Goal: Task Accomplishment & Management: Use online tool/utility

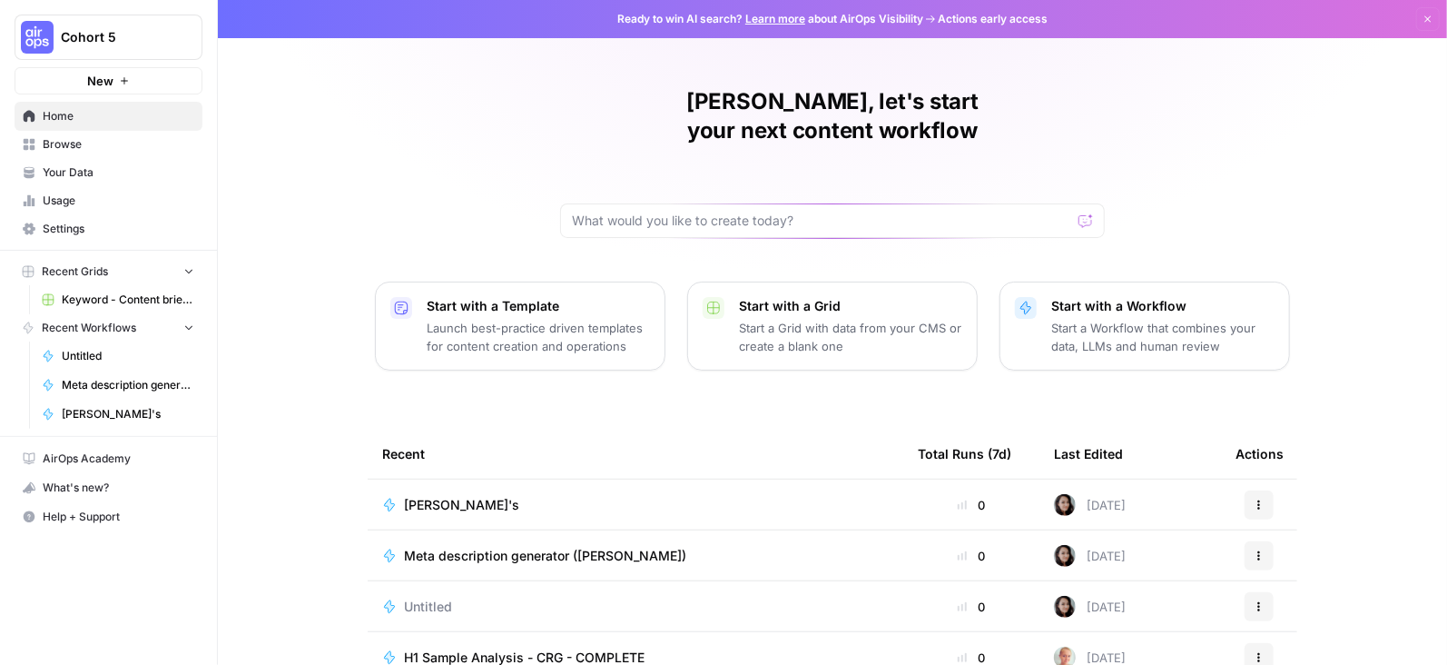
click at [84, 115] on span "Home" at bounding box center [119, 116] width 152 height 16
click at [65, 145] on span "Browse" at bounding box center [119, 144] width 152 height 16
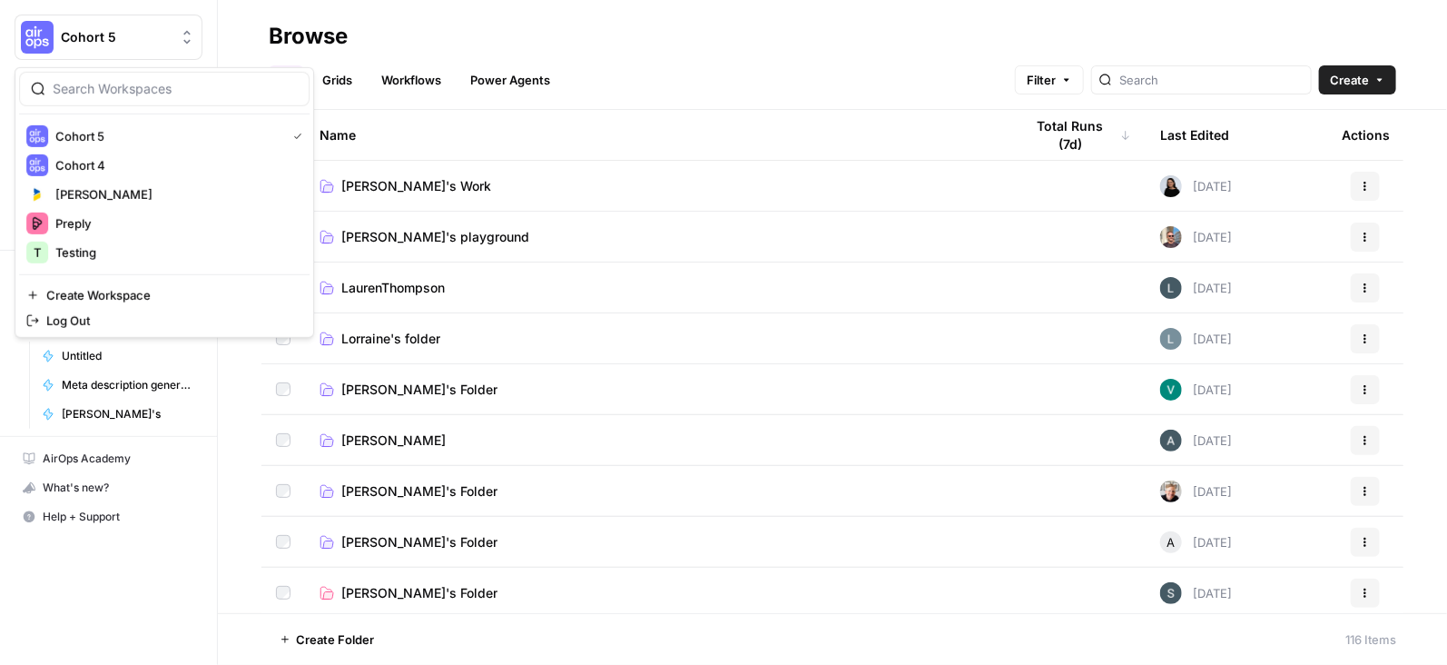
click at [86, 19] on button "Cohort 5" at bounding box center [109, 37] width 188 height 45
click at [113, 228] on span "Preply" at bounding box center [175, 223] width 240 height 18
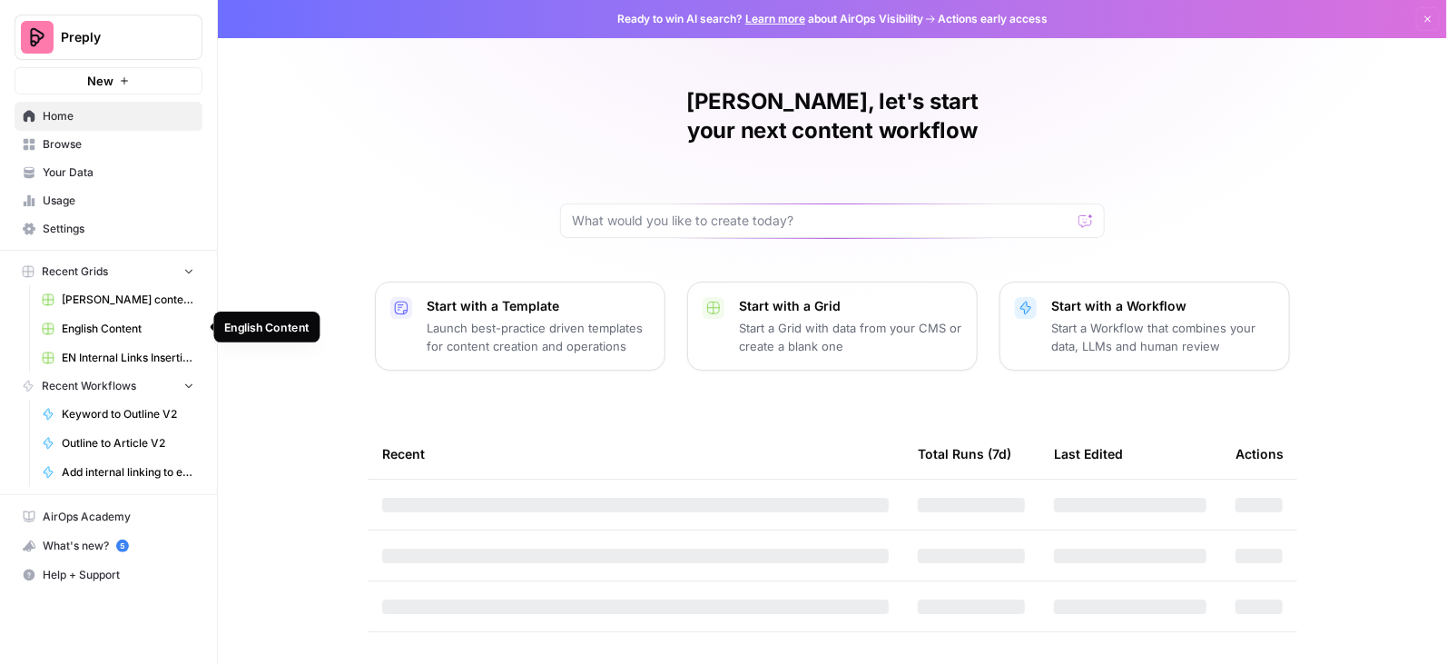
click at [121, 322] on span "English Content" at bounding box center [128, 328] width 133 height 16
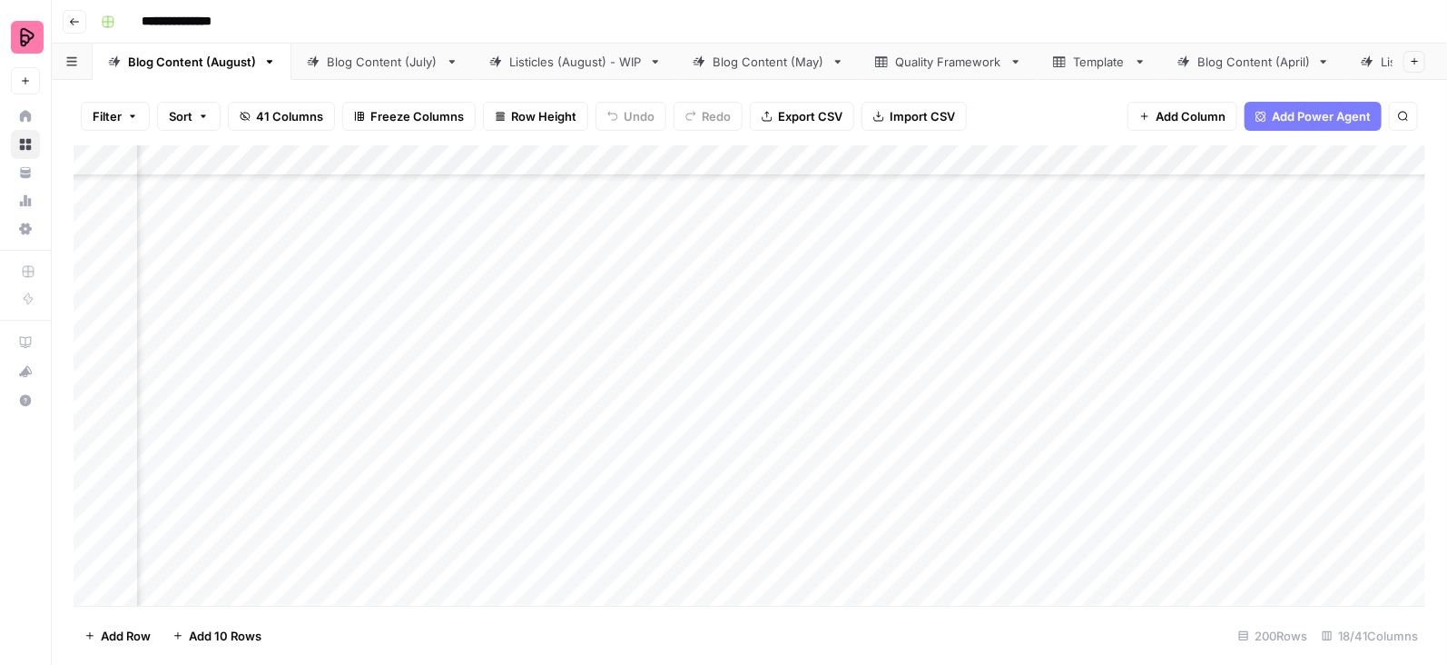
scroll to position [3316, 967]
click at [941, 320] on div "Add Column" at bounding box center [750, 375] width 1352 height 461
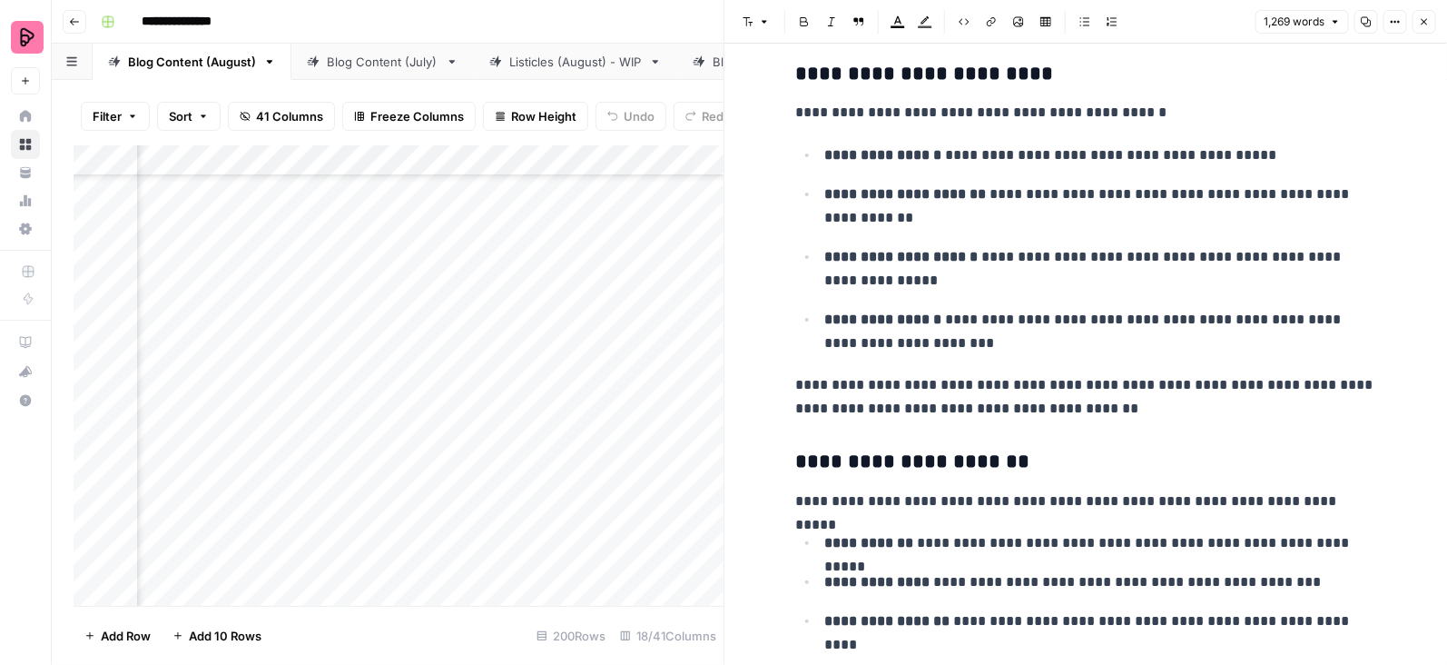
scroll to position [3699, 0]
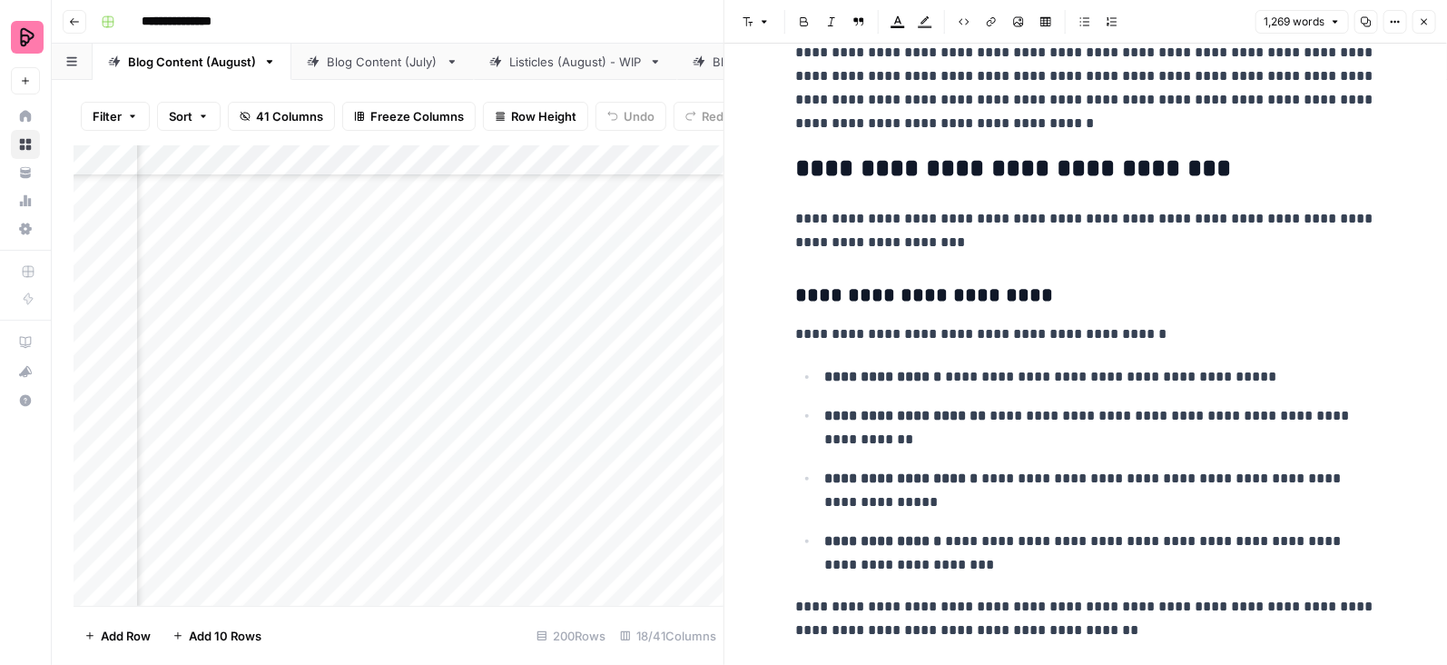
click at [1428, 18] on icon "button" at bounding box center [1424, 21] width 11 height 11
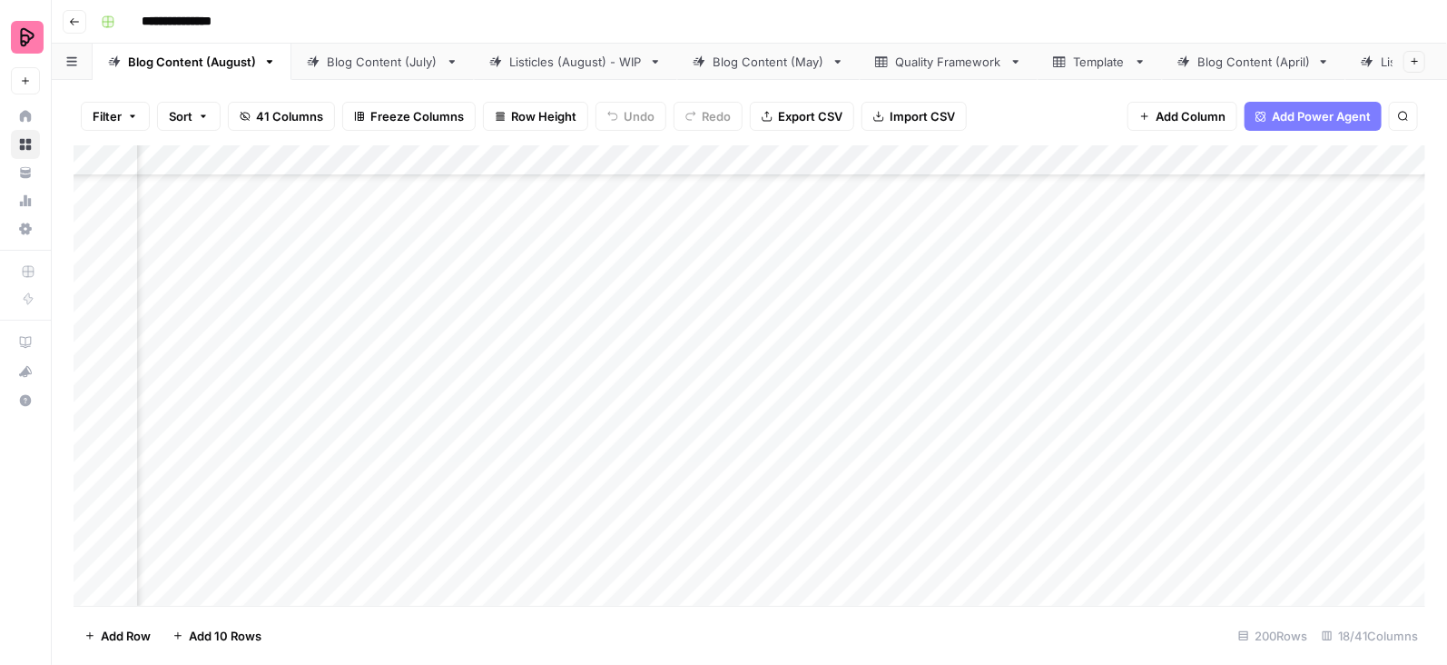
scroll to position [3316, 836]
click at [367, 320] on div "Add Column" at bounding box center [750, 375] width 1352 height 461
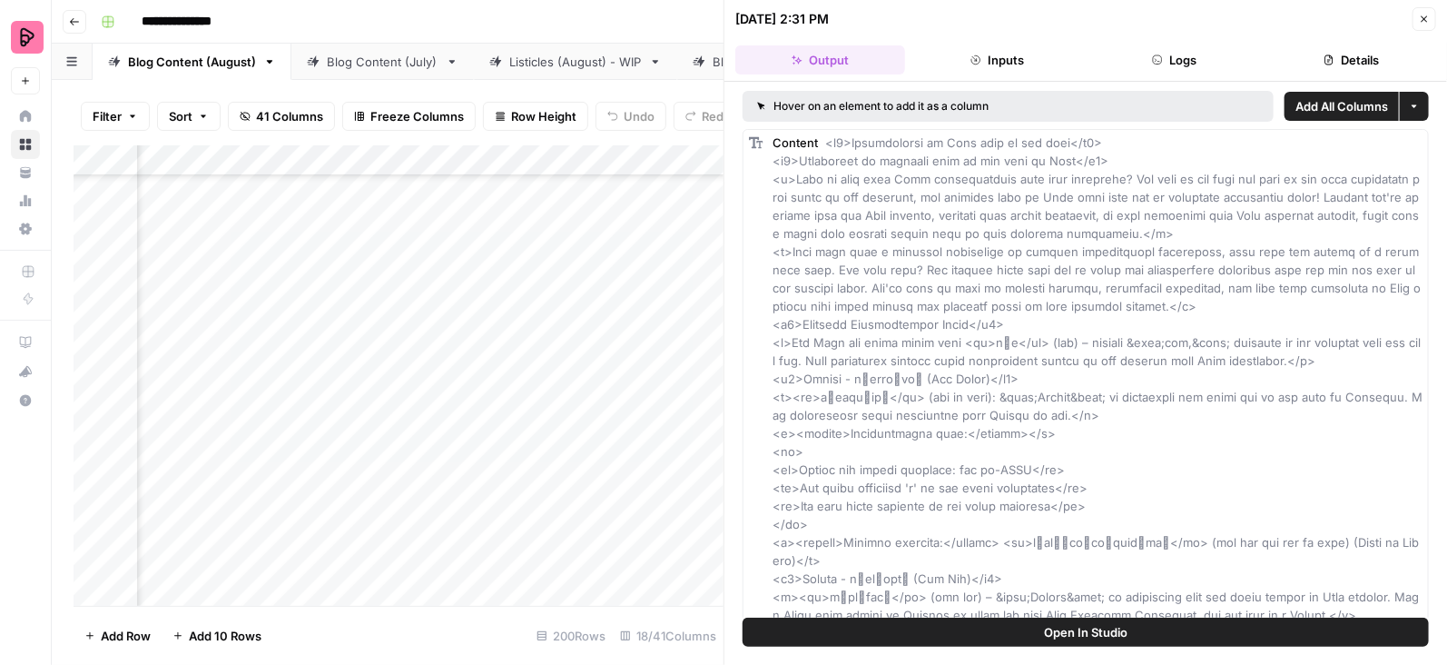
click at [1345, 57] on button "Details" at bounding box center [1352, 59] width 170 height 29
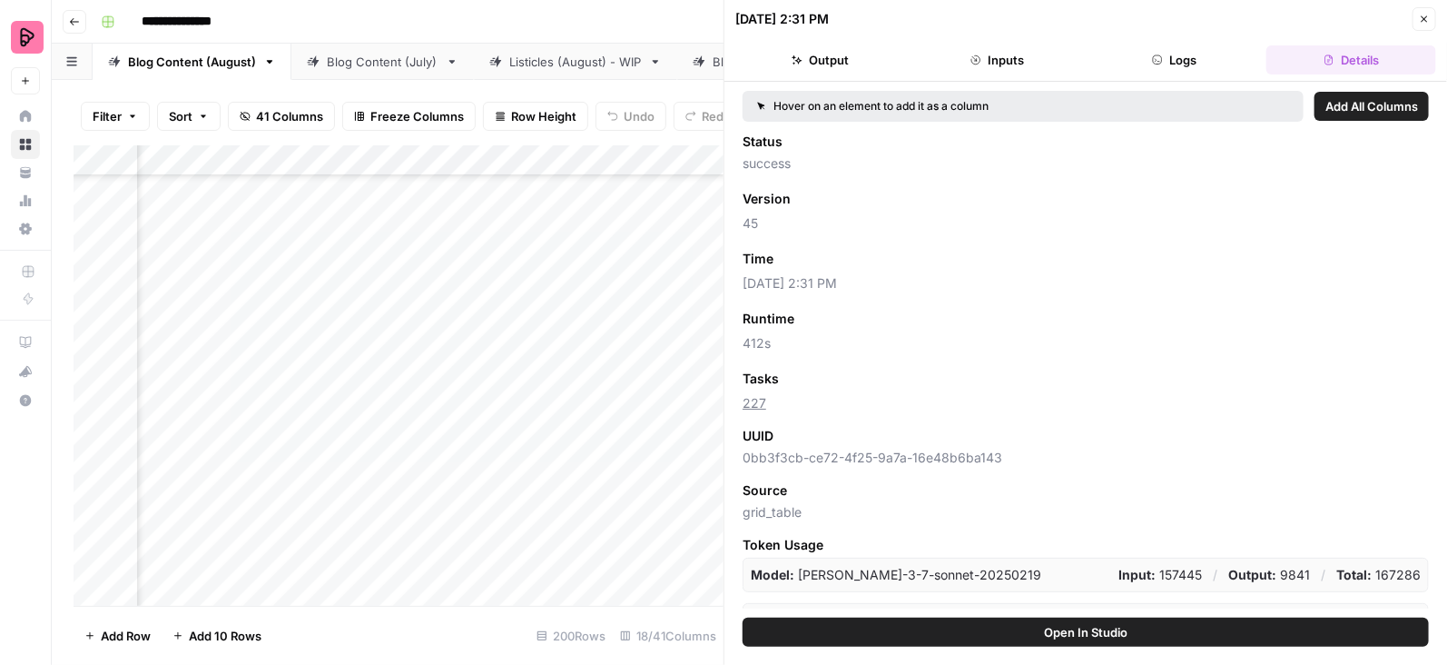
scroll to position [160, 0]
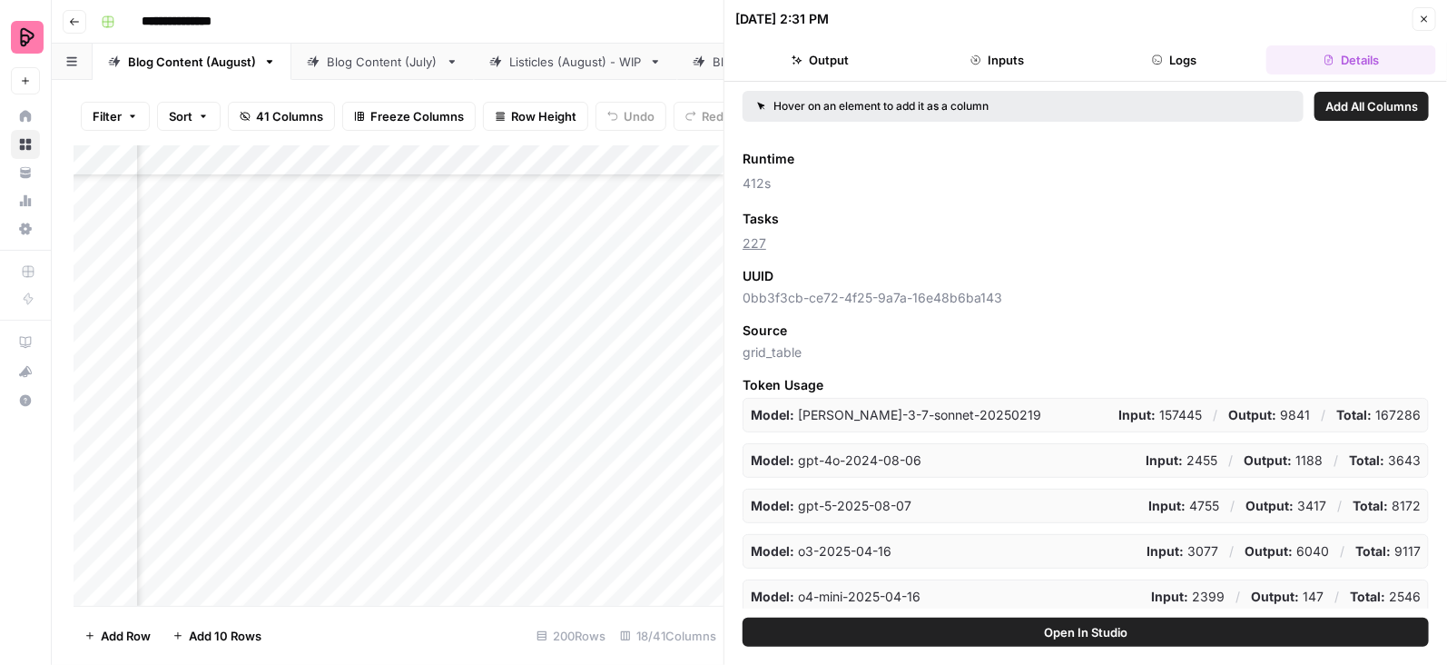
click at [1165, 79] on div "08/27/25 at 2:31 PM Close Output Inputs Logs Details Hover on an element to add…" at bounding box center [1086, 332] width 724 height 665
click at [1161, 67] on button "Logs" at bounding box center [1174, 59] width 170 height 29
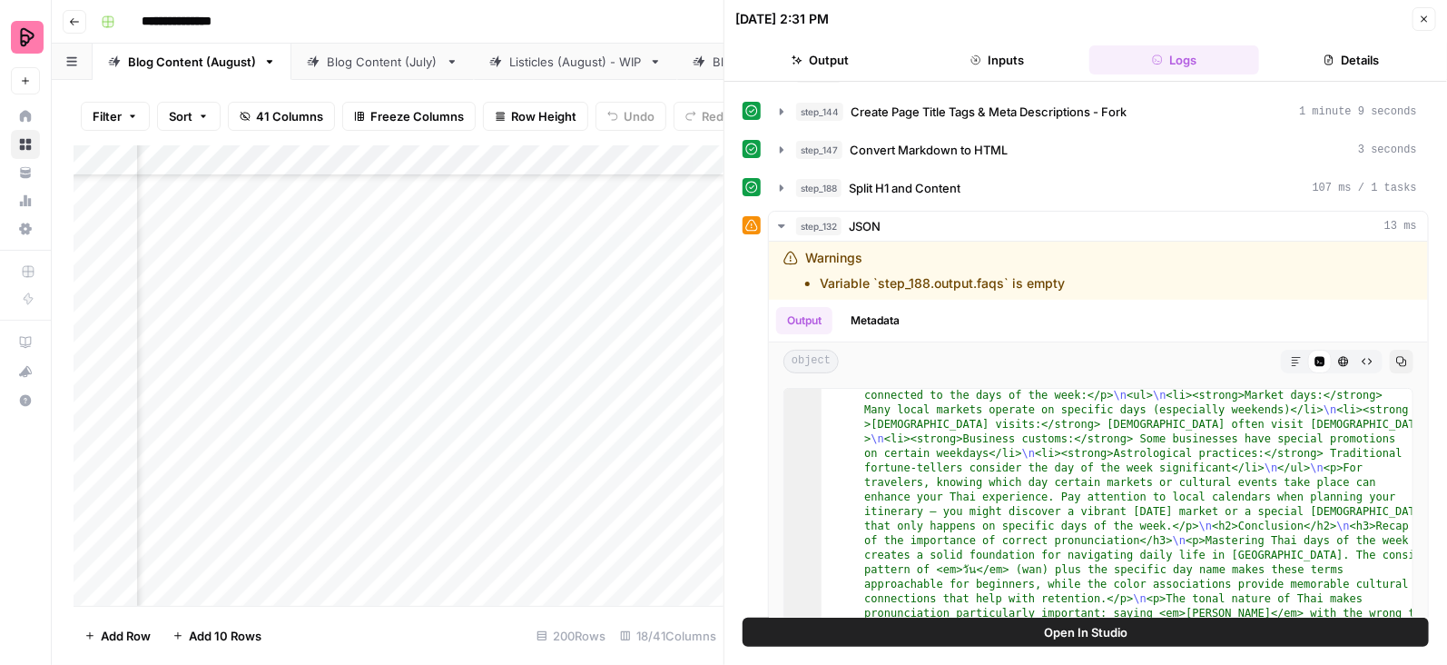
scroll to position [1420, 0]
click at [1163, 57] on button "Logs" at bounding box center [1174, 59] width 170 height 29
click at [1165, 55] on button "Logs" at bounding box center [1174, 59] width 170 height 29
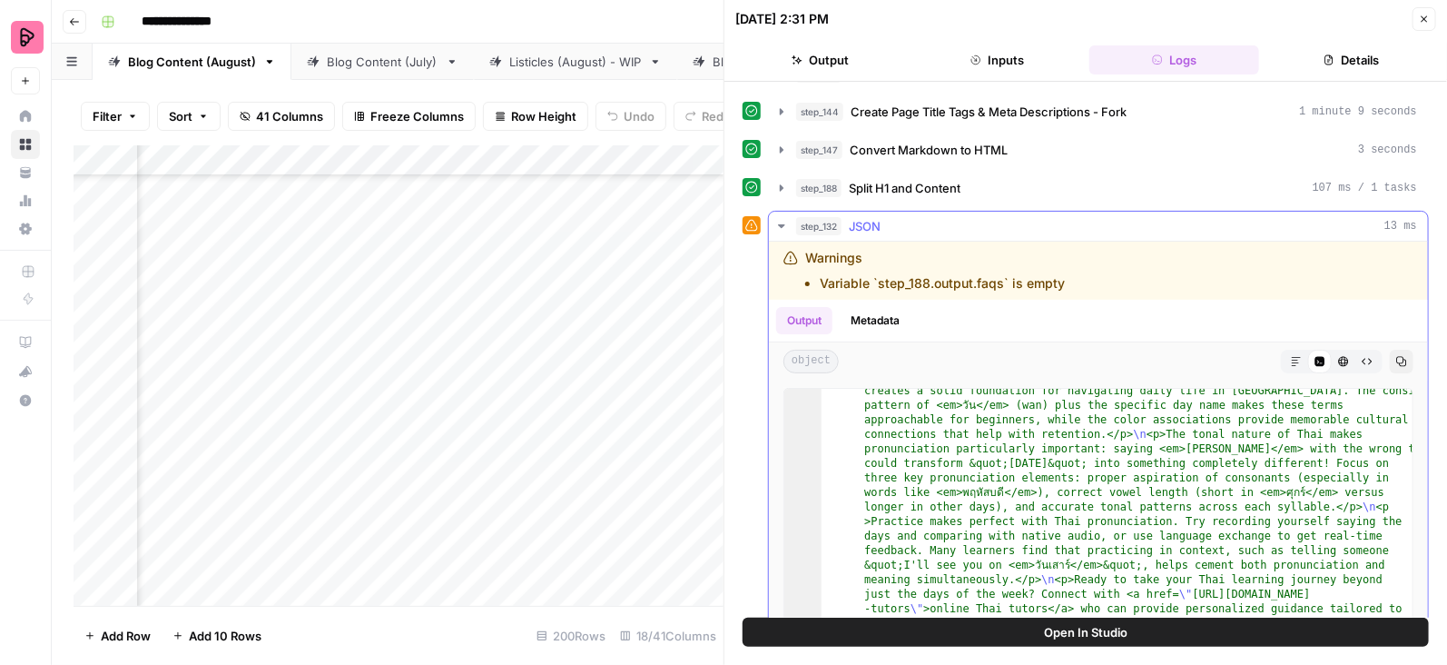
scroll to position [546, 0]
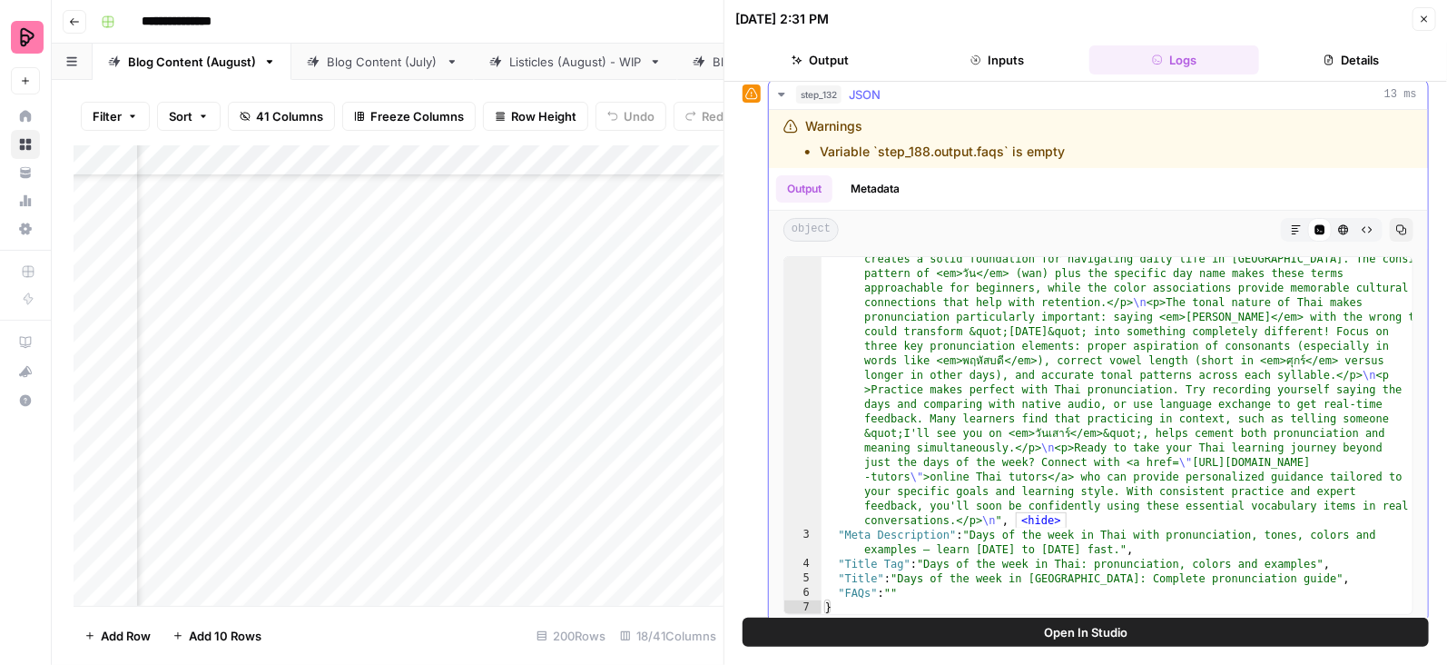
type textarea "**********"
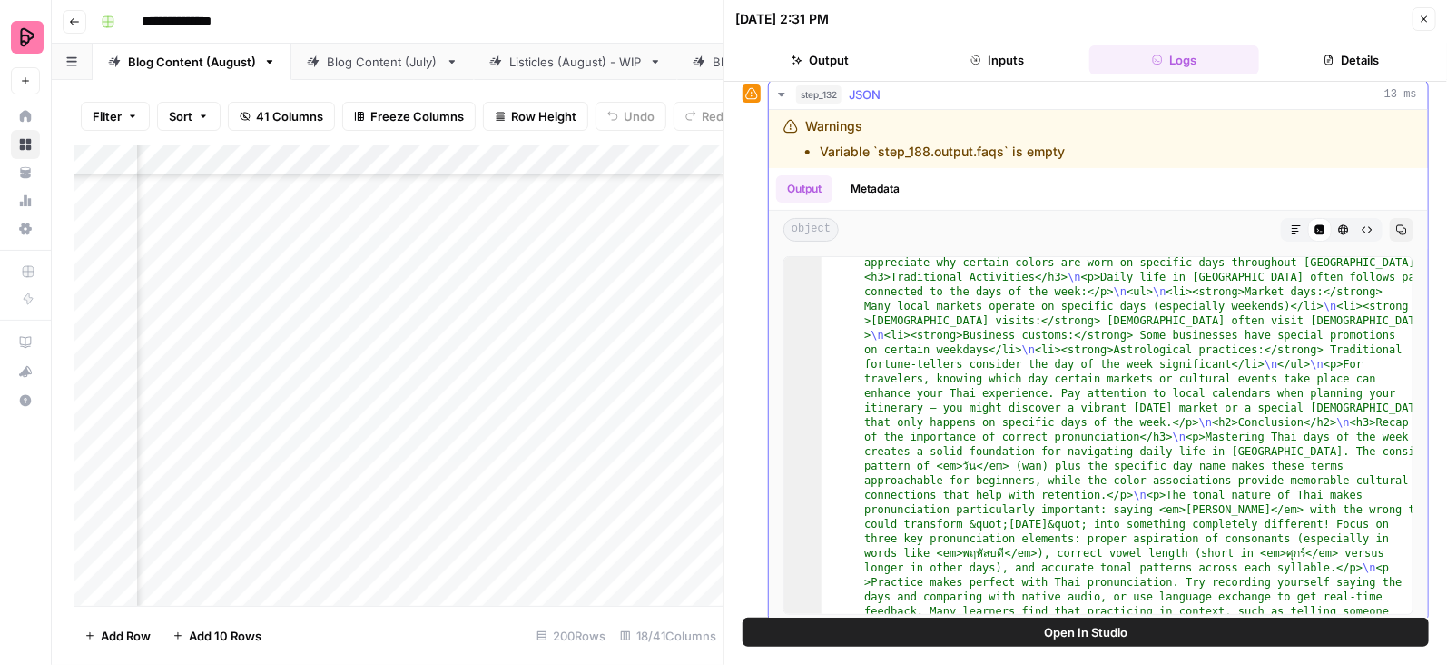
scroll to position [398, 0]
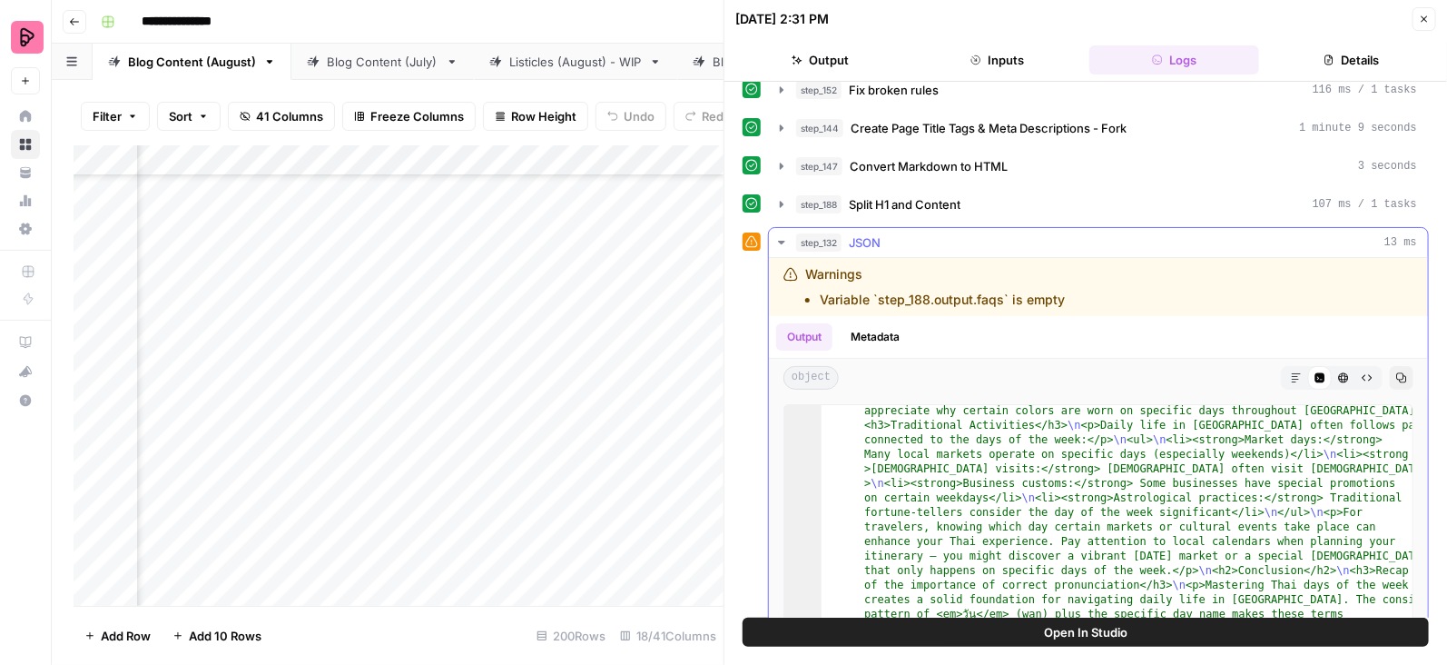
click at [775, 235] on icon "button" at bounding box center [781, 242] width 15 height 15
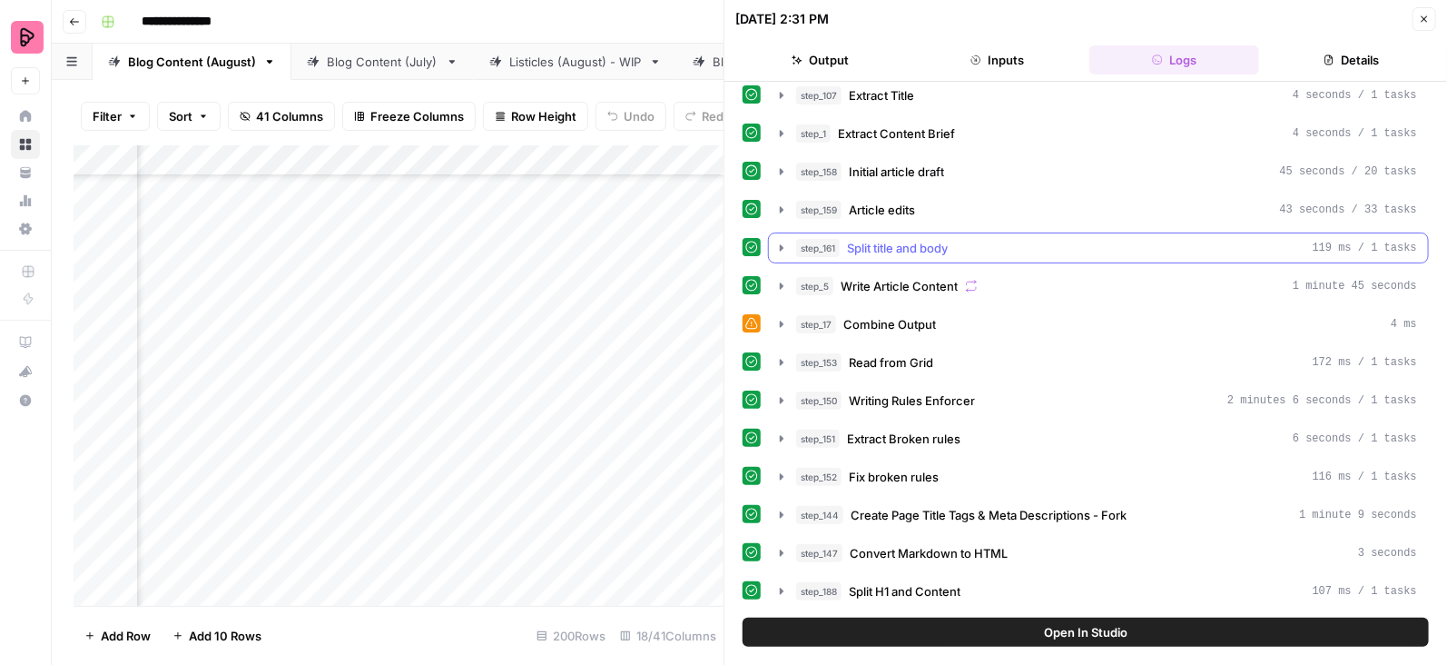
scroll to position [0, 0]
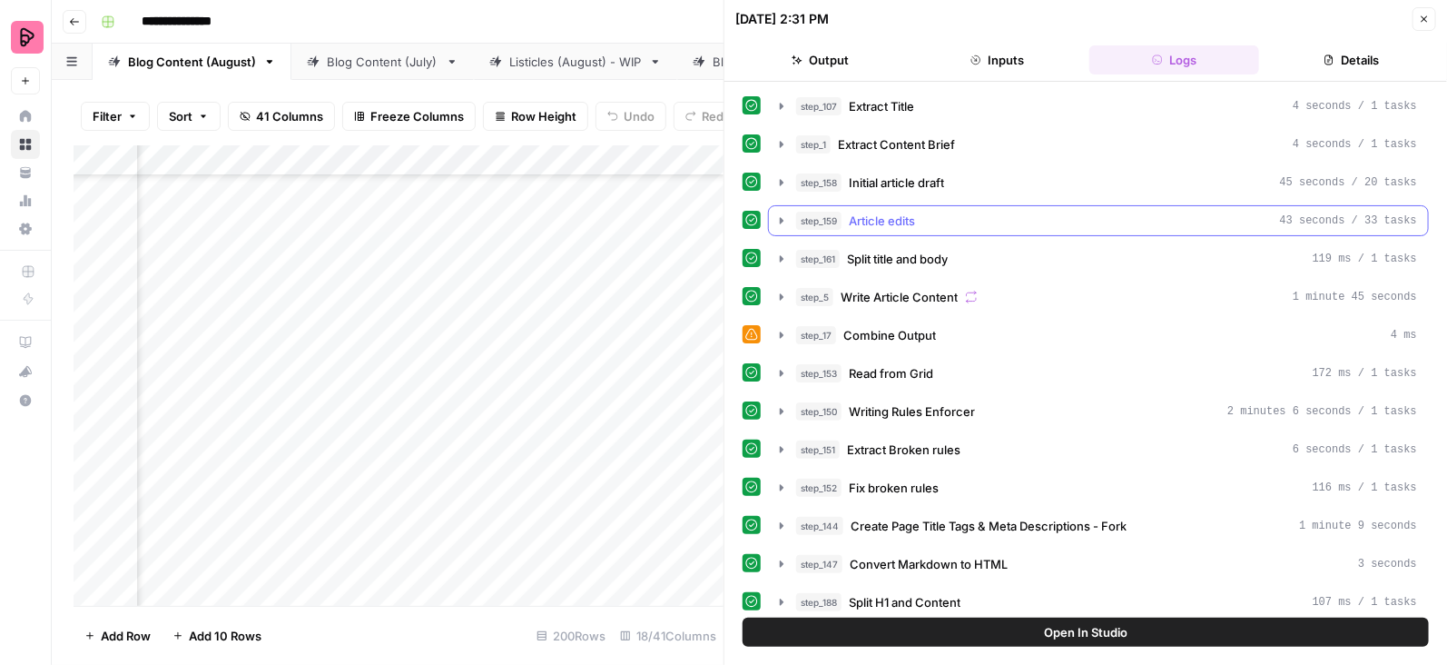
click at [781, 217] on icon "button" at bounding box center [782, 220] width 4 height 6
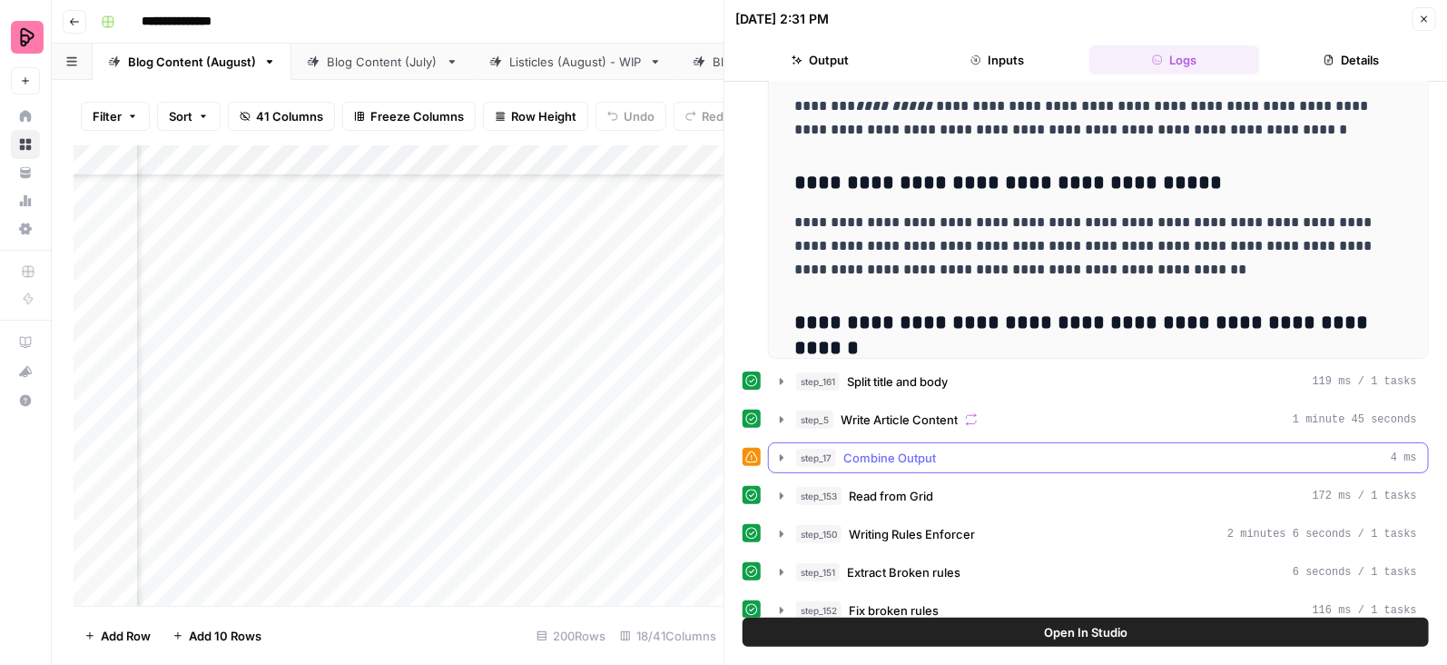
scroll to position [360, 0]
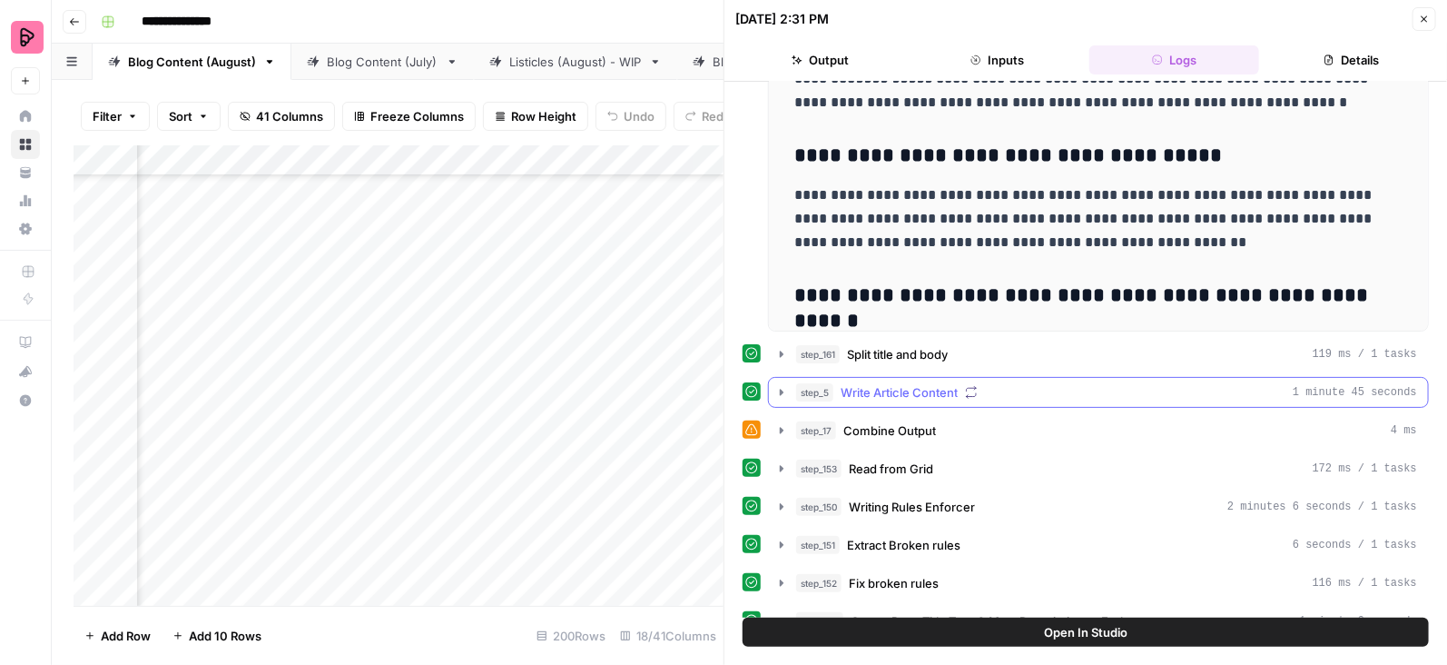
click at [781, 385] on icon "button" at bounding box center [781, 392] width 15 height 15
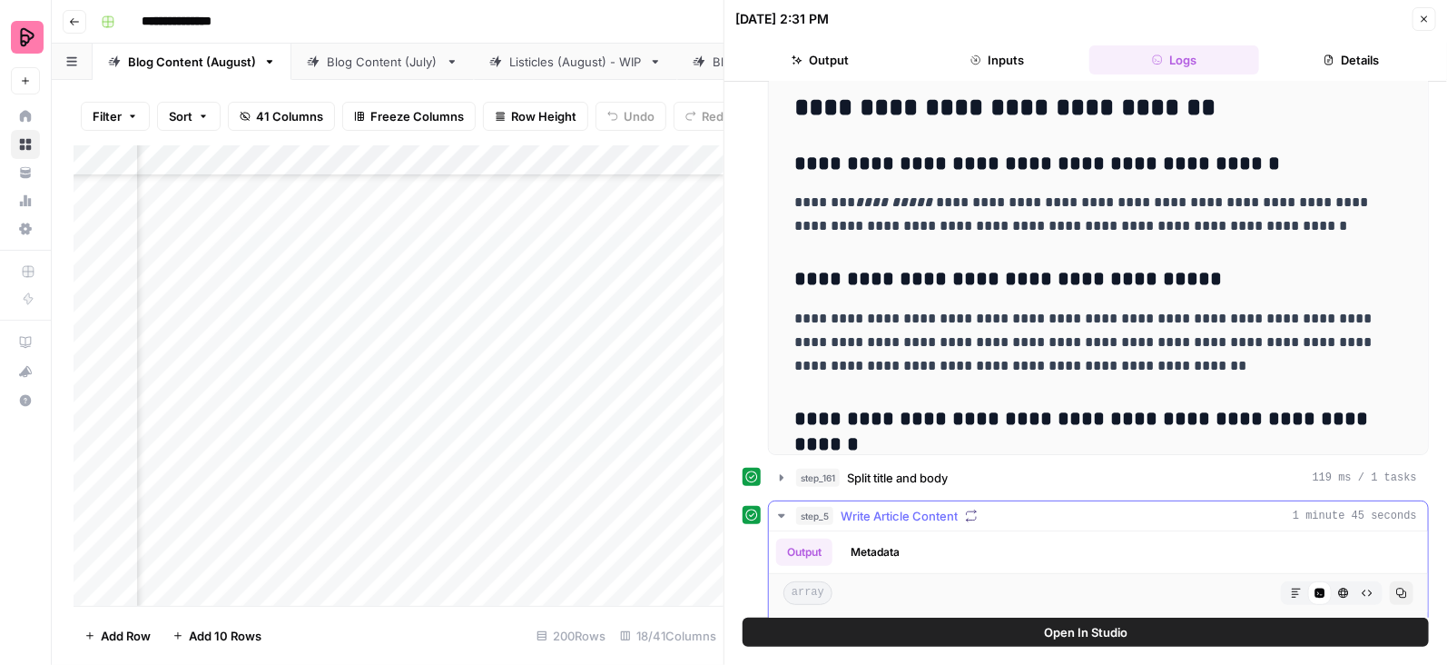
scroll to position [428, 0]
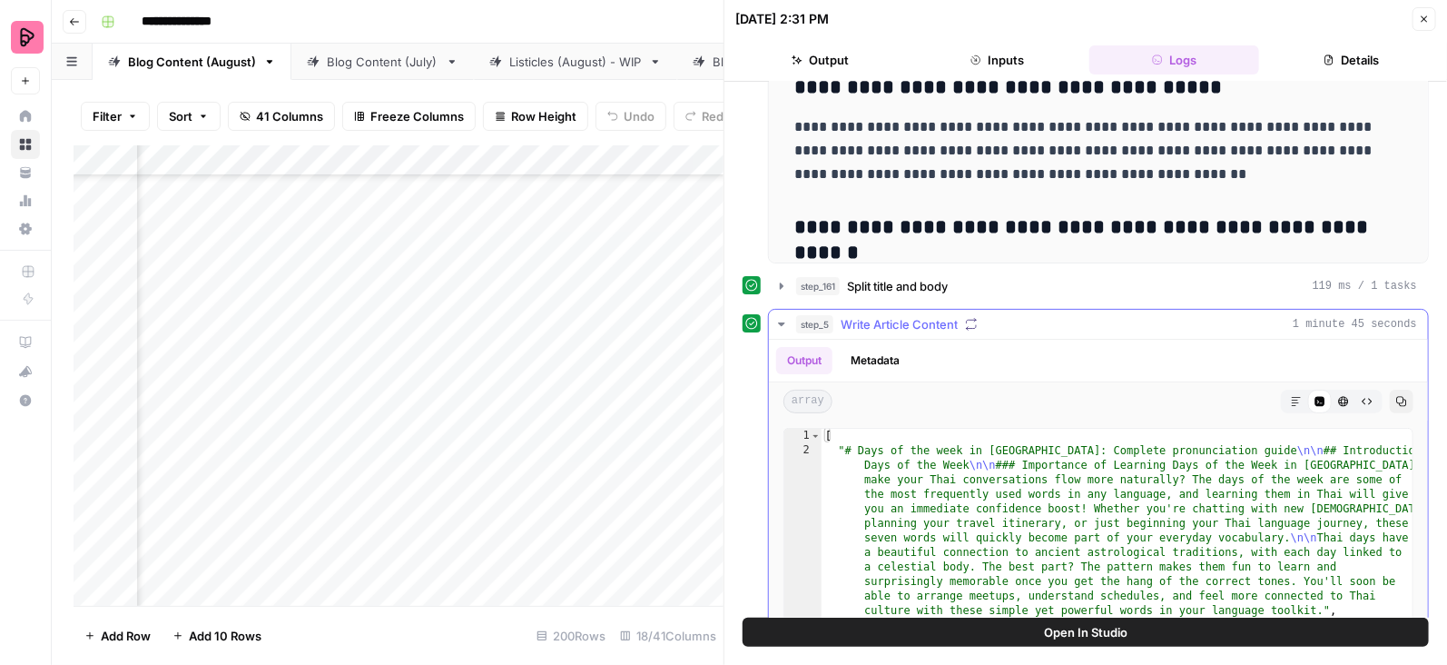
click at [782, 317] on icon "button" at bounding box center [781, 324] width 15 height 15
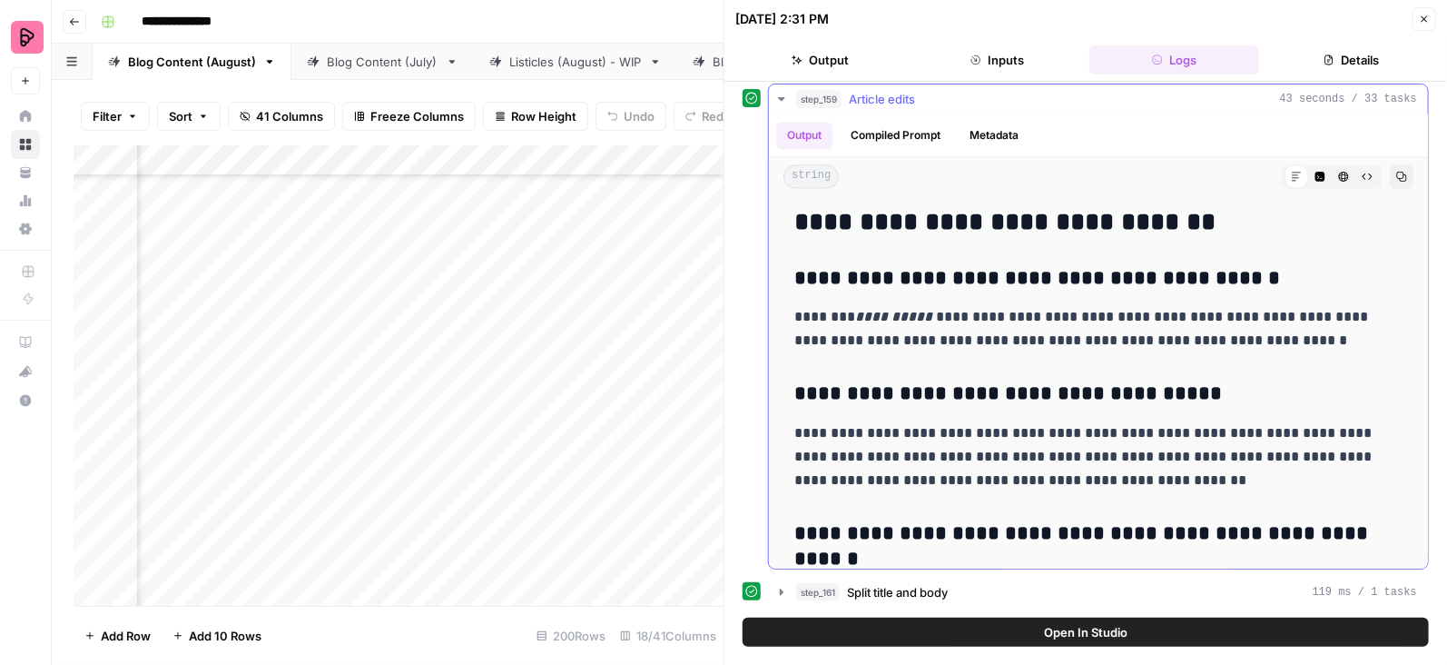
scroll to position [5095, 0]
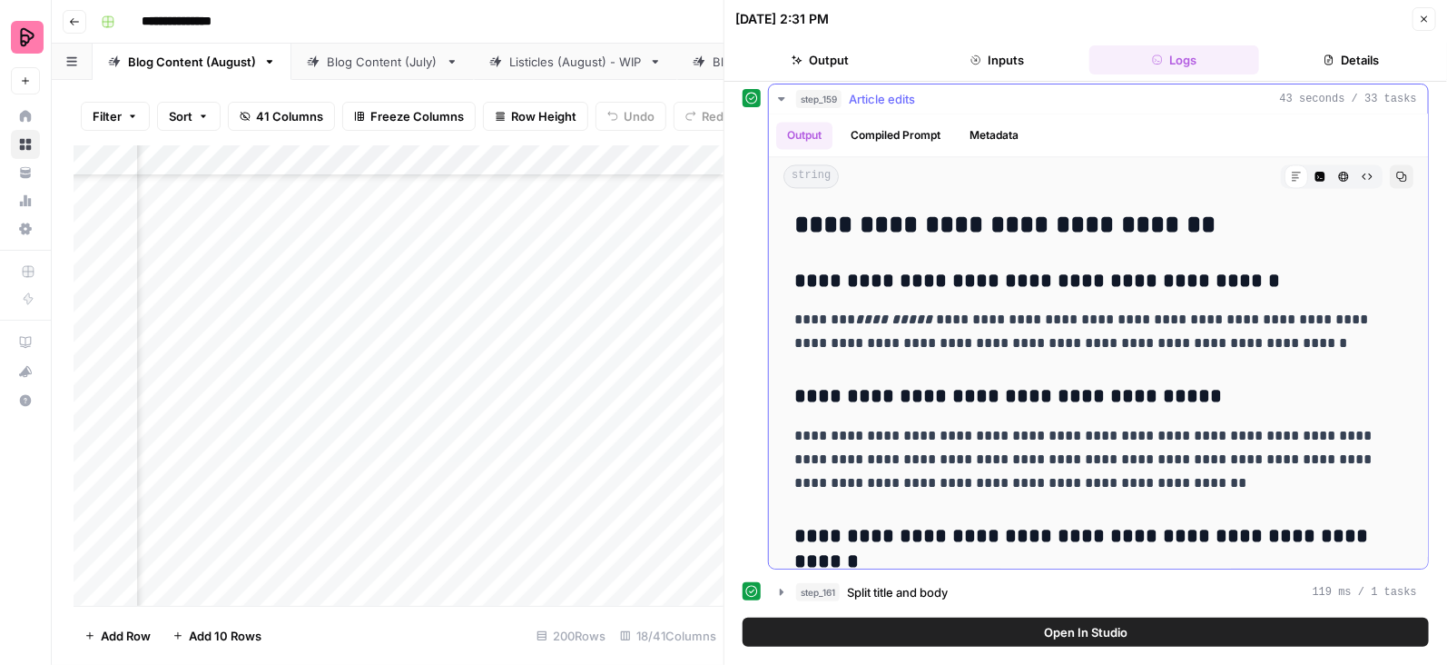
click at [775, 93] on icon "button" at bounding box center [781, 99] width 15 height 15
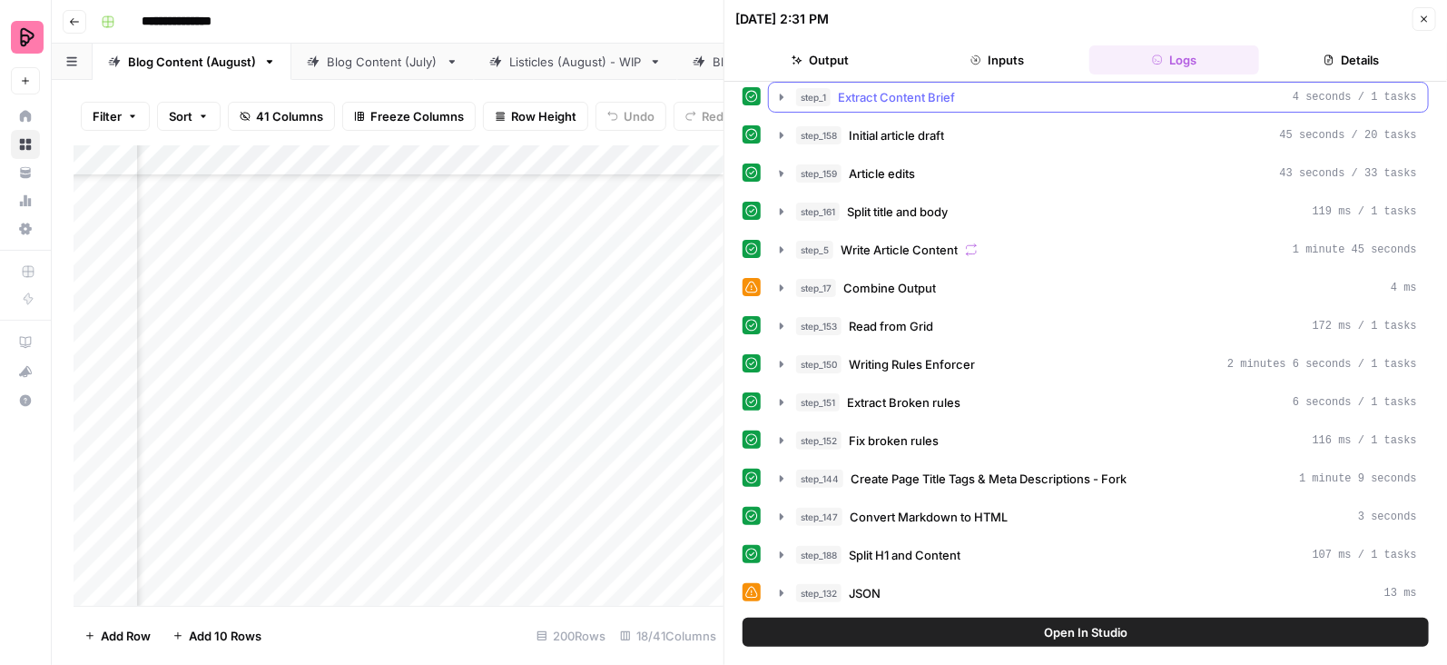
scroll to position [34, 0]
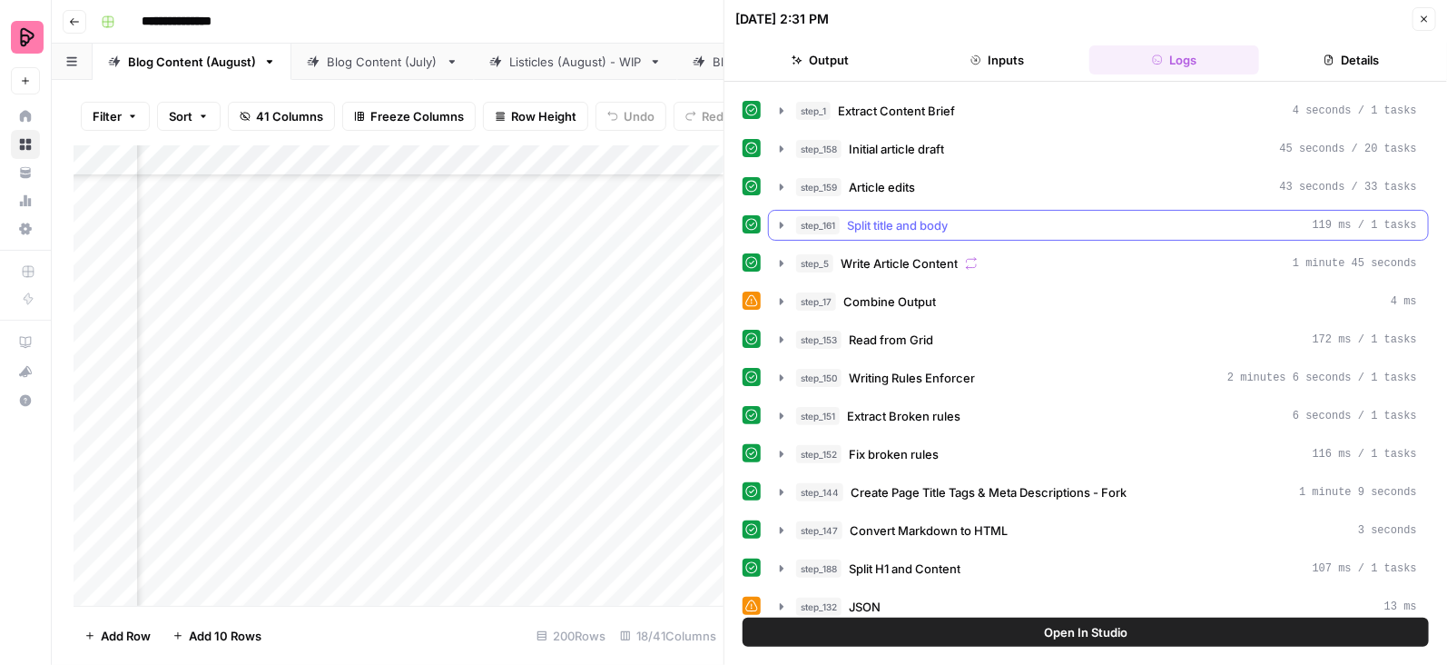
click at [774, 224] on icon "button" at bounding box center [781, 225] width 15 height 15
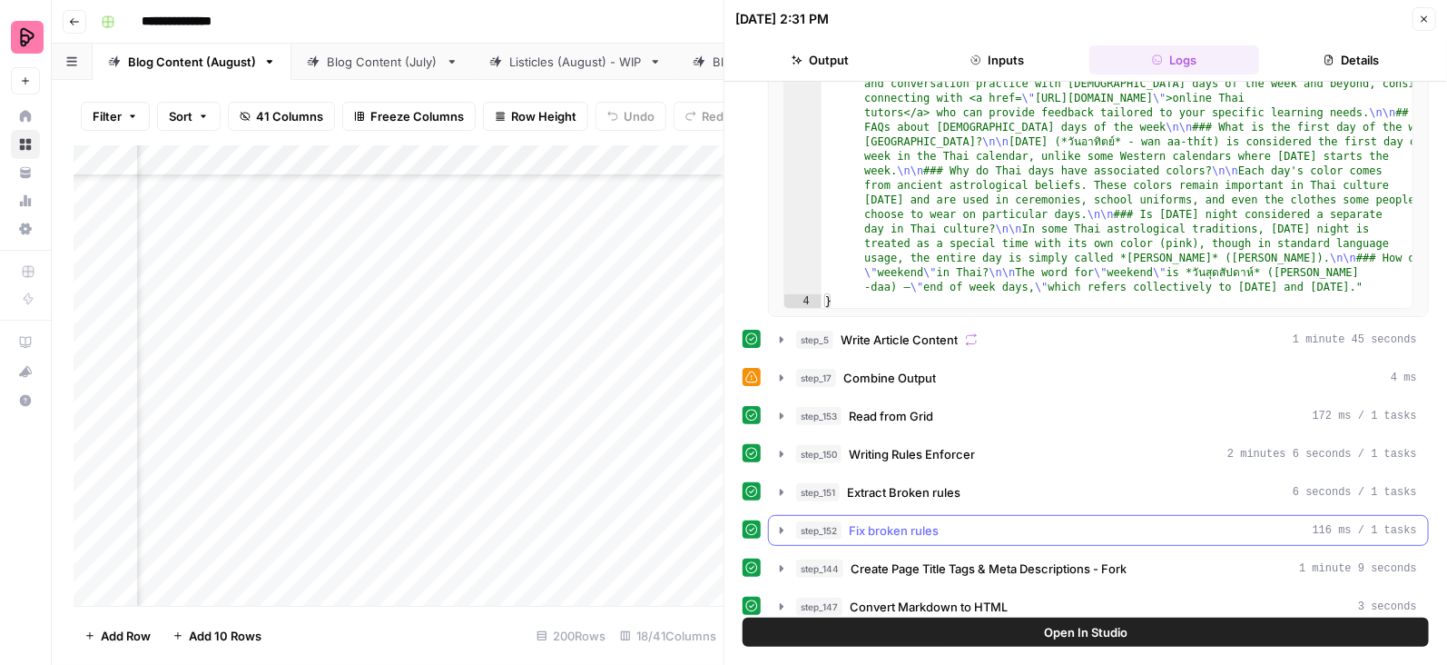
scroll to position [60, 0]
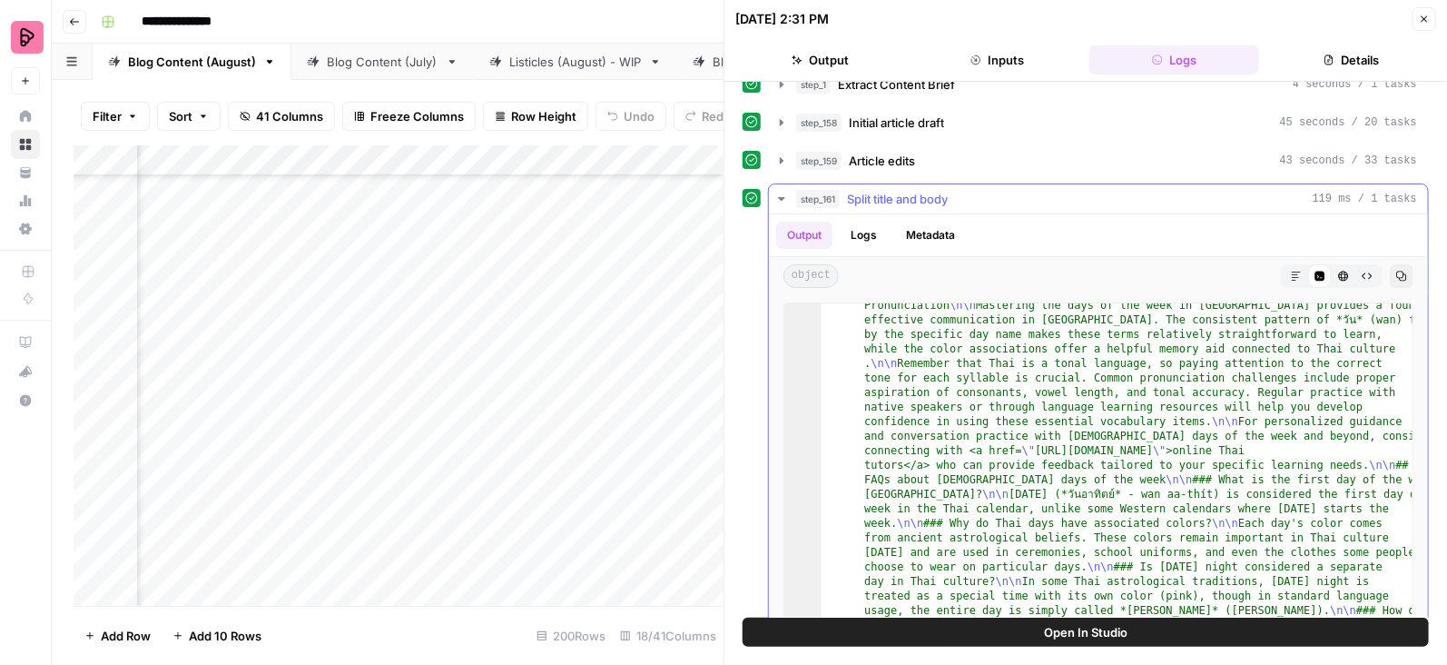
click at [782, 192] on icon "button" at bounding box center [781, 199] width 15 height 15
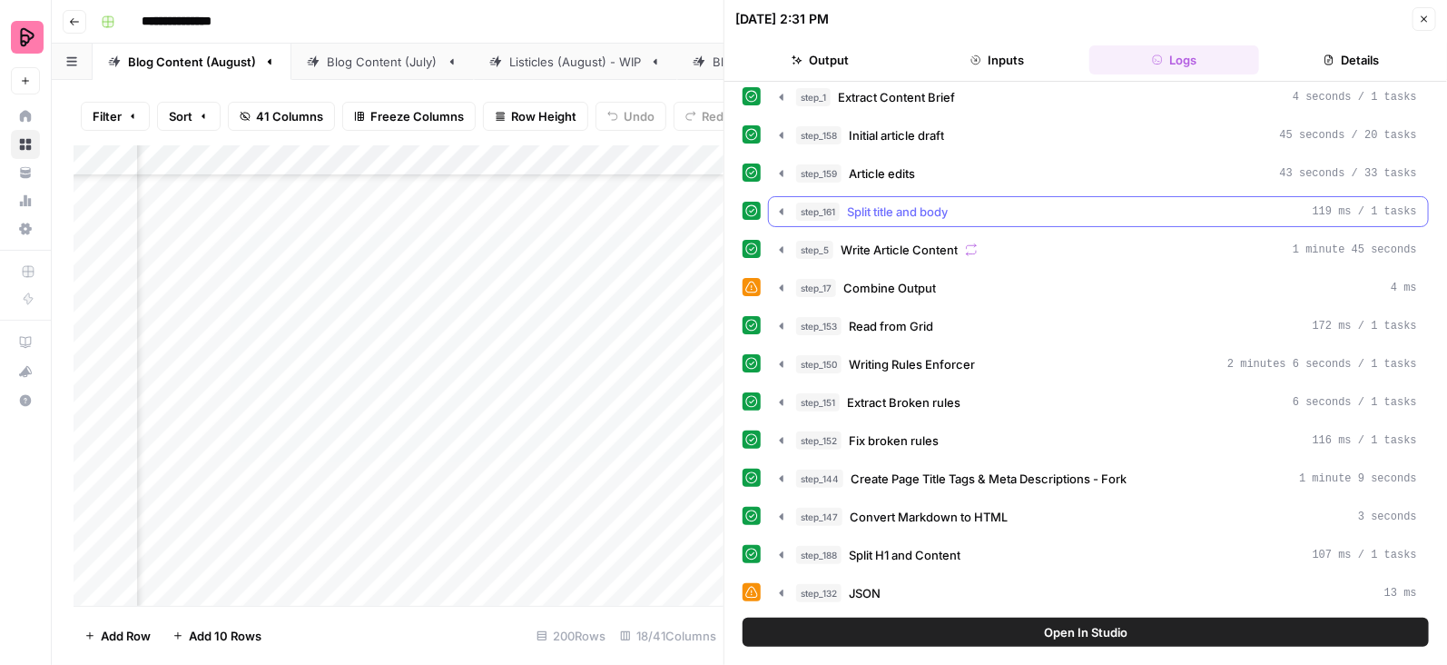
scroll to position [34, 0]
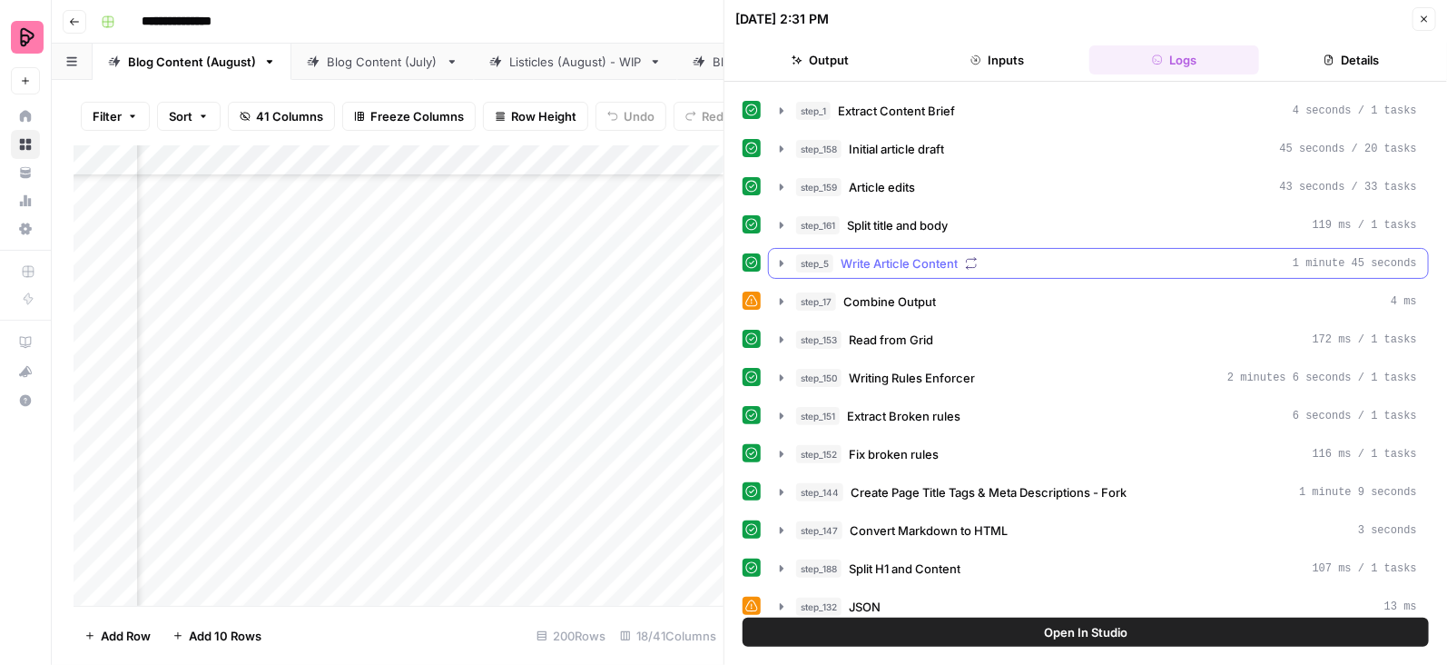
click at [783, 256] on icon "button" at bounding box center [781, 263] width 15 height 15
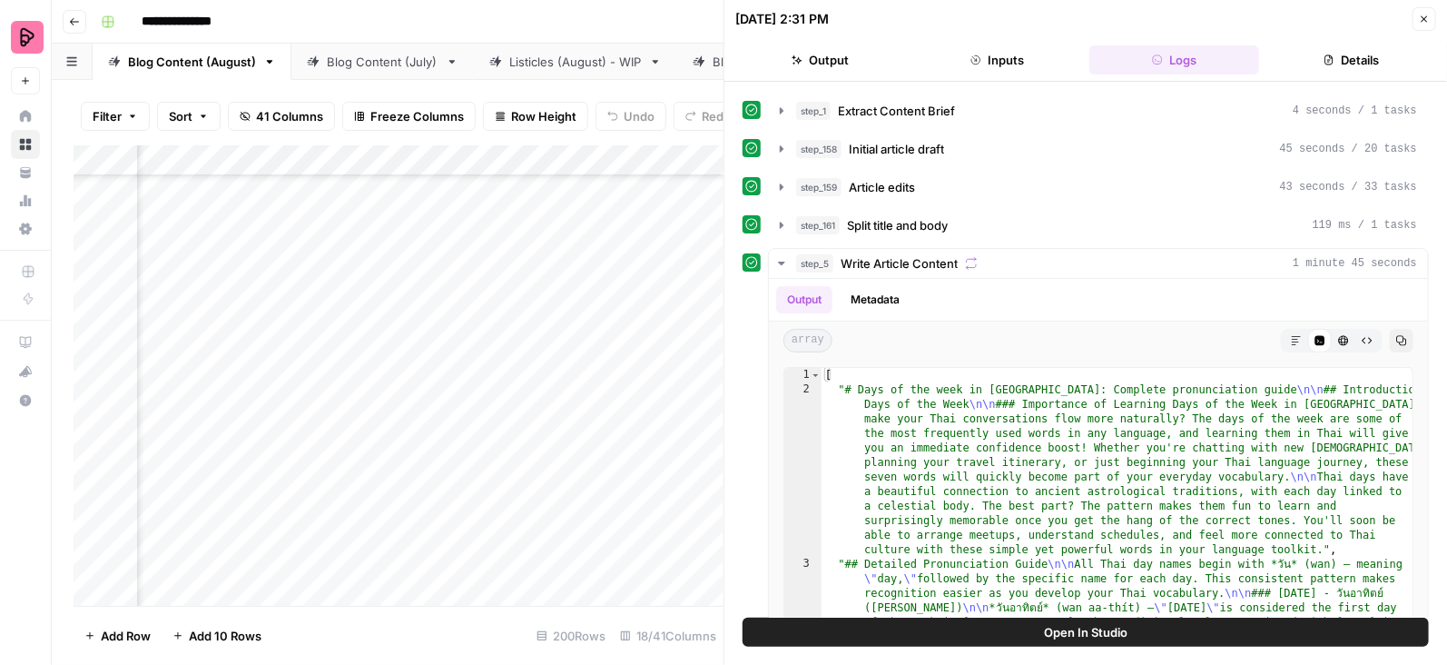
click at [967, 630] on button "Open In Studio" at bounding box center [1086, 631] width 686 height 29
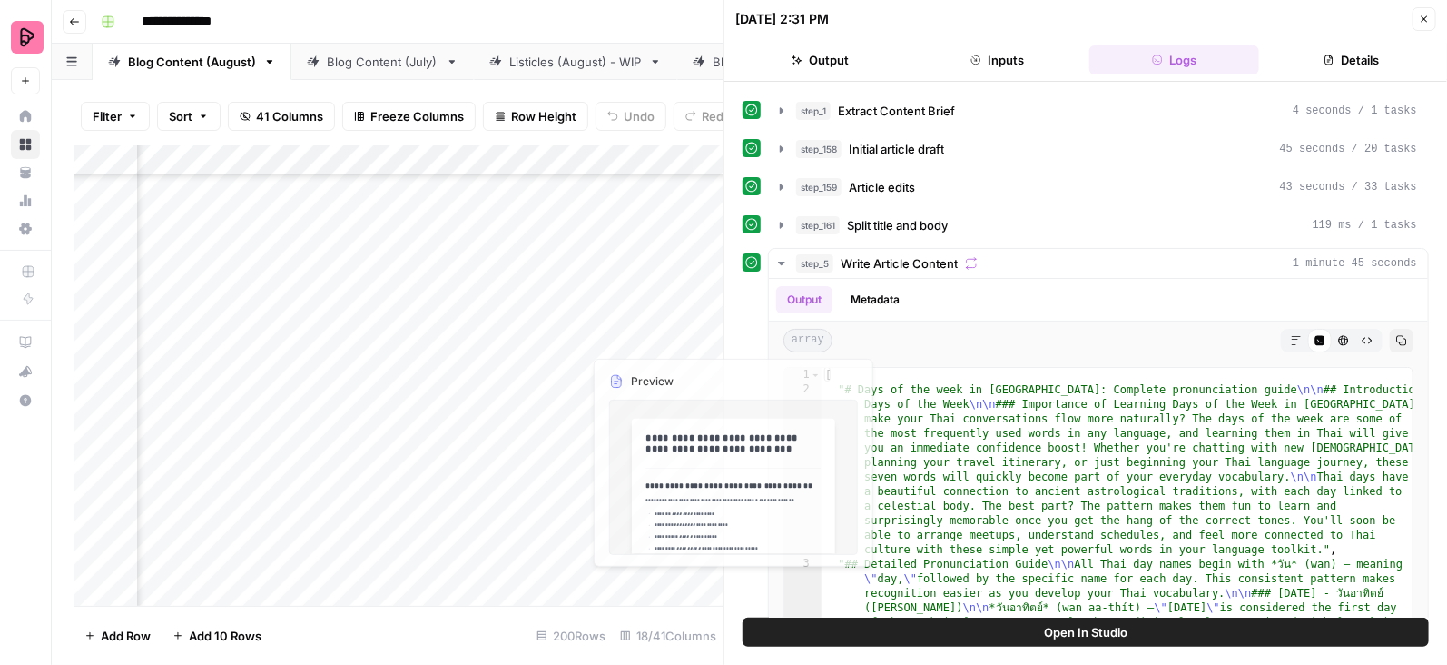
scroll to position [3316, 374]
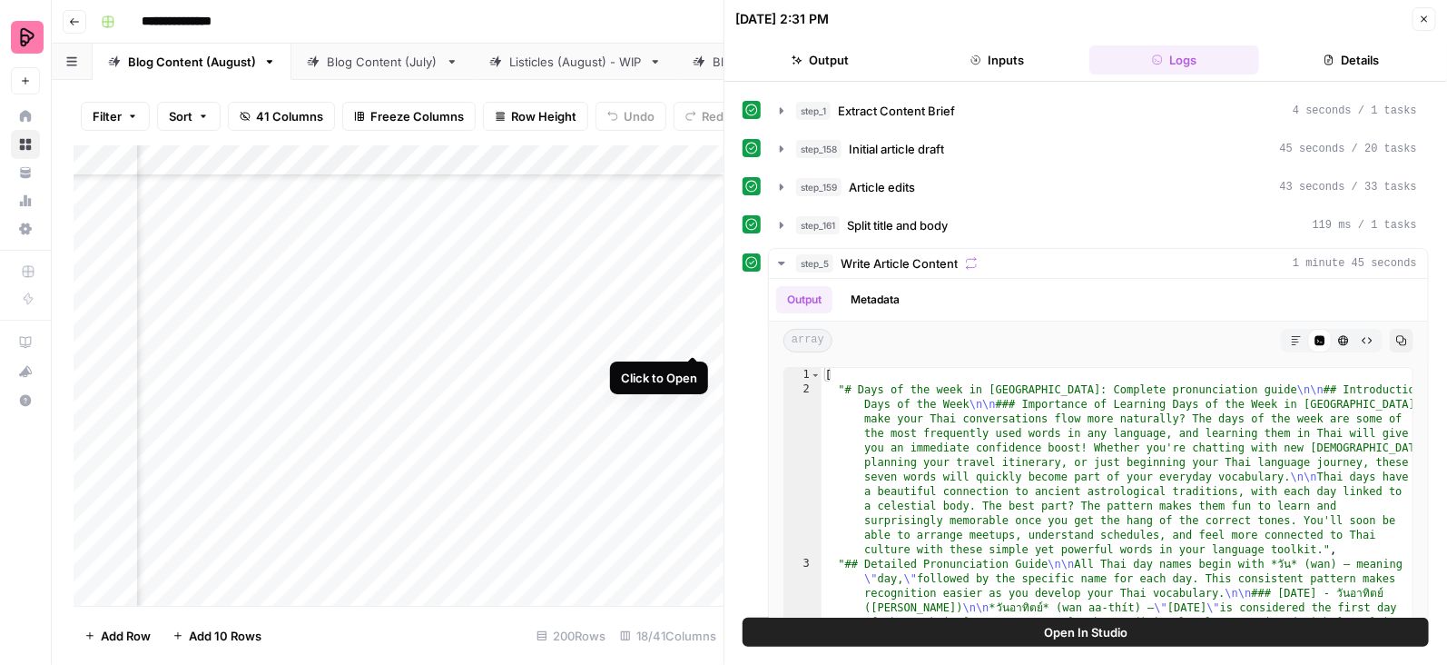
click at [690, 321] on div "Add Column" at bounding box center [399, 375] width 650 height 461
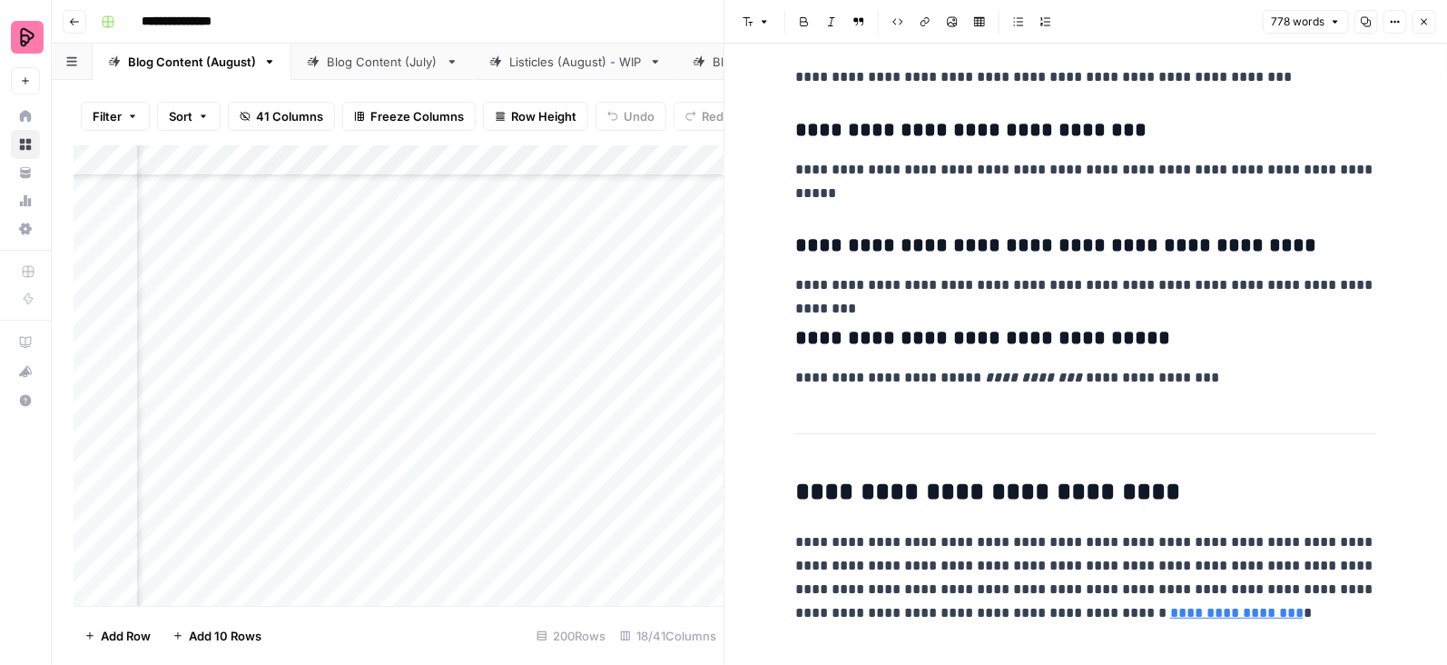
scroll to position [4927, 0]
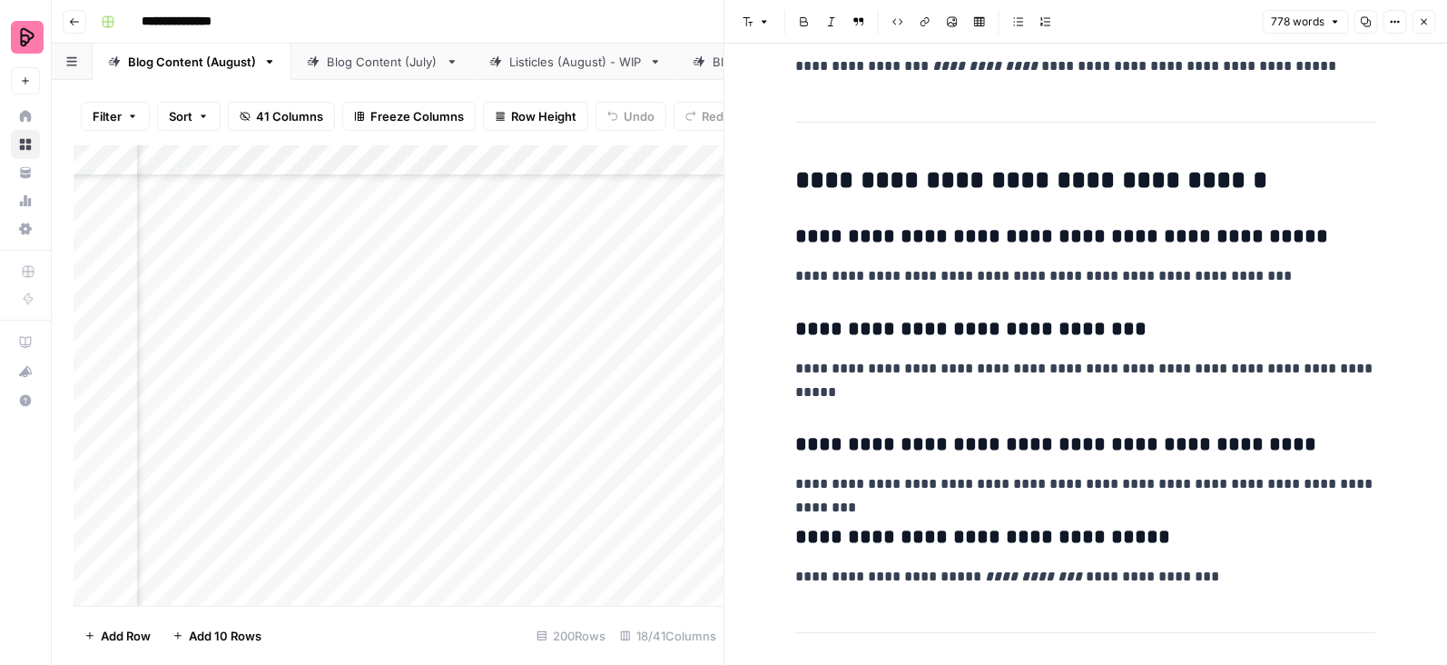
click at [1419, 20] on icon "button" at bounding box center [1424, 21] width 11 height 11
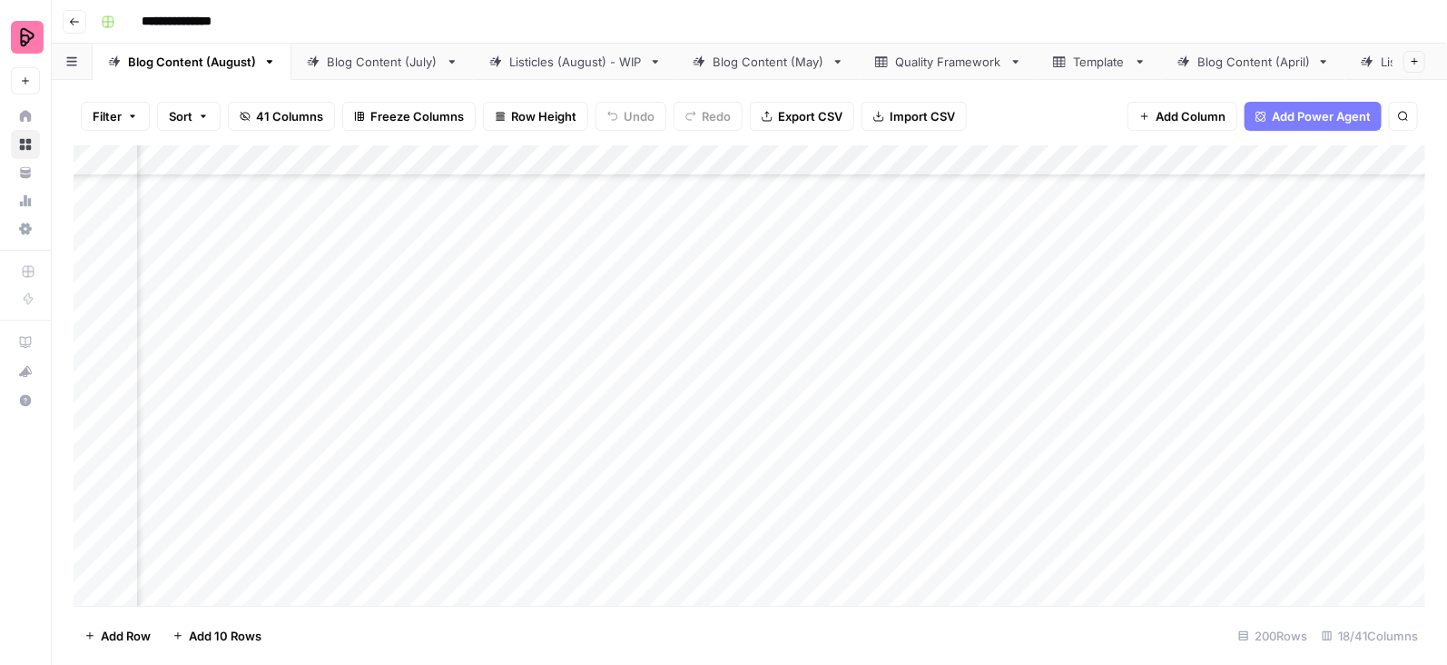
scroll to position [3316, 946]
click at [261, 319] on div "Add Column" at bounding box center [750, 375] width 1352 height 461
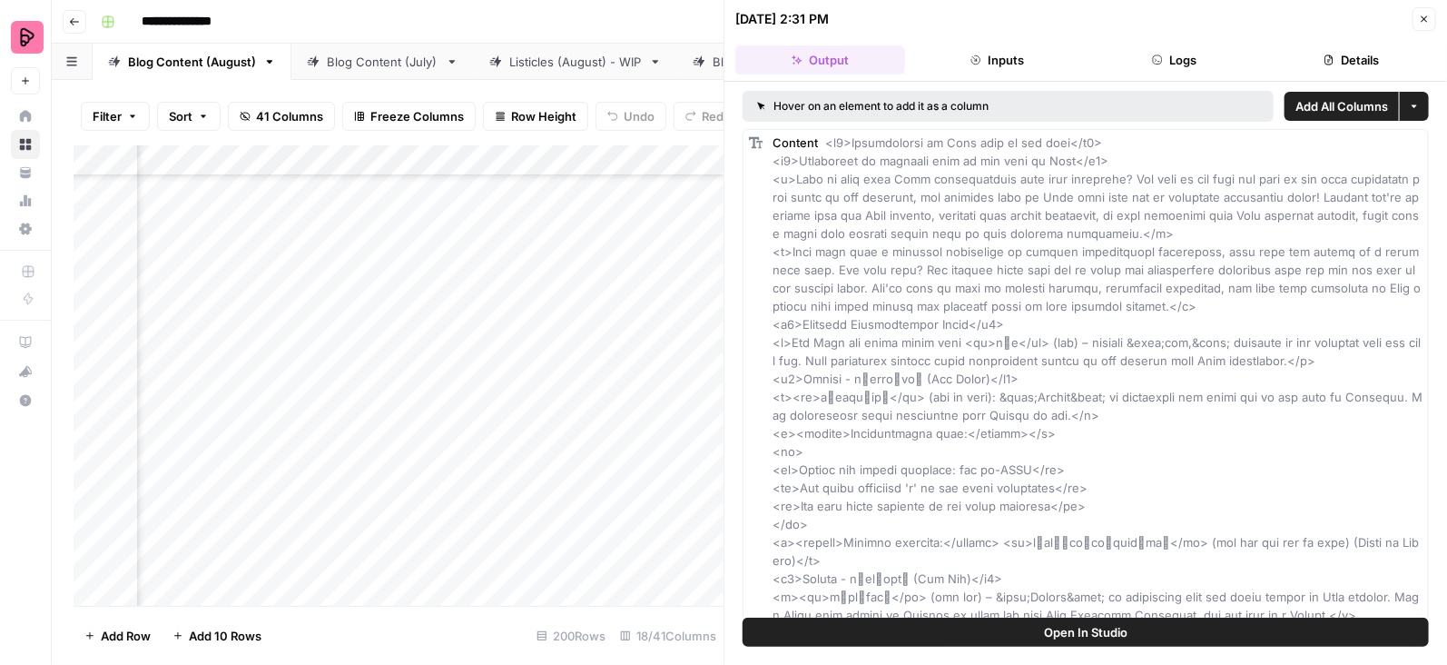
click at [1157, 633] on button "Open In Studio" at bounding box center [1086, 631] width 686 height 29
click at [1140, 635] on button "Open In Studio" at bounding box center [1086, 631] width 686 height 29
click at [1198, 53] on button "Logs" at bounding box center [1174, 59] width 170 height 29
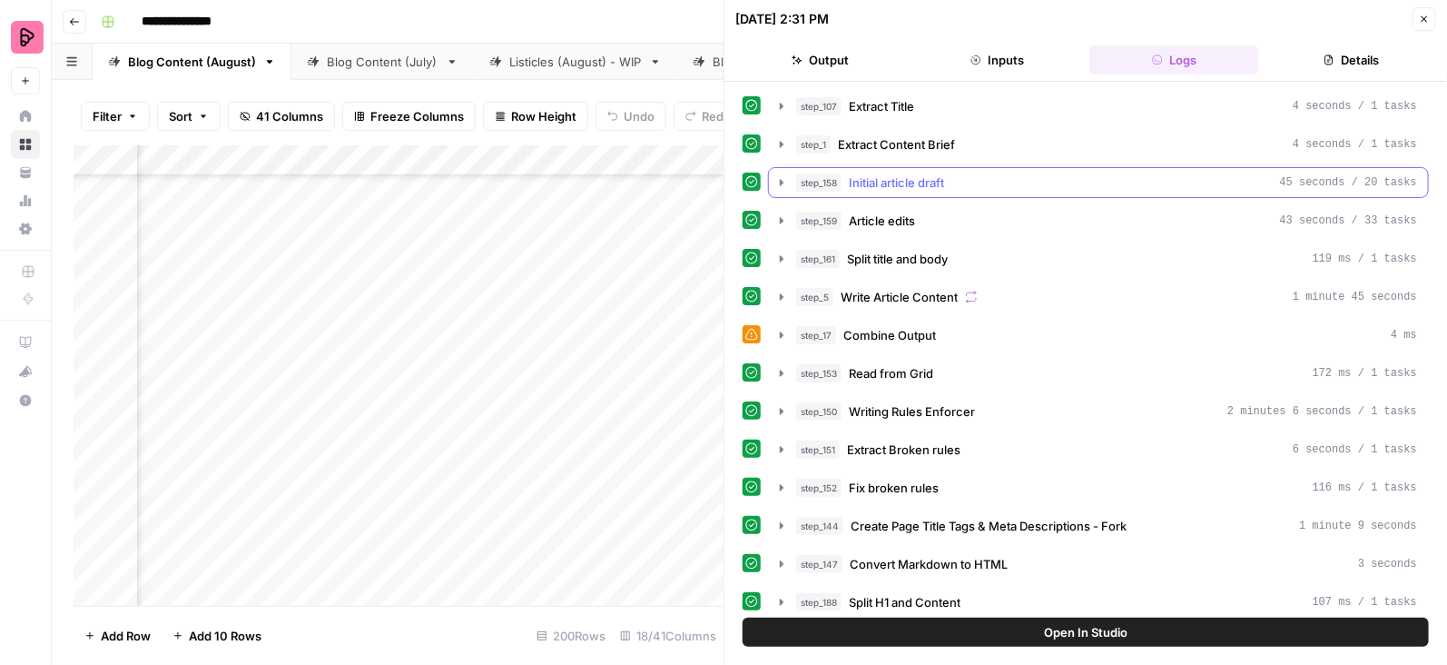
click at [780, 179] on icon "button" at bounding box center [782, 182] width 4 height 6
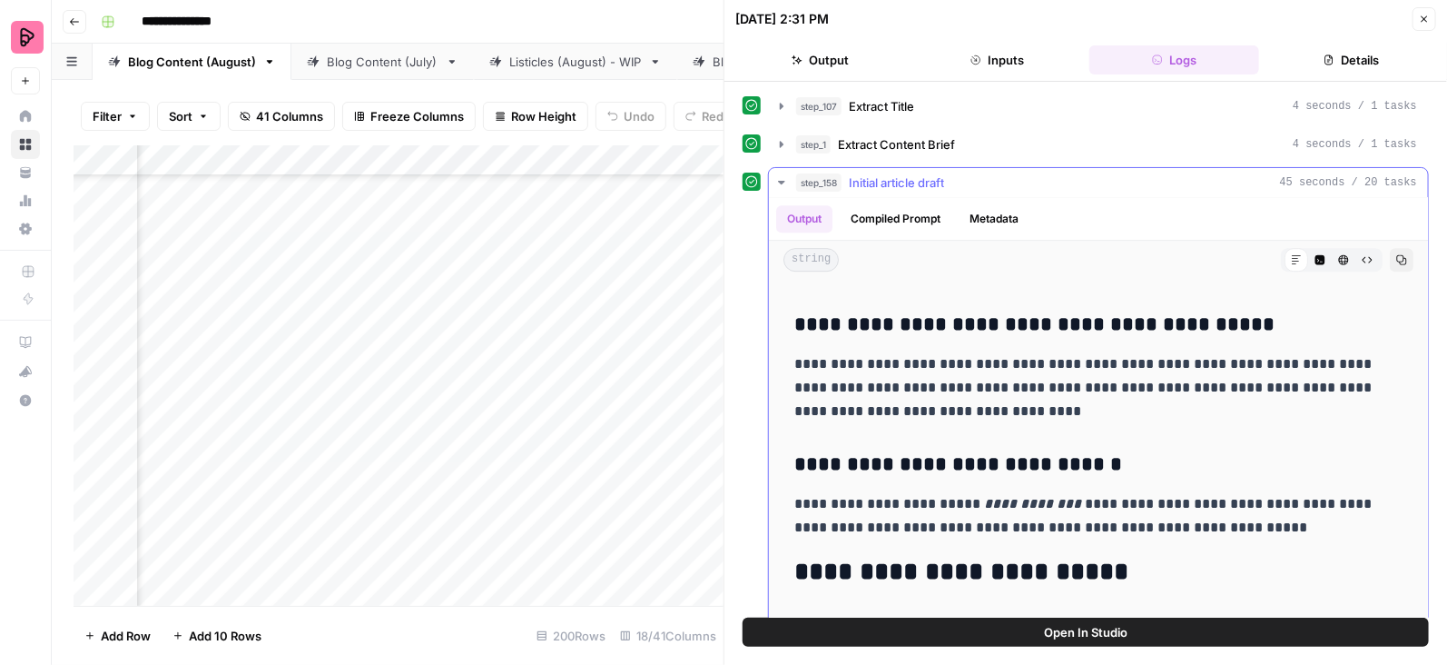
scroll to position [5785, 0]
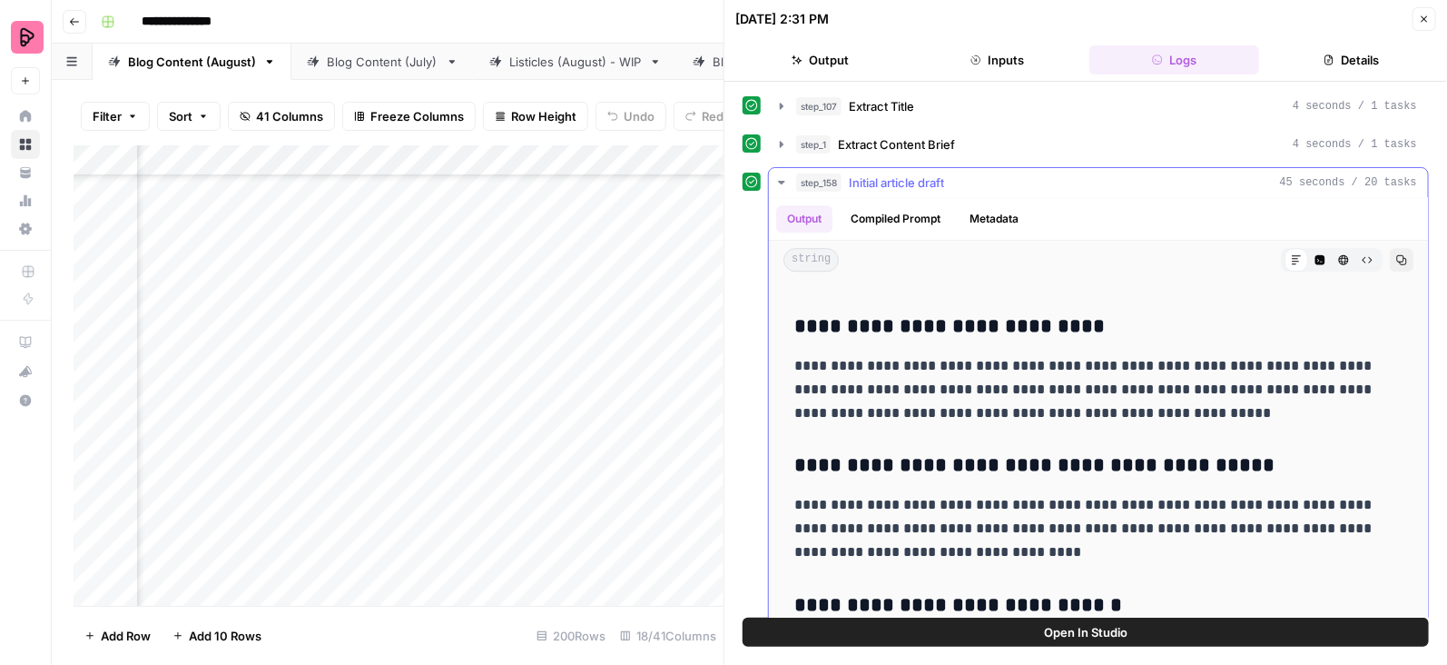
click at [784, 182] on icon "button" at bounding box center [781, 182] width 15 height 15
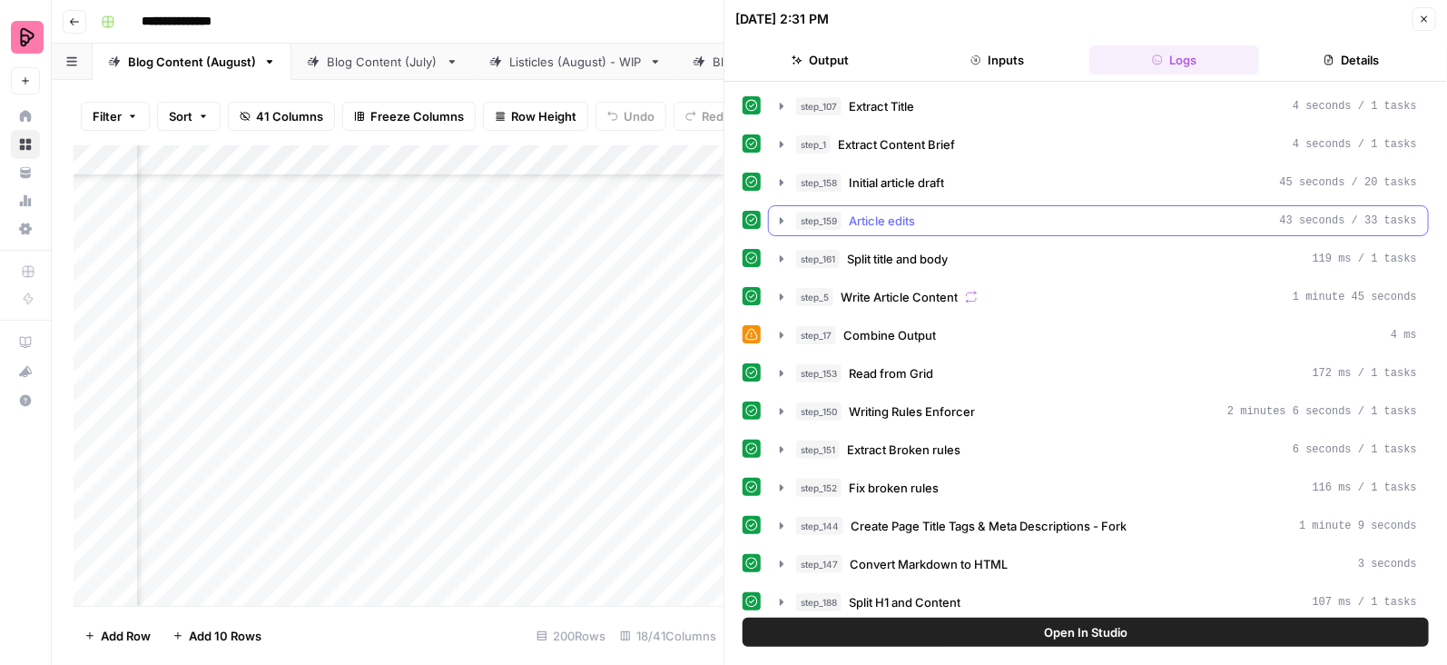
click at [780, 217] on icon "button" at bounding box center [782, 220] width 4 height 6
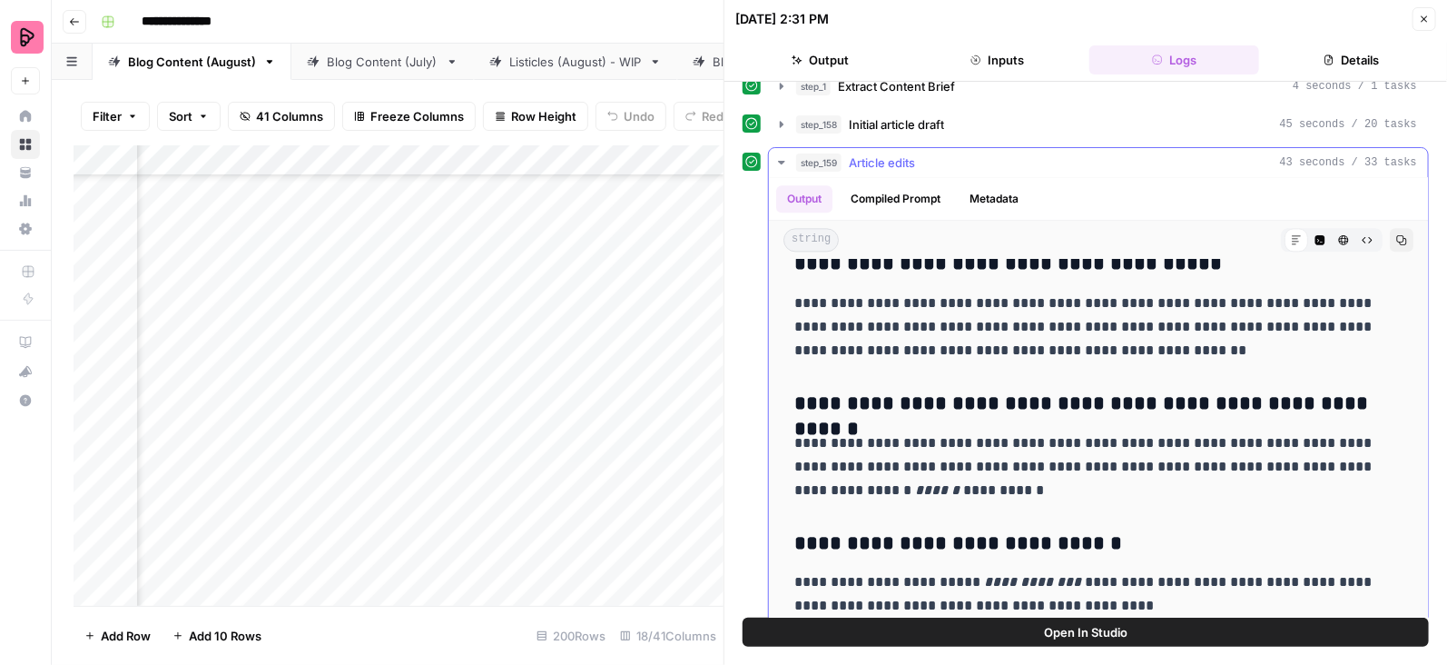
scroll to position [58, 0]
click at [777, 155] on icon "button" at bounding box center [781, 162] width 15 height 15
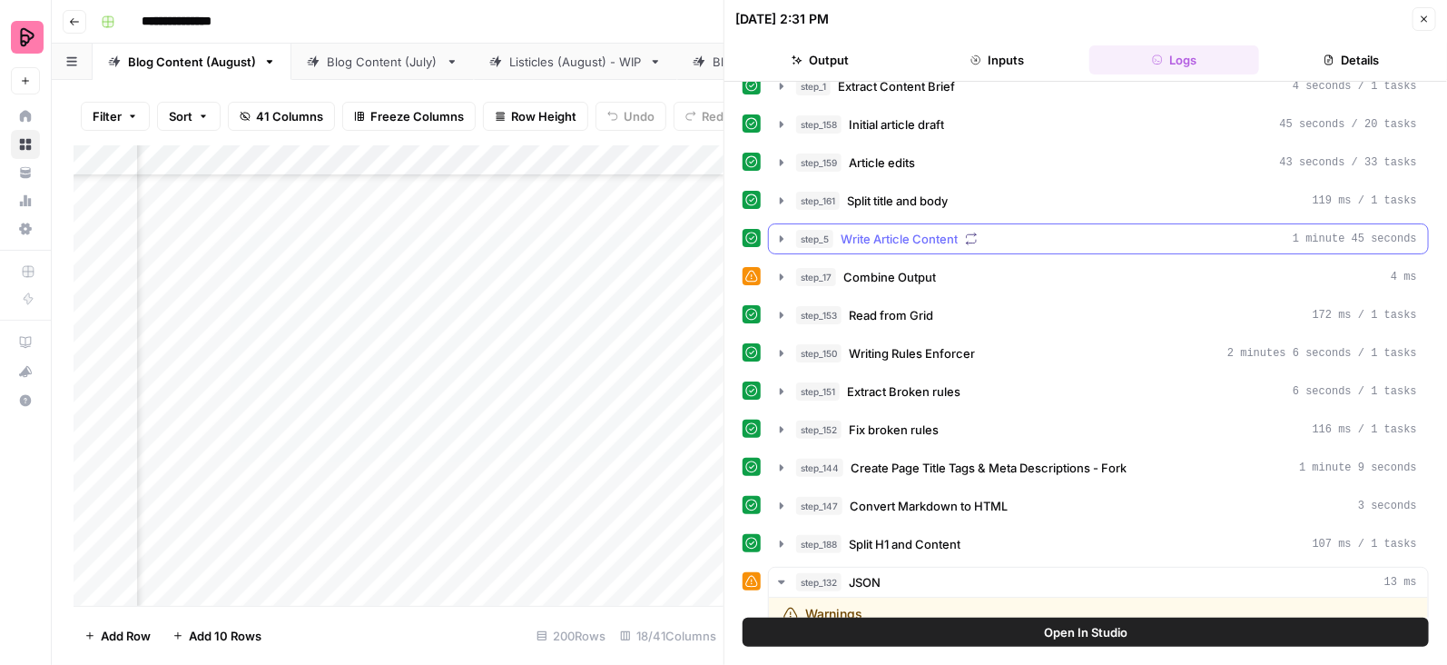
click at [776, 232] on icon "button" at bounding box center [781, 239] width 15 height 15
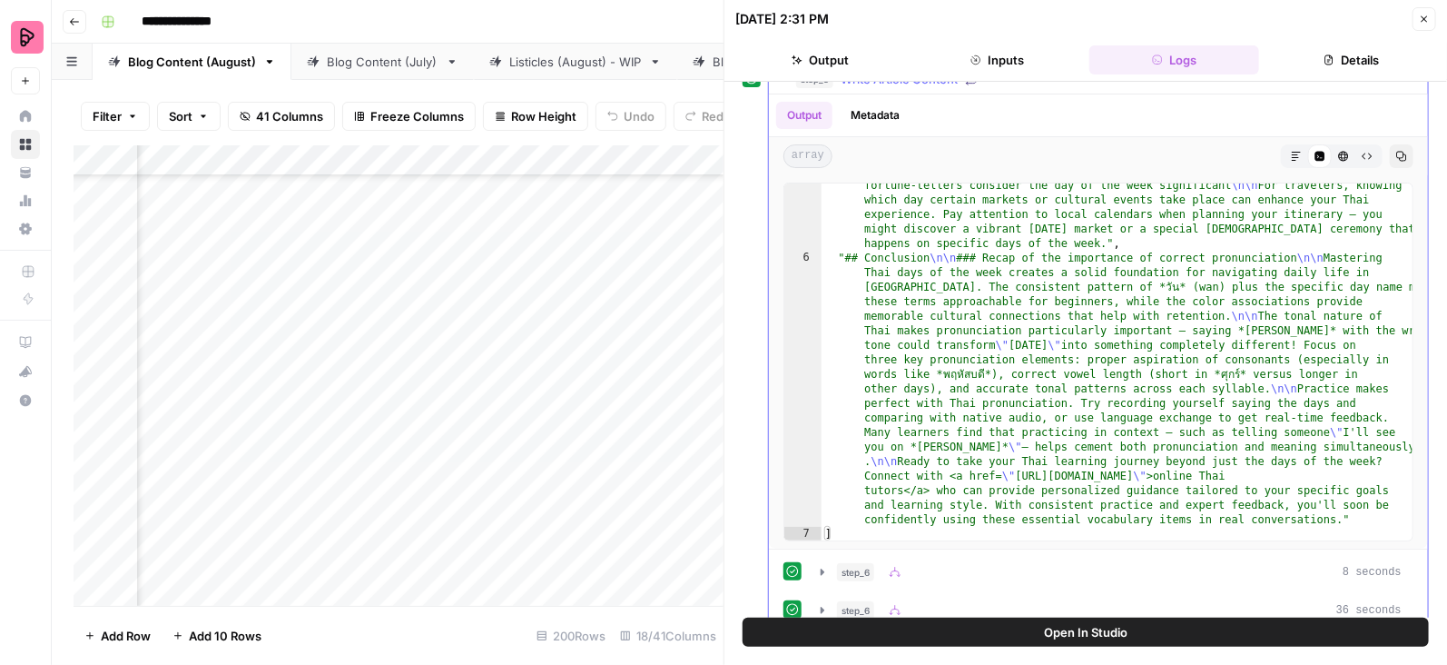
scroll to position [240, 0]
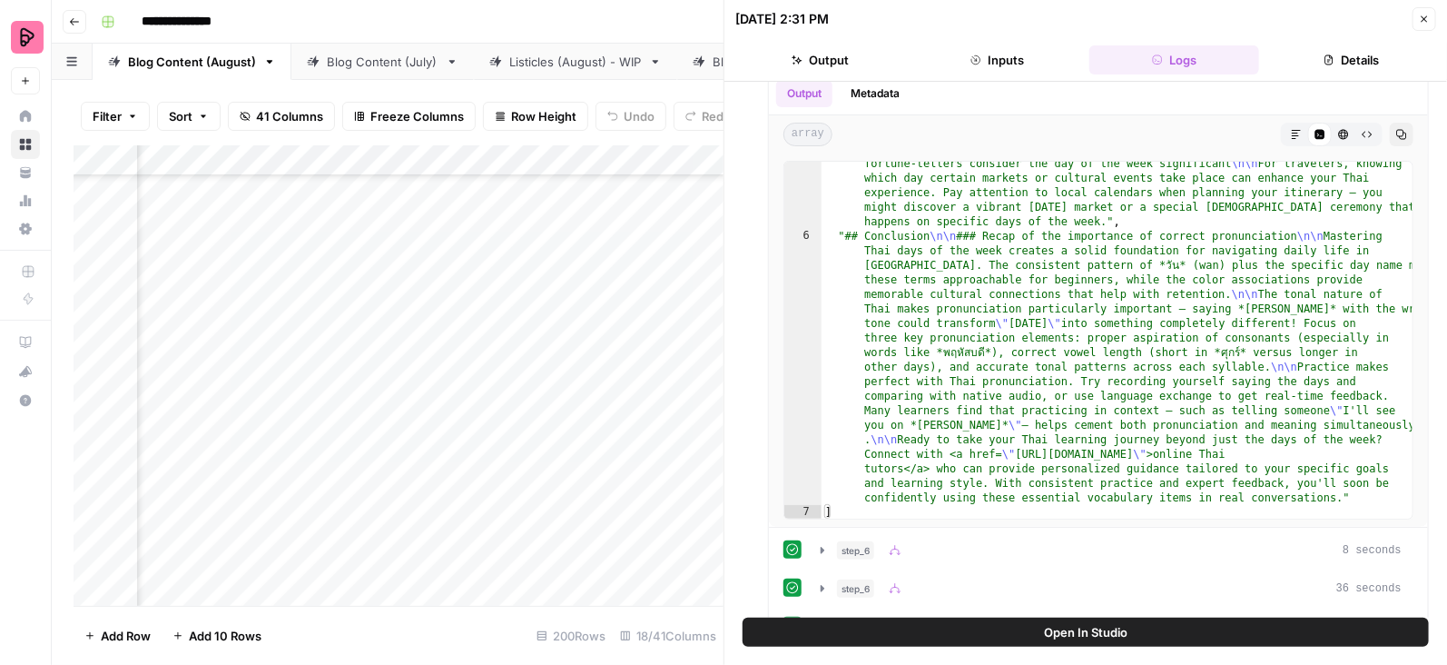
click at [1428, 16] on icon "button" at bounding box center [1424, 19] width 11 height 11
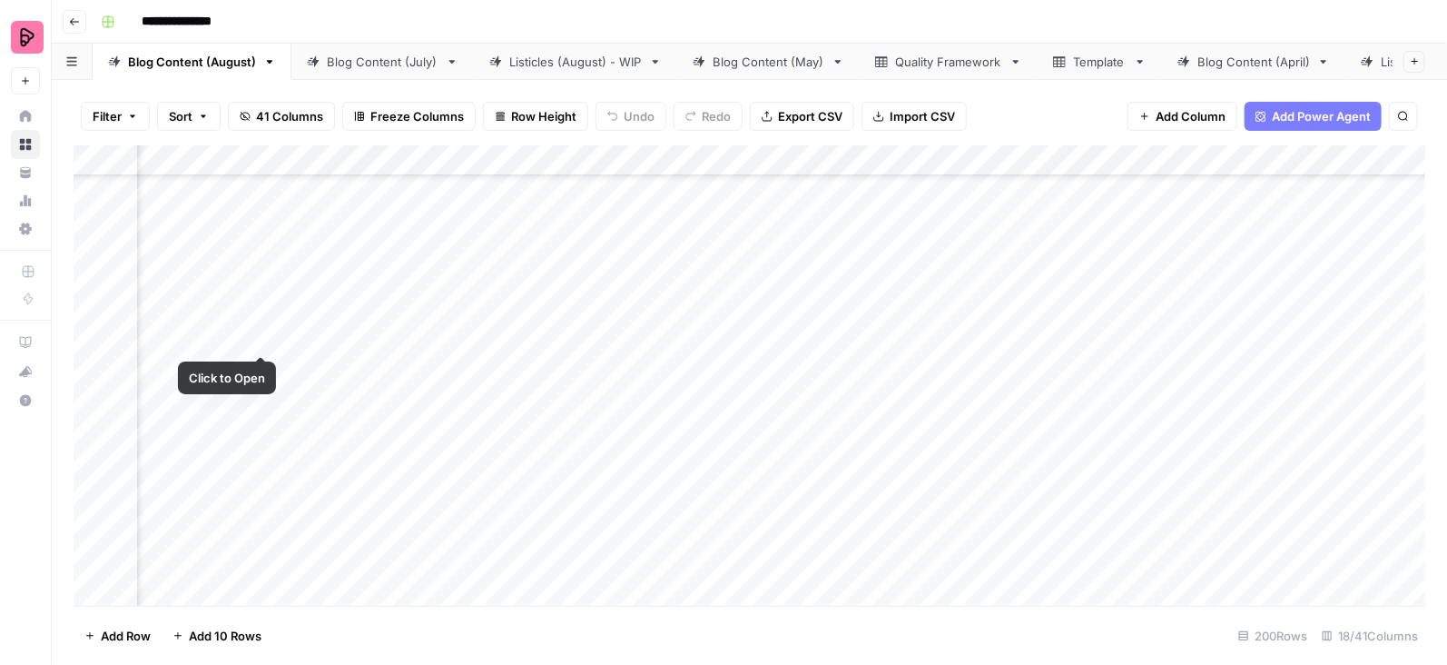
click at [261, 320] on div "Add Column" at bounding box center [750, 375] width 1352 height 461
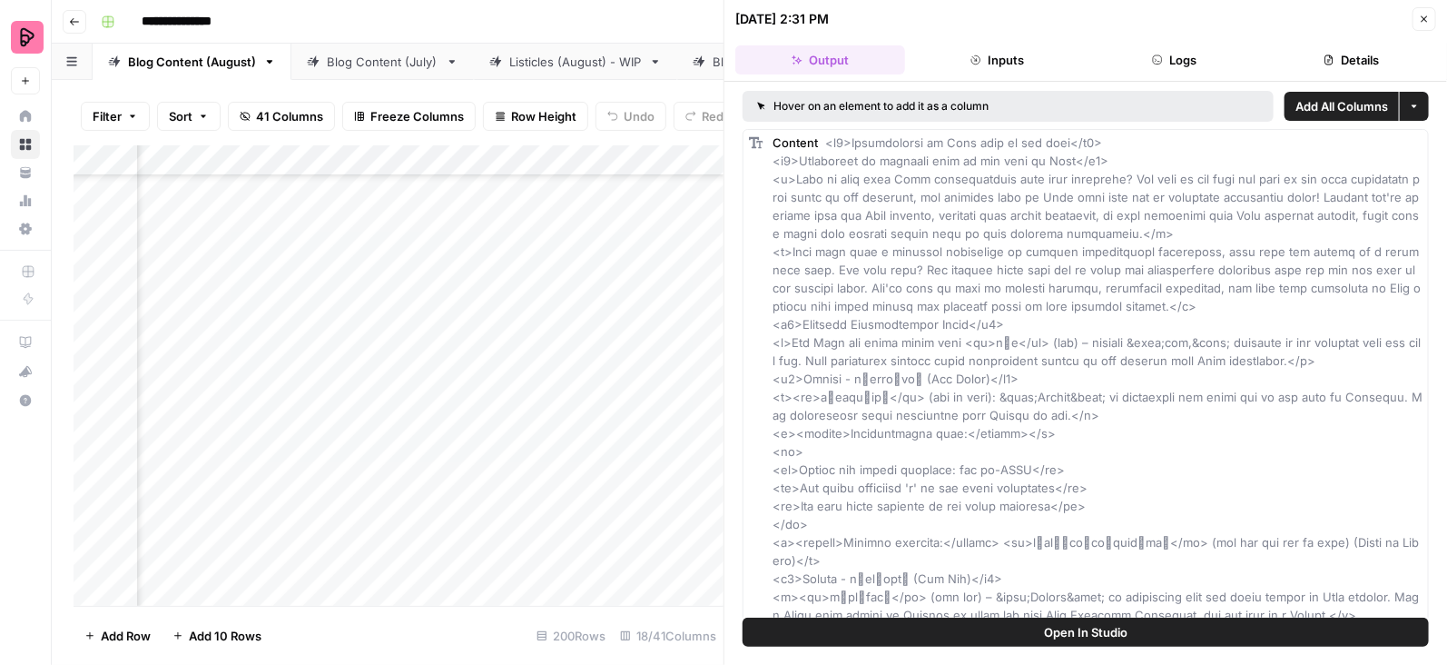
click at [1158, 50] on button "Logs" at bounding box center [1174, 59] width 170 height 29
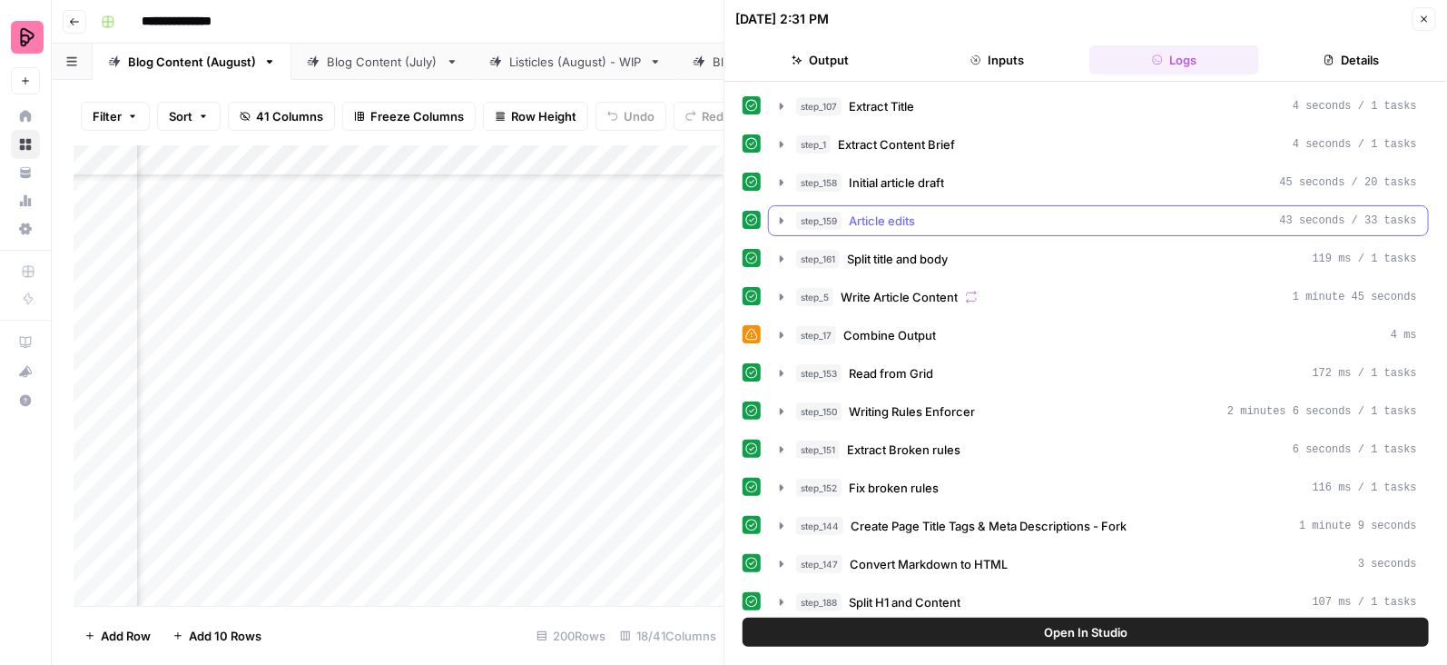
click at [776, 216] on icon "button" at bounding box center [781, 220] width 15 height 15
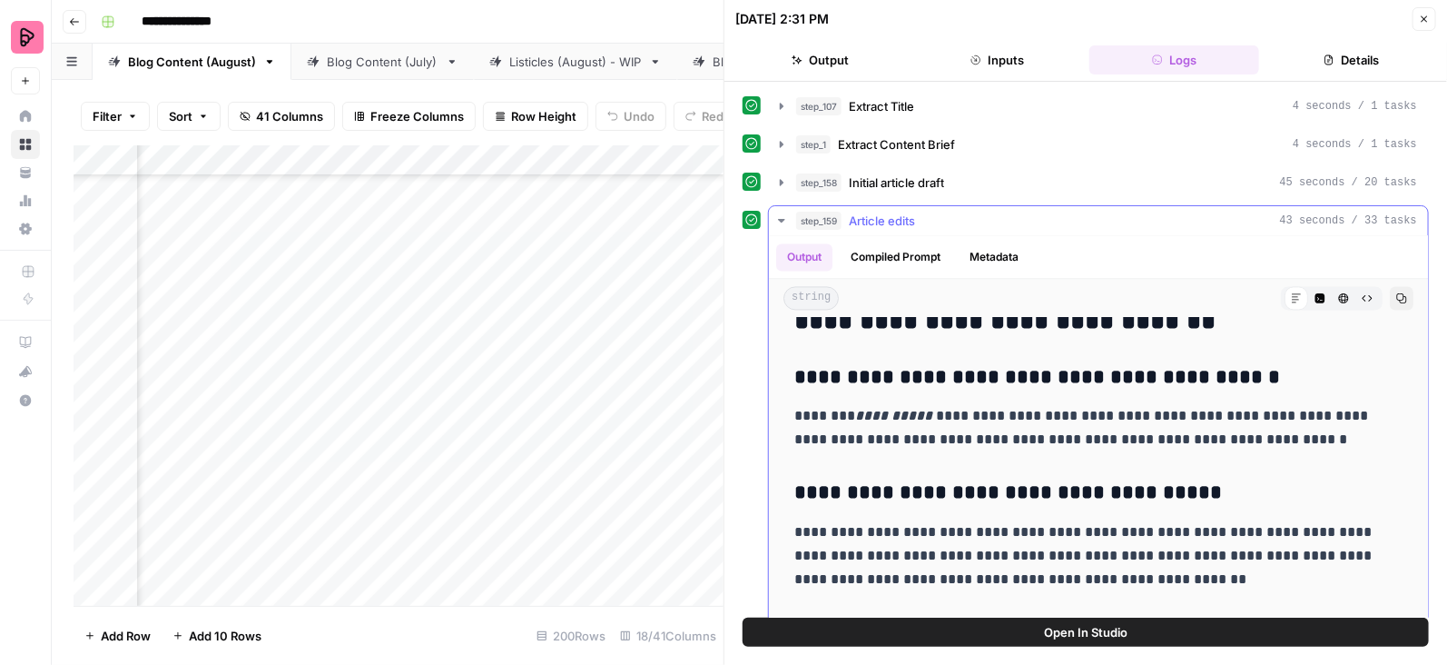
scroll to position [5055, 0]
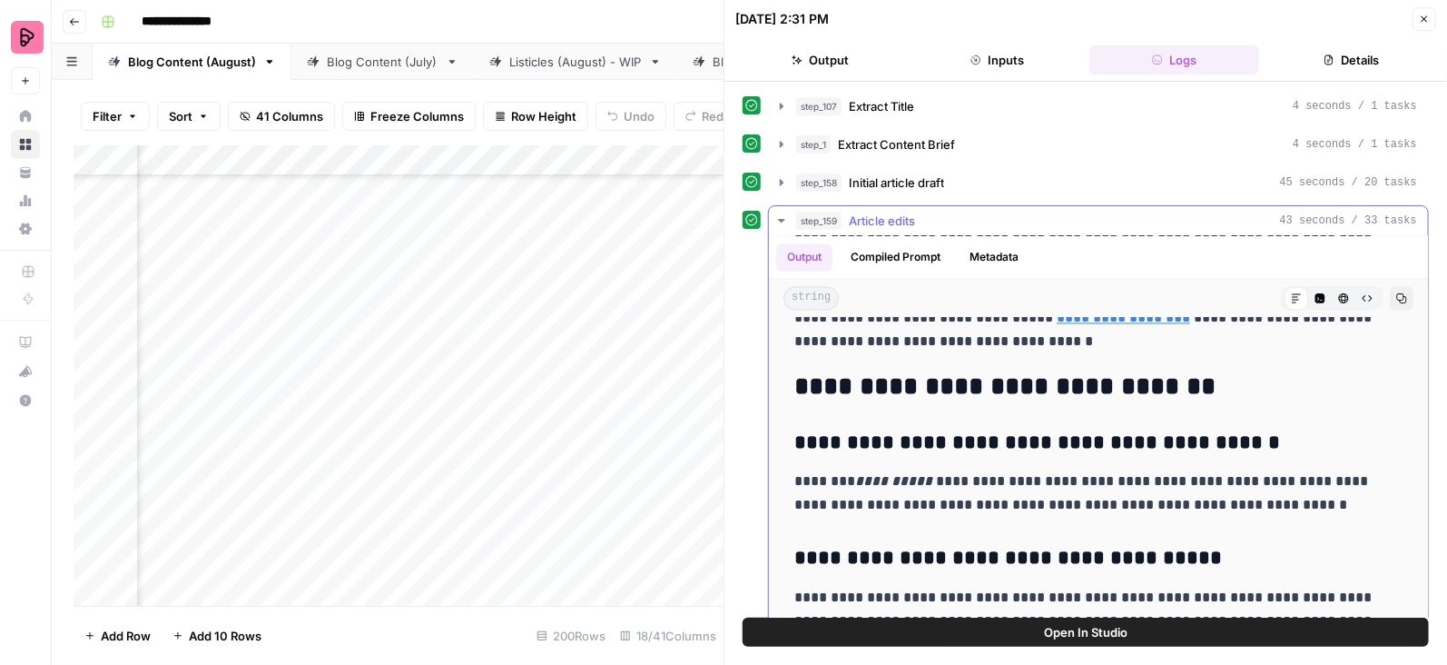
click at [778, 218] on icon "button" at bounding box center [781, 220] width 15 height 15
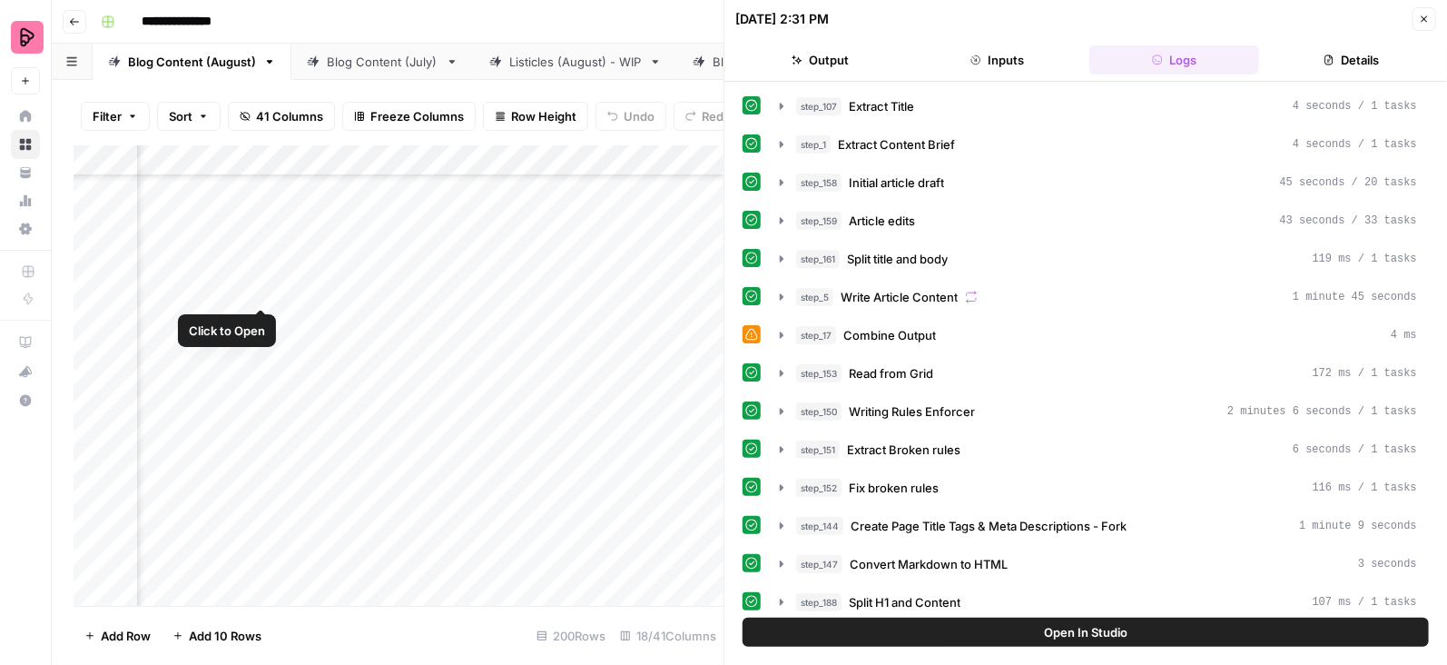
click at [258, 269] on div "Add Column" at bounding box center [399, 375] width 650 height 461
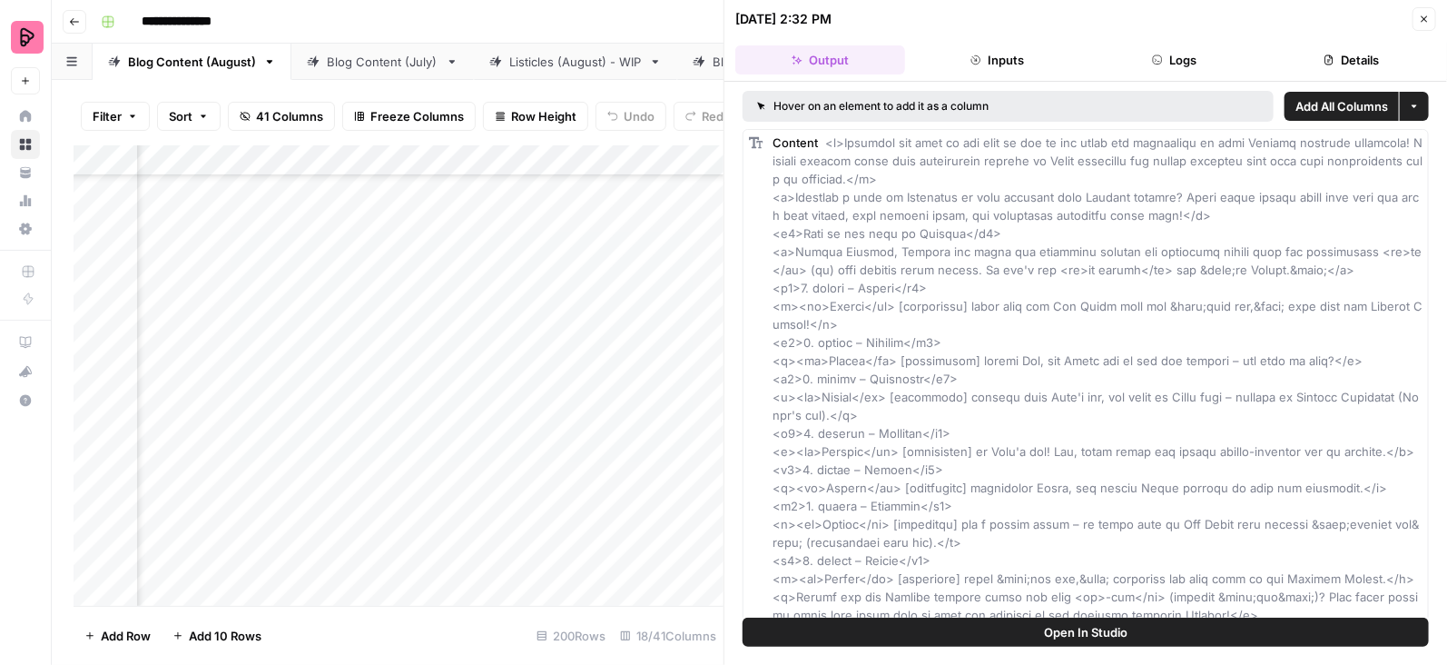
click at [1202, 53] on button "Logs" at bounding box center [1174, 59] width 170 height 29
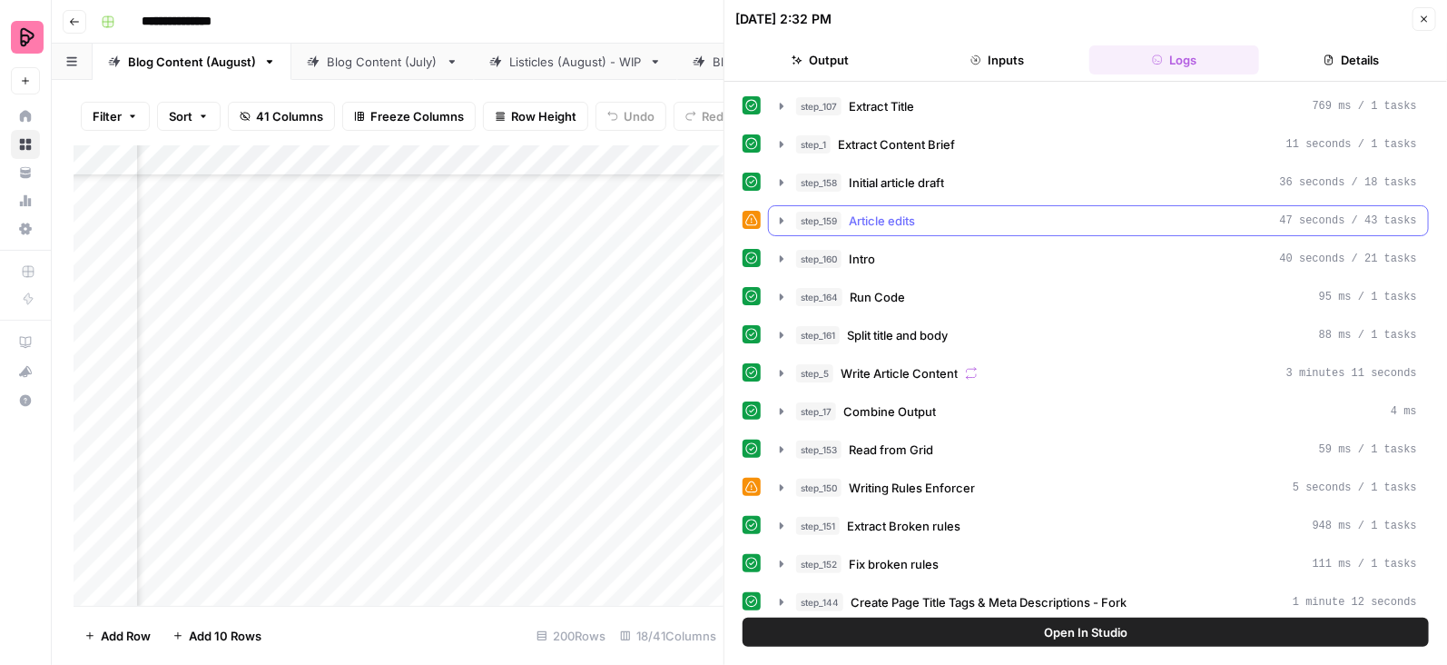
click at [782, 217] on icon "button" at bounding box center [782, 220] width 4 height 6
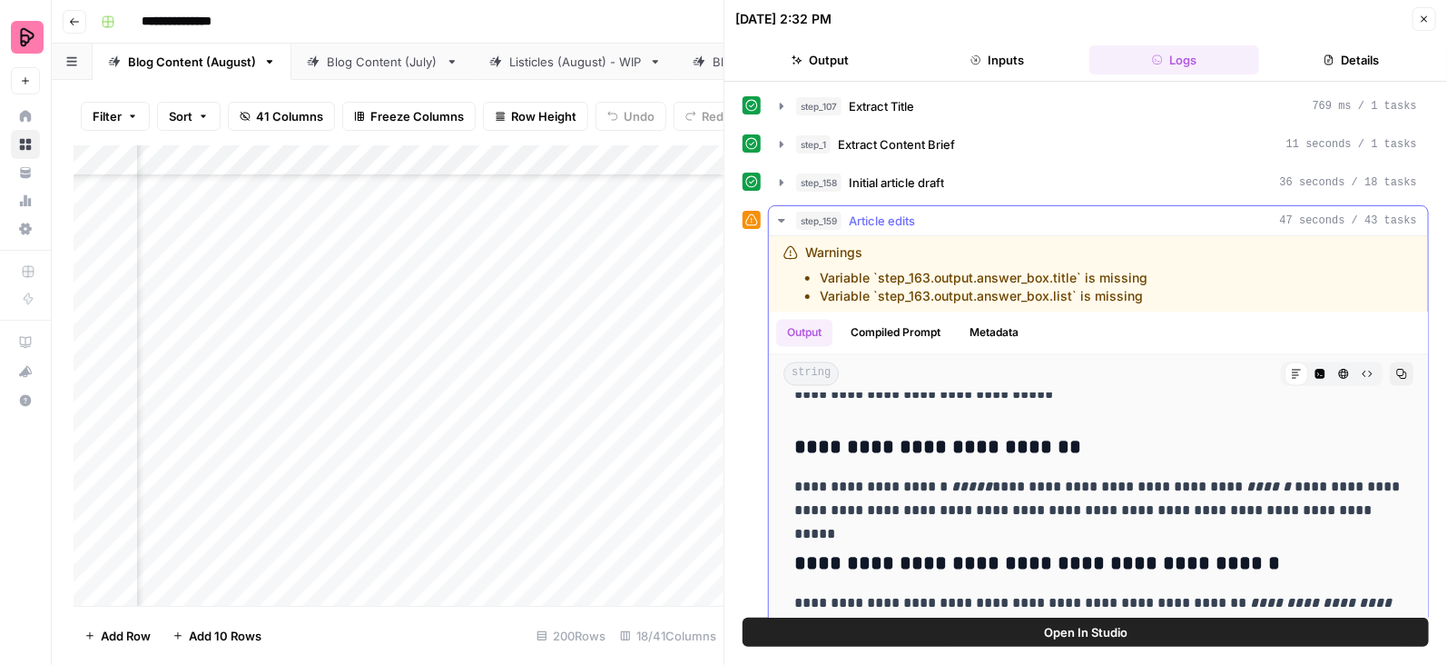
scroll to position [4946, 0]
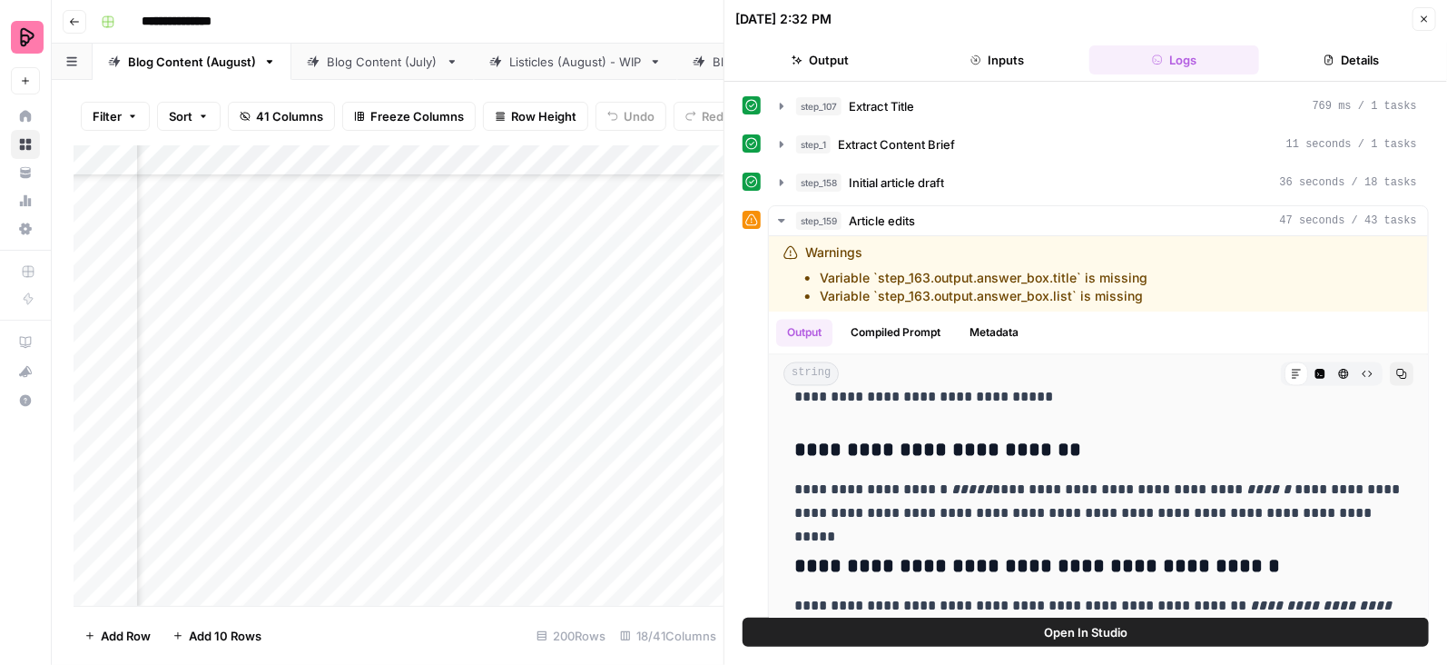
click at [1198, 46] on button "Logs" at bounding box center [1174, 59] width 170 height 29
click at [1174, 55] on button "Logs" at bounding box center [1174, 59] width 170 height 29
click at [1420, 17] on icon "button" at bounding box center [1424, 19] width 11 height 11
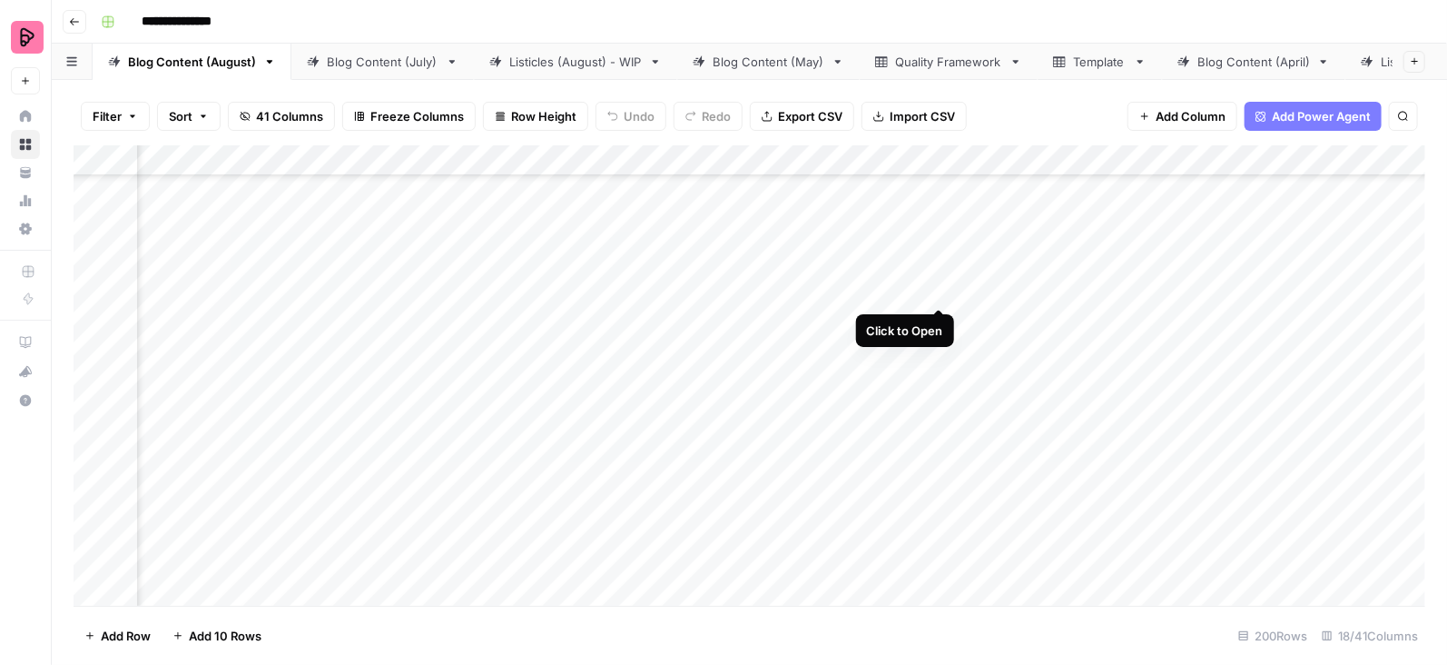
click at [932, 272] on div "Add Column" at bounding box center [750, 375] width 1352 height 461
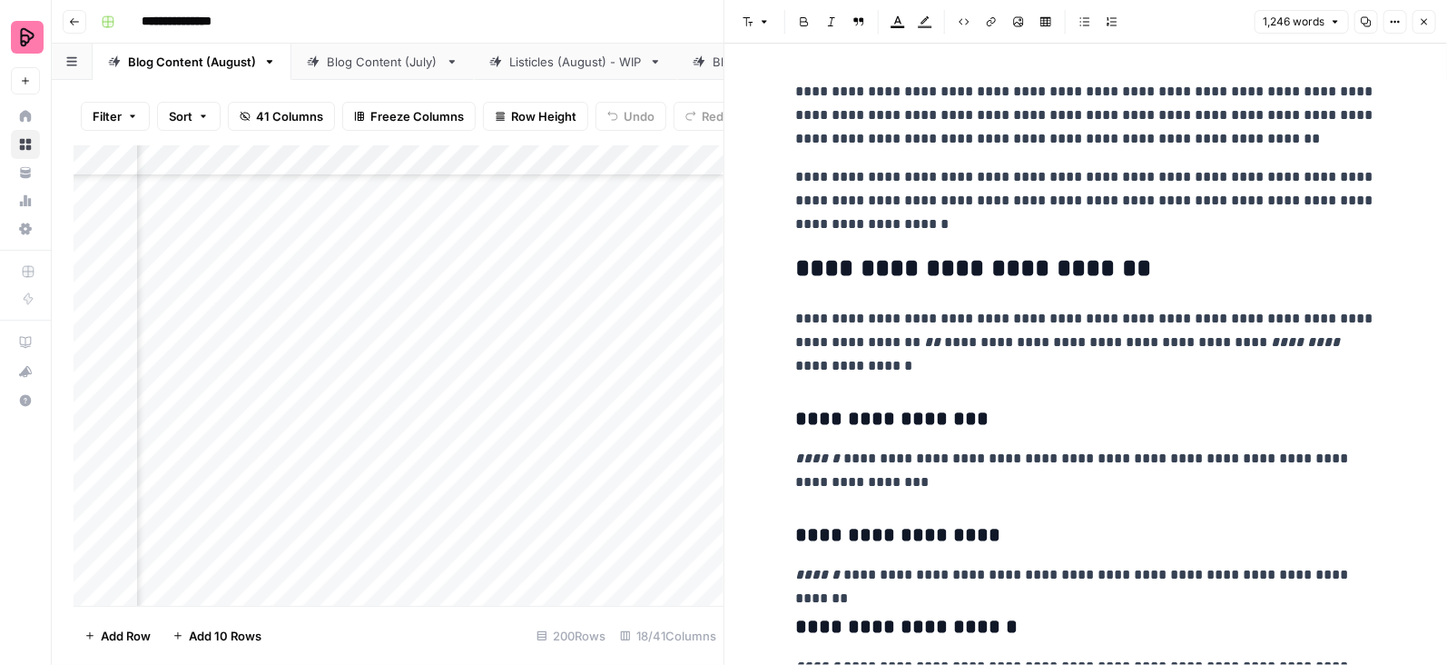
click at [1426, 19] on icon "button" at bounding box center [1424, 21] width 11 height 11
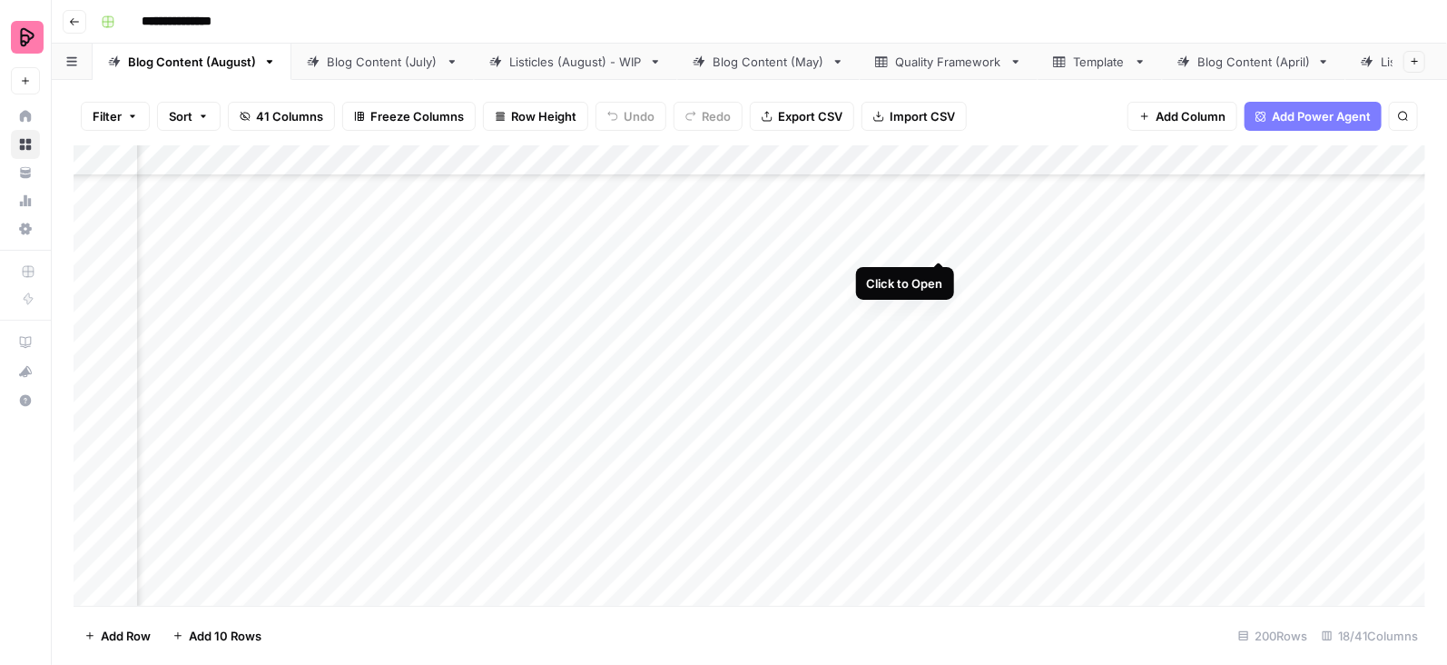
click at [940, 224] on div "Add Column" at bounding box center [750, 375] width 1352 height 461
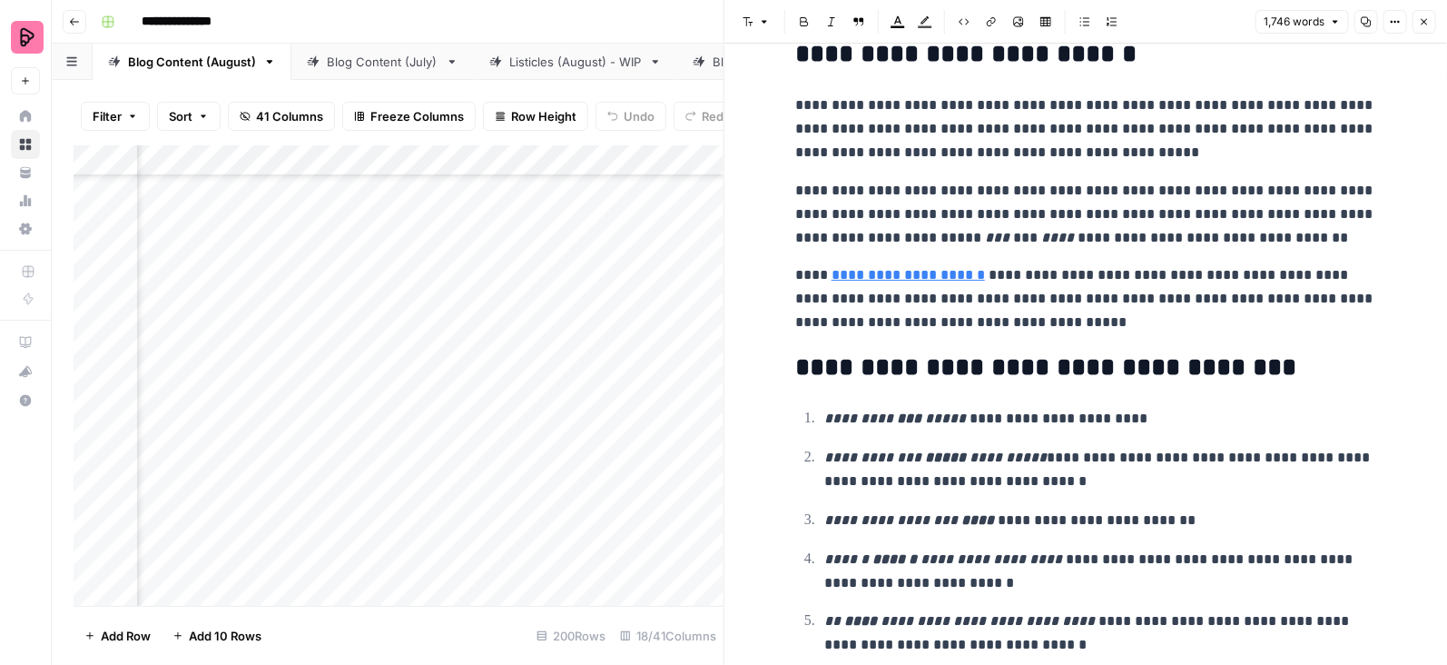
scroll to position [6619, 0]
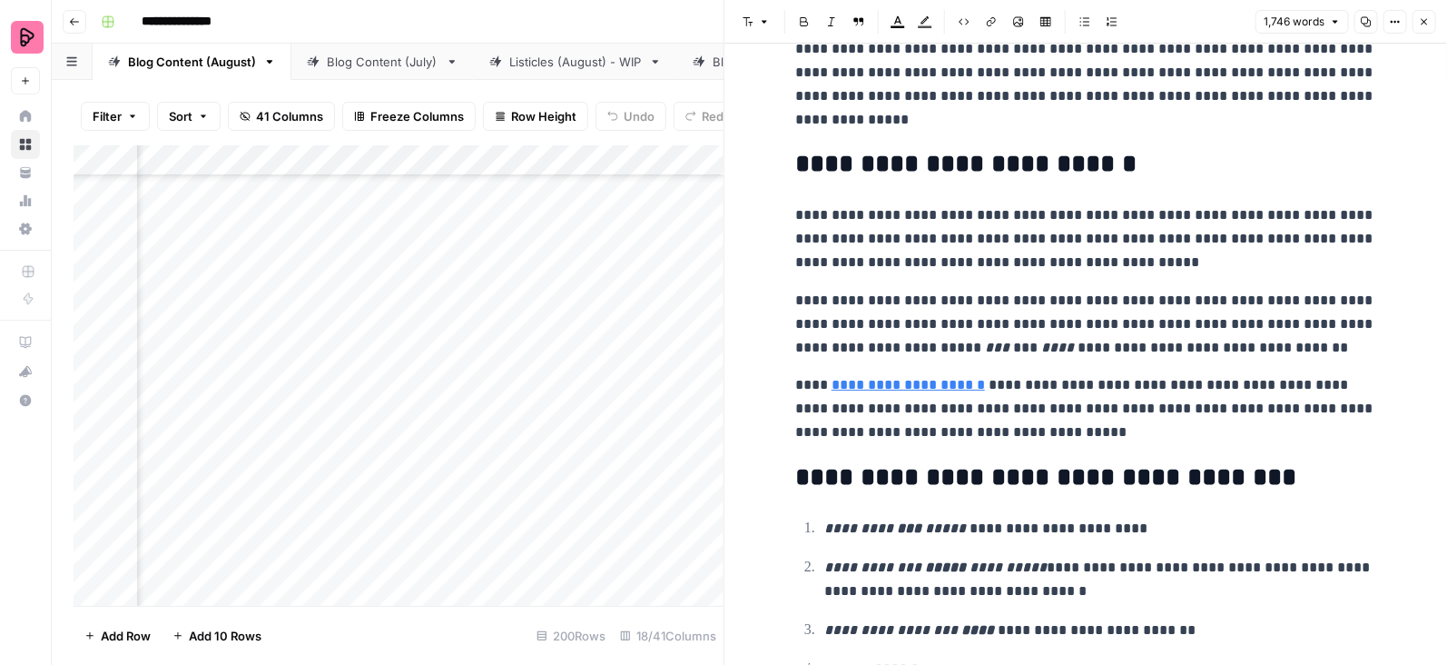
click at [1427, 18] on icon "button" at bounding box center [1424, 21] width 11 height 11
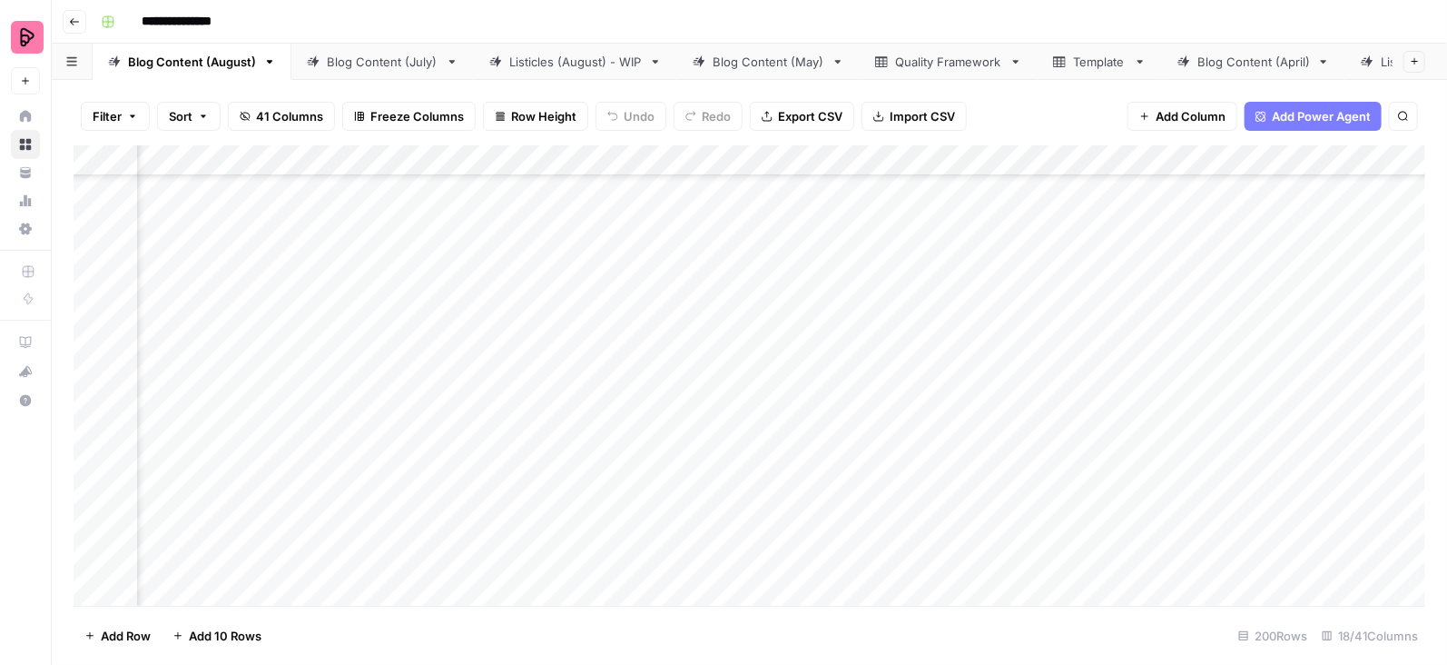
scroll to position [3512, 1110]
click at [1290, 452] on div "Add Column" at bounding box center [750, 375] width 1352 height 461
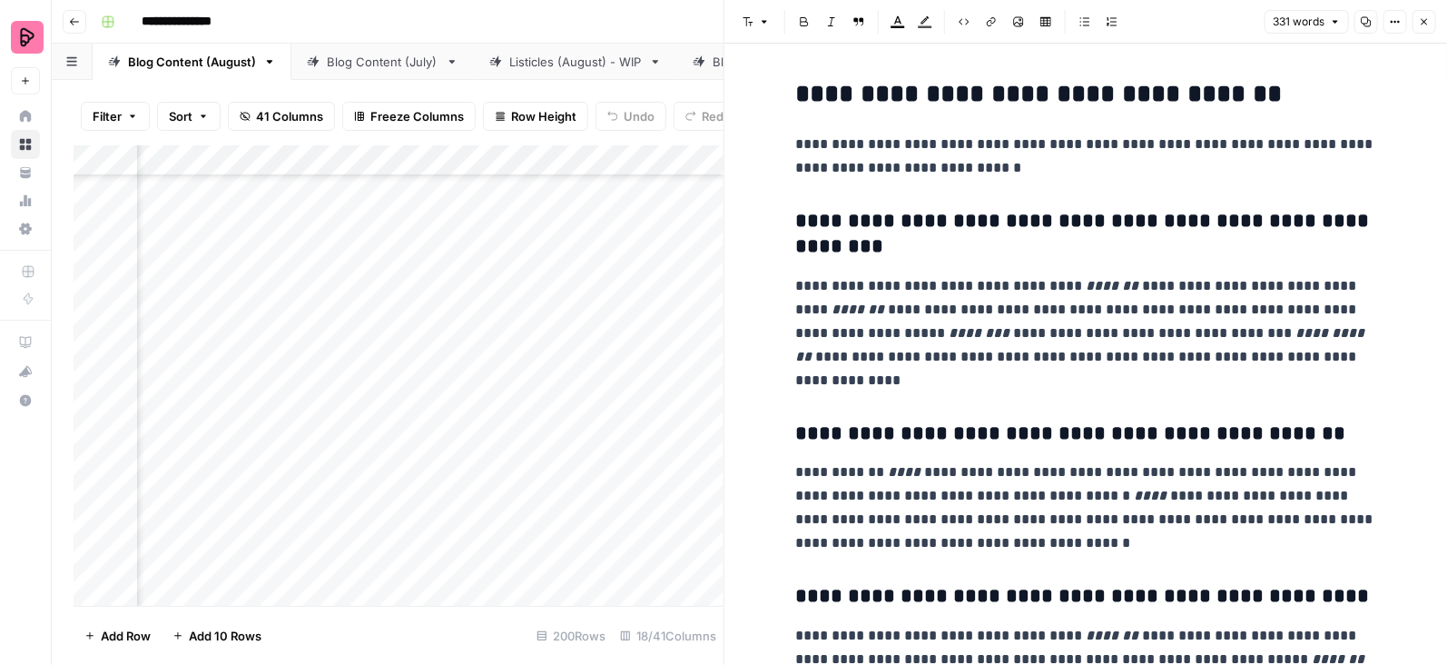
click at [1420, 18] on icon "button" at bounding box center [1424, 21] width 11 height 11
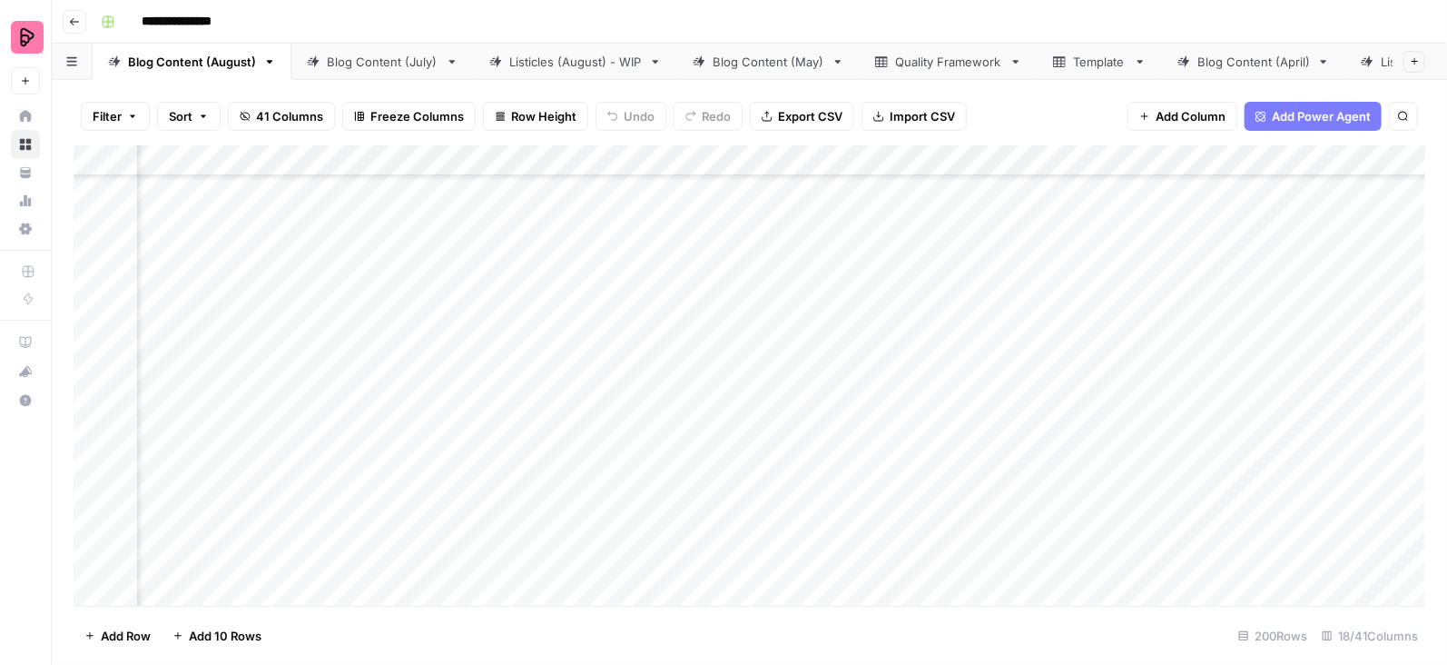
scroll to position [3377, 509]
click at [699, 256] on div "Add Column" at bounding box center [750, 375] width 1352 height 461
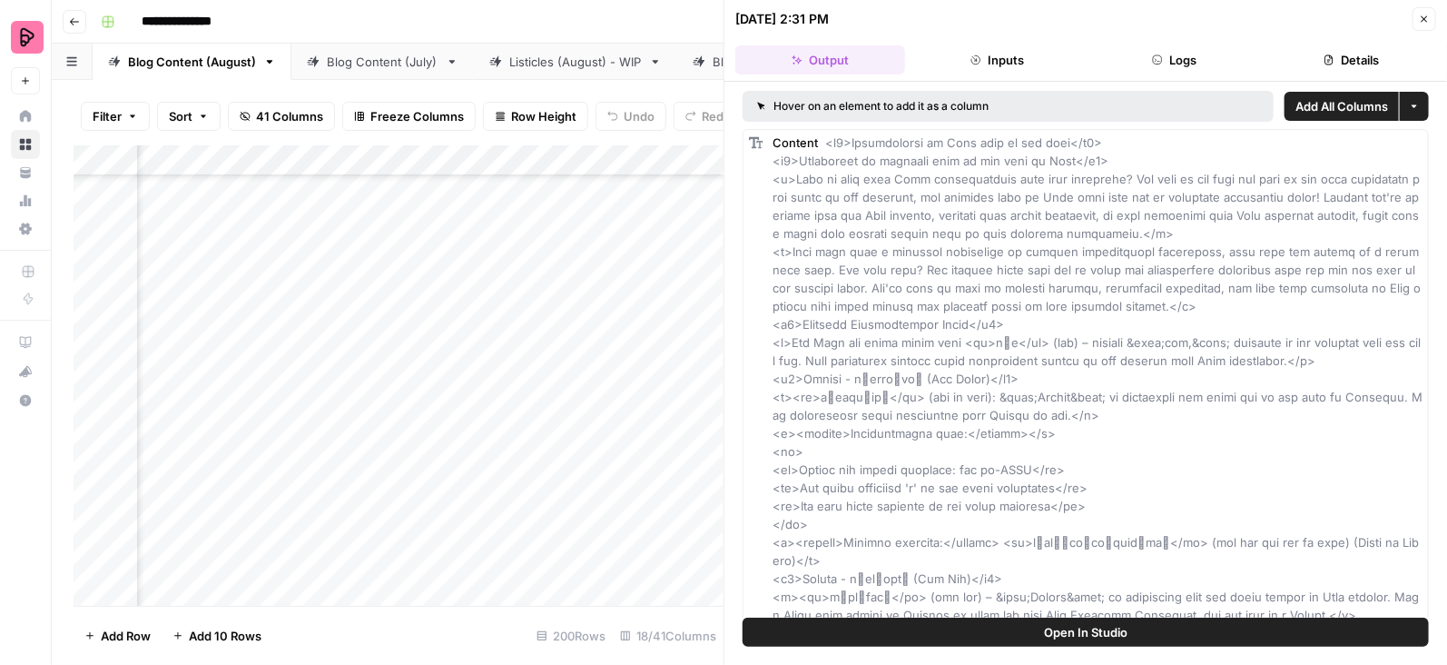
click at [995, 636] on button "Open In Studio" at bounding box center [1086, 631] width 686 height 29
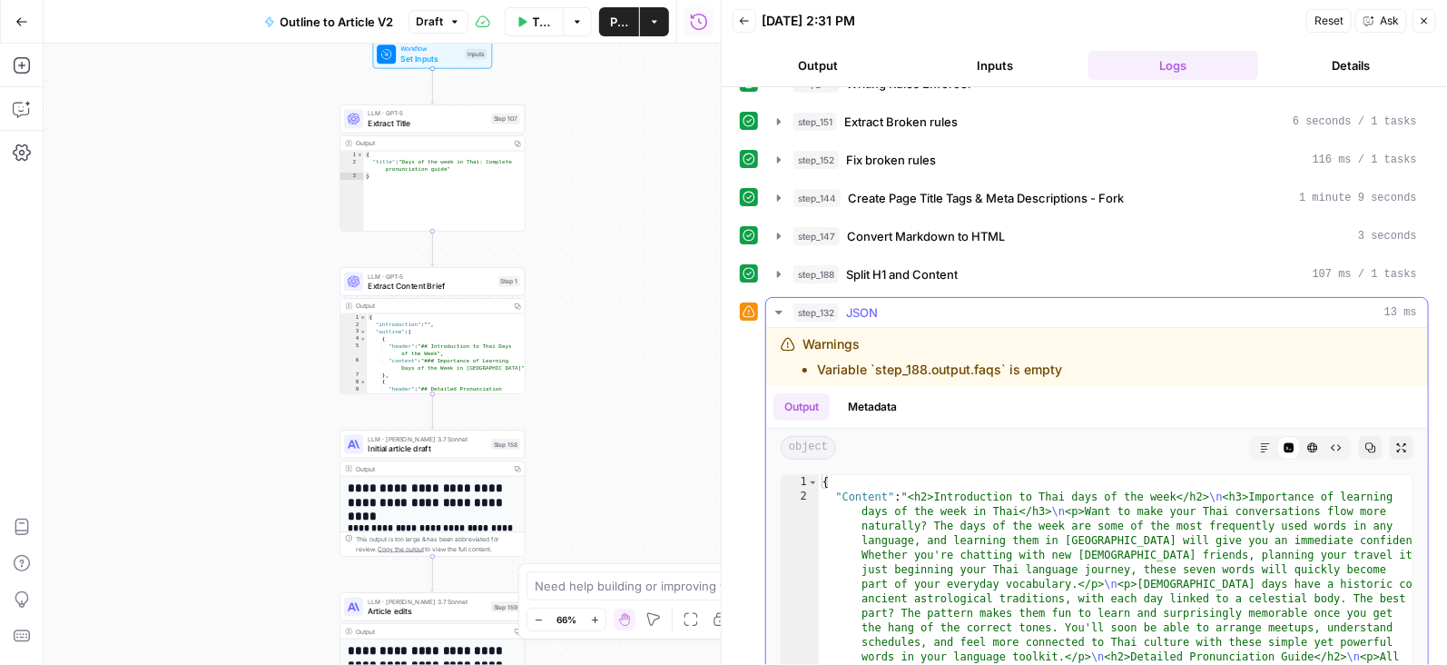
scroll to position [364, 0]
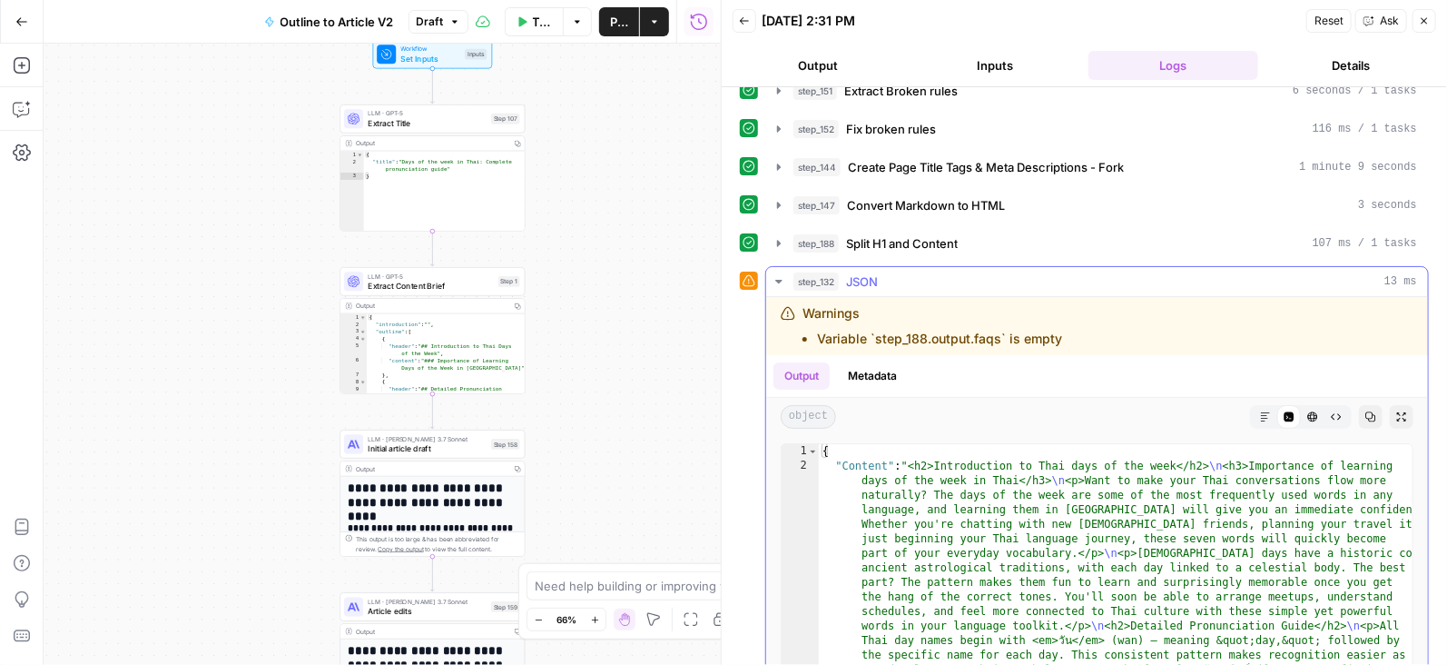
click at [779, 274] on icon "button" at bounding box center [779, 281] width 15 height 15
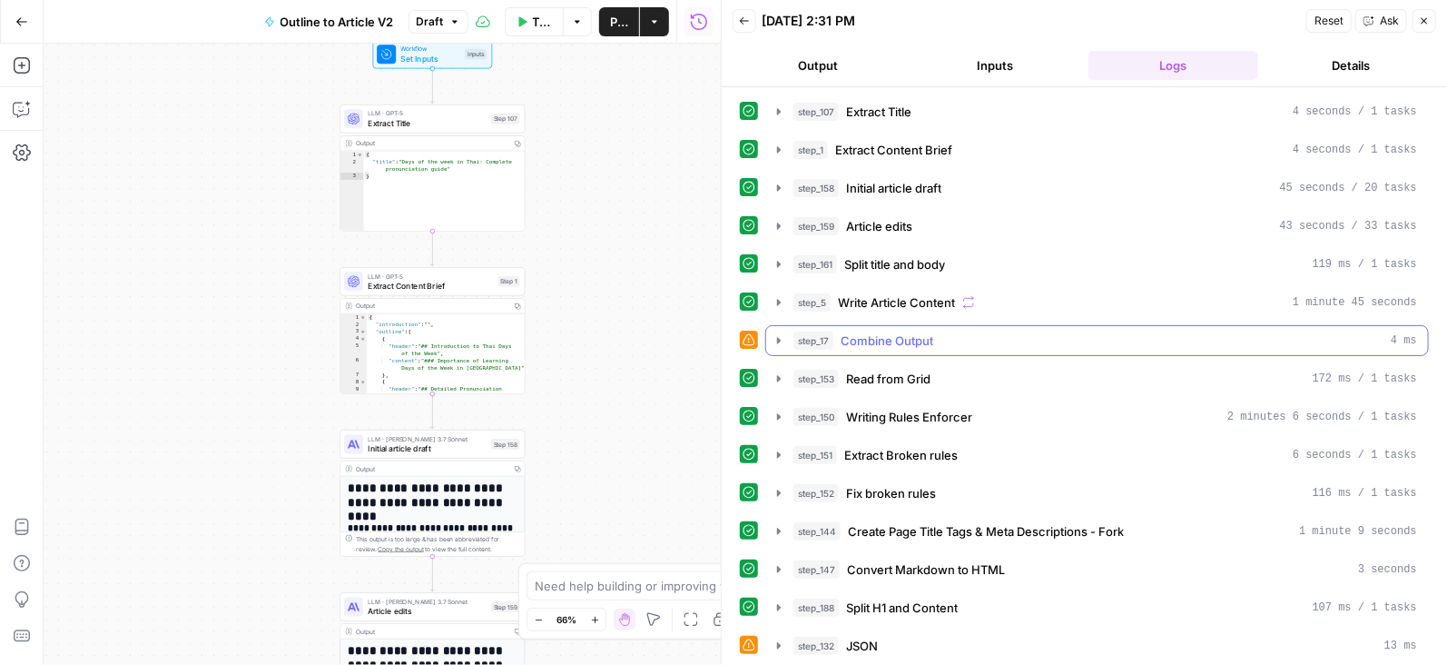
click at [773, 326] on button "step_17 Combine Output 4 ms" at bounding box center [1097, 340] width 662 height 29
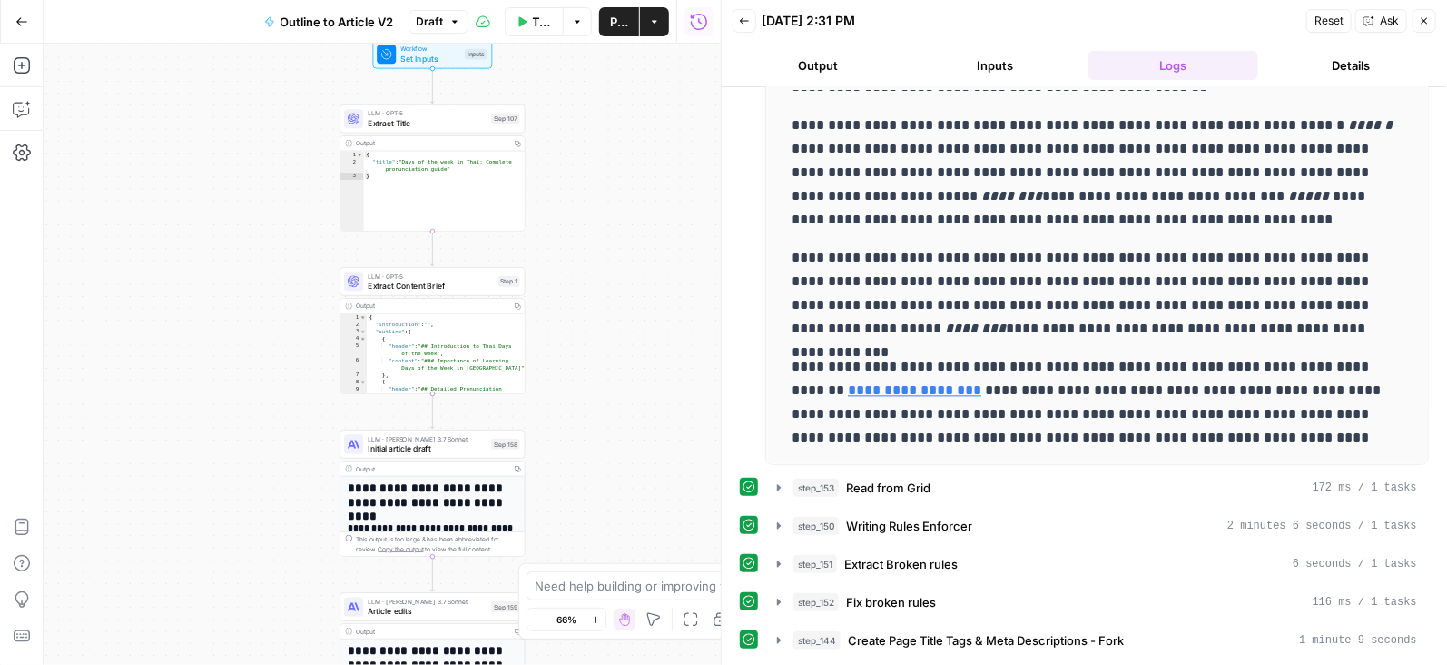
scroll to position [128, 0]
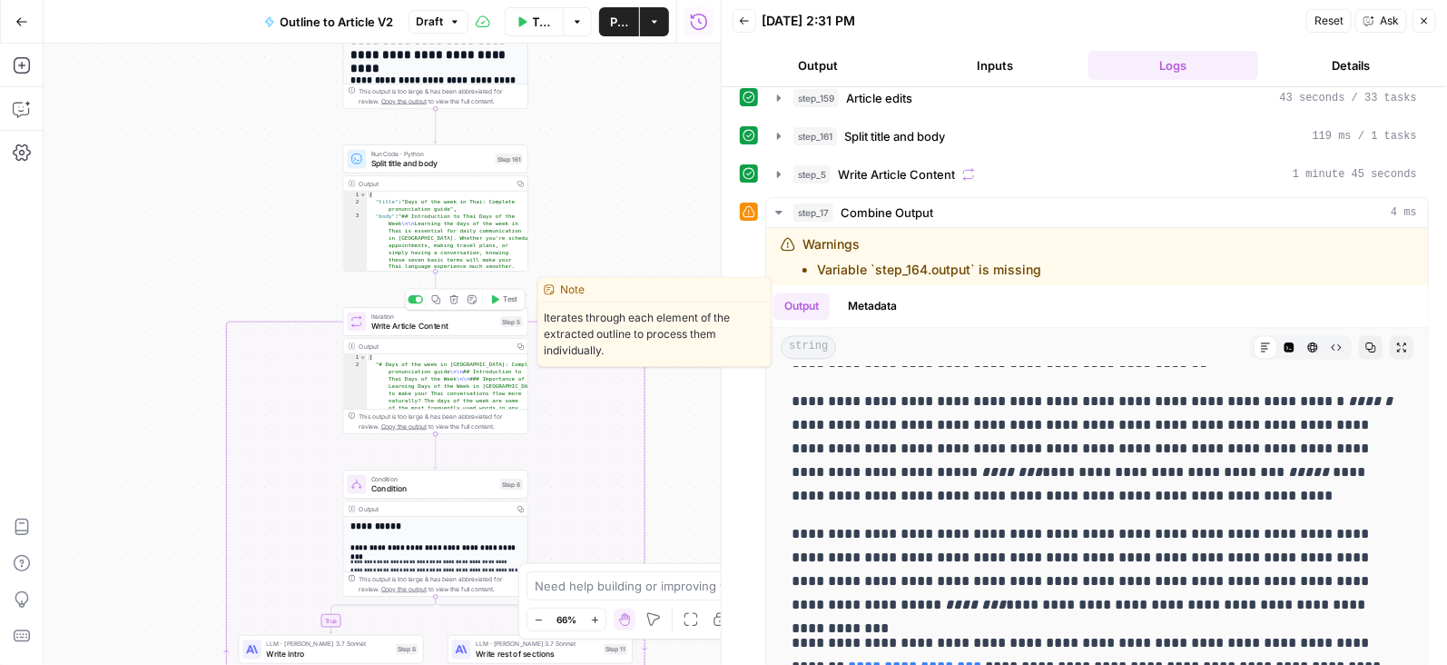
click at [465, 326] on span "Write Article Content" at bounding box center [433, 326] width 124 height 12
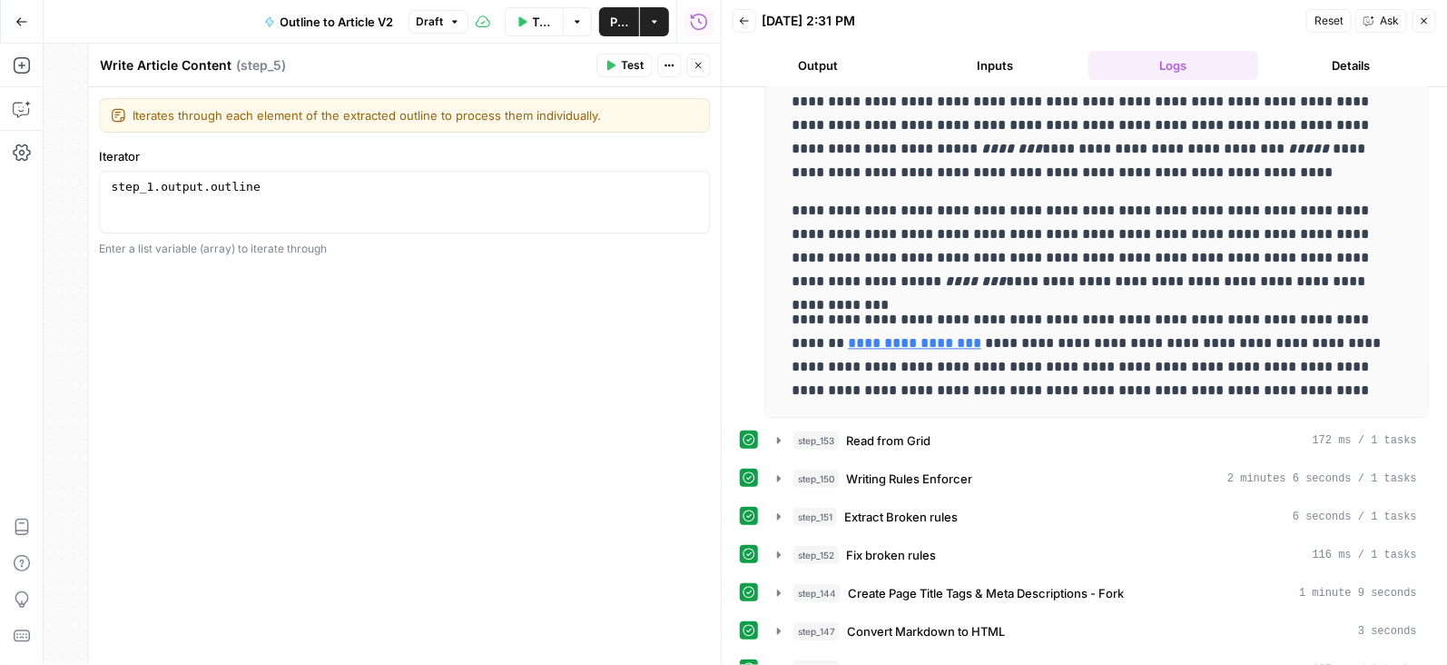
scroll to position [0, 0]
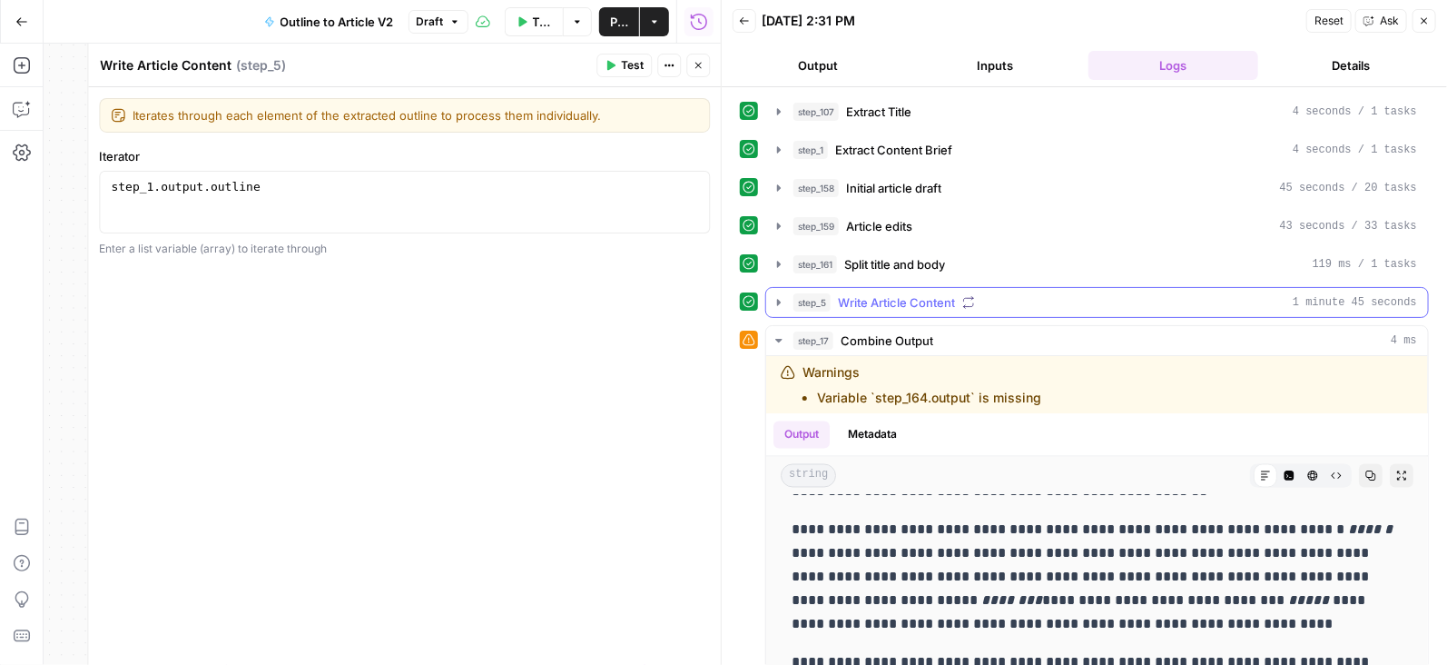
click at [777, 299] on icon "button" at bounding box center [779, 302] width 4 height 6
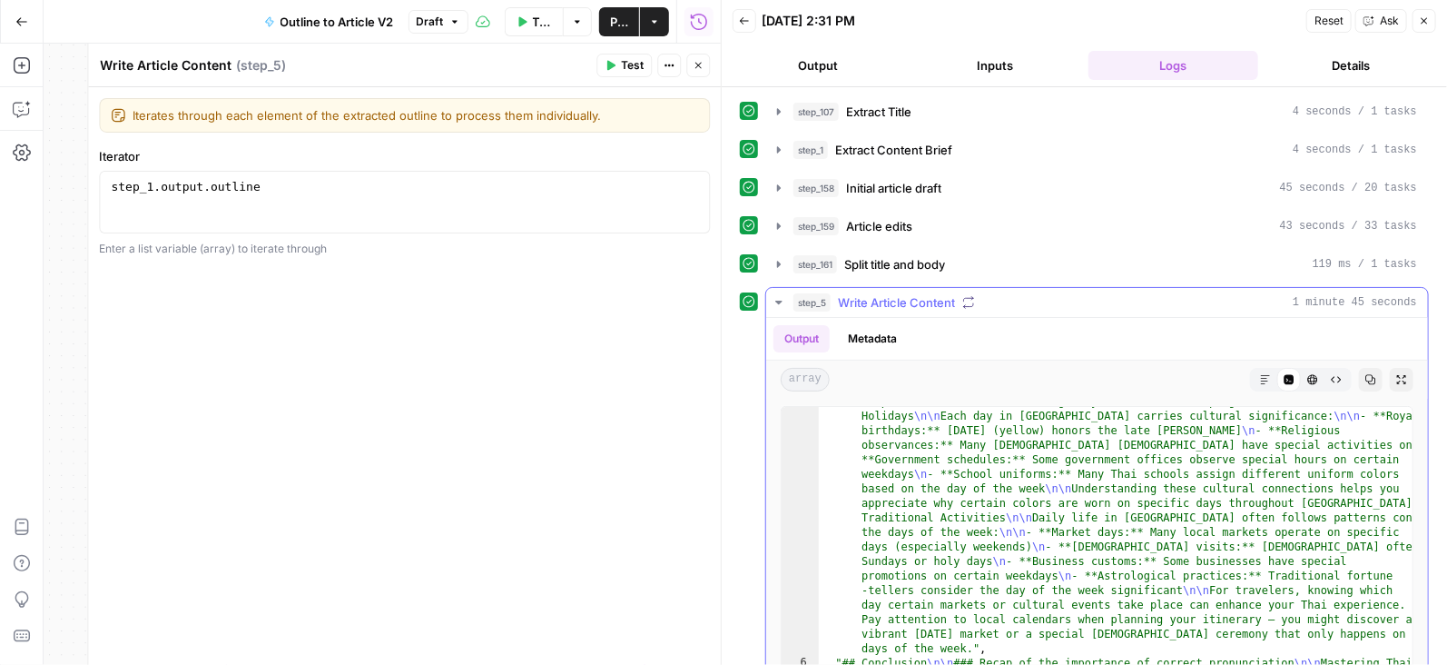
scroll to position [1132, 0]
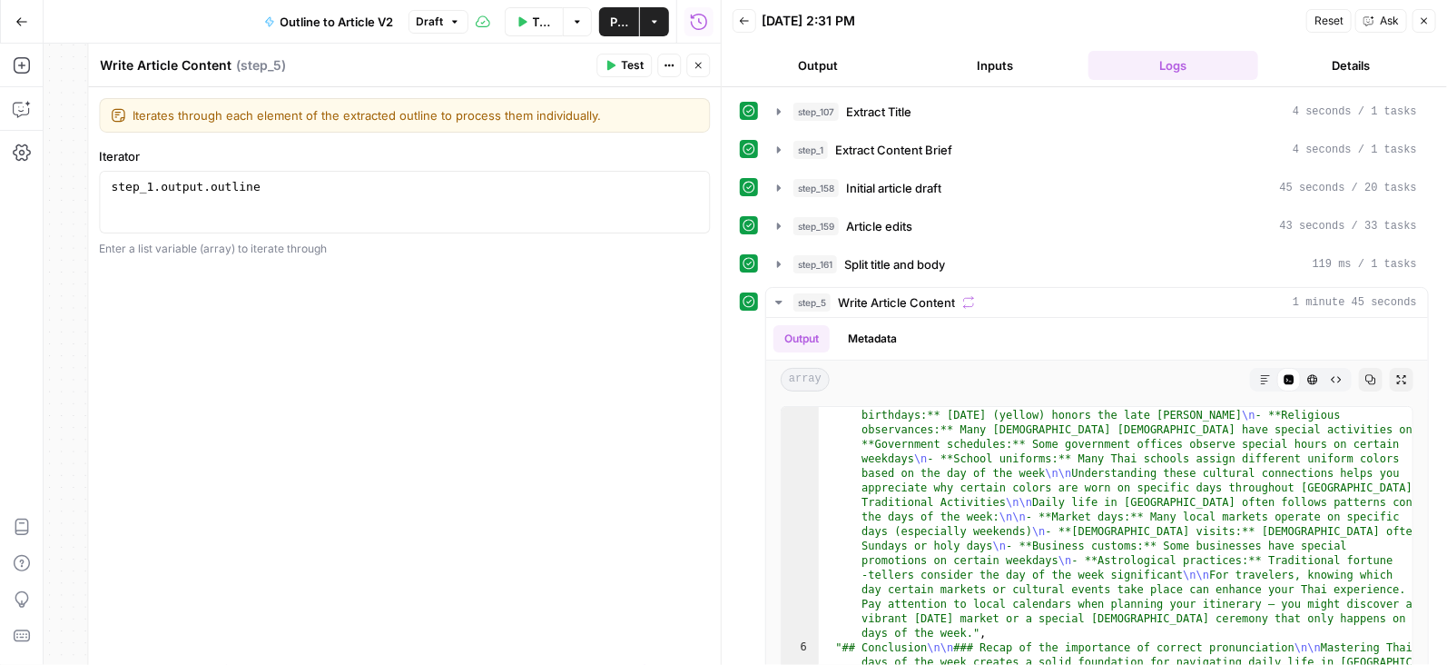
click at [700, 64] on icon "button" at bounding box center [698, 66] width 6 height 6
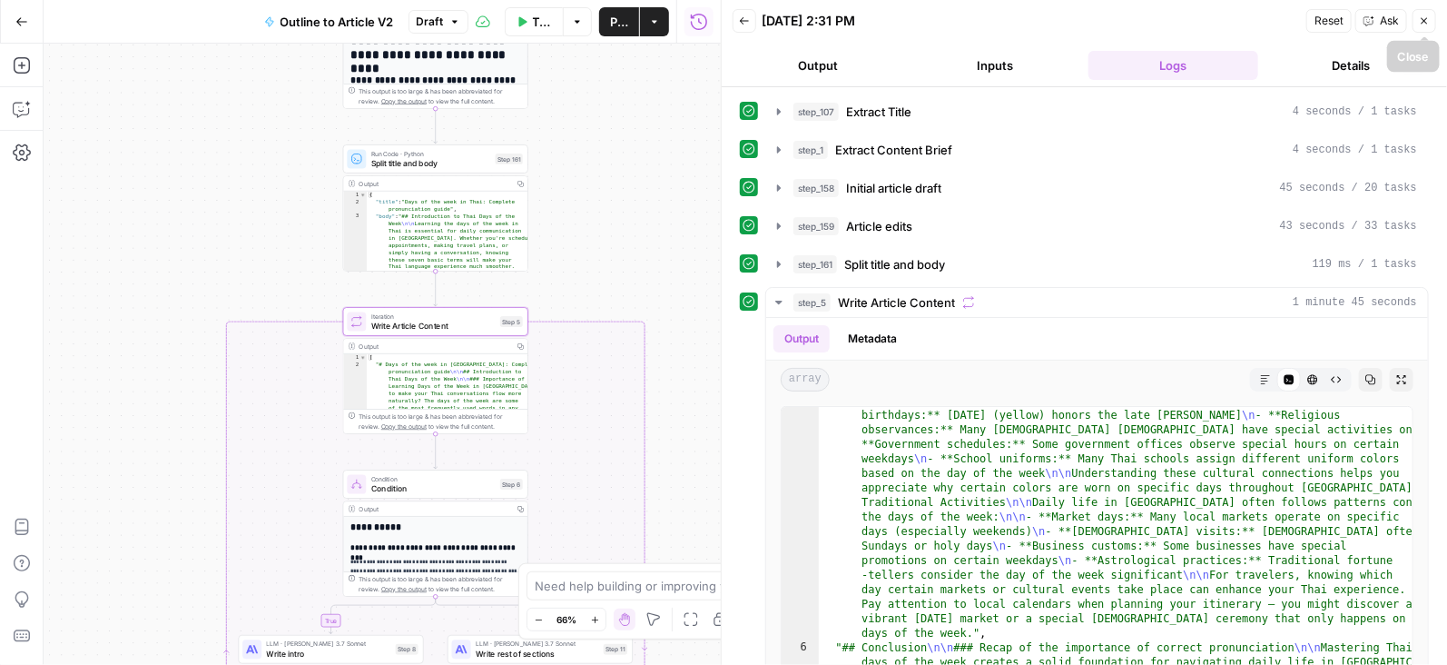
click at [1421, 13] on button "Close" at bounding box center [1425, 21] width 24 height 24
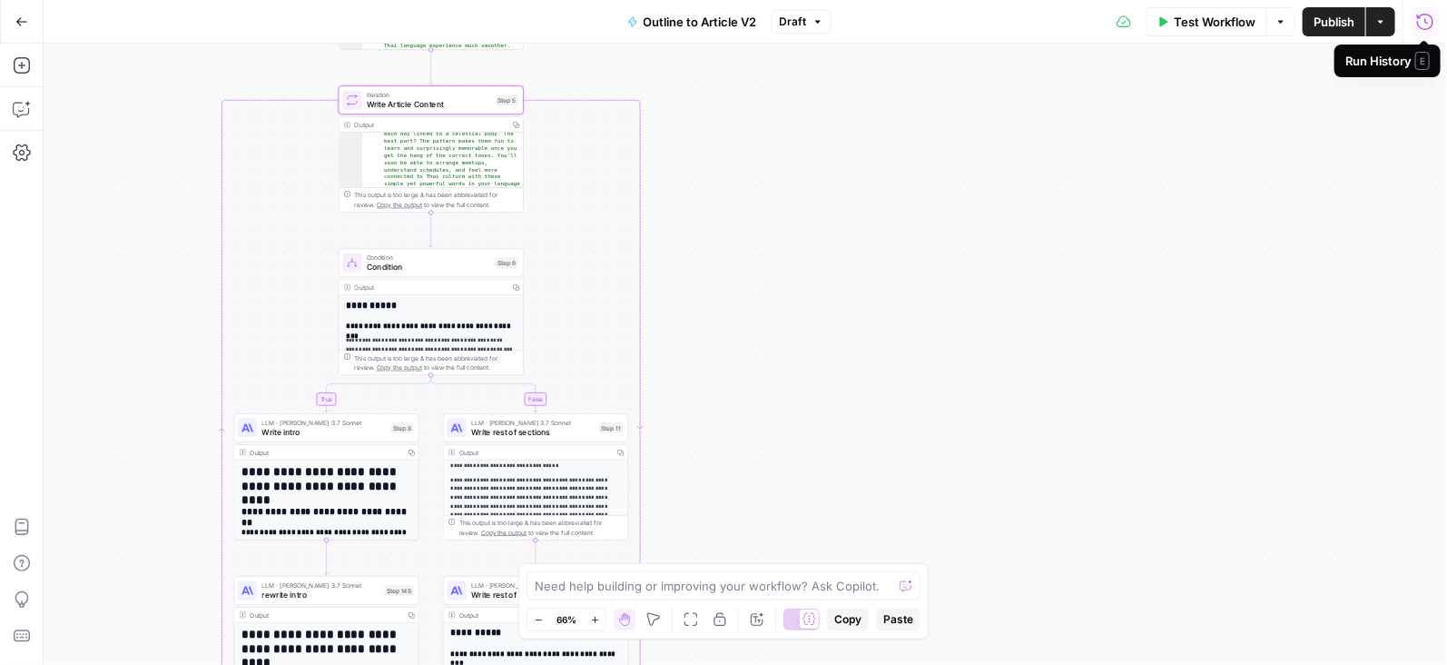
scroll to position [213, 0]
click at [568, 429] on span "Write rest of sections" at bounding box center [532, 432] width 123 height 12
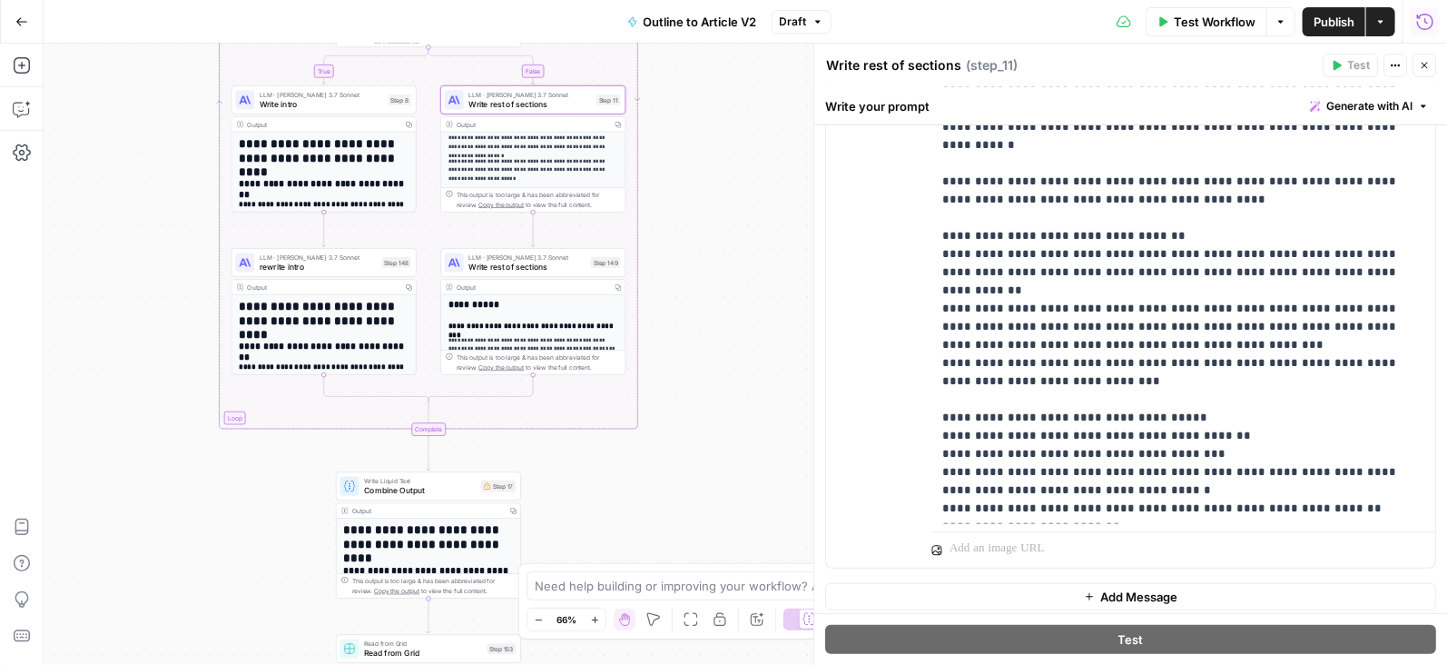
scroll to position [281, 0]
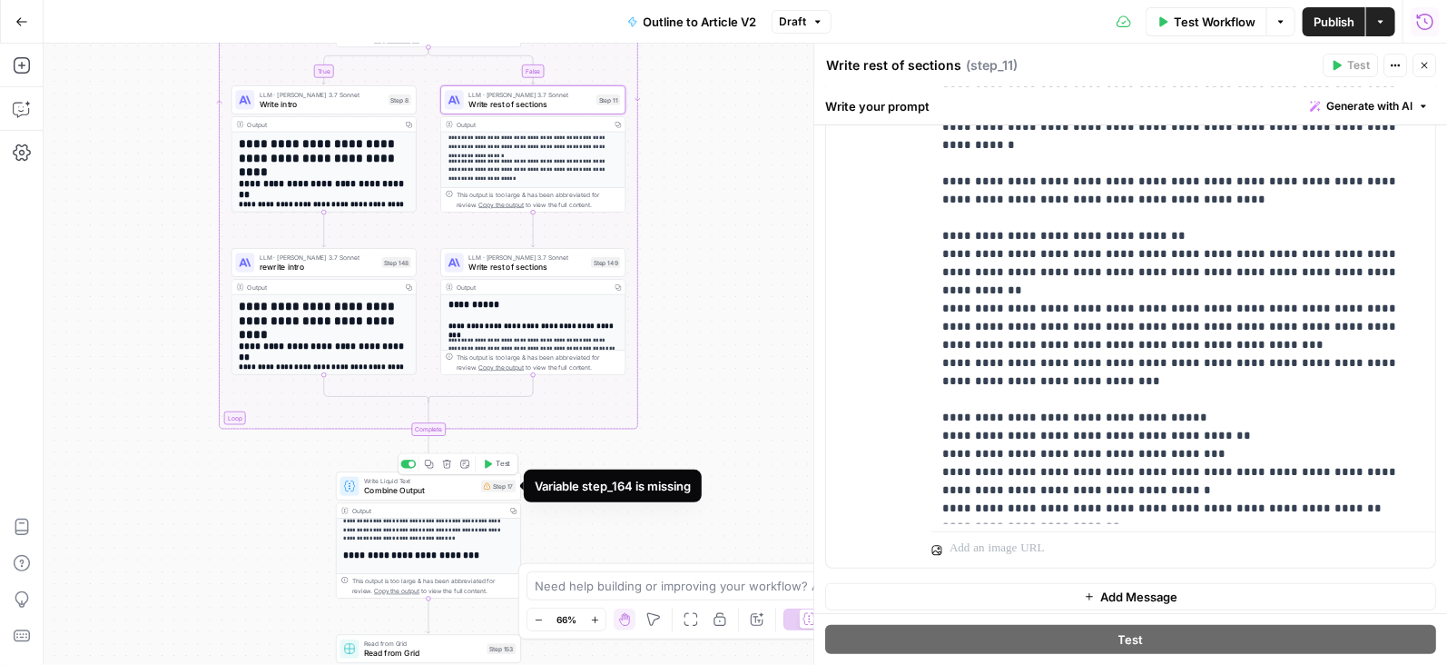
click at [504, 490] on div "Step 17" at bounding box center [498, 486] width 35 height 12
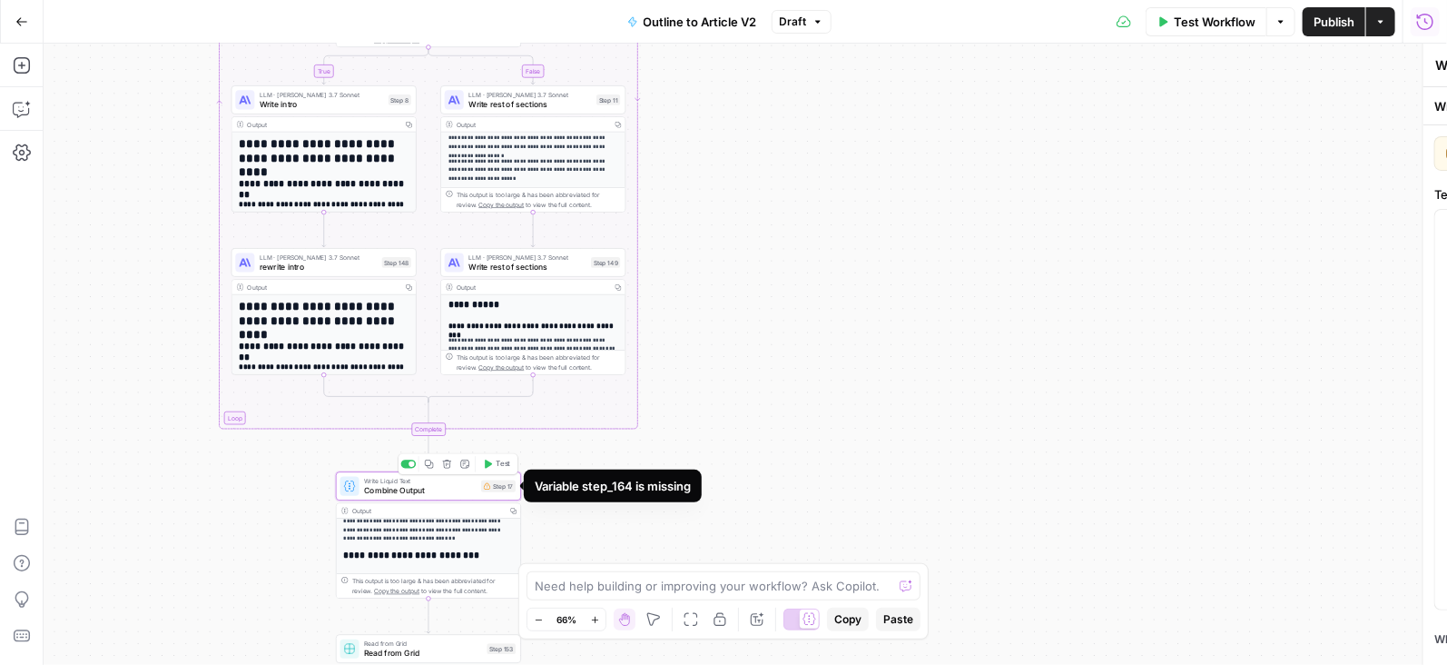
type textarea "Combine Output"
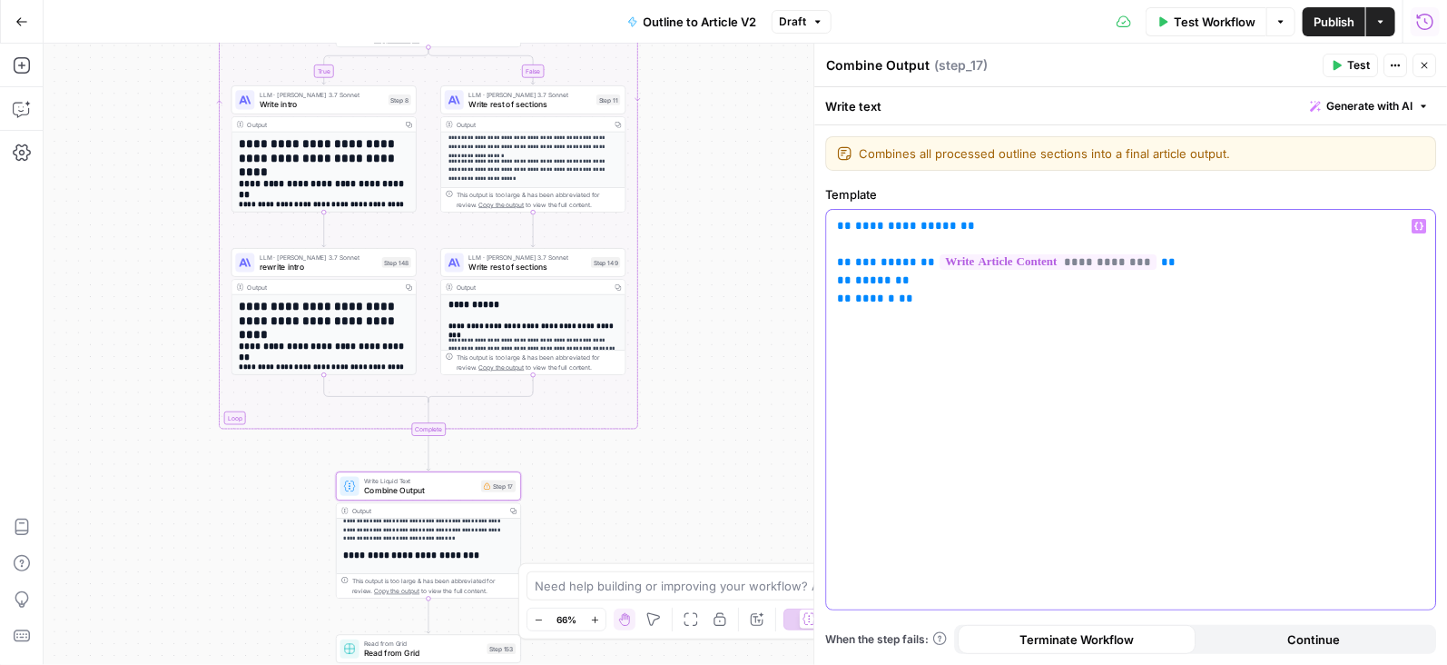
click at [917, 220] on span "**********" at bounding box center [906, 226] width 102 height 12
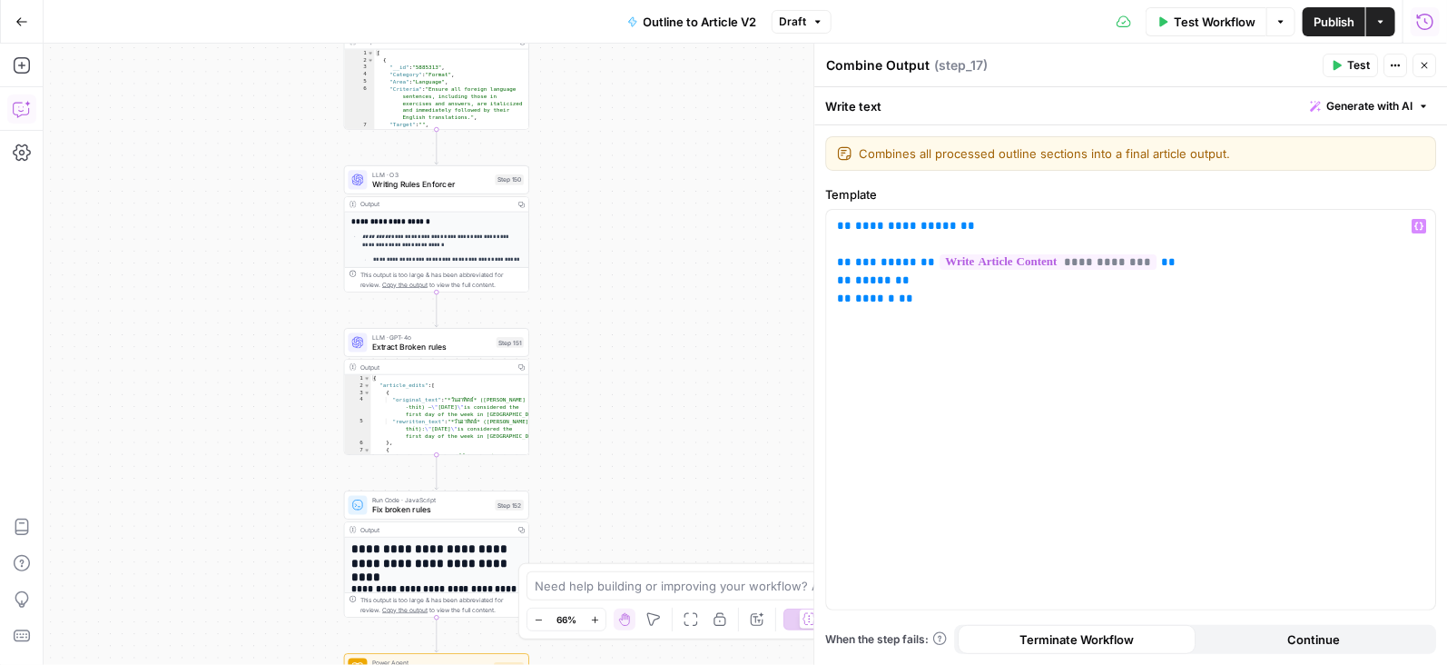
click at [30, 112] on icon "button" at bounding box center [22, 109] width 18 height 18
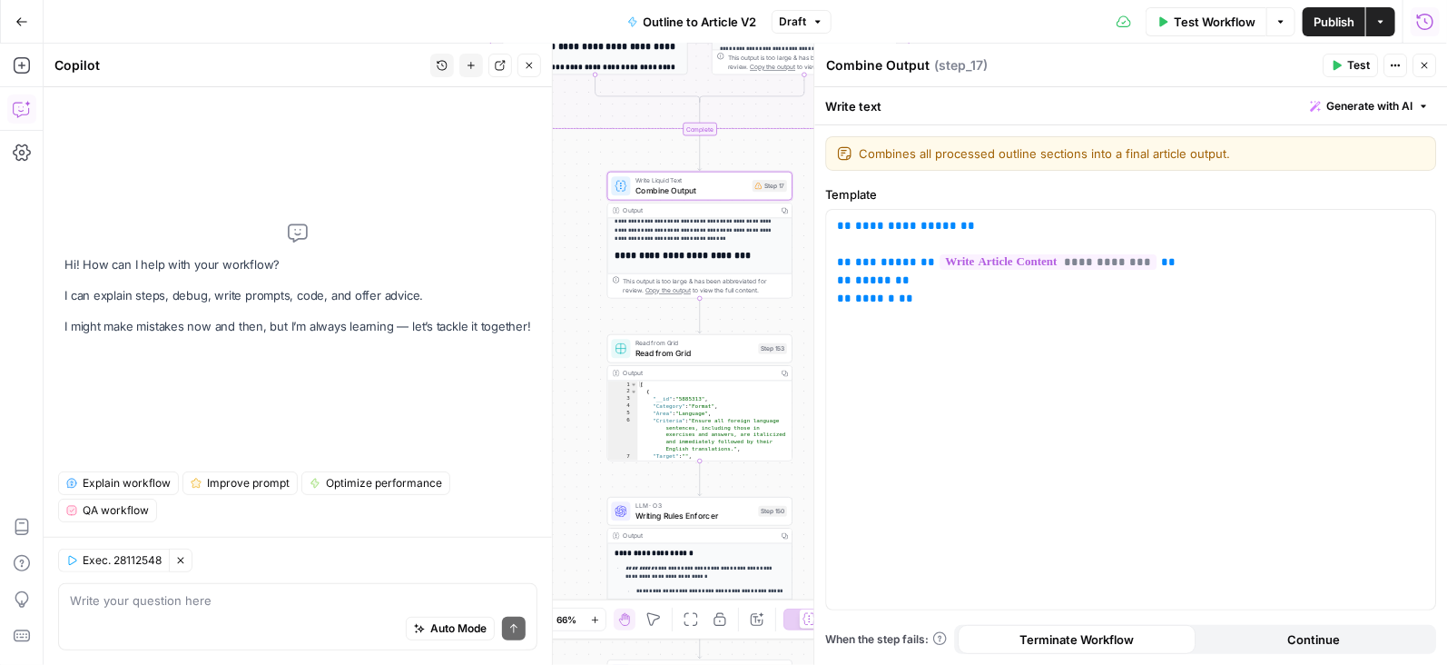
click at [531, 63] on icon "button" at bounding box center [529, 65] width 11 height 11
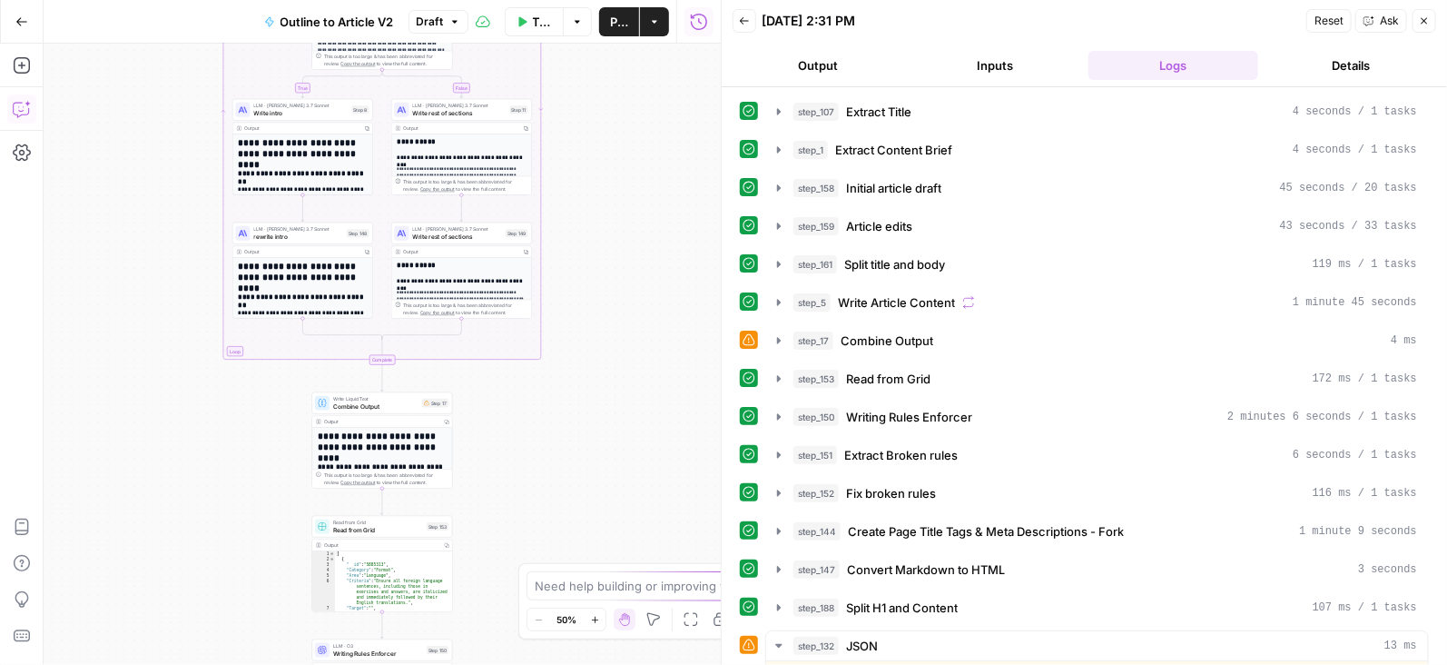
click at [18, 103] on icon "button" at bounding box center [20, 110] width 15 height 15
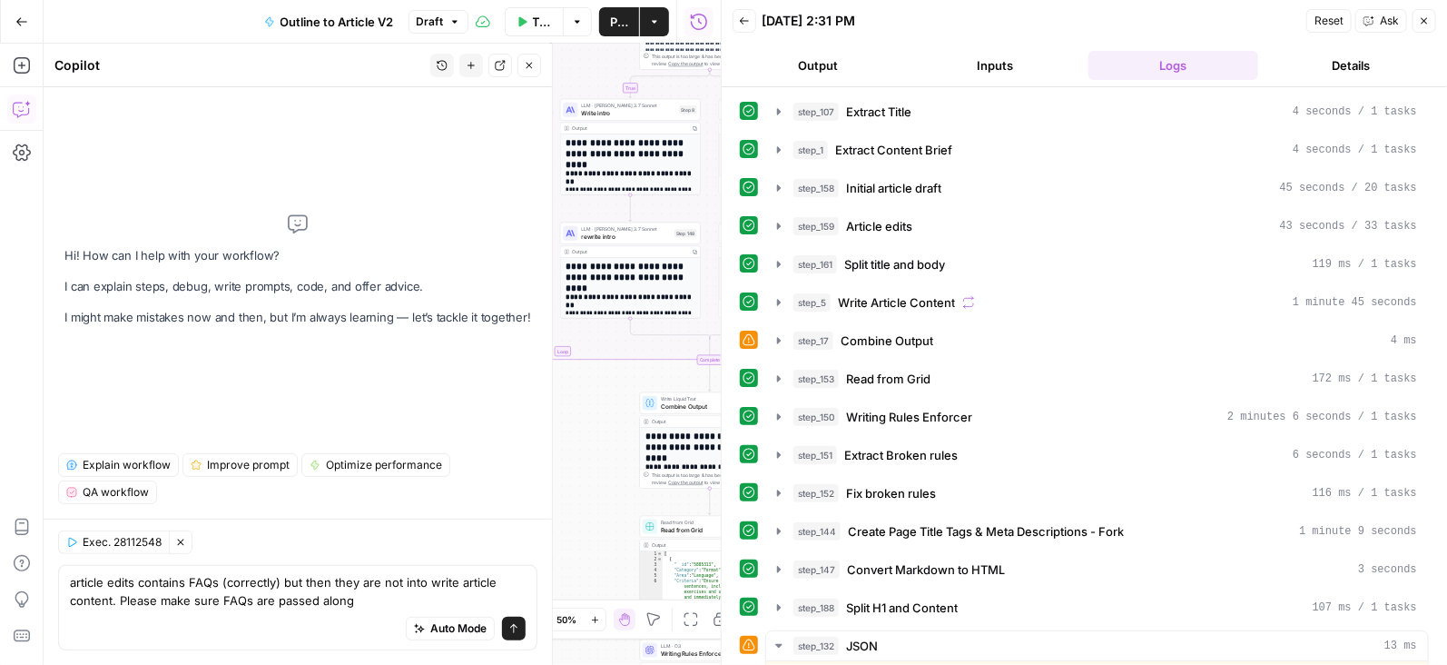
type textarea "article edits contains FAQs (correctly) but then they are not into write articl…"
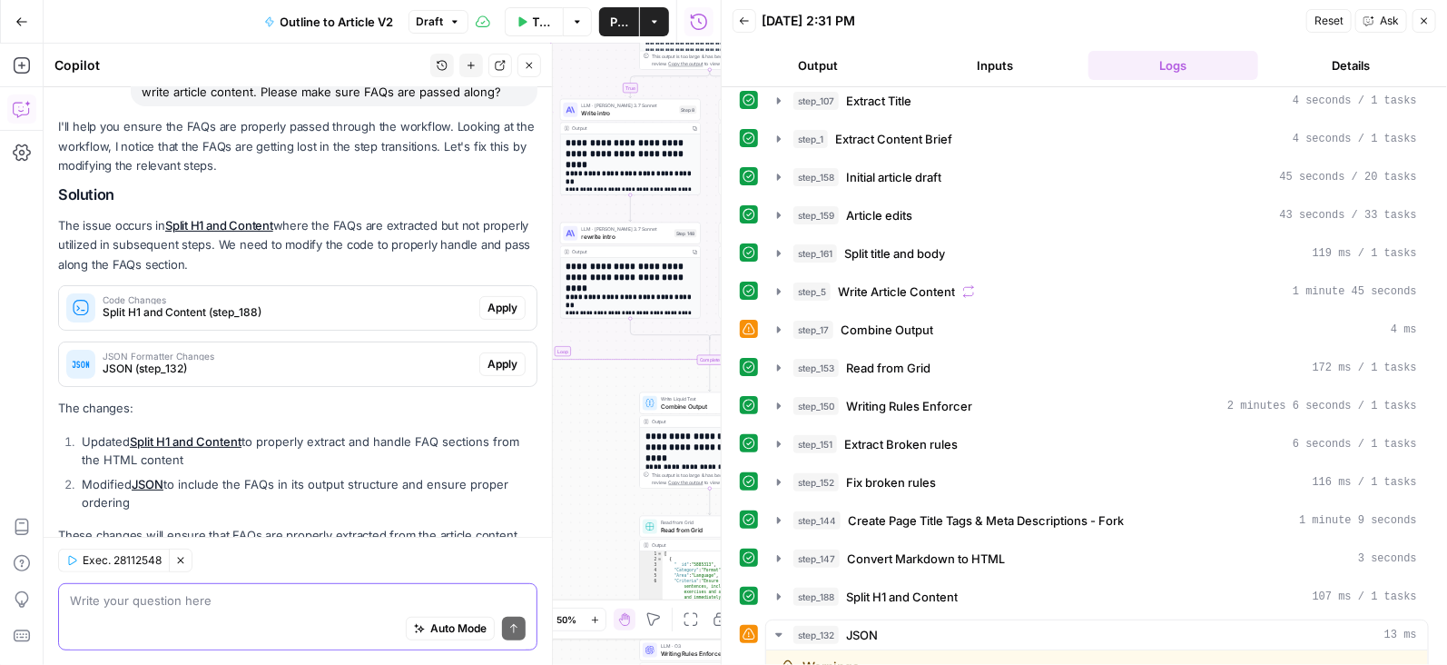
scroll to position [102, 0]
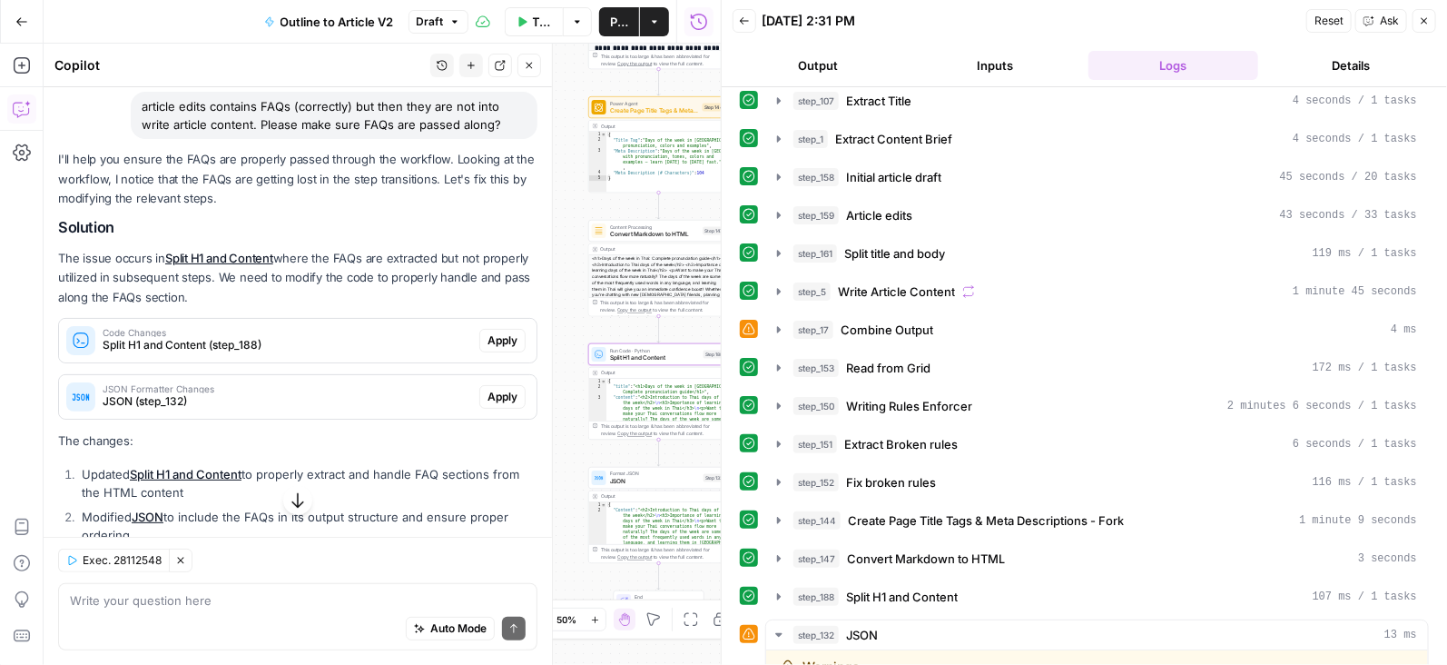
click at [353, 337] on span "Split H1 and Content (step_188)" at bounding box center [288, 345] width 370 height 16
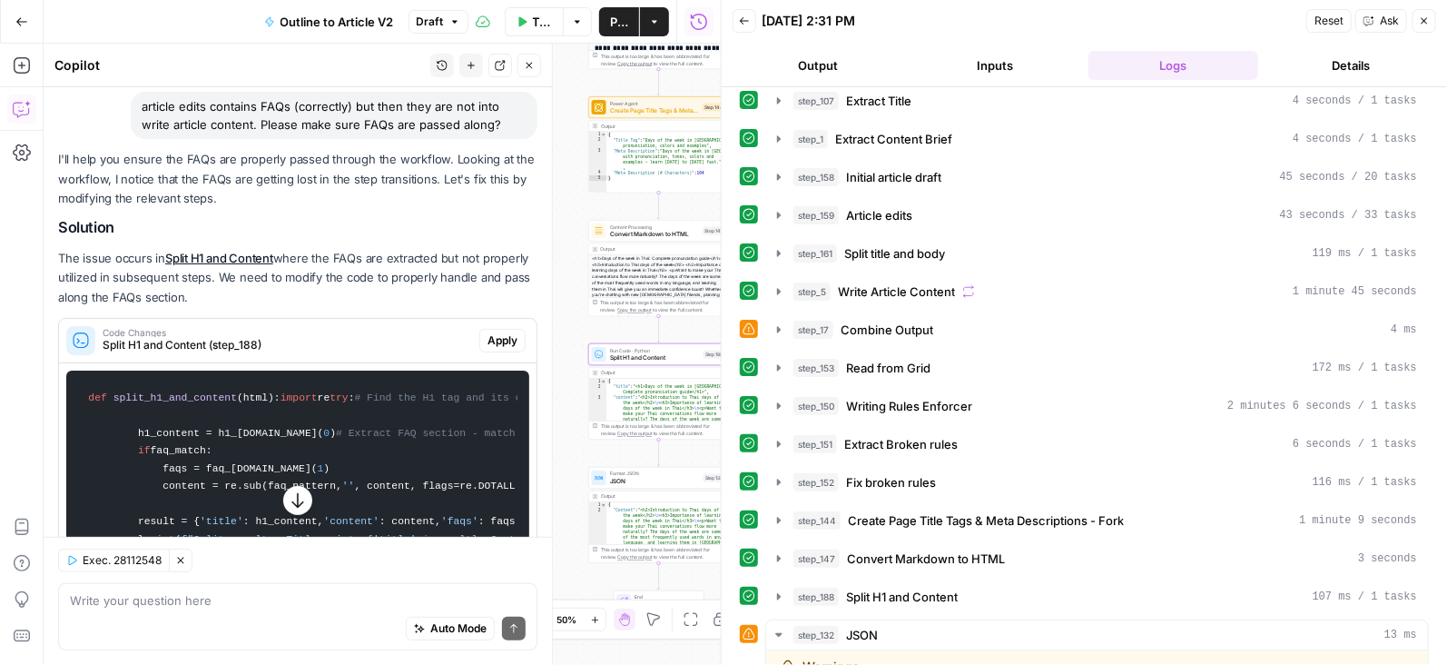
click at [503, 332] on span "Apply" at bounding box center [503, 340] width 30 height 16
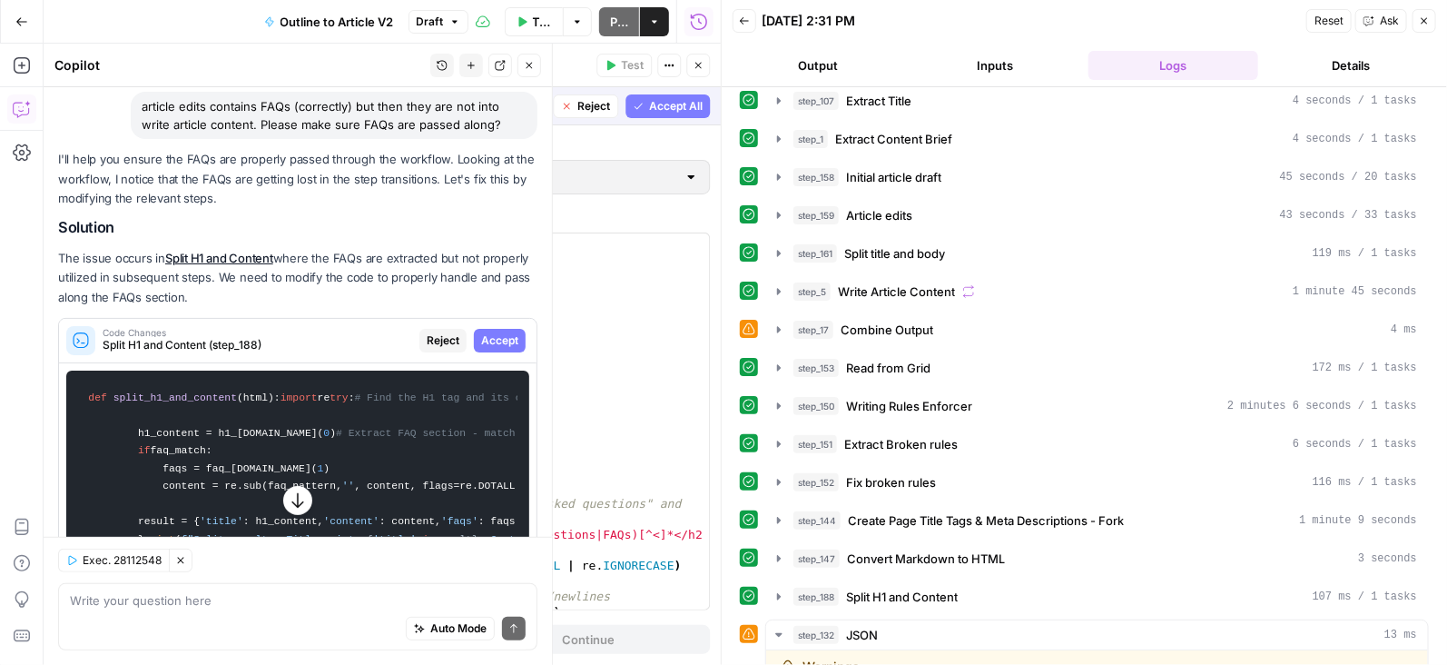
click at [1432, 14] on button "Close" at bounding box center [1425, 21] width 24 height 24
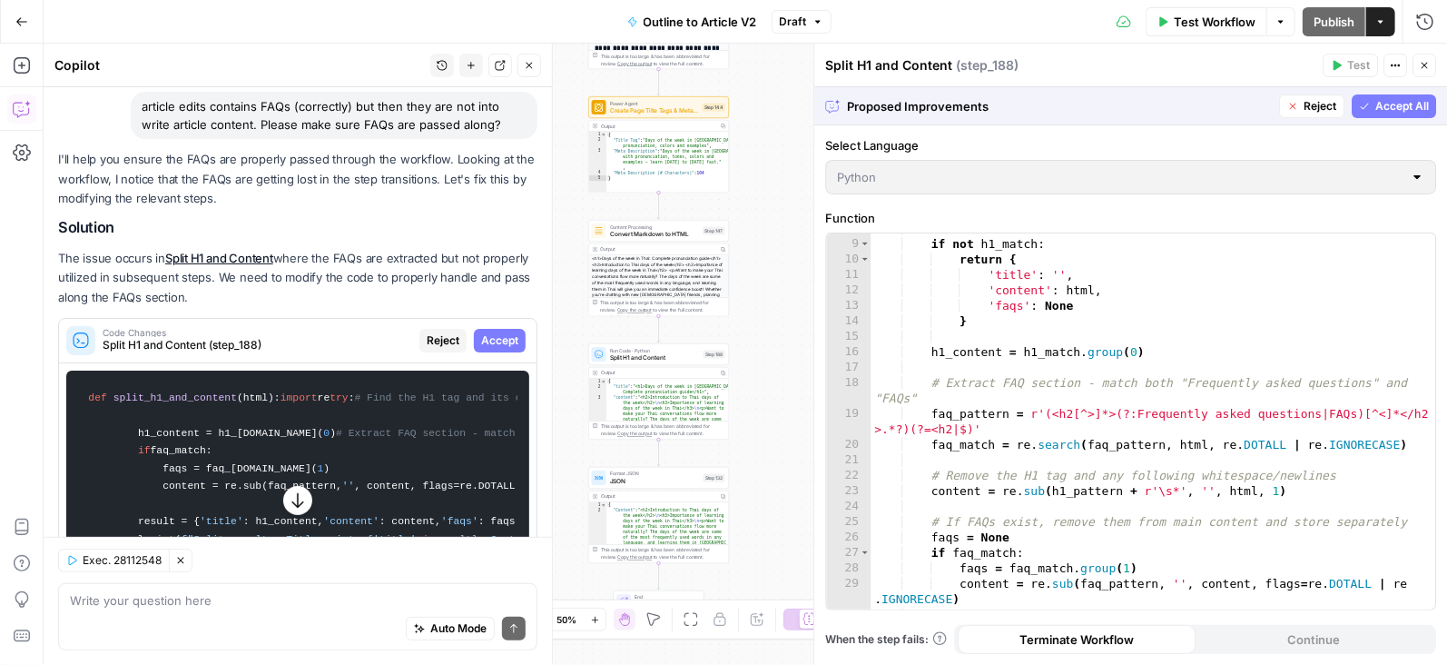
scroll to position [455, 0]
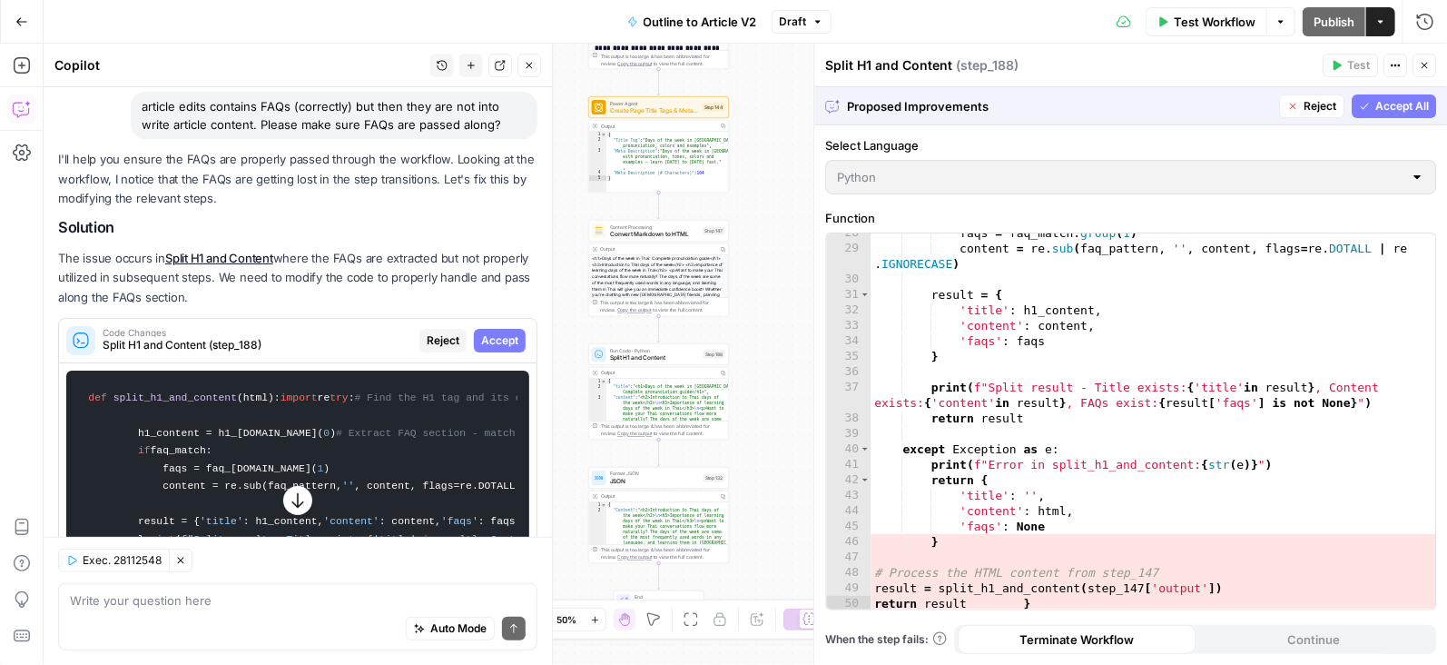
click at [1392, 103] on span "Accept All" at bounding box center [1402, 106] width 54 height 16
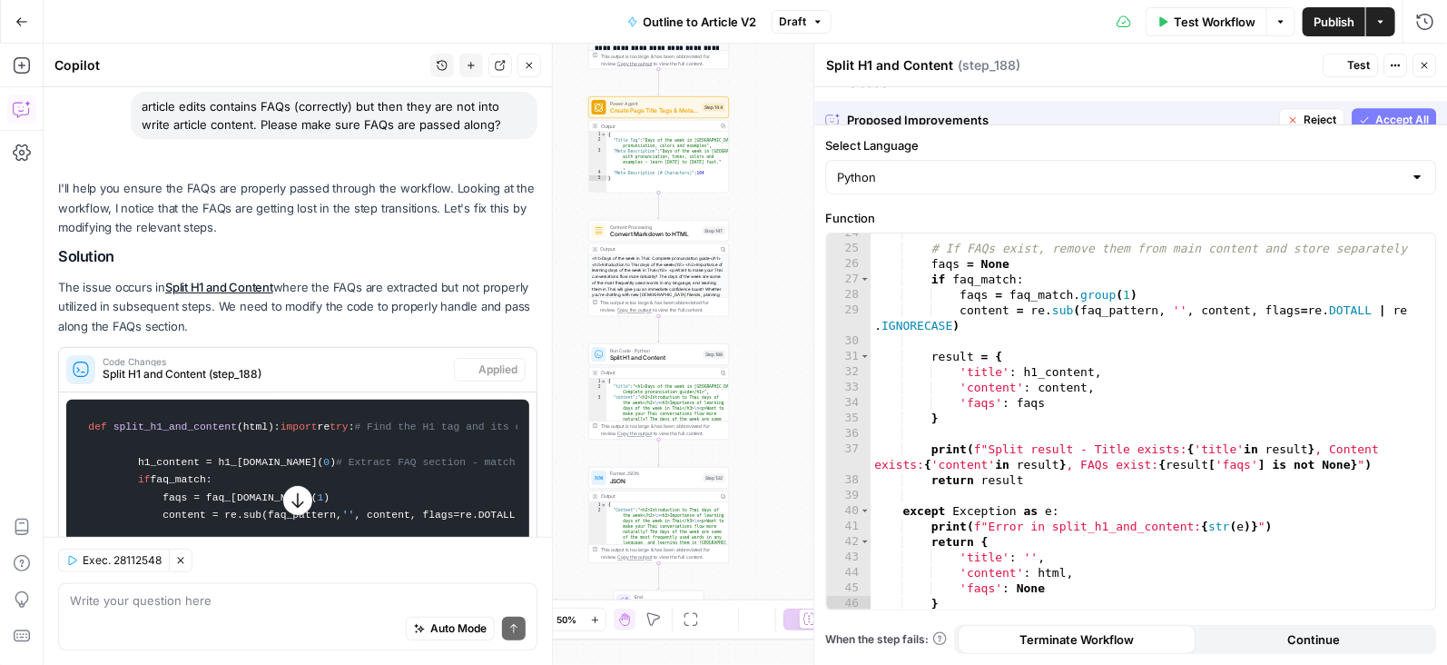
scroll to position [393, 0]
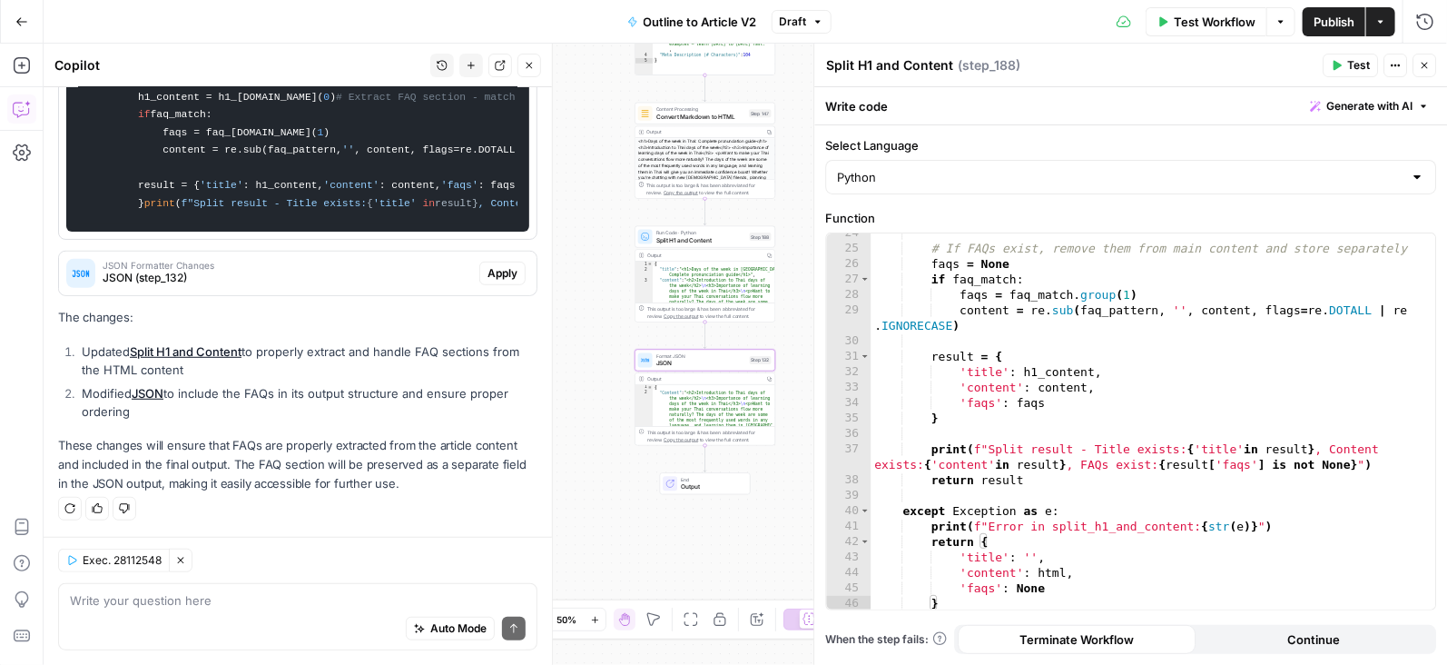
click at [503, 268] on span "Apply" at bounding box center [503, 273] width 30 height 16
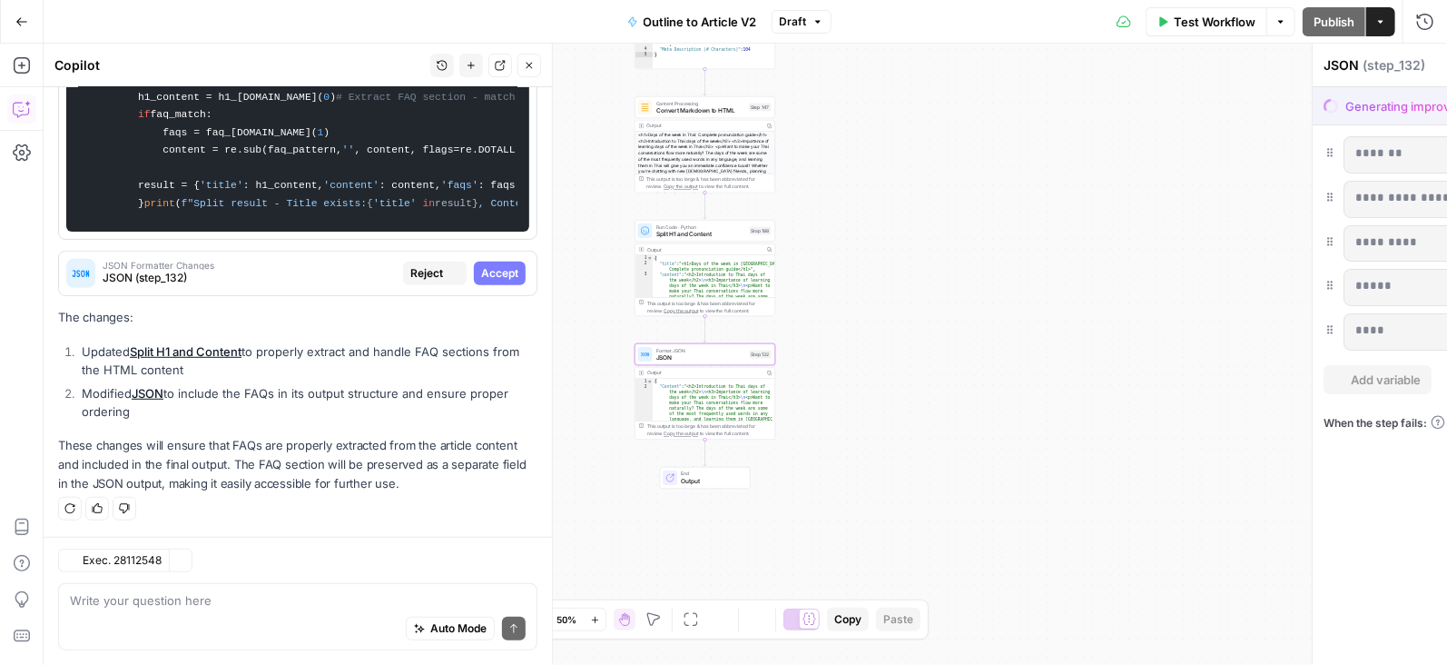
scroll to position [1088, 0]
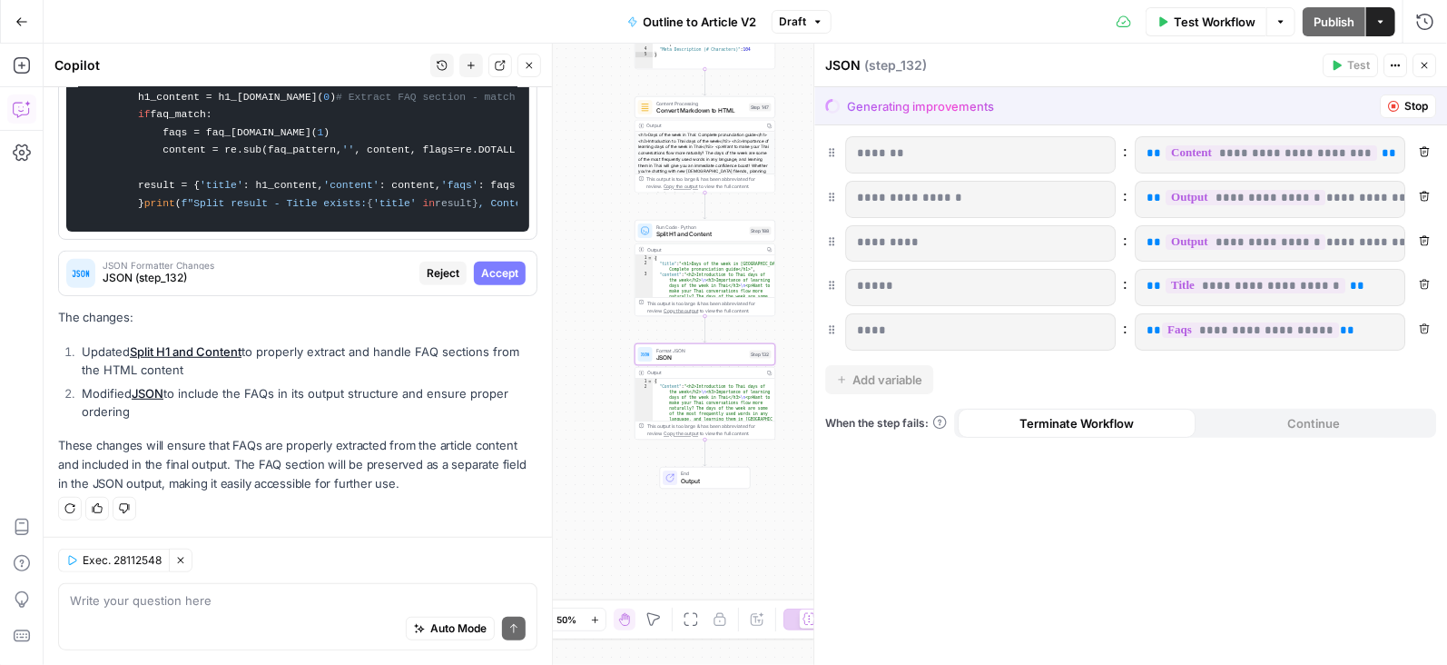
click at [505, 274] on span "Accept" at bounding box center [499, 273] width 37 height 16
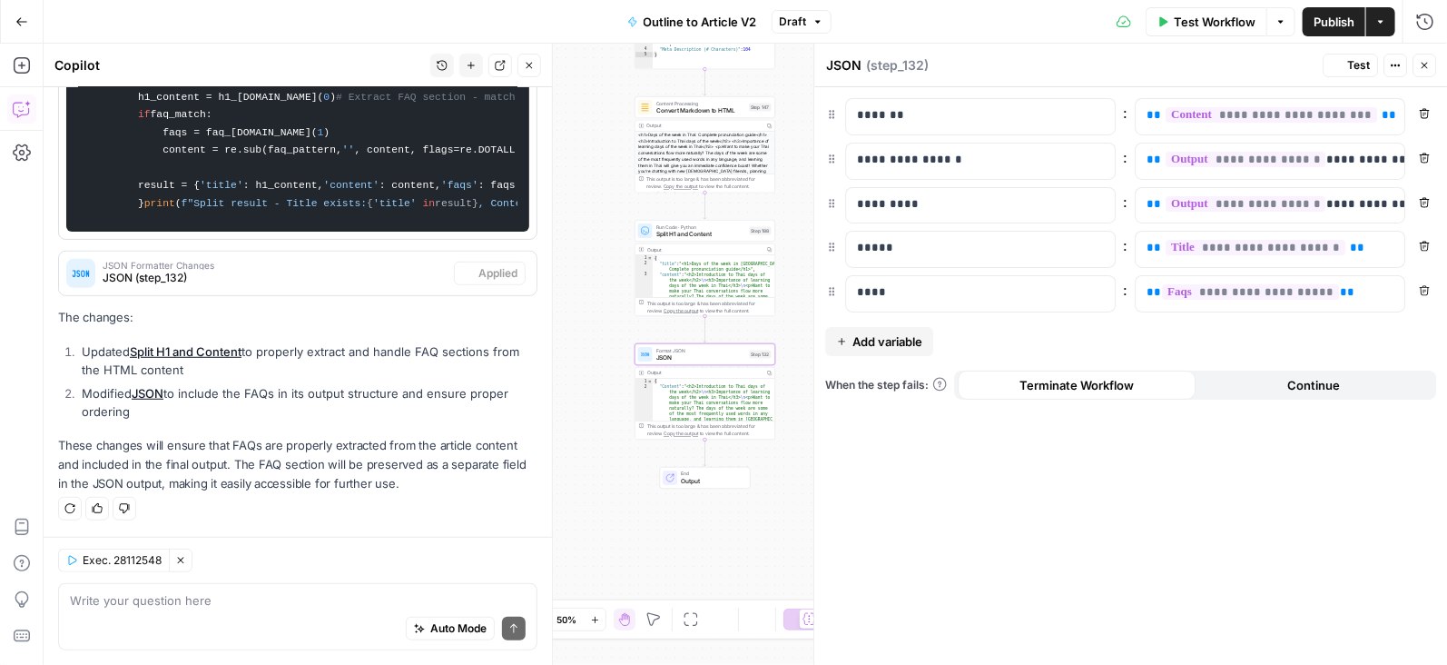
scroll to position [1117, 0]
click at [1204, 22] on span "Test Workflow" at bounding box center [1215, 22] width 82 height 18
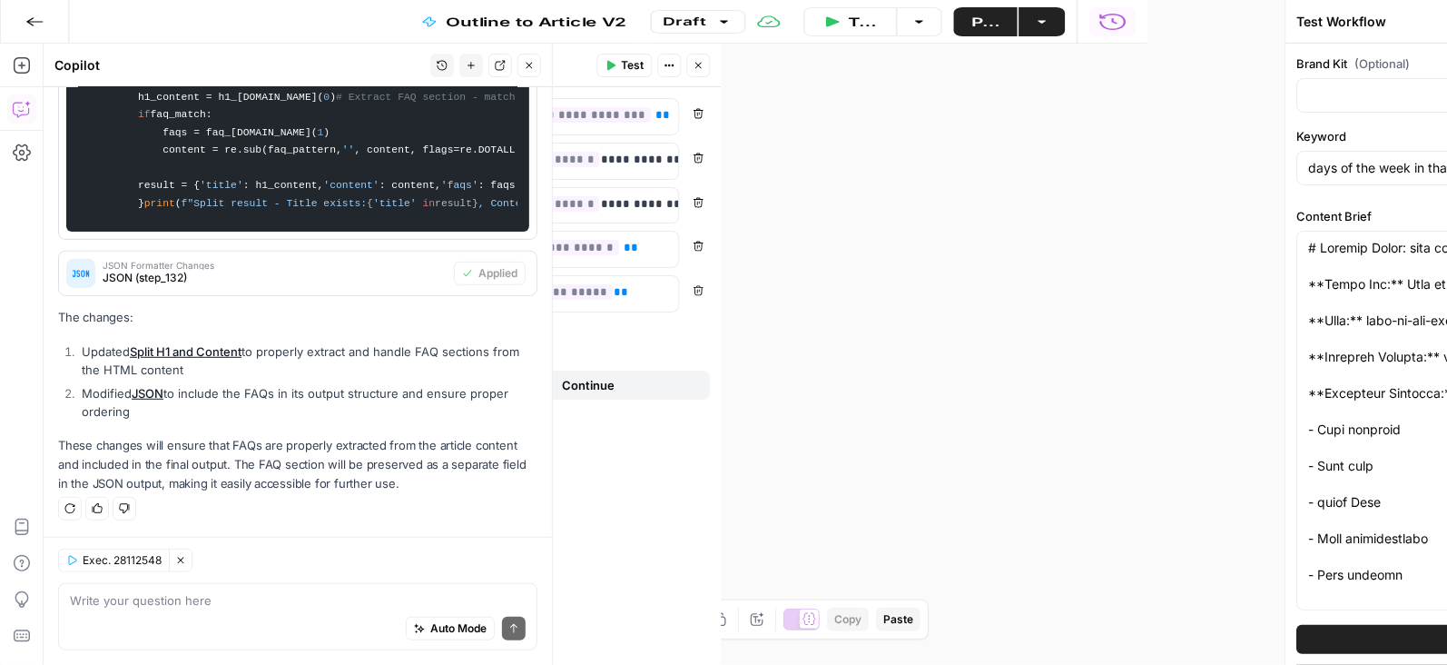
type input "Preply (EN)"
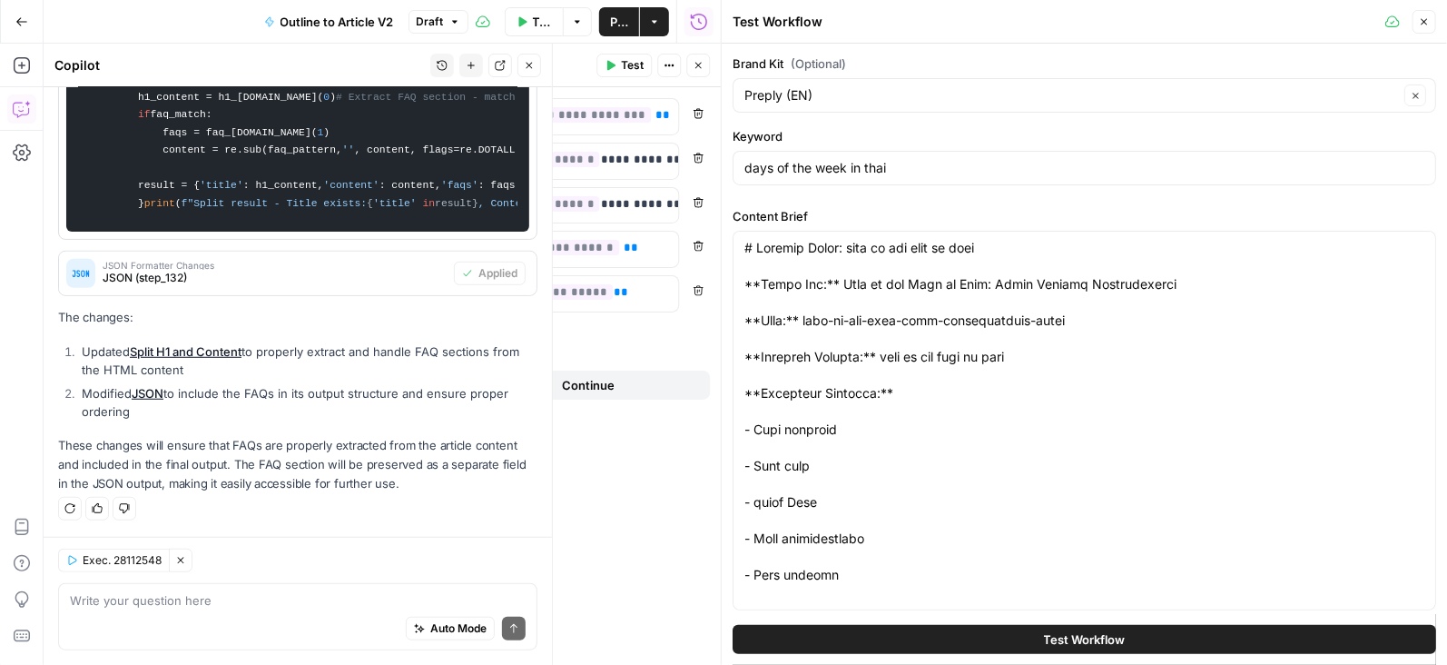
click at [1427, 15] on button "Close" at bounding box center [1425, 22] width 24 height 24
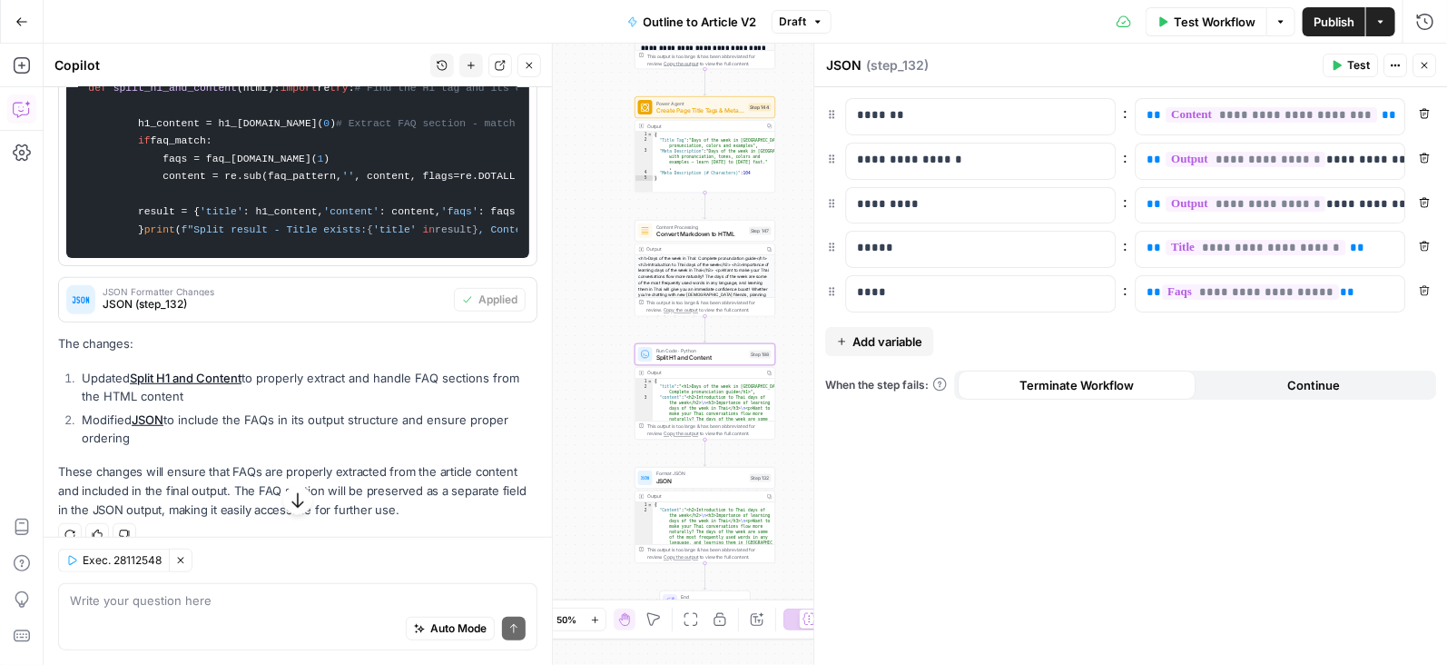
scroll to position [0, 0]
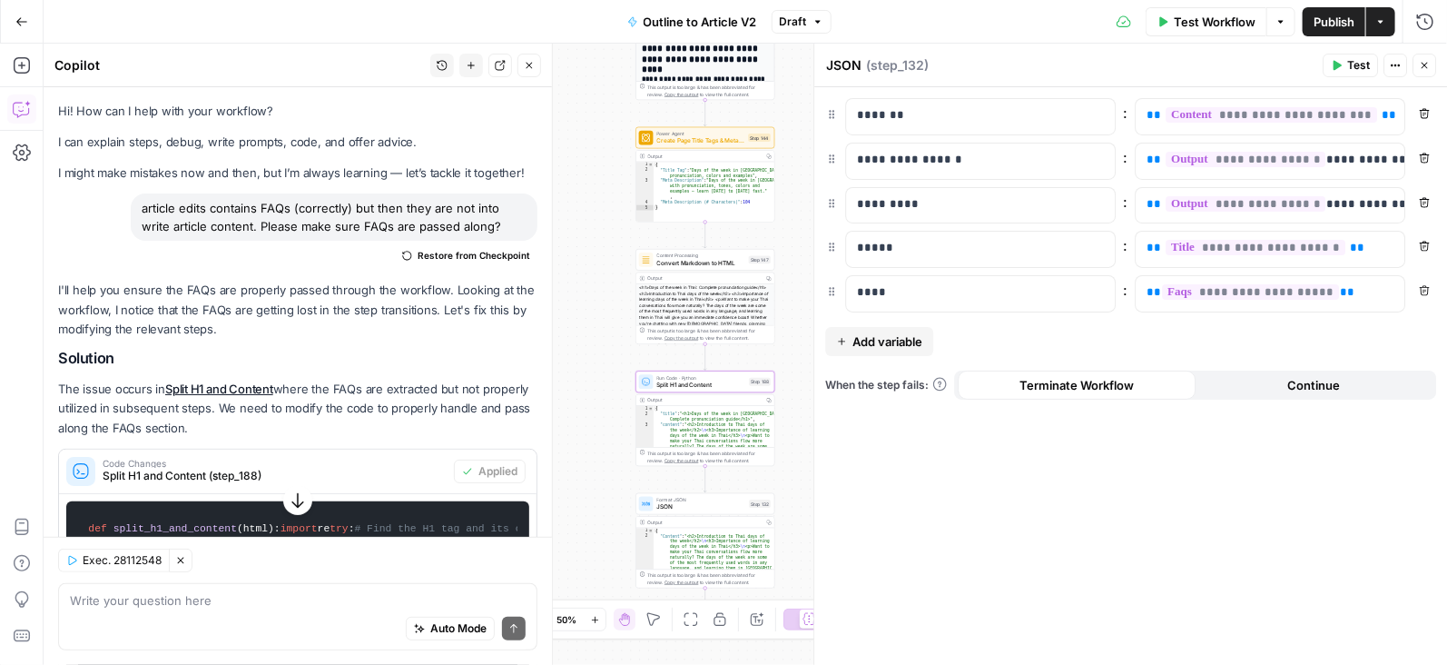
click at [252, 385] on link "Split H1 and Content" at bounding box center [219, 388] width 108 height 15
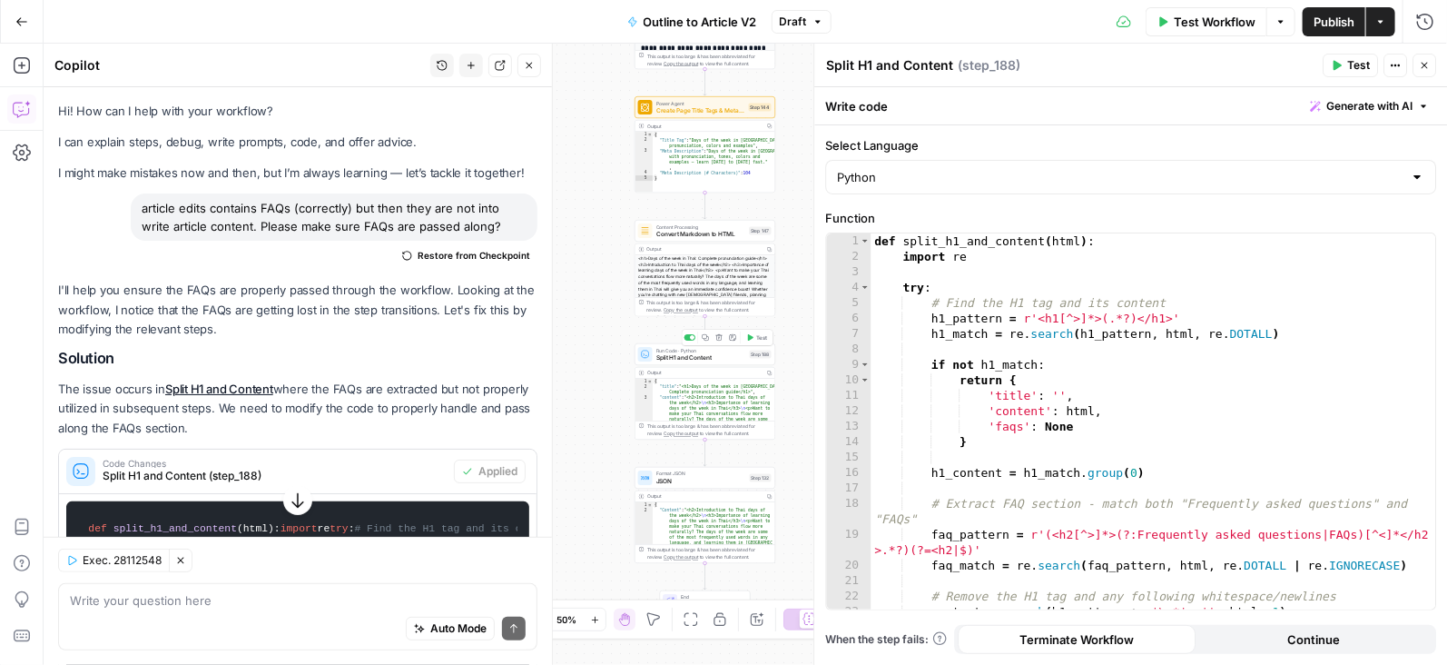
click at [756, 340] on span "Test" at bounding box center [761, 337] width 11 height 8
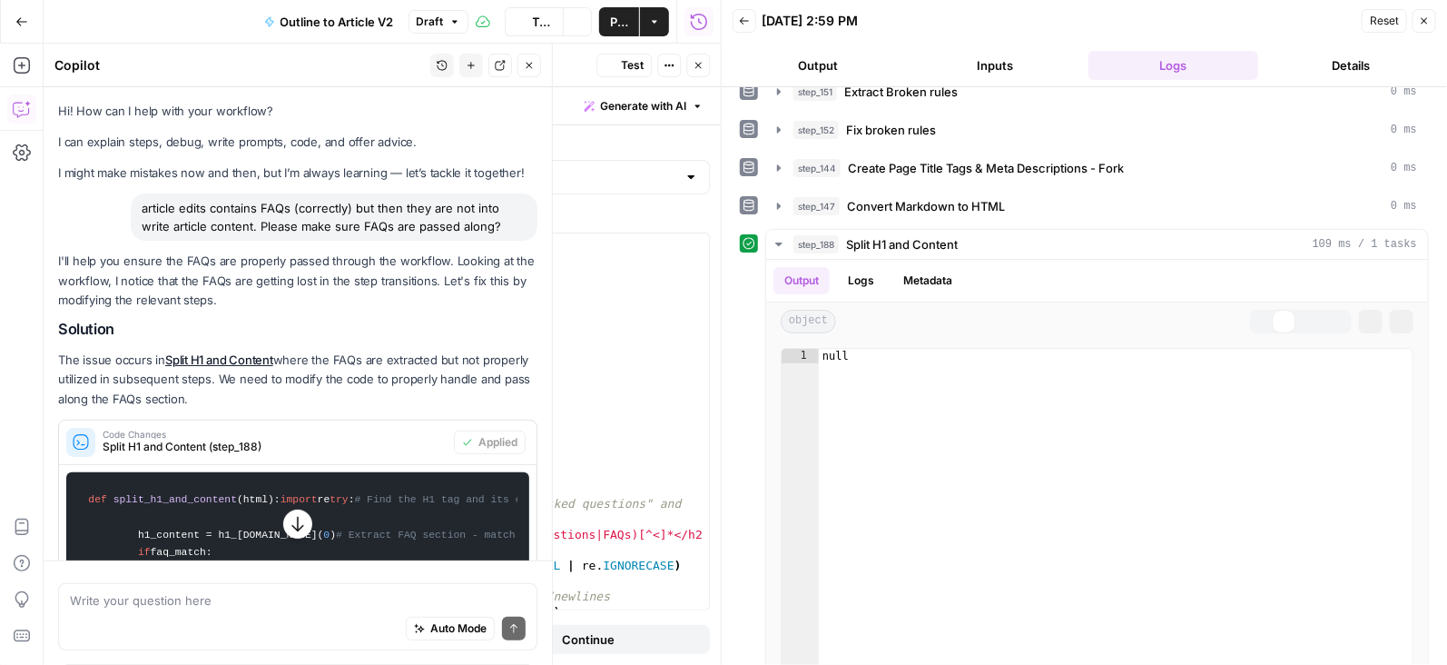
scroll to position [409, 0]
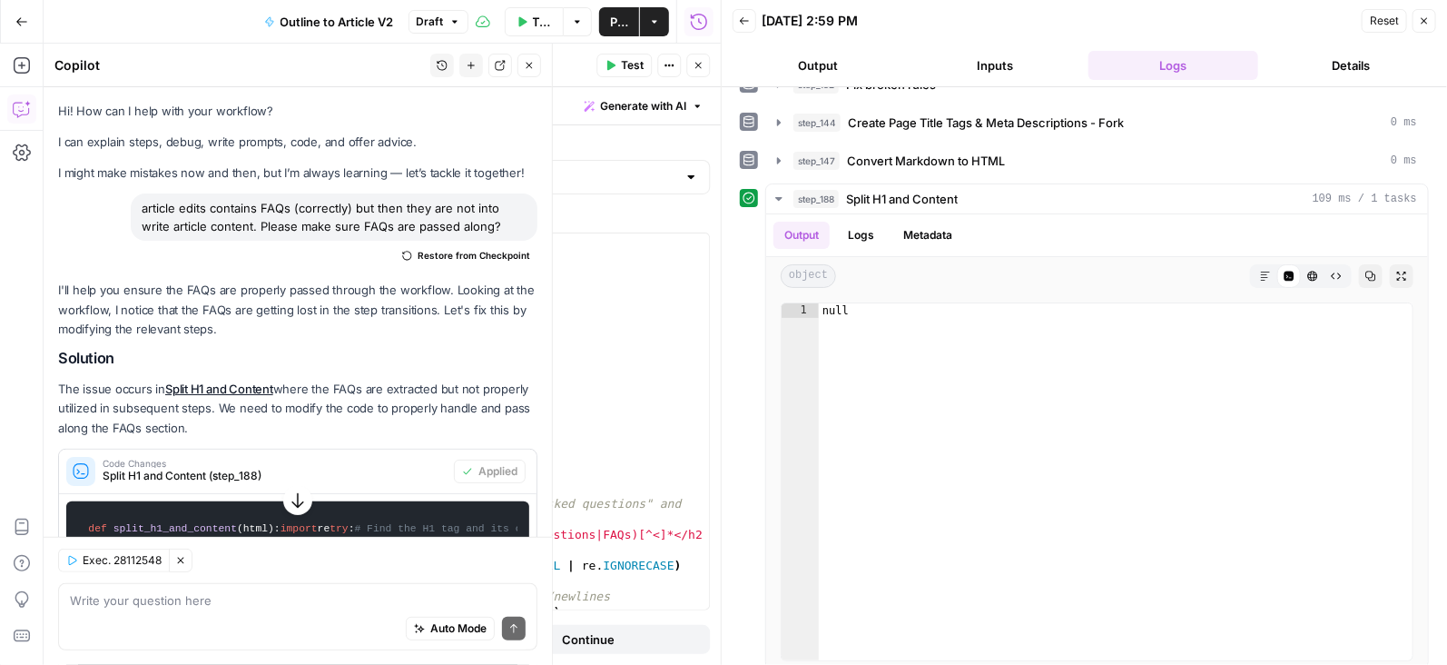
click at [537, 19] on span "Test Workflow" at bounding box center [543, 22] width 20 height 18
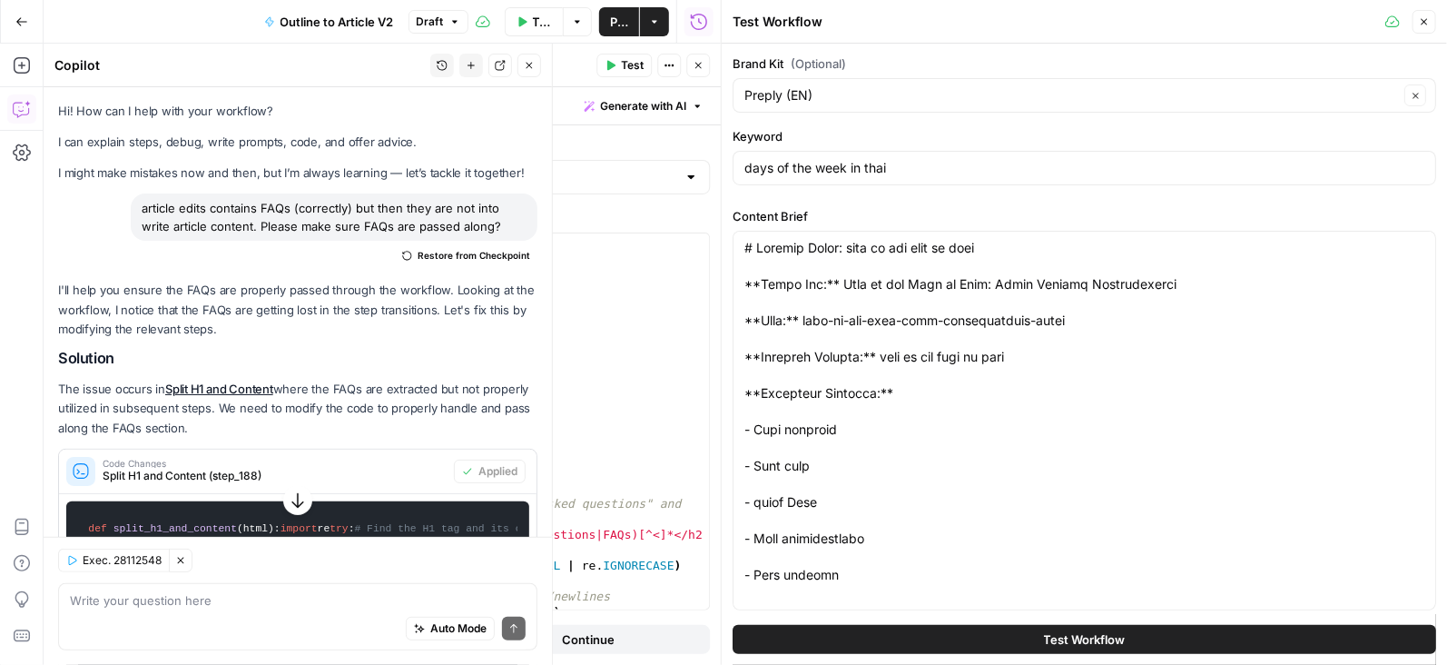
click at [1058, 627] on button "Test Workflow" at bounding box center [1085, 639] width 704 height 29
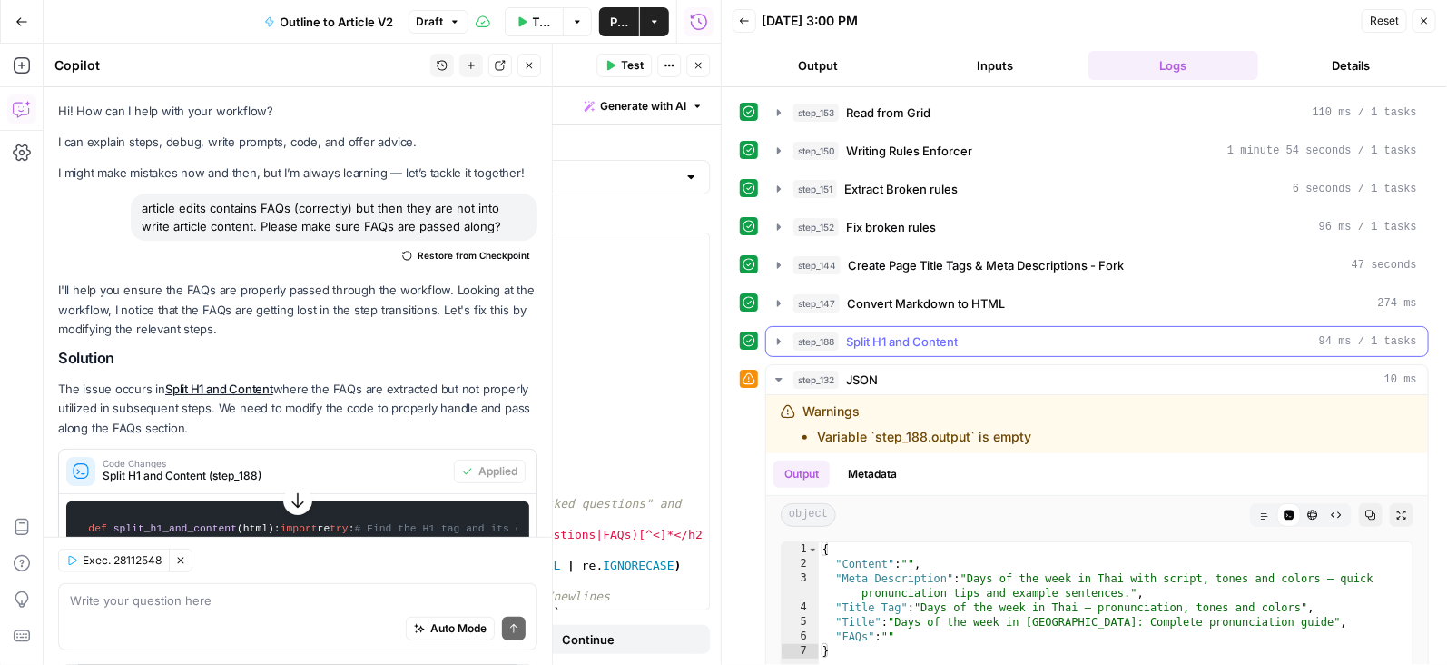
scroll to position [84, 0]
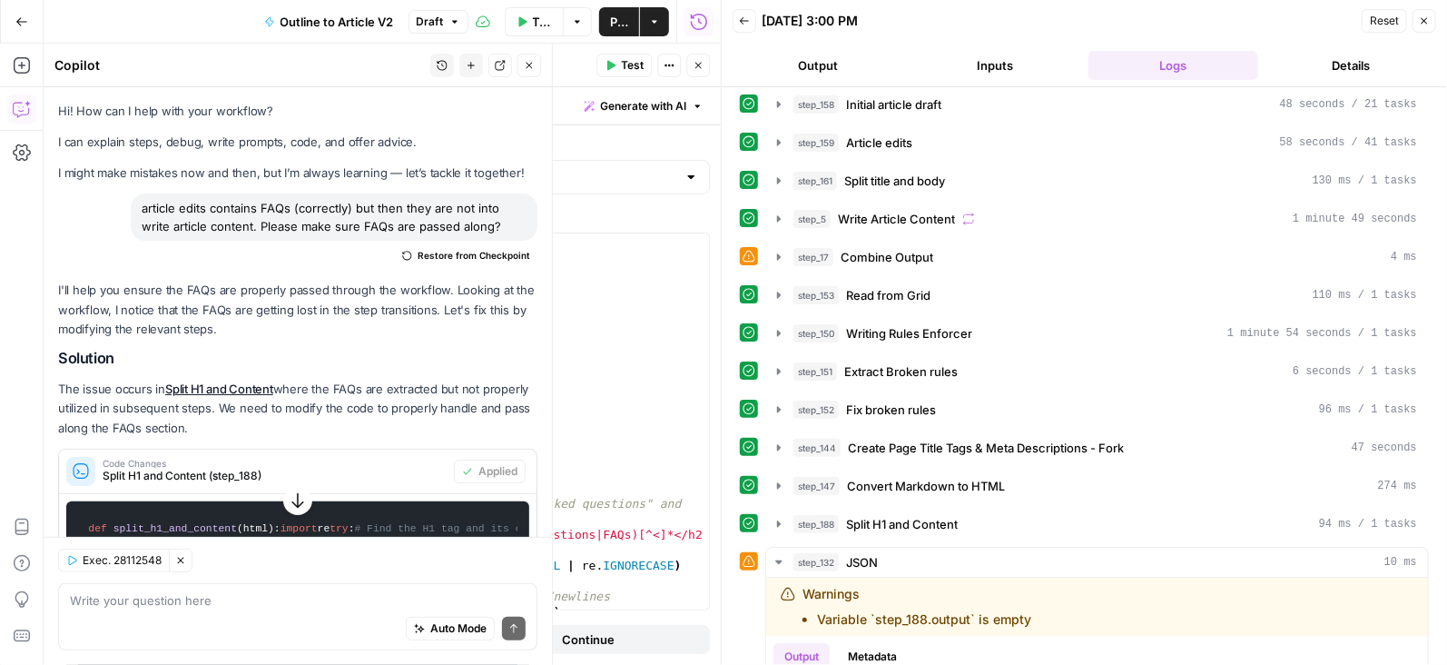
click at [12, 22] on button "Go Back" at bounding box center [21, 21] width 33 height 33
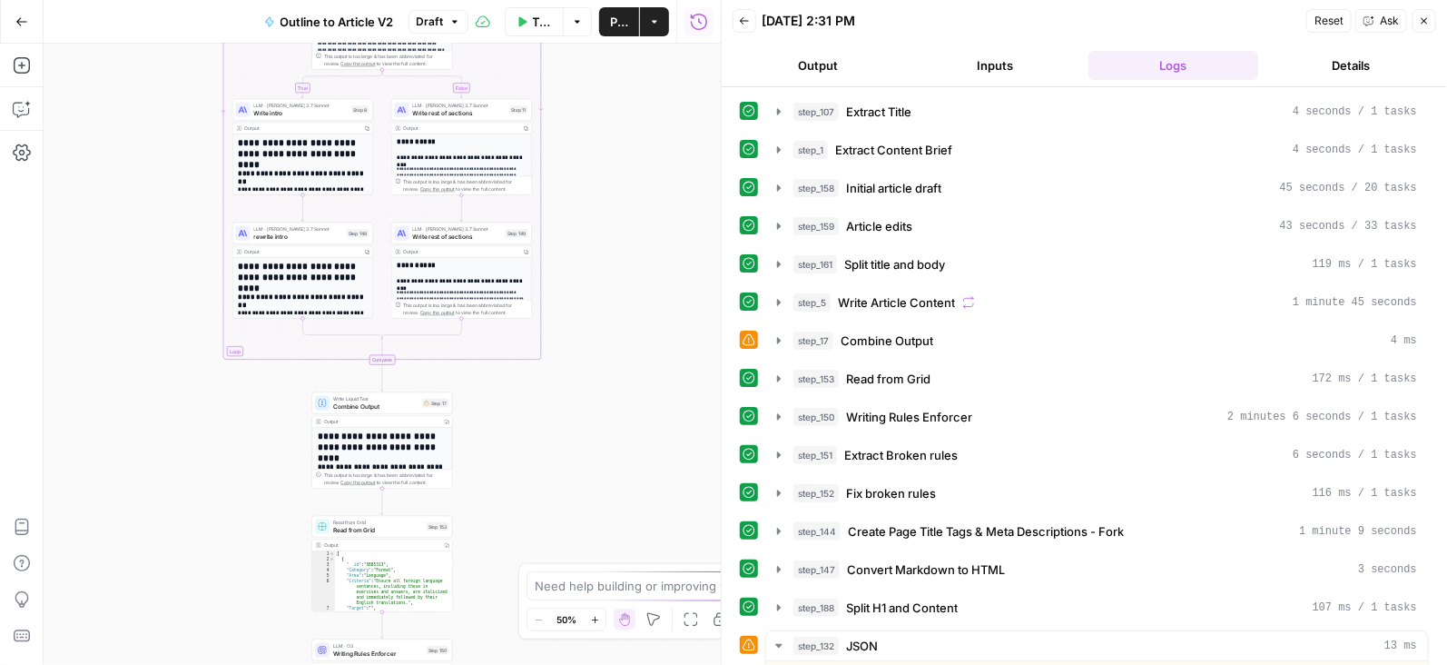
click at [449, 19] on icon "button" at bounding box center [454, 21] width 11 height 11
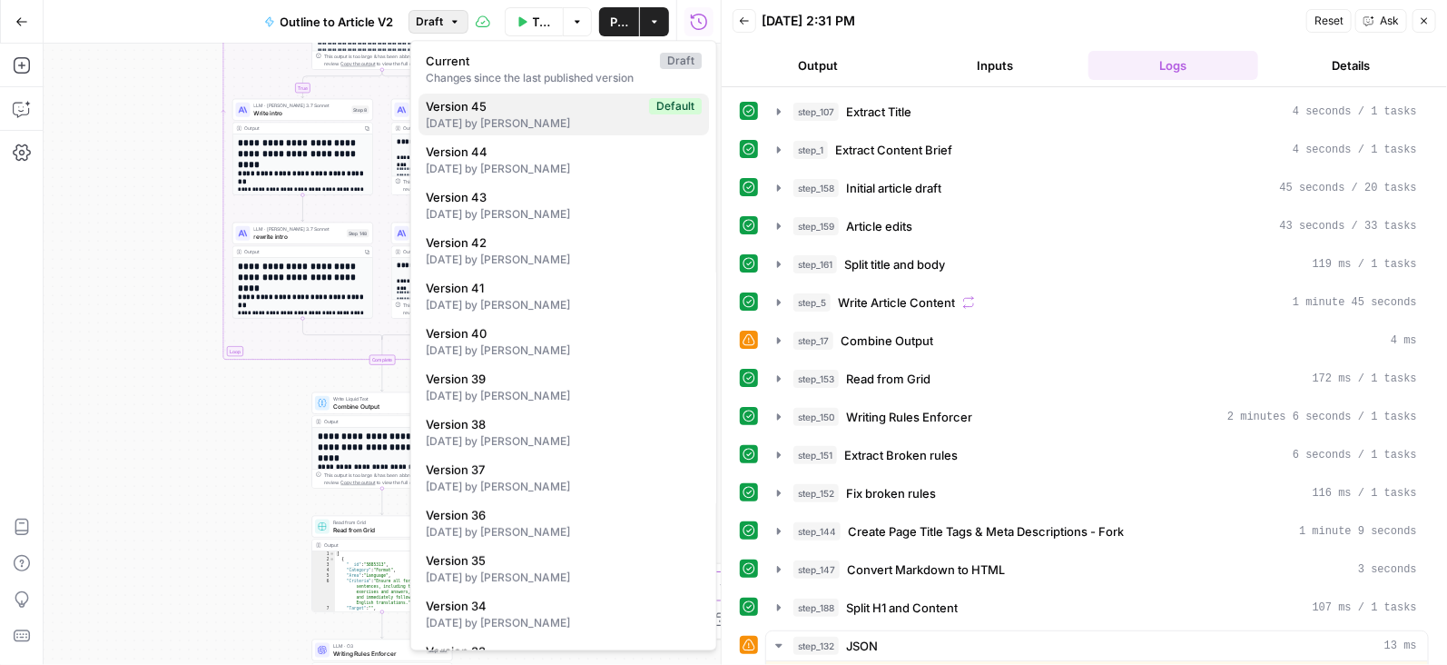
click at [476, 118] on div "6 days ago by Martina Carucci" at bounding box center [564, 123] width 276 height 16
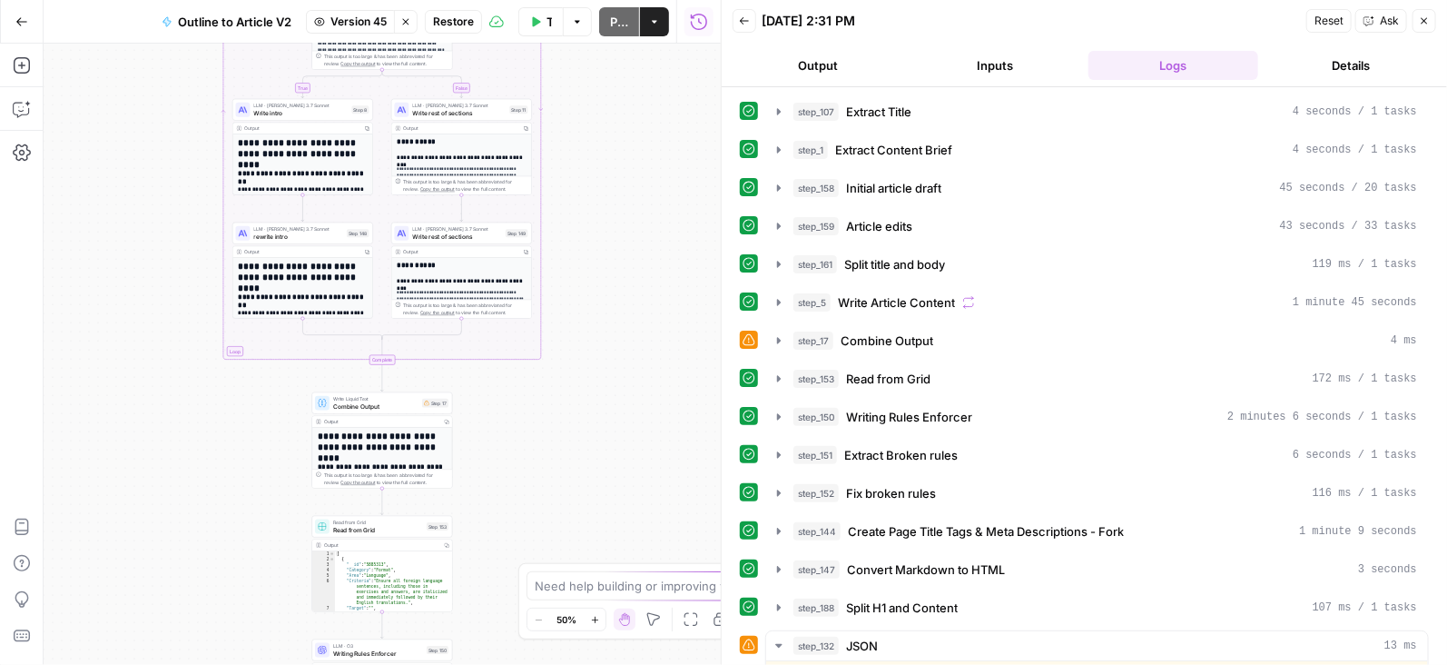
click at [460, 21] on span "Restore" at bounding box center [453, 22] width 41 height 16
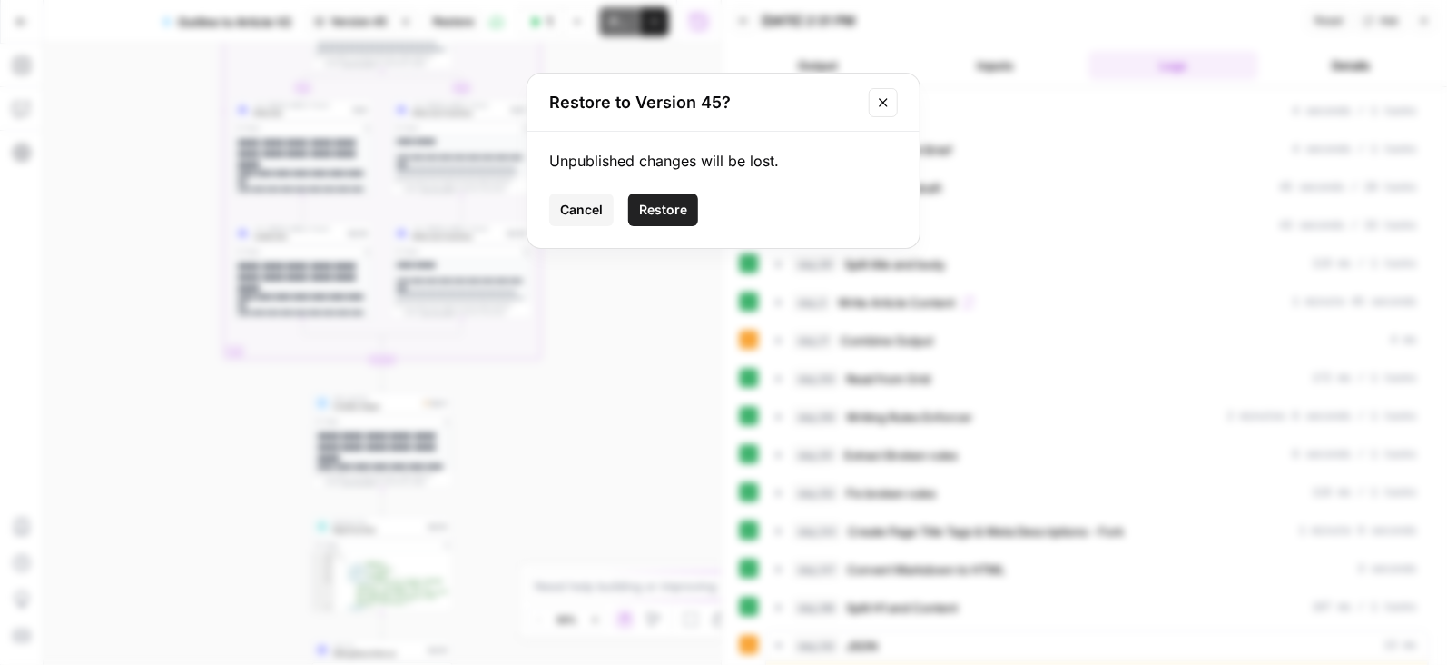
click at [666, 201] on span "Restore" at bounding box center [663, 210] width 48 height 18
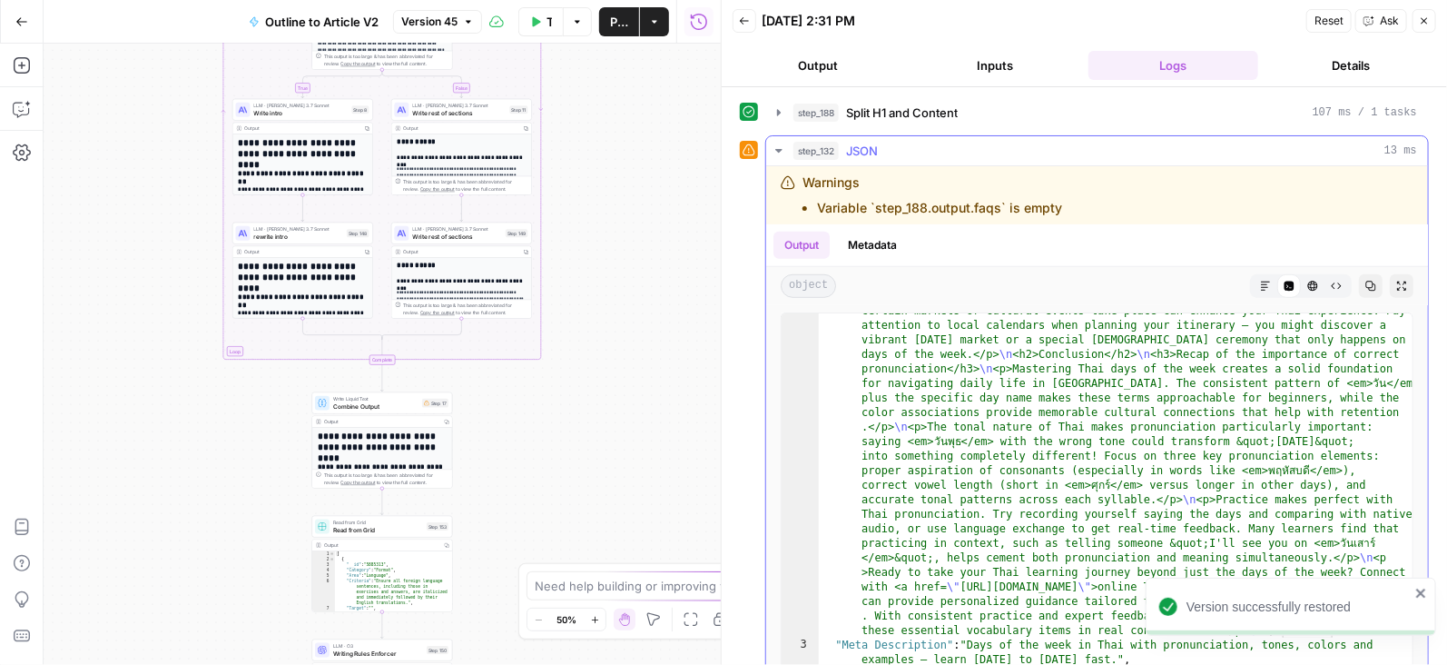
scroll to position [1559, 0]
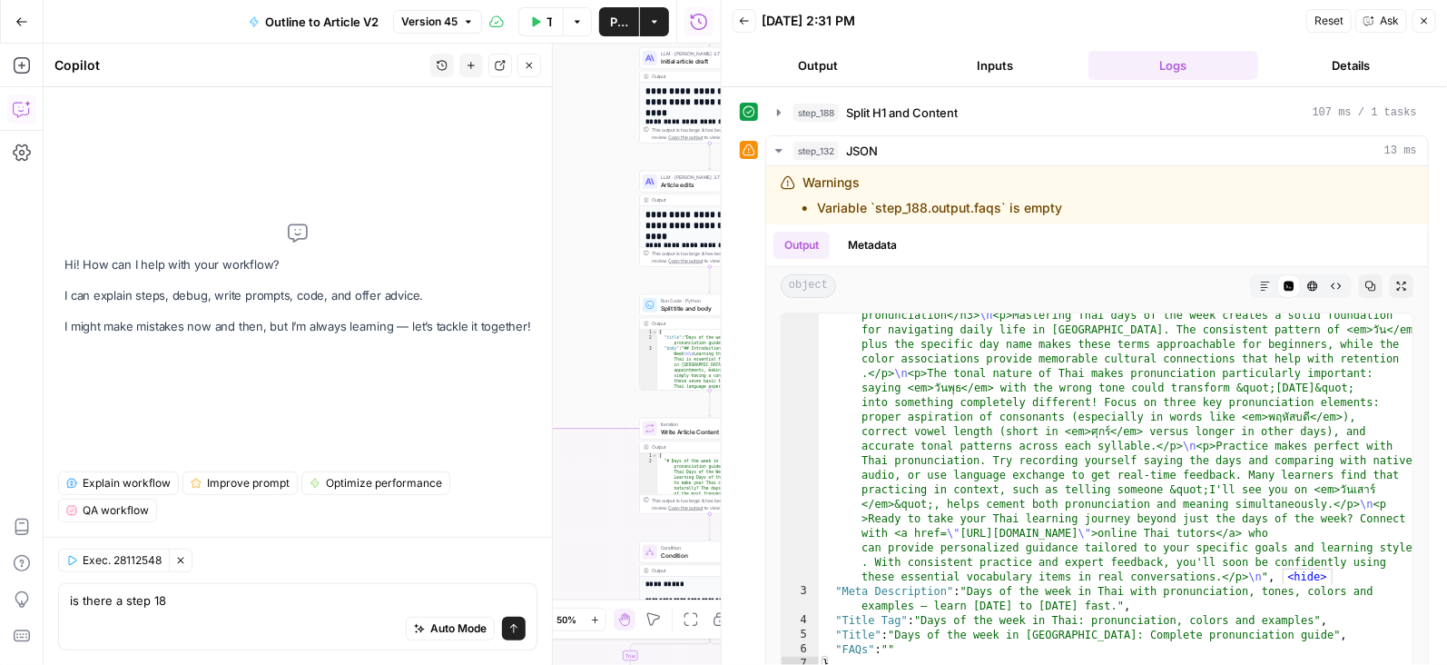
type textarea "is there a step 188"
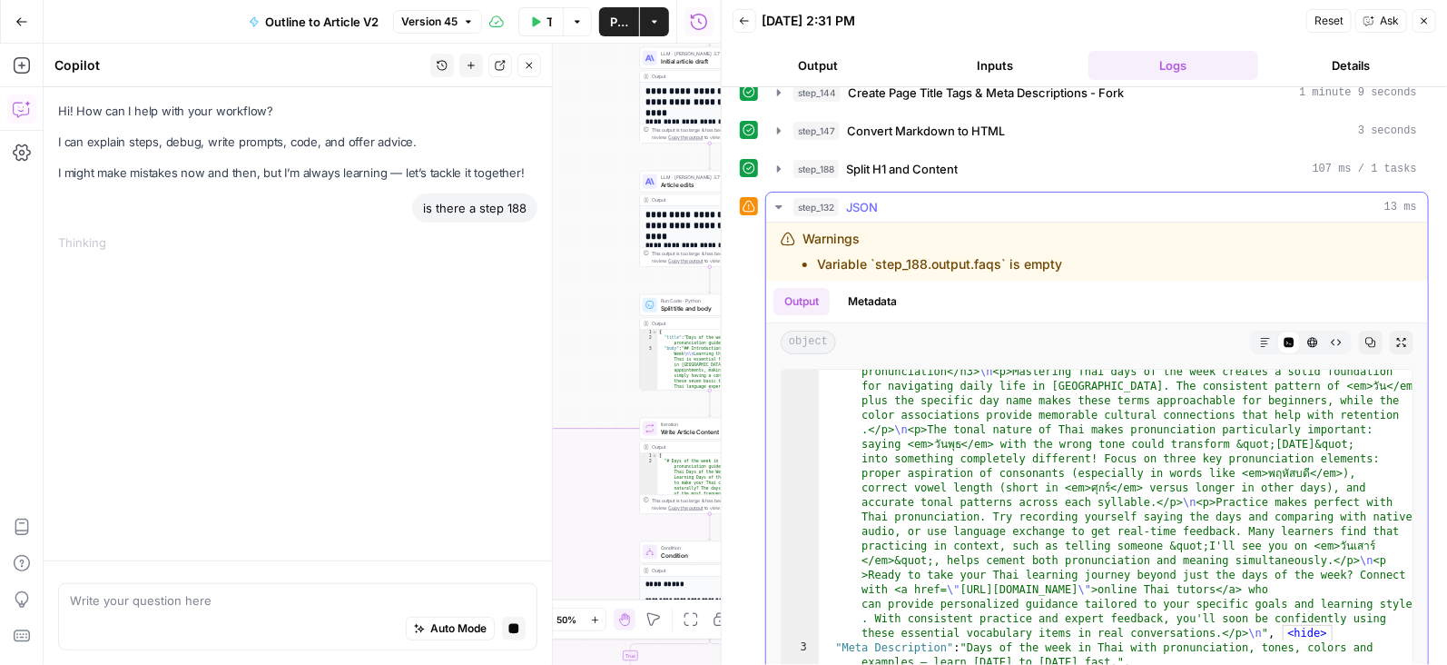
scroll to position [356, 0]
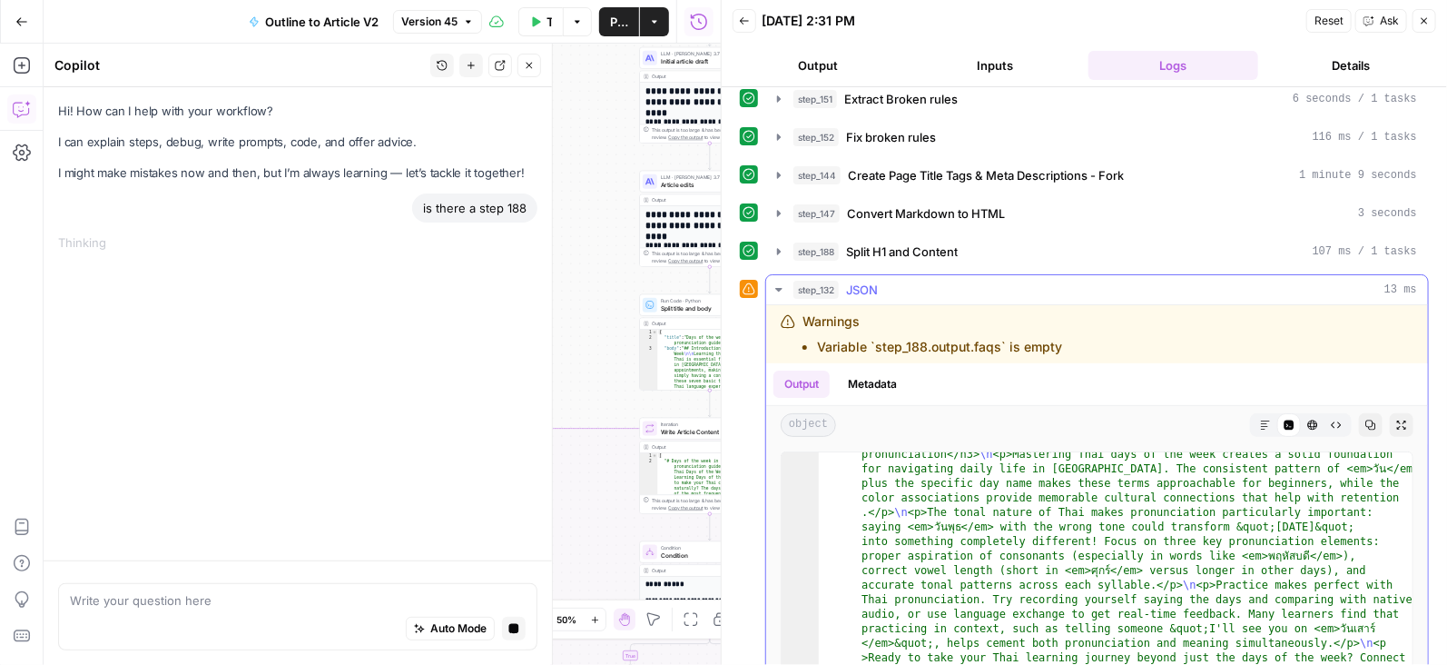
click at [776, 288] on icon "button" at bounding box center [778, 290] width 6 height 4
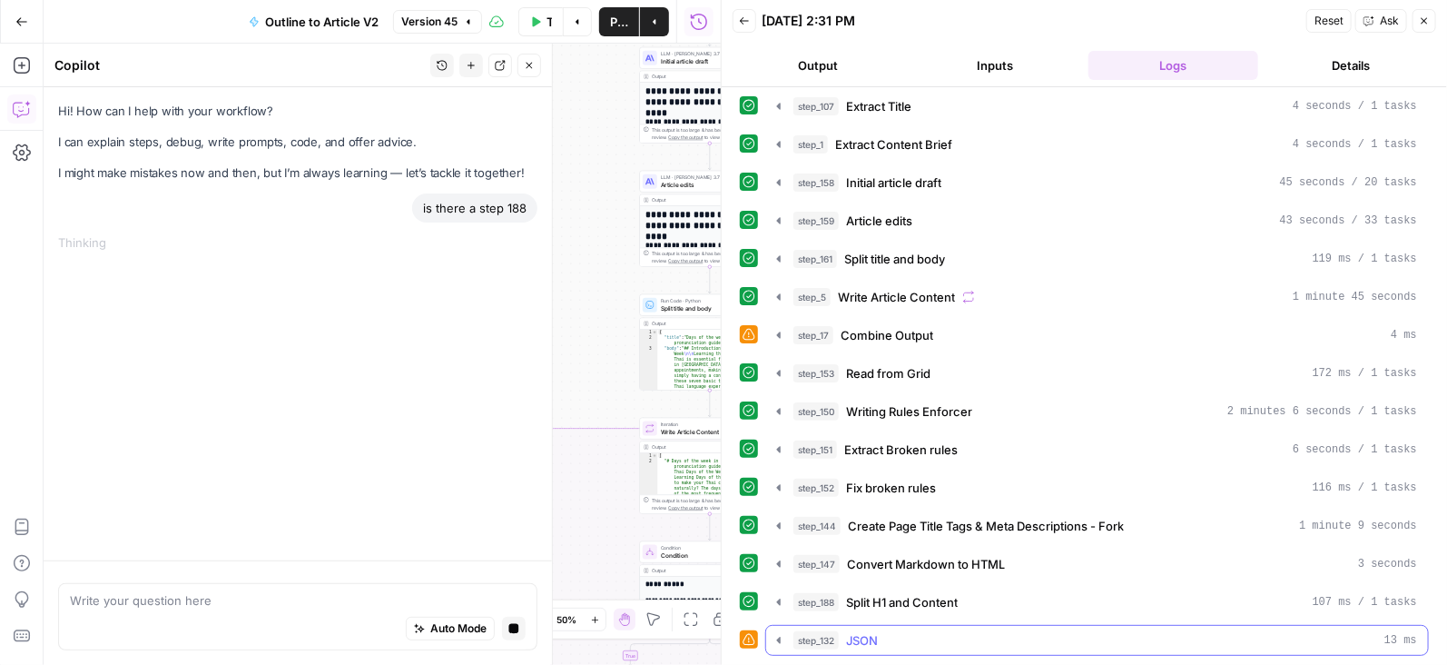
scroll to position [0, 0]
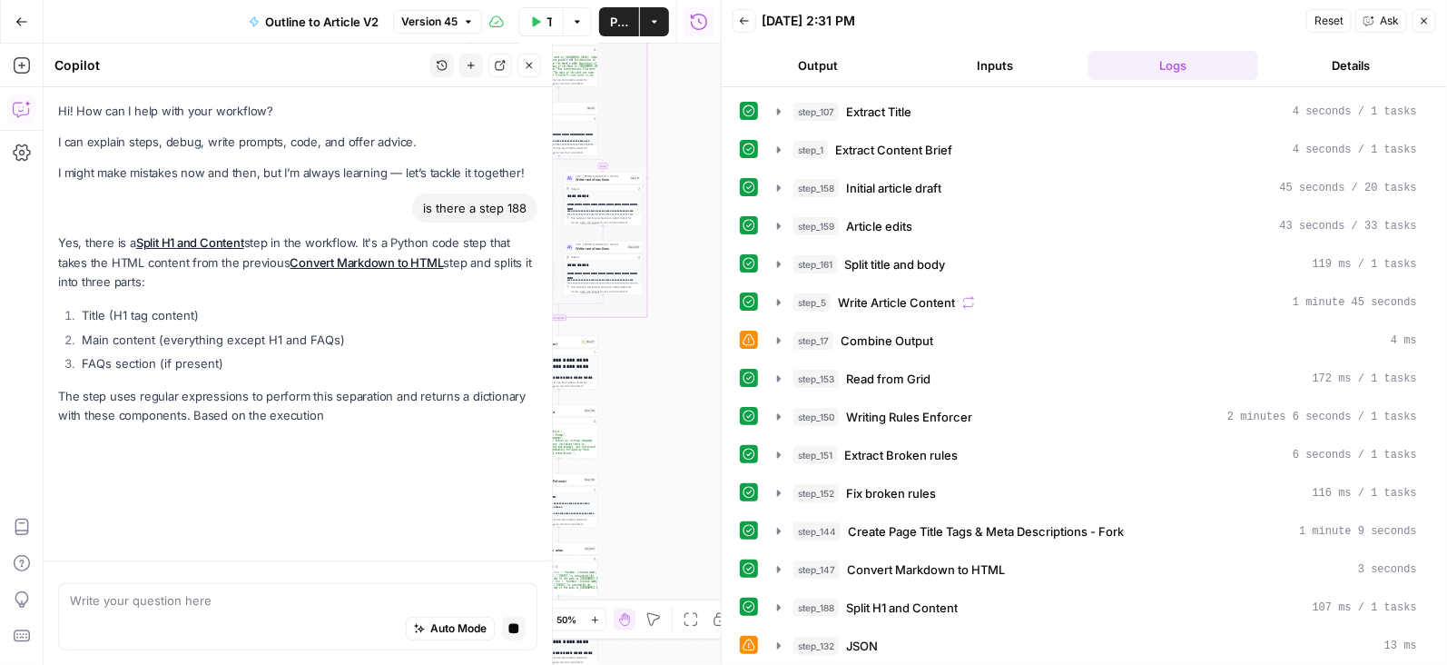
click at [217, 242] on link "Split H1 and Content" at bounding box center [190, 242] width 108 height 15
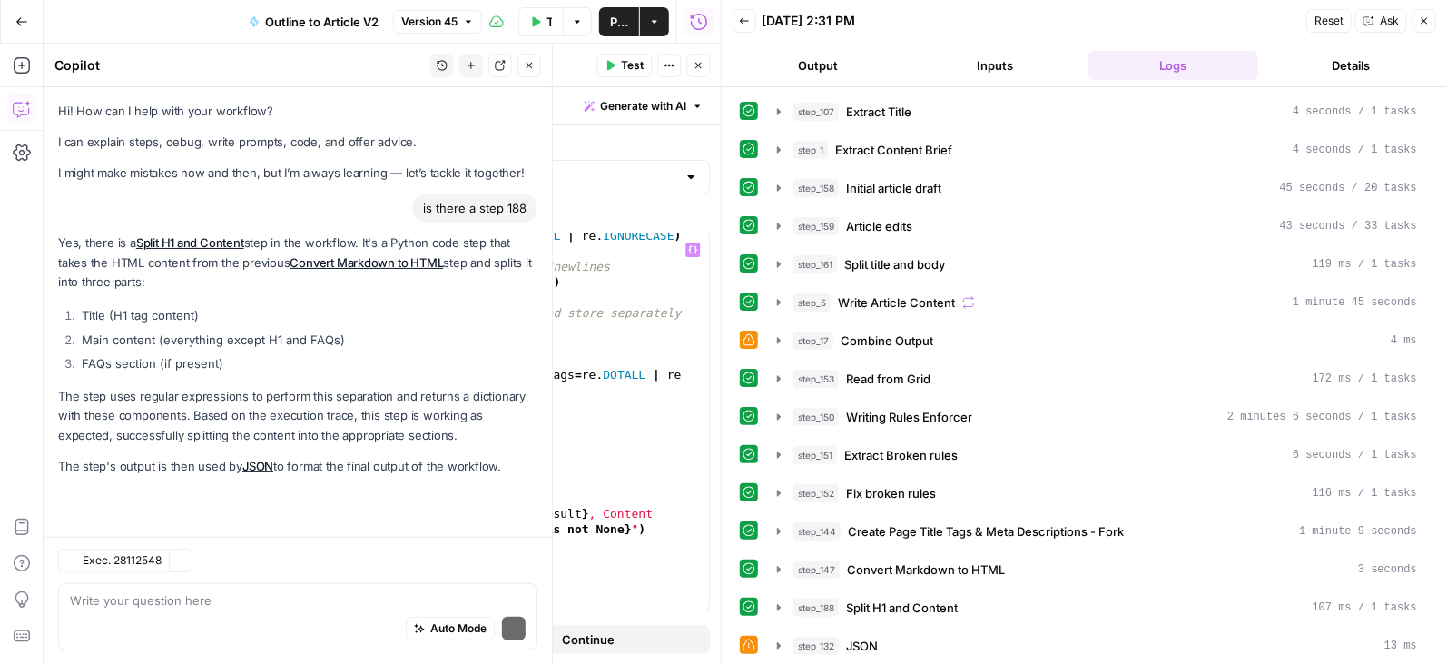
scroll to position [264, 0]
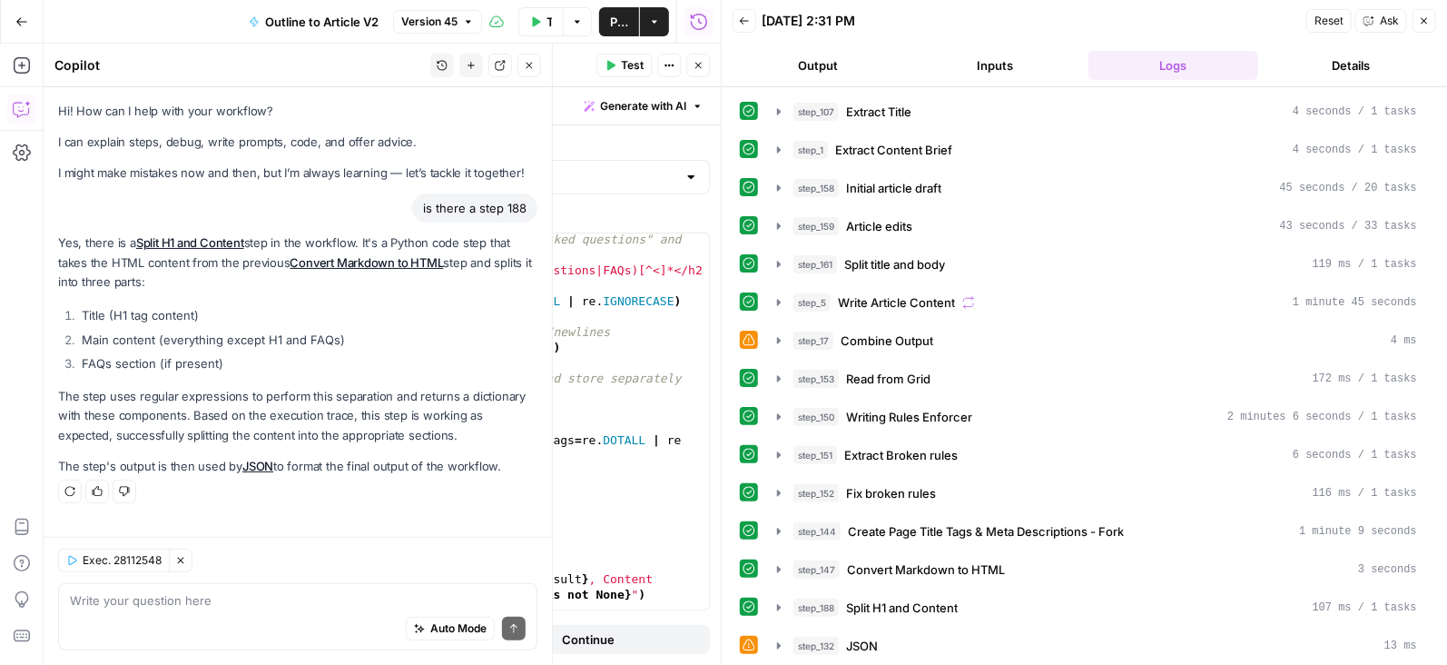
click at [698, 62] on icon "button" at bounding box center [698, 65] width 11 height 11
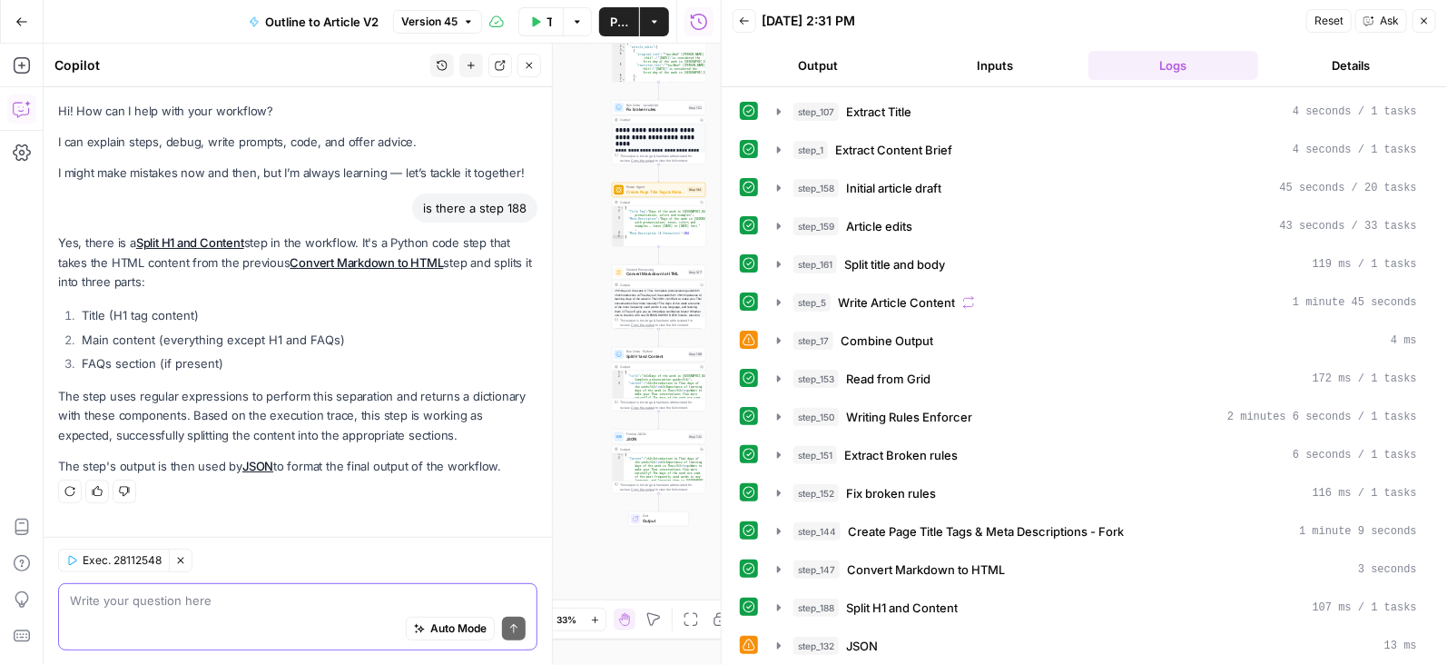
click at [164, 609] on div "Auto Mode Send" at bounding box center [298, 629] width 456 height 40
type textarea "where is it taking FAQs?"
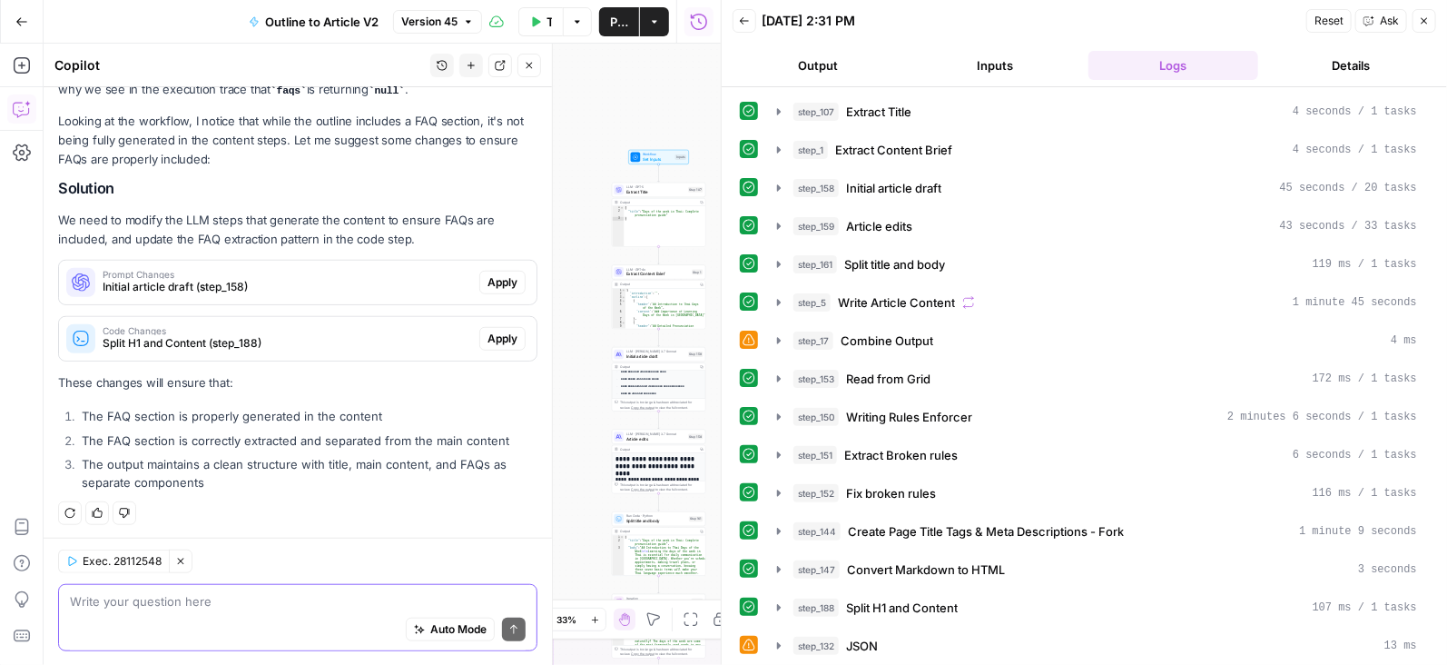
scroll to position [413, 0]
click at [1433, 14] on button "Close" at bounding box center [1425, 21] width 24 height 24
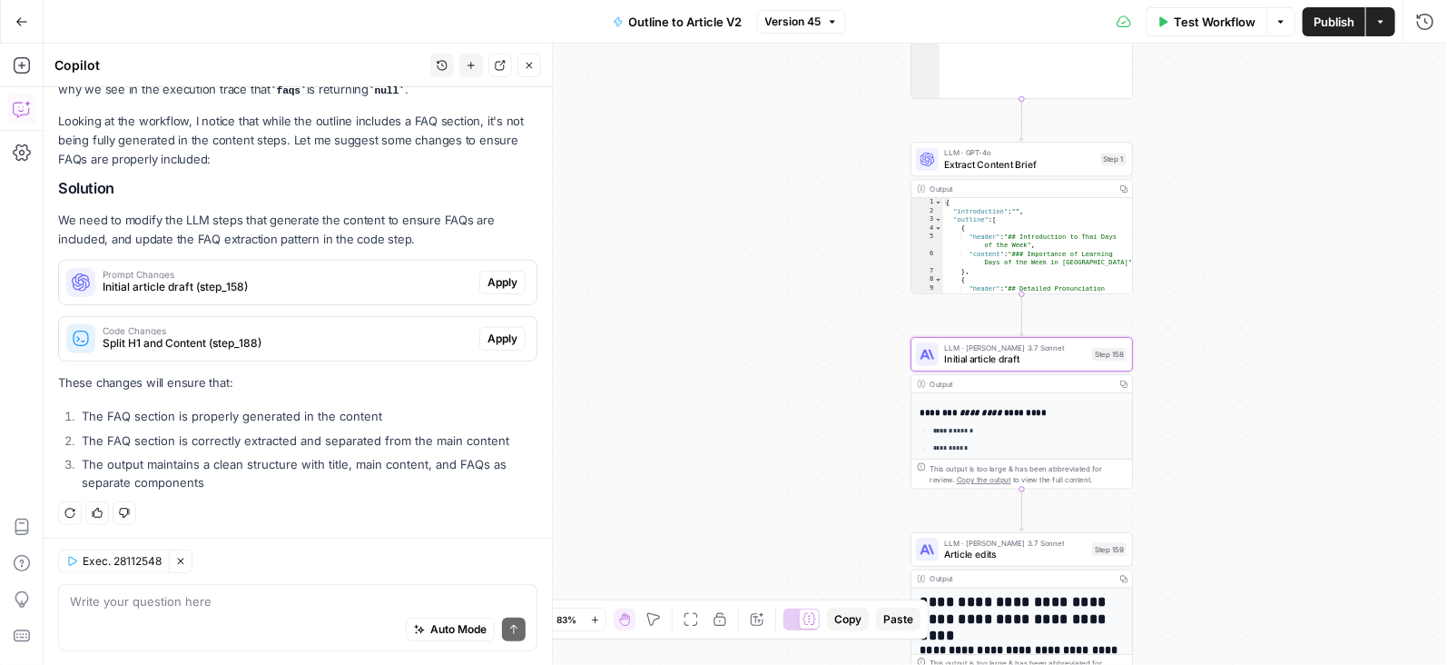
click at [324, 290] on span "Initial article draft (step_158)" at bounding box center [288, 287] width 370 height 16
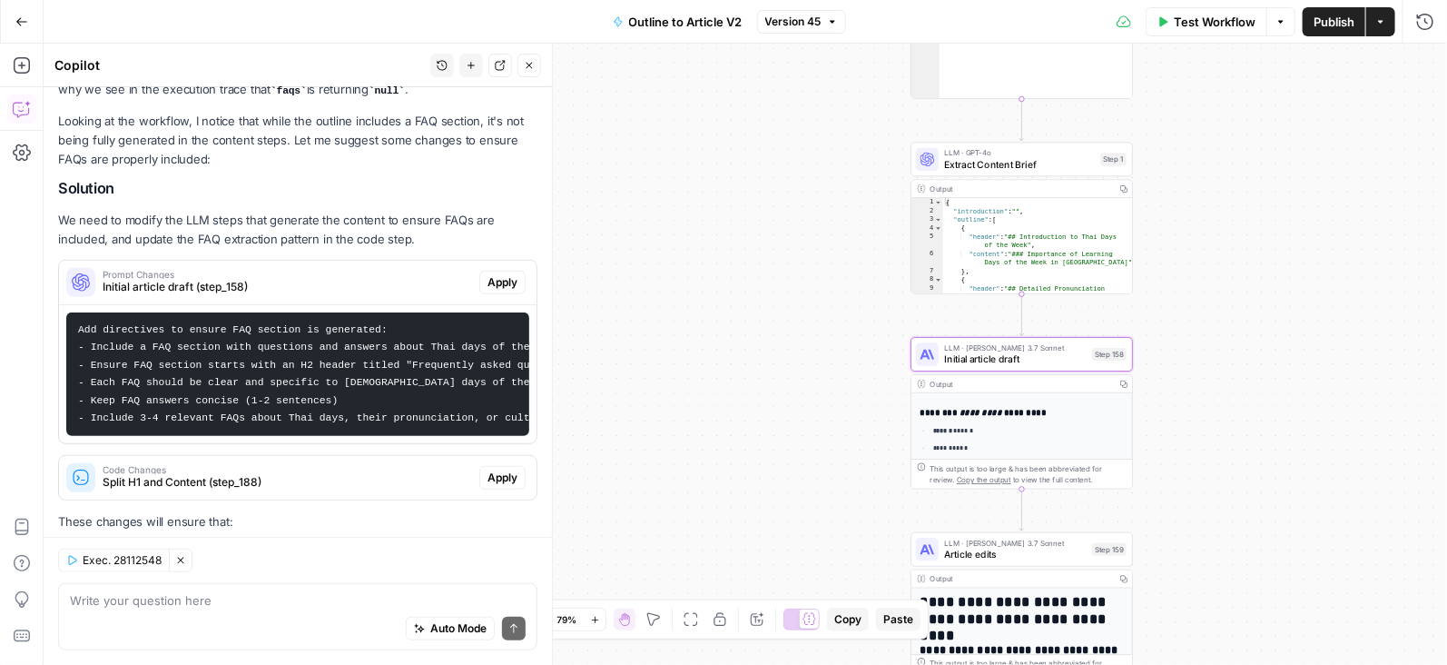
click at [320, 279] on span "Initial article draft (step_158)" at bounding box center [288, 287] width 370 height 16
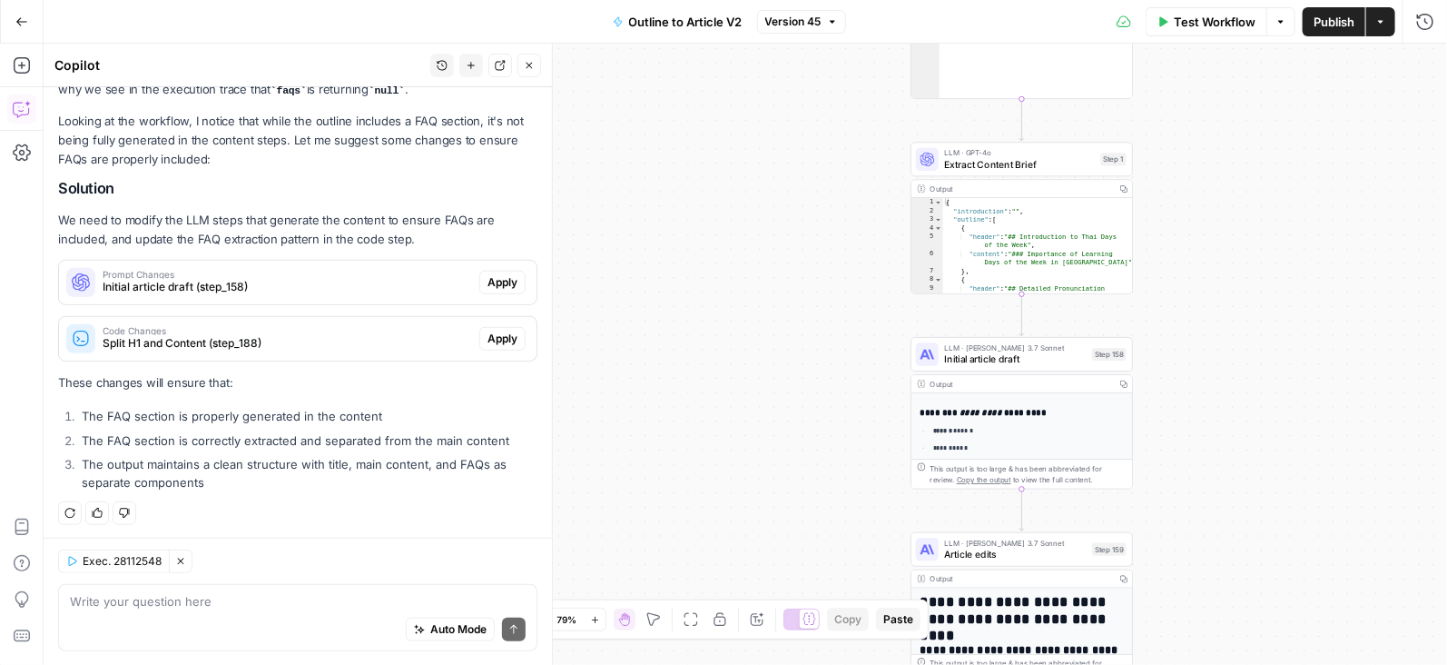
click at [281, 614] on div "Auto Mode Send" at bounding box center [298, 629] width 456 height 40
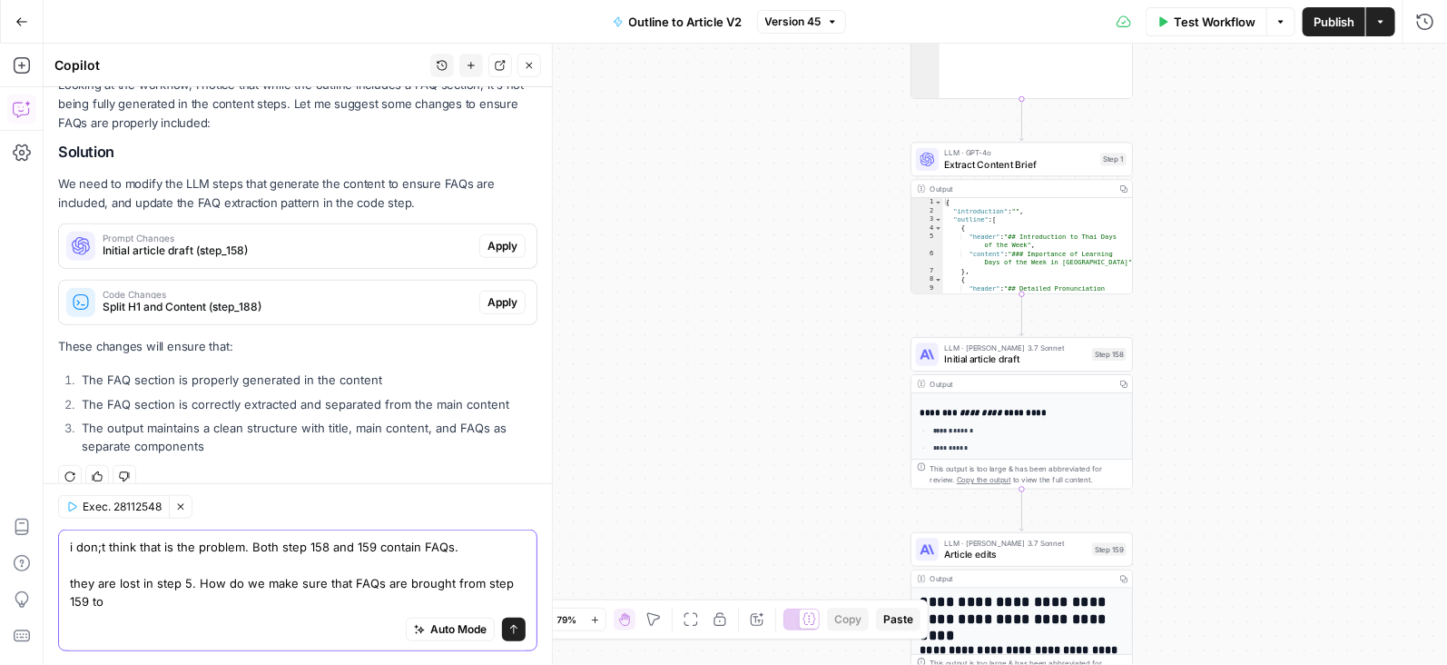
scroll to position [558, 0]
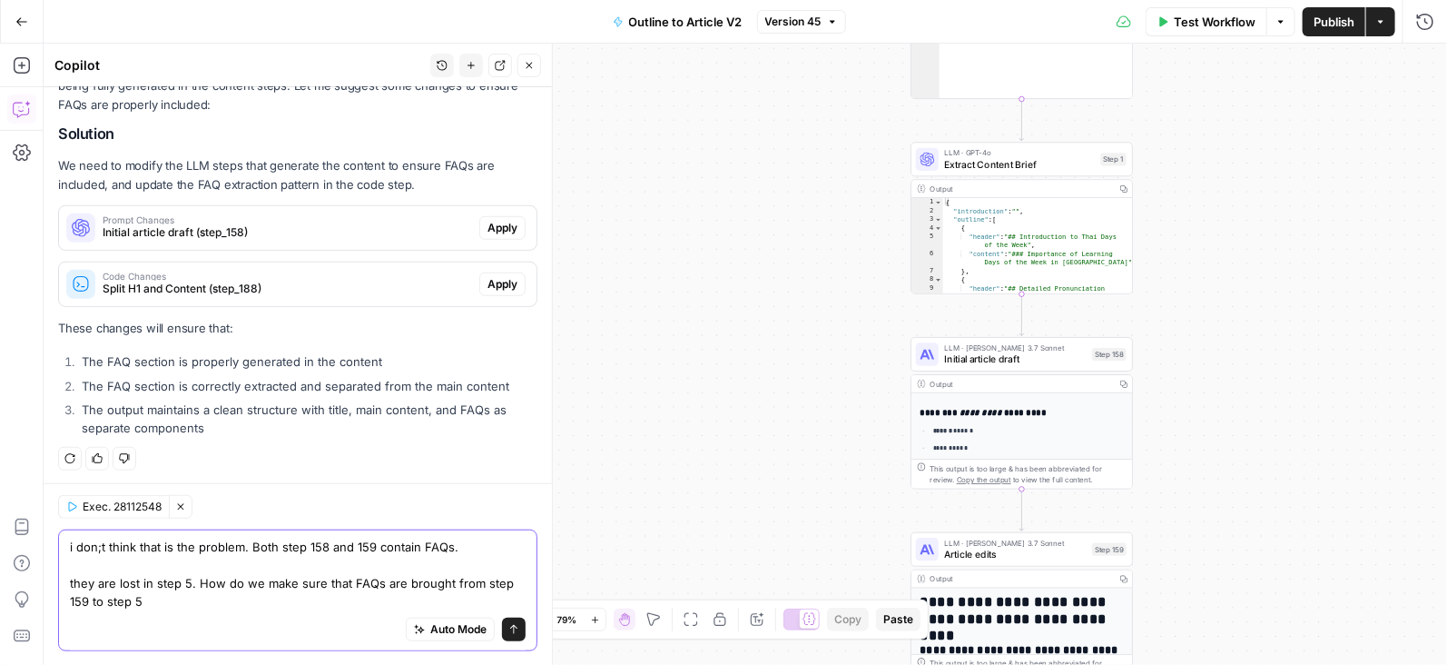
type textarea "i don;t think that is the problem. Both step 158 and 159 contain FAQs. they are…"
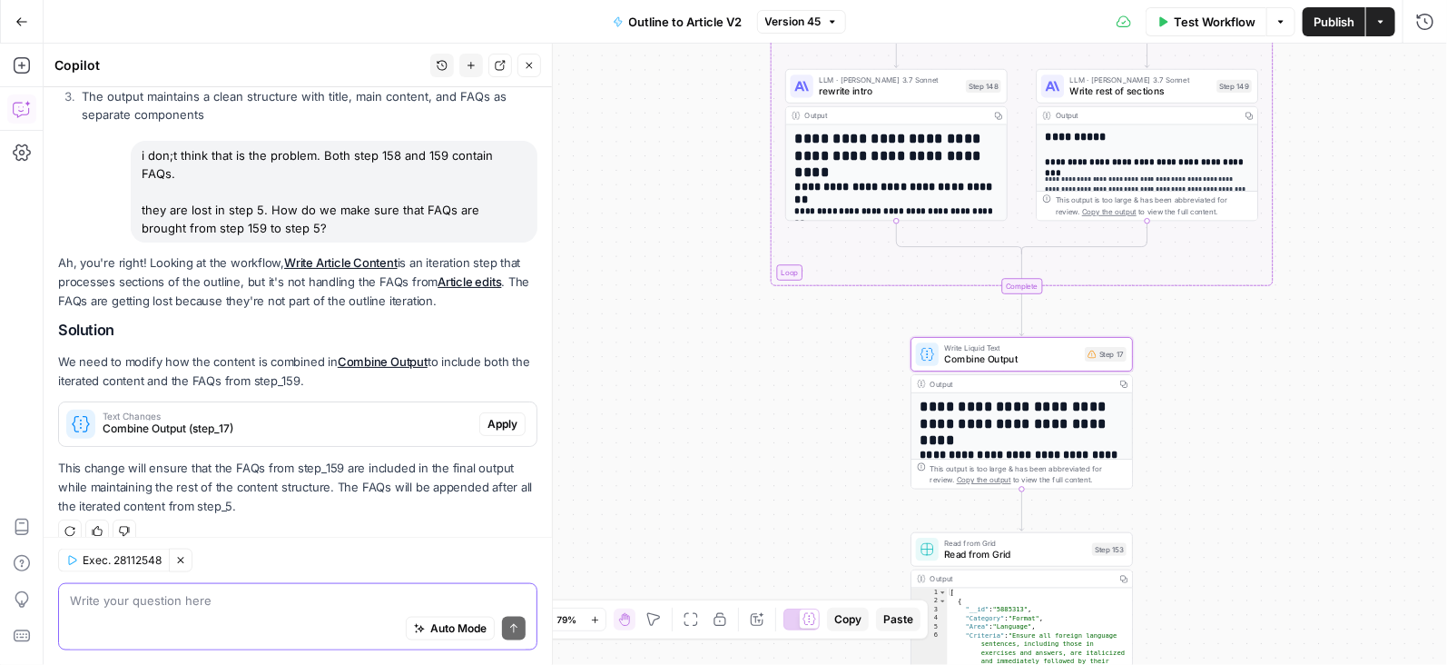
scroll to position [871, 0]
click at [270, 412] on span "Text Changes" at bounding box center [288, 416] width 370 height 9
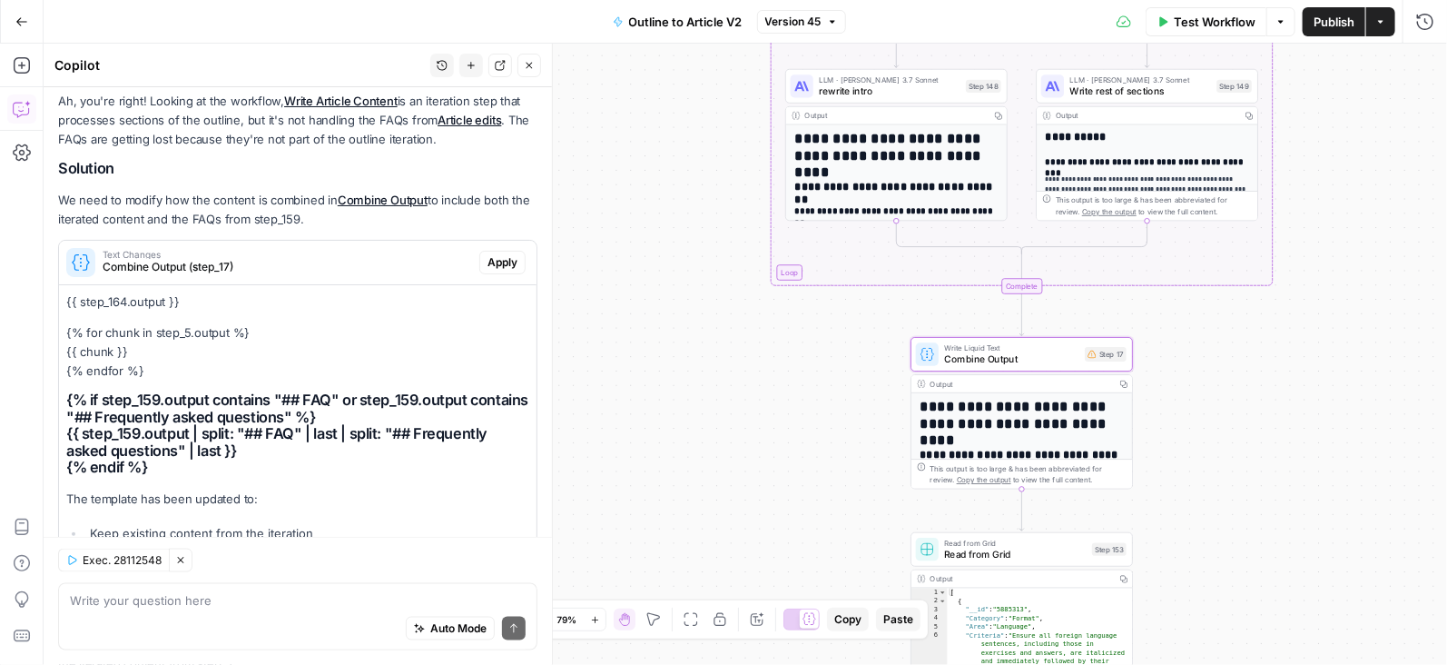
scroll to position [1064, 0]
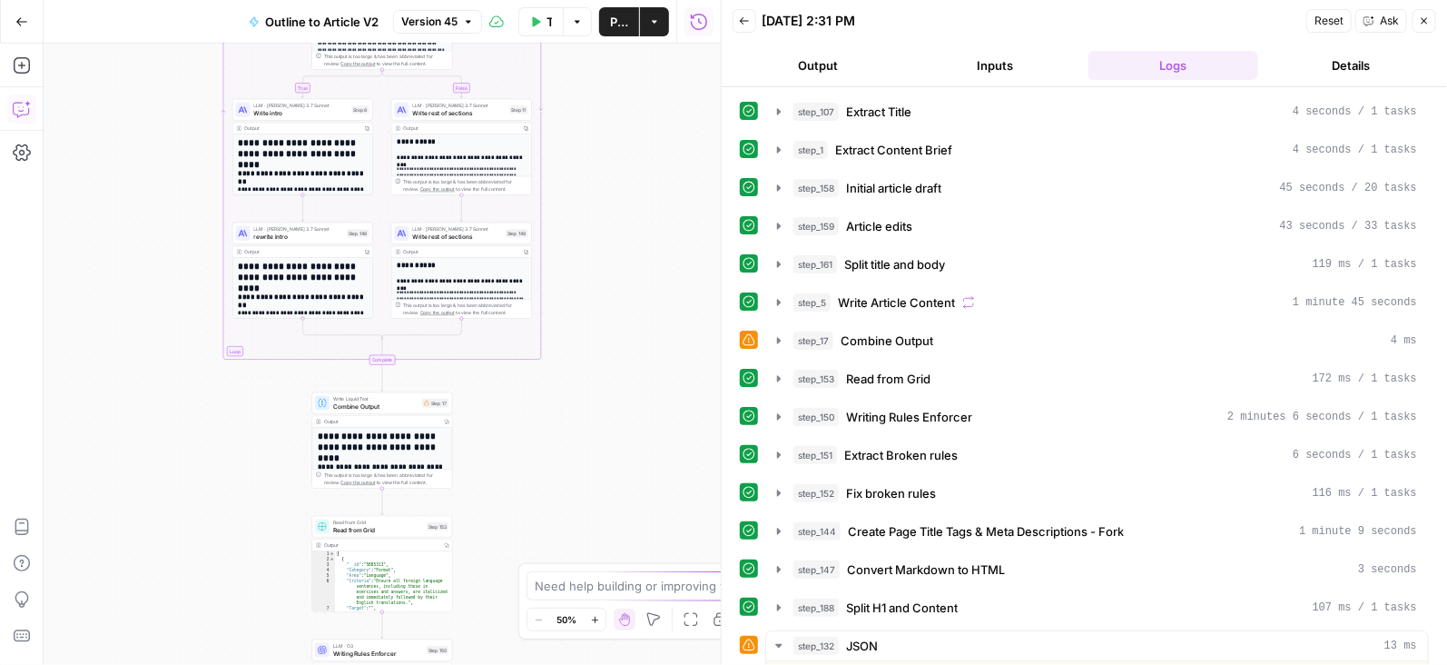
click at [11, 108] on button "Copilot" at bounding box center [21, 108] width 29 height 29
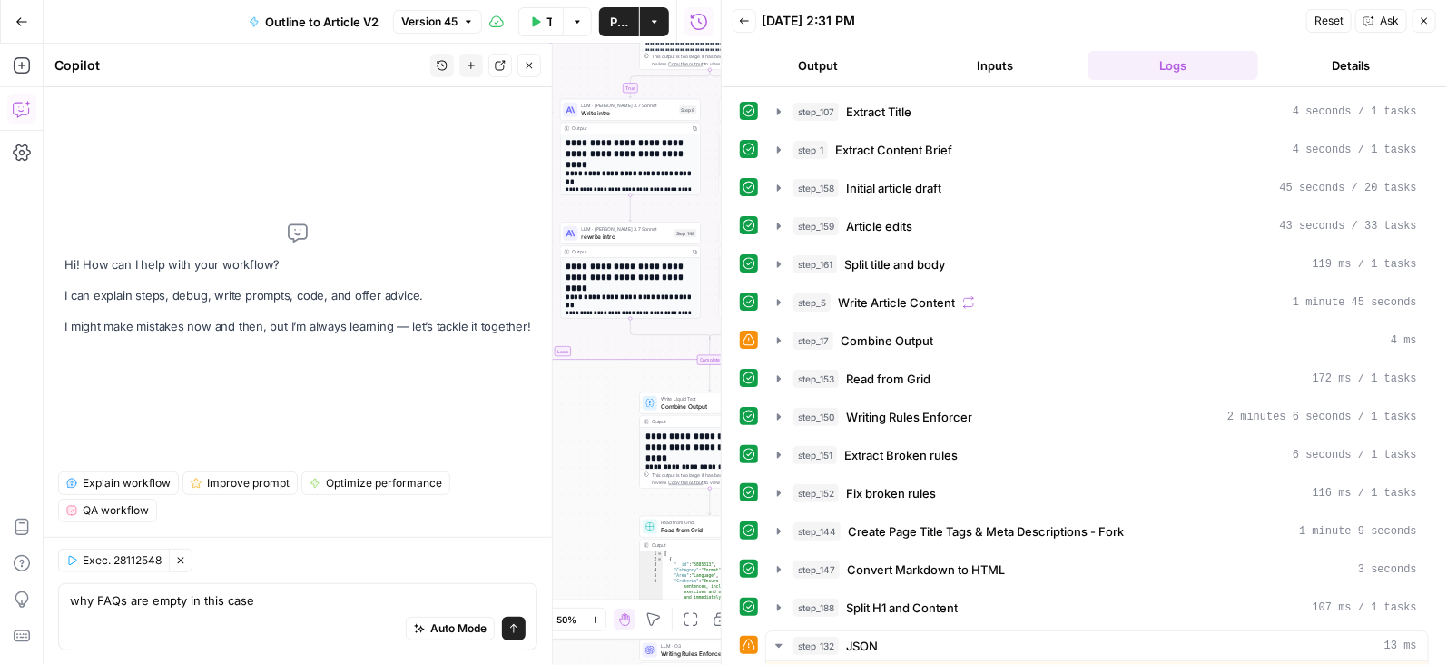
type textarea "why FAQs are empty in this case?"
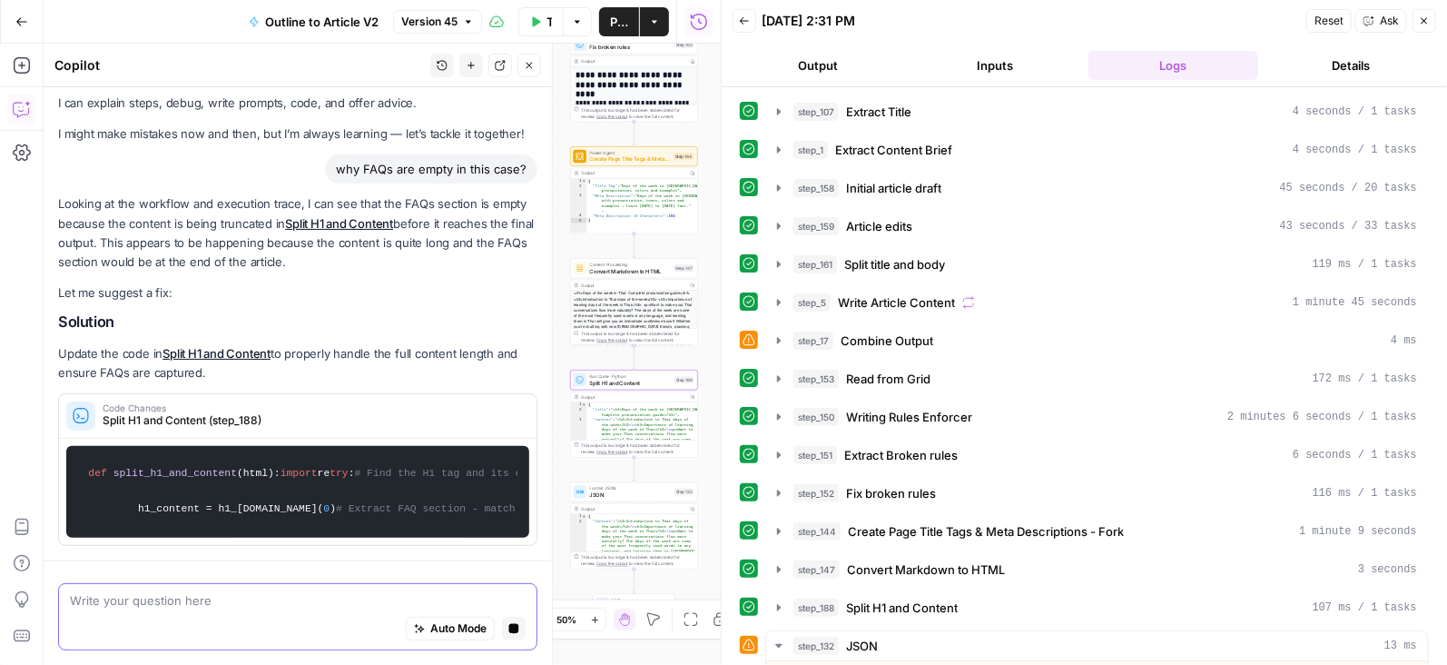
scroll to position [44, 0]
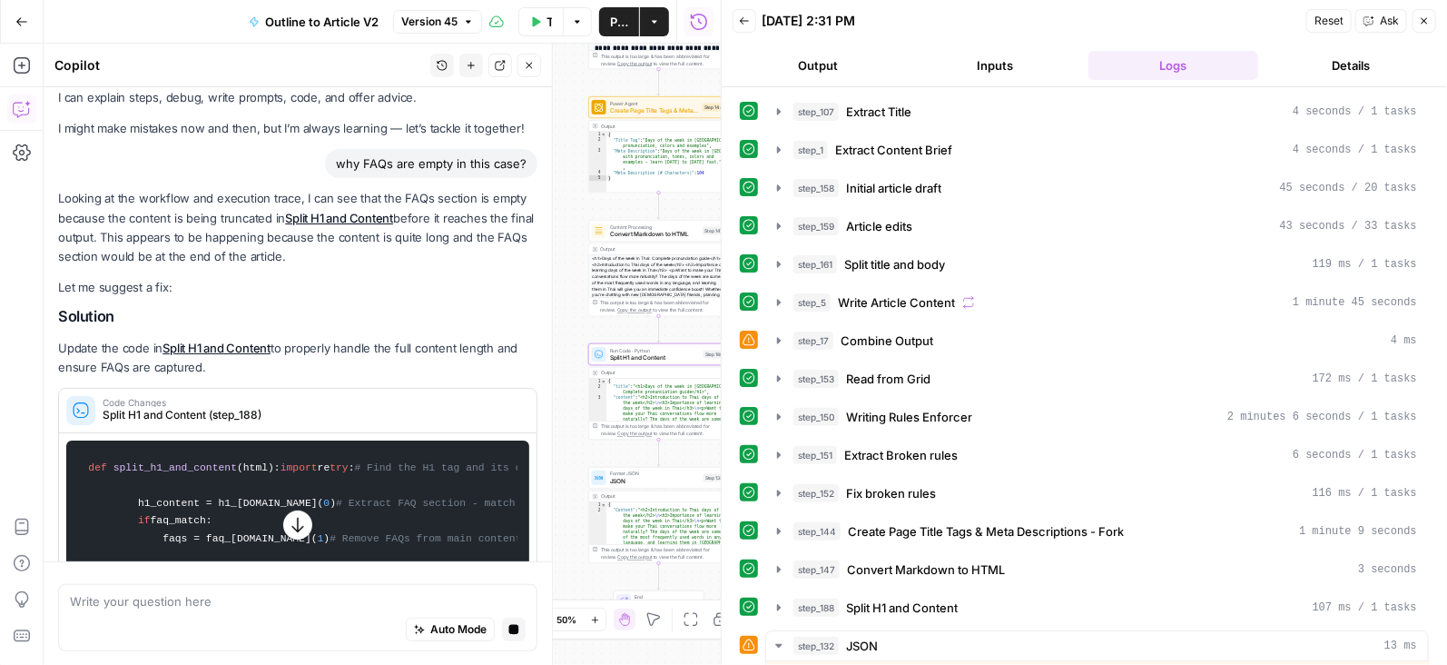
click at [334, 409] on span "Split H1 and Content (step_188)" at bounding box center [311, 415] width 416 height 16
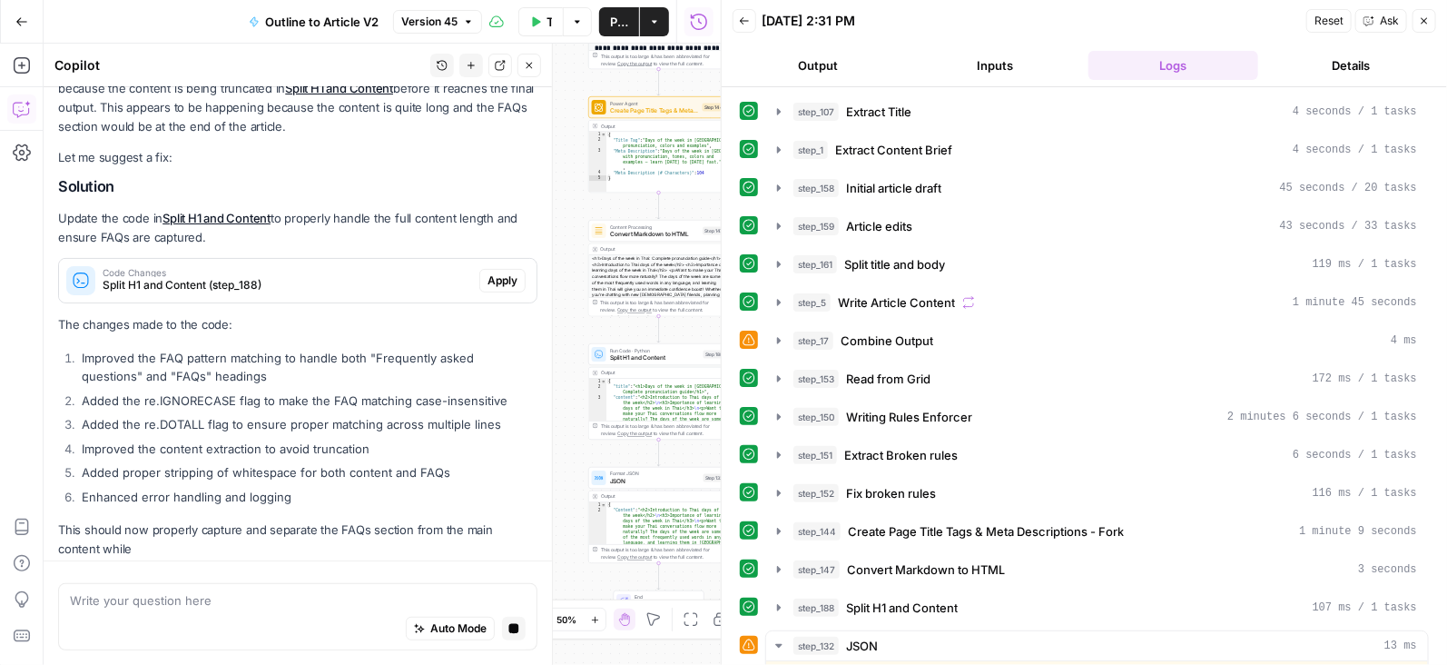
scroll to position [160, 0]
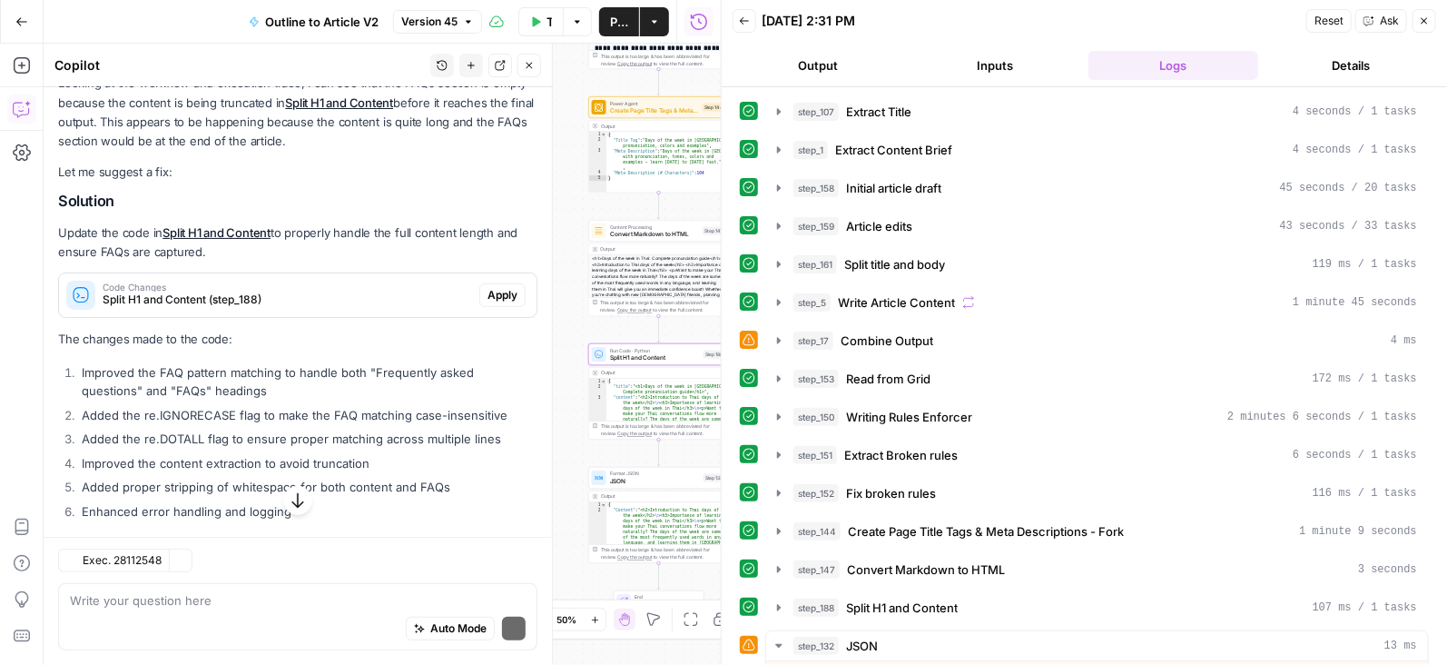
click at [500, 294] on span "Apply" at bounding box center [503, 295] width 30 height 16
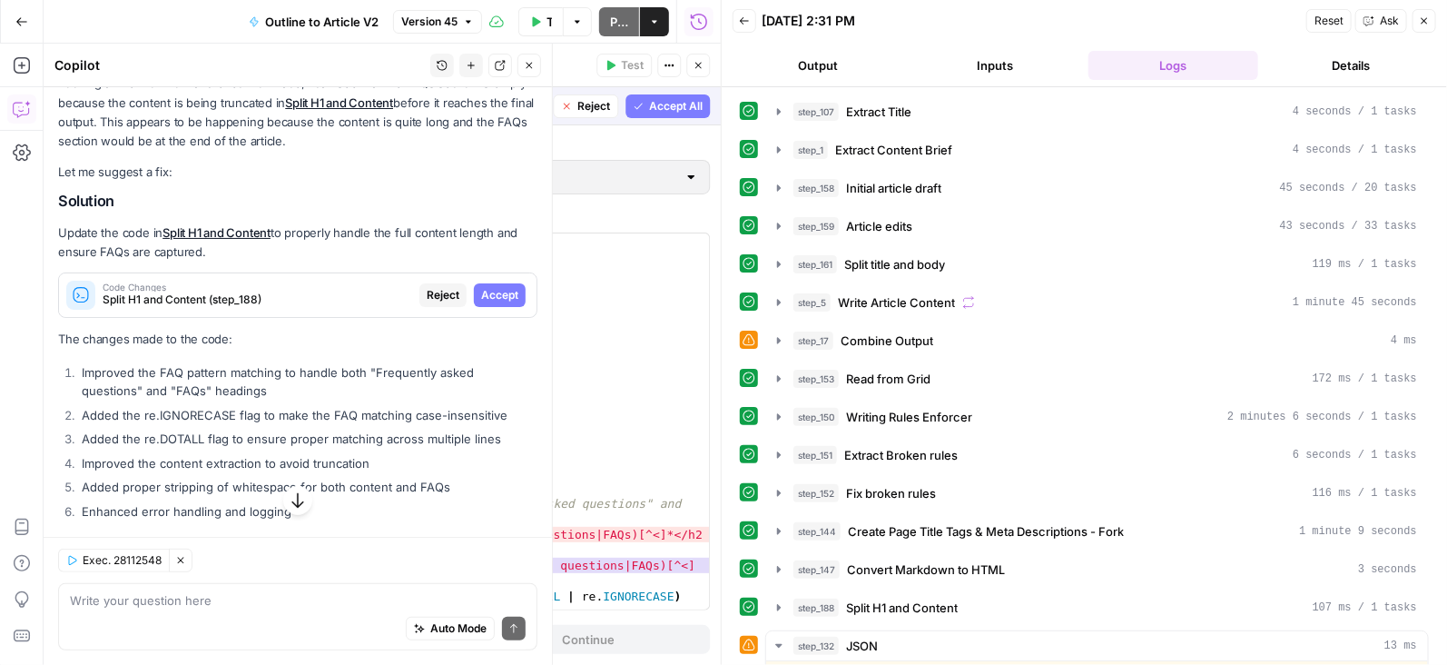
click at [500, 294] on span "Accept" at bounding box center [499, 295] width 37 height 16
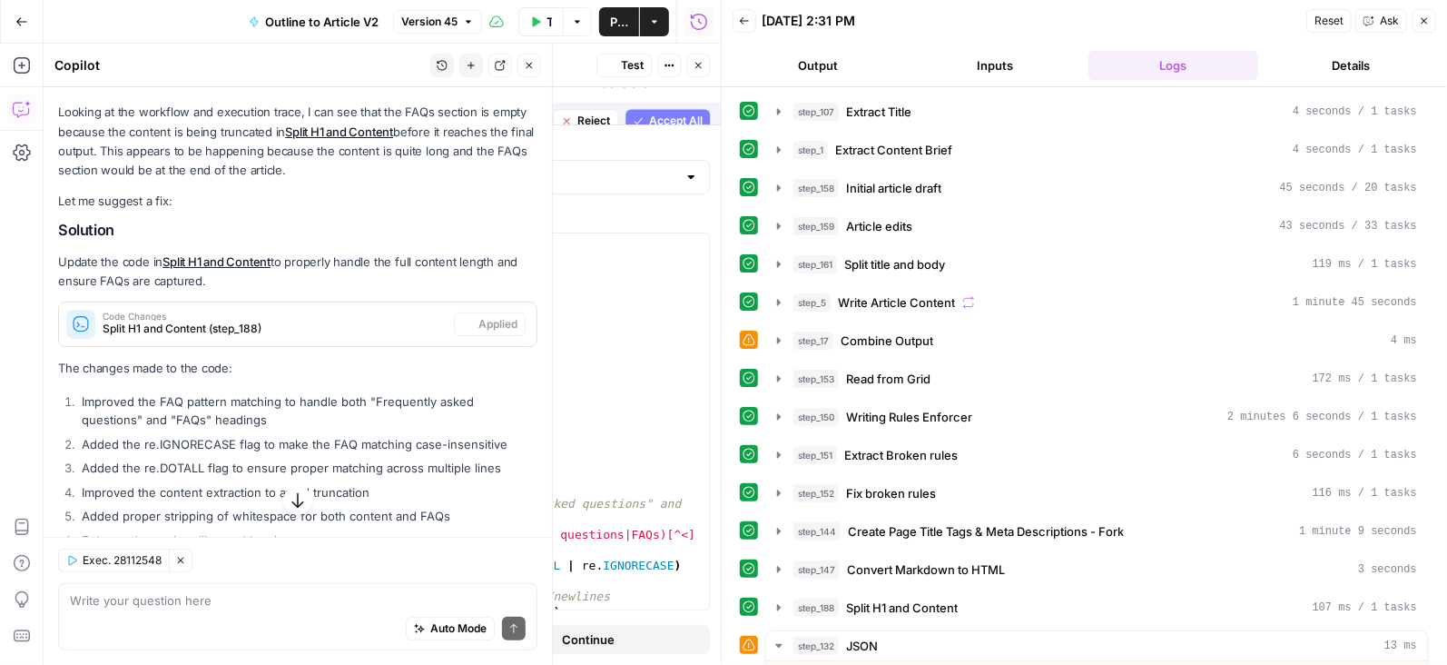
scroll to position [189, 0]
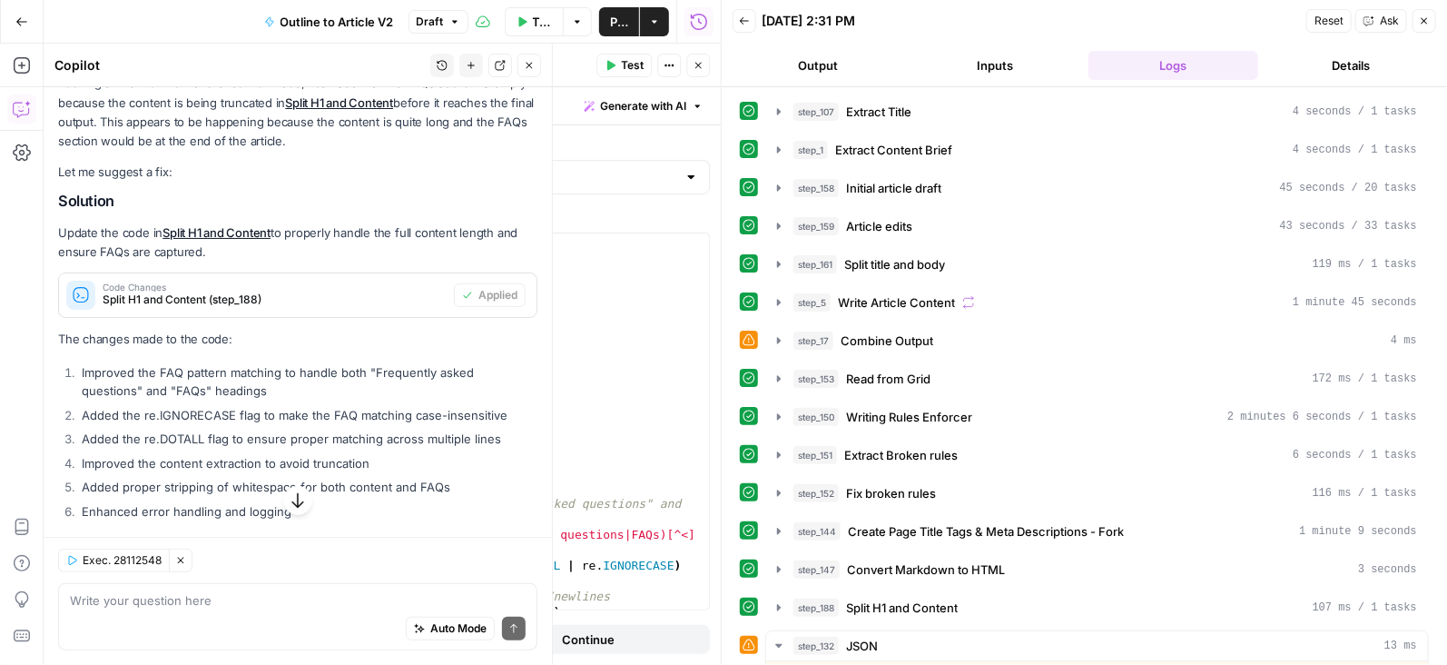
click at [622, 64] on button "Test" at bounding box center [623, 66] width 55 height 24
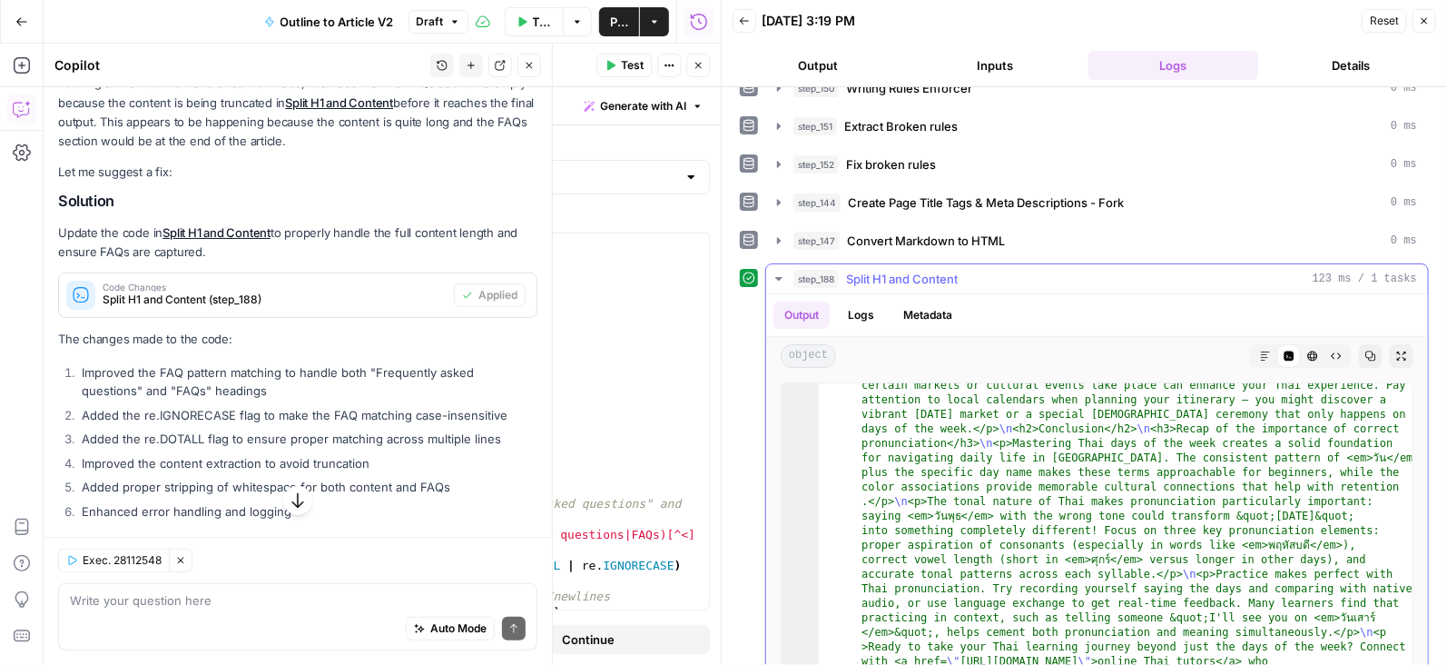
scroll to position [409, 0]
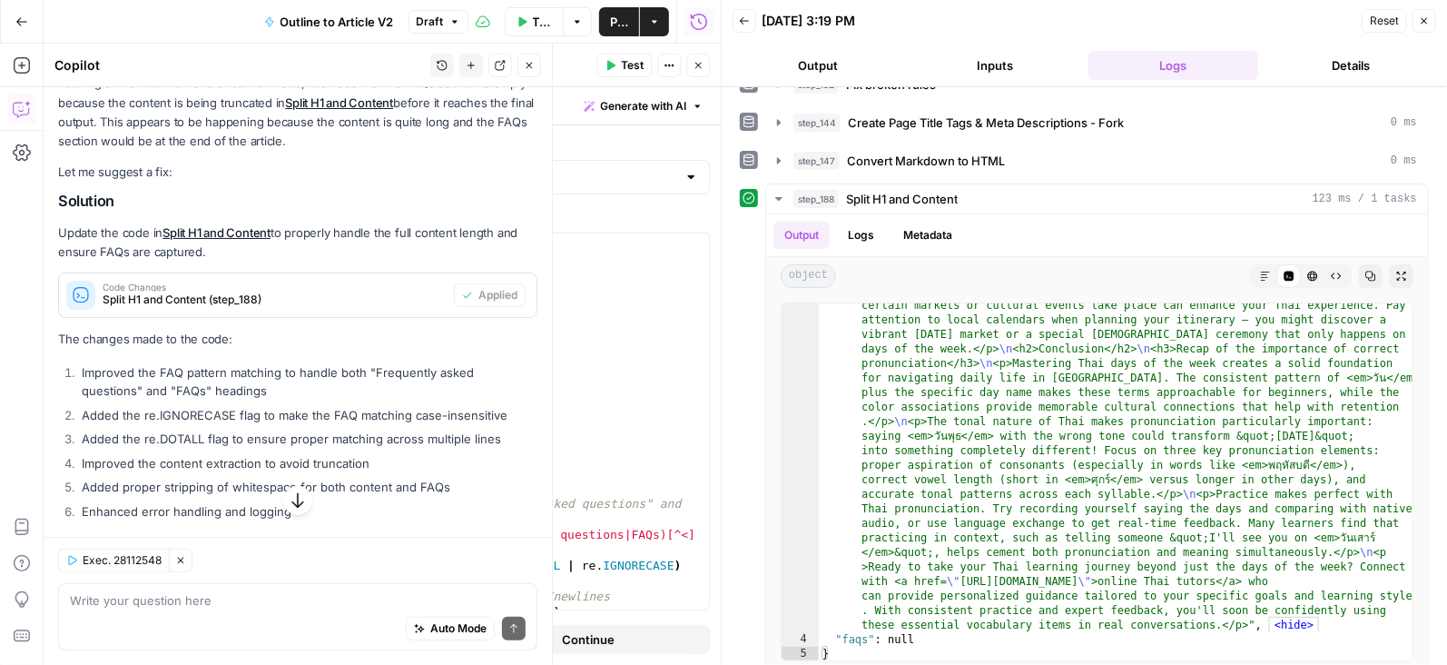
click at [16, 100] on icon "button" at bounding box center [22, 109] width 18 height 18
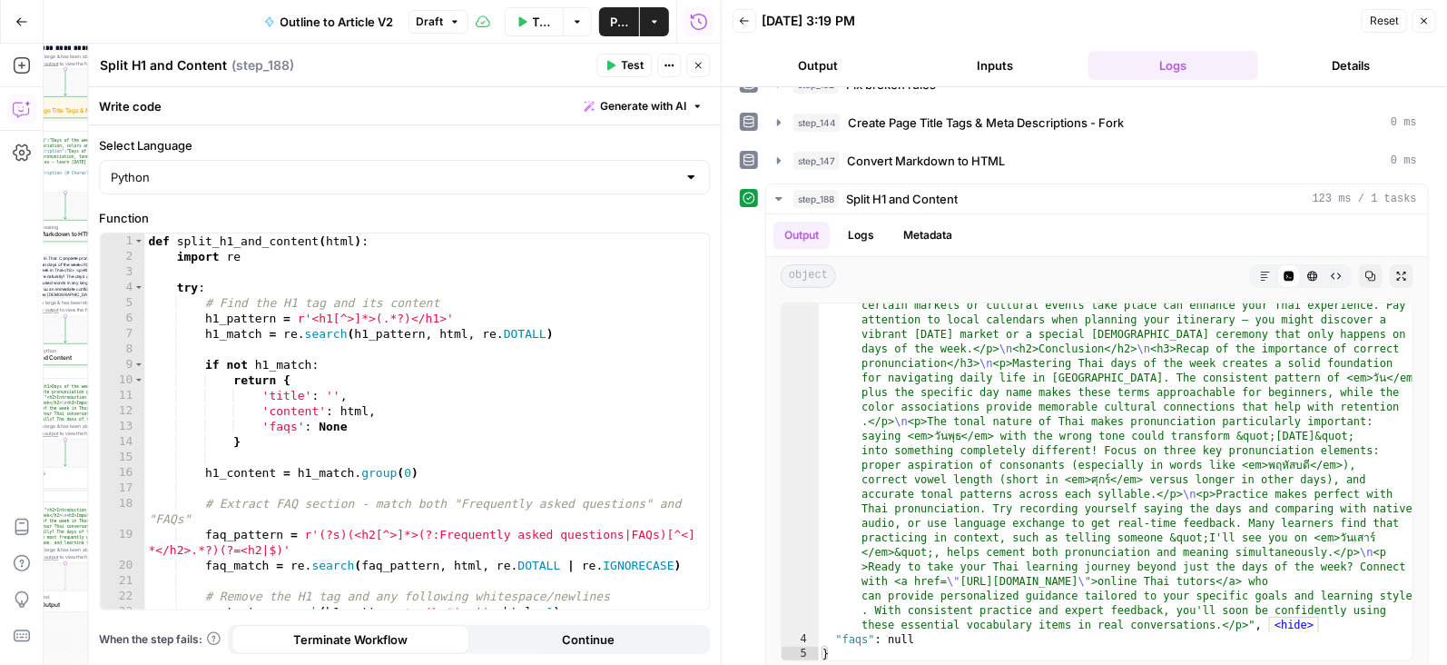
click at [14, 100] on icon "button" at bounding box center [22, 109] width 18 height 18
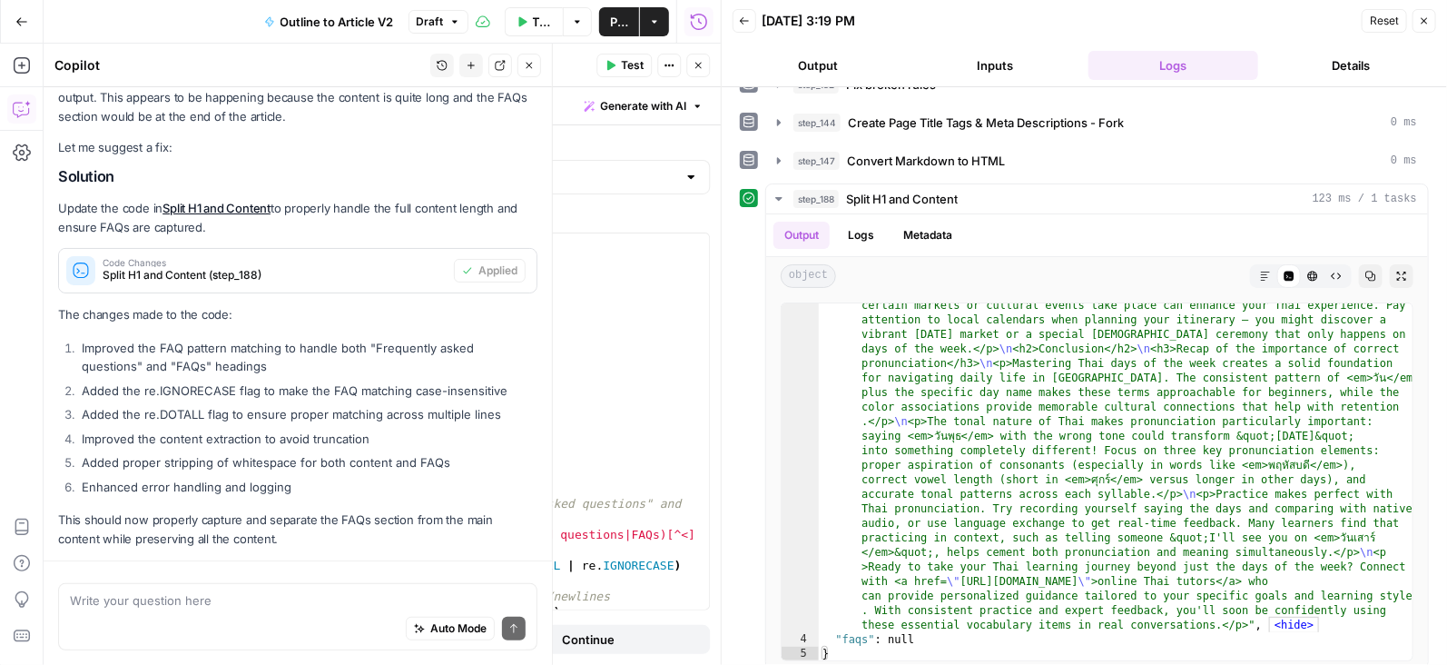
scroll to position [265, 0]
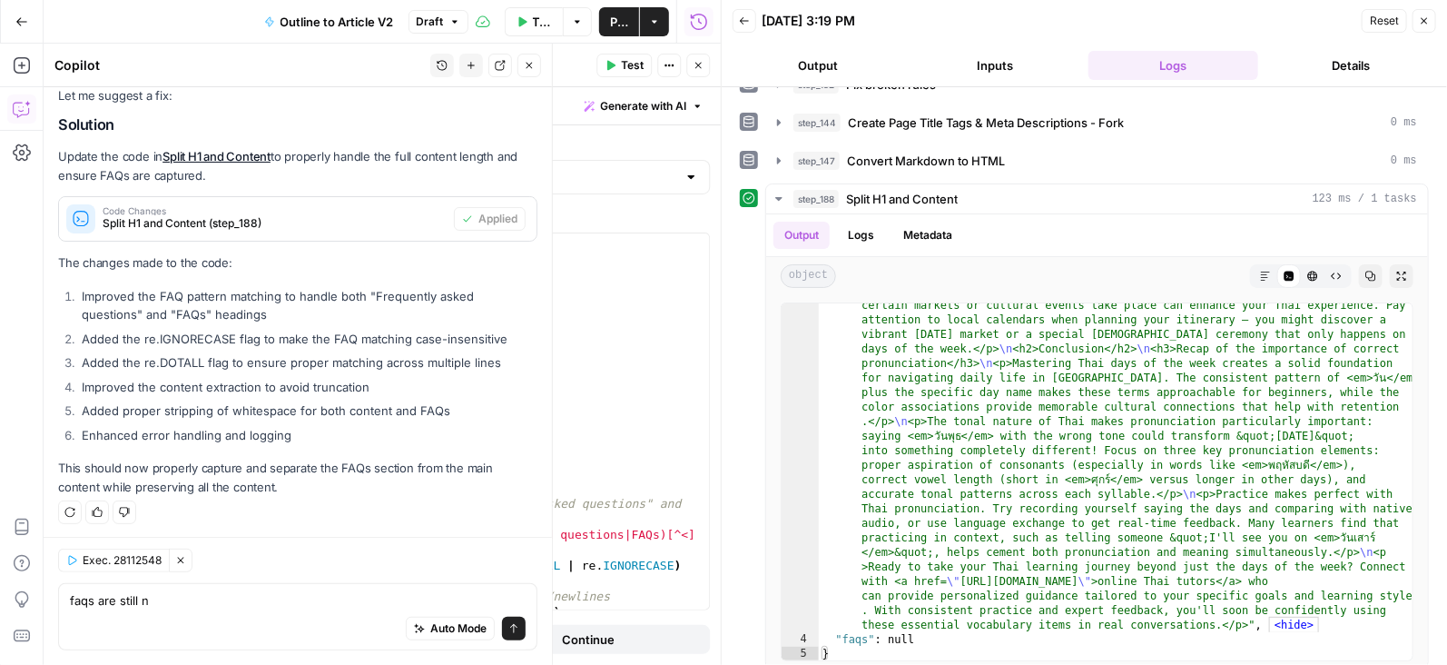
type textarea "faqs are still n"
click at [531, 61] on icon "button" at bounding box center [529, 65] width 11 height 11
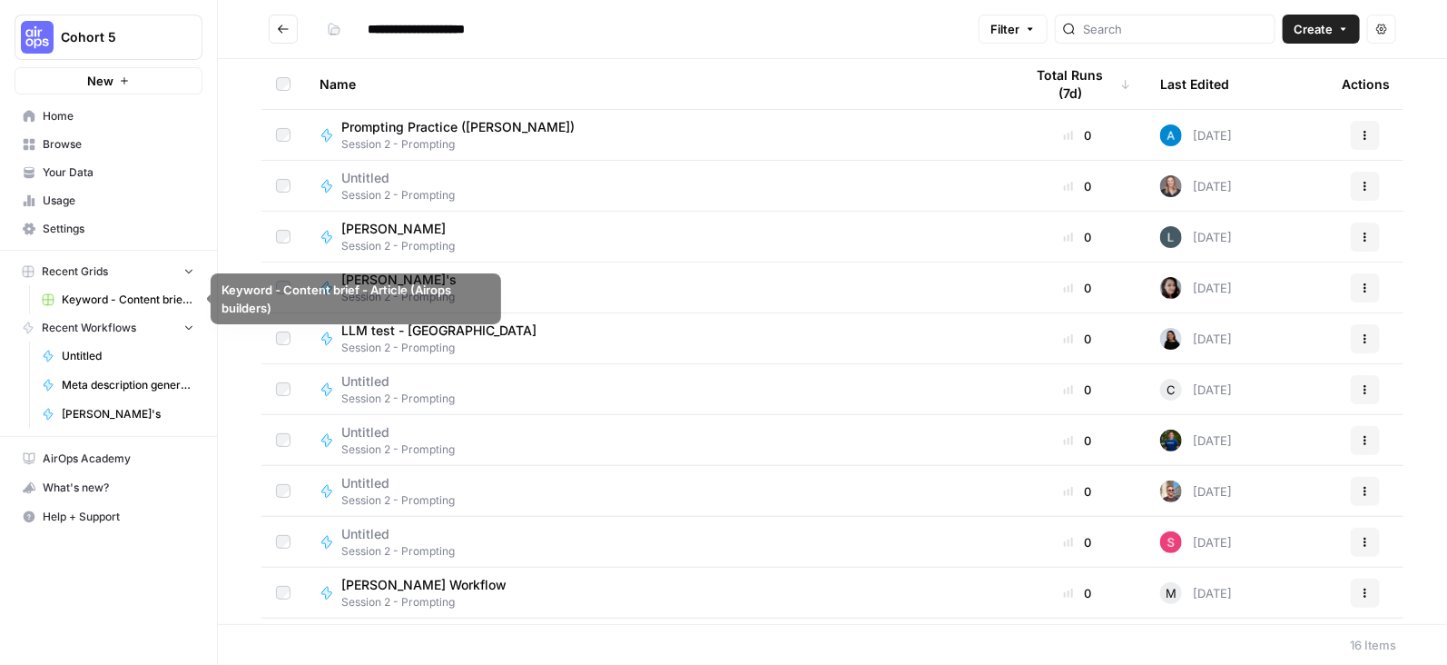
click at [94, 42] on span "Cohort 5" at bounding box center [116, 37] width 110 height 18
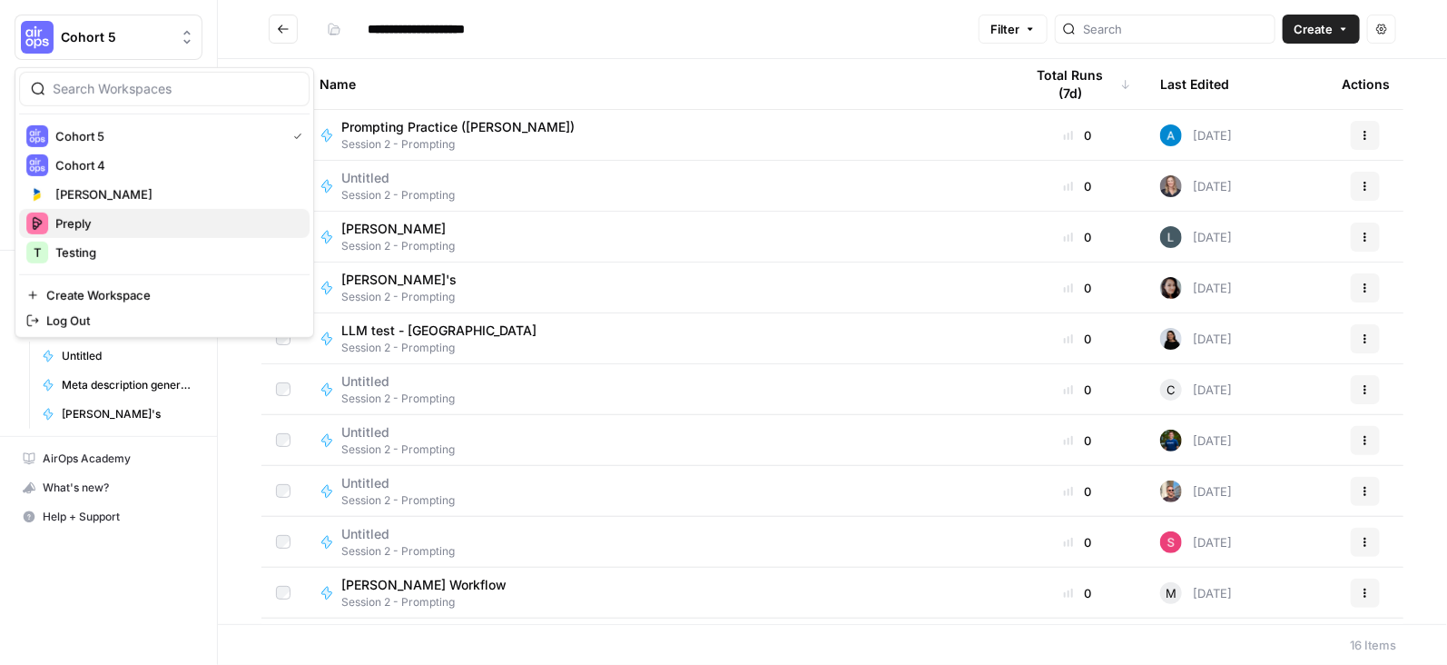
click at [92, 222] on span "Preply" at bounding box center [175, 223] width 240 height 18
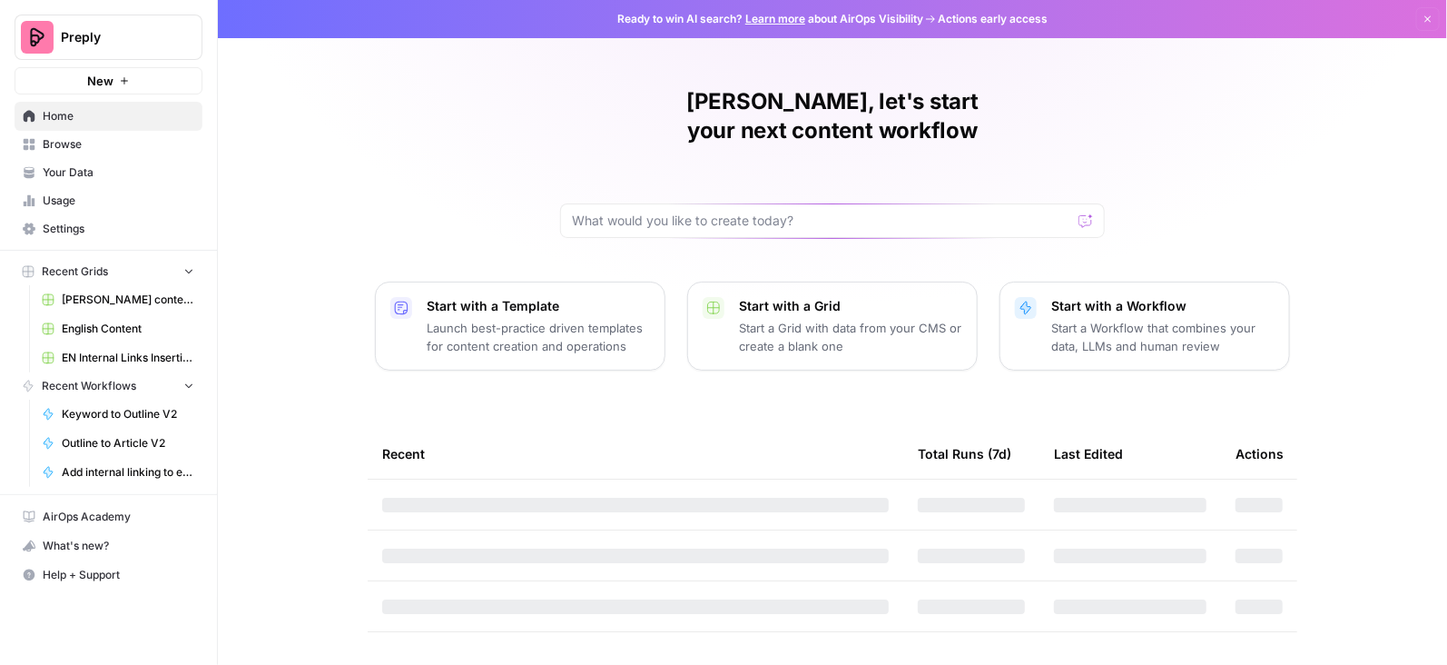
click at [85, 320] on span "English Content" at bounding box center [128, 328] width 133 height 16
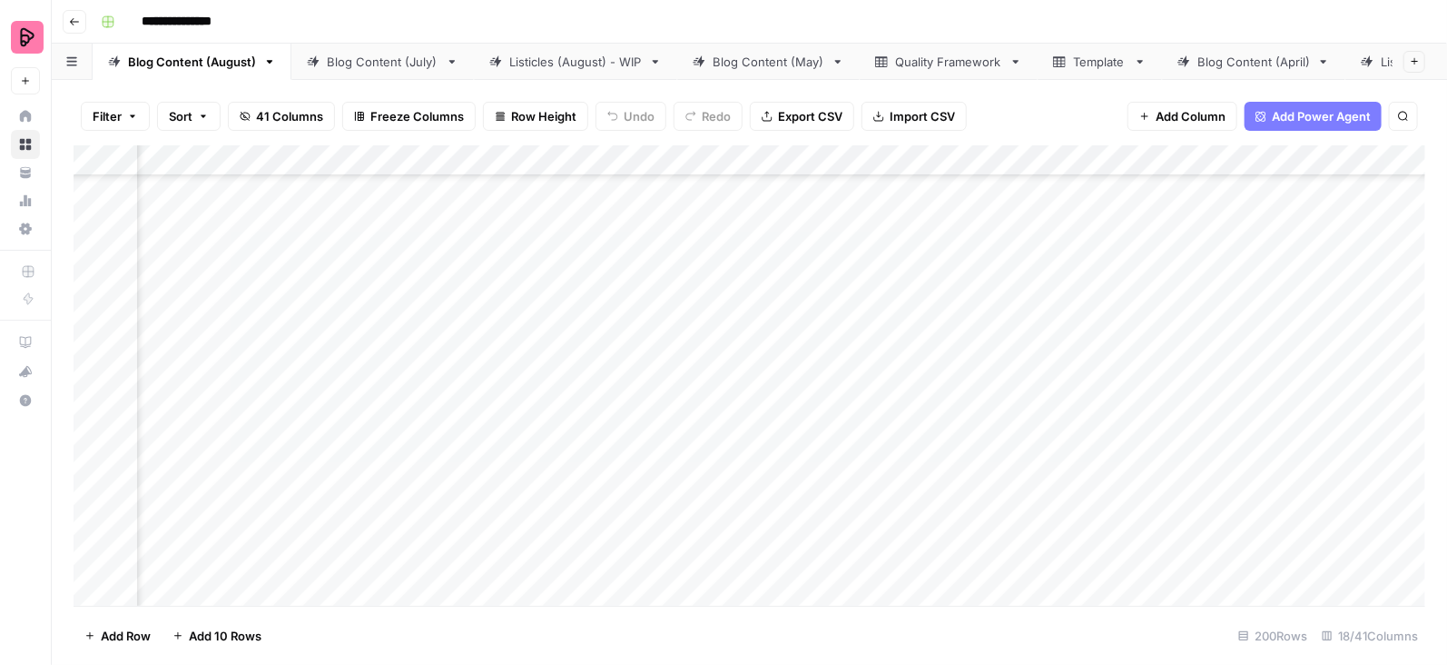
scroll to position [3218, 619]
click at [589, 368] on div "Add Column" at bounding box center [750, 375] width 1352 height 461
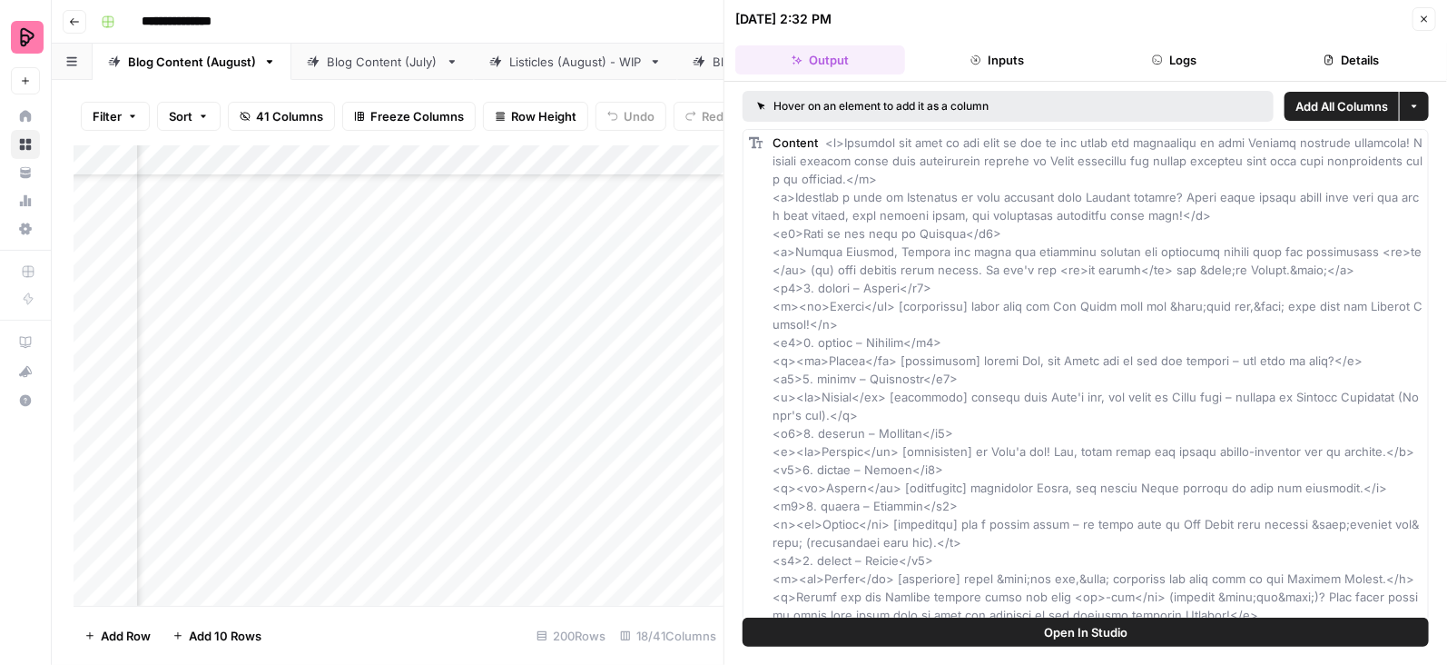
click at [1158, 61] on icon "button" at bounding box center [1157, 59] width 11 height 11
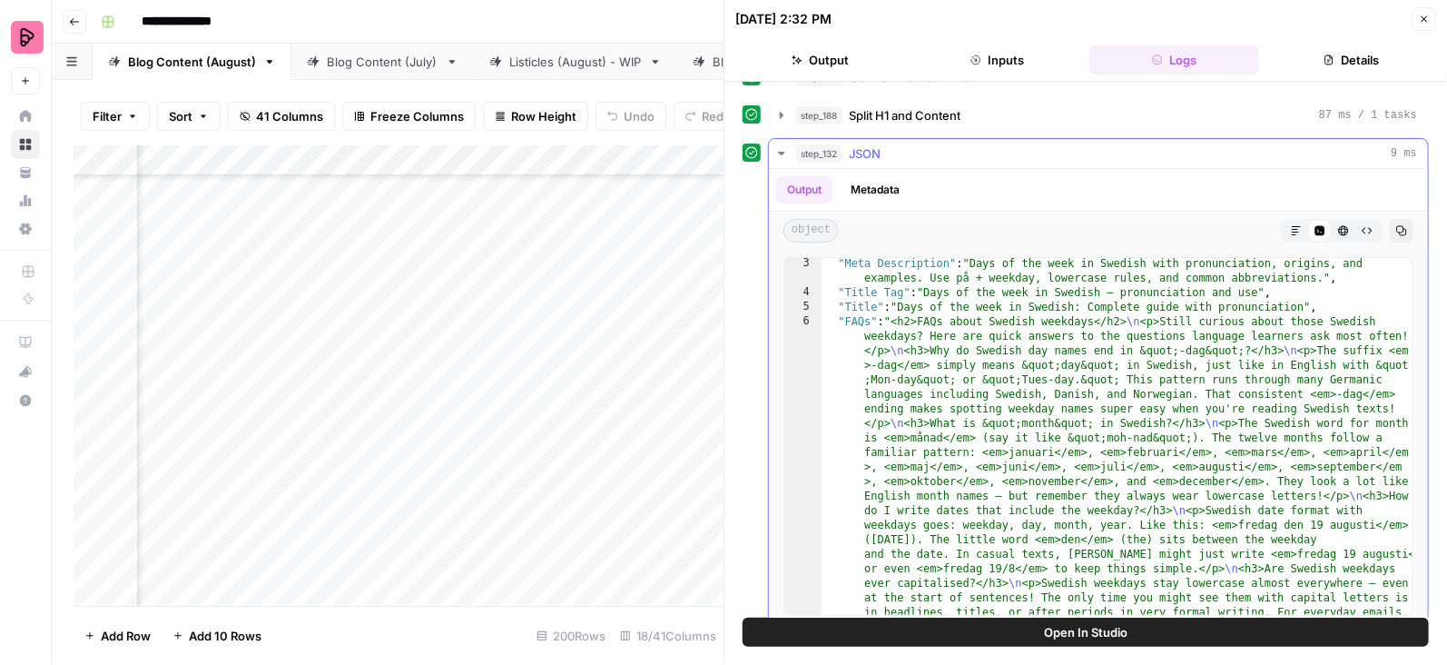
scroll to position [2471, 0]
click at [448, 370] on div "Add Column" at bounding box center [399, 375] width 650 height 461
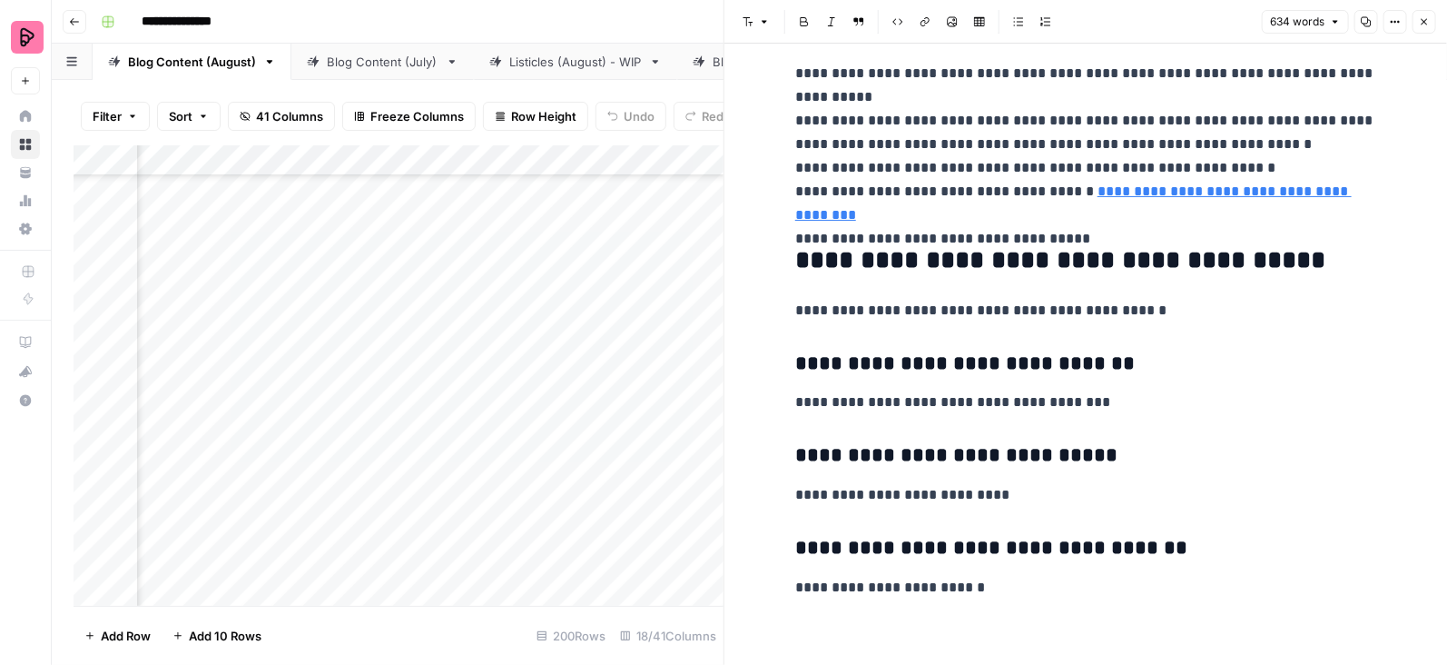
scroll to position [2035, 0]
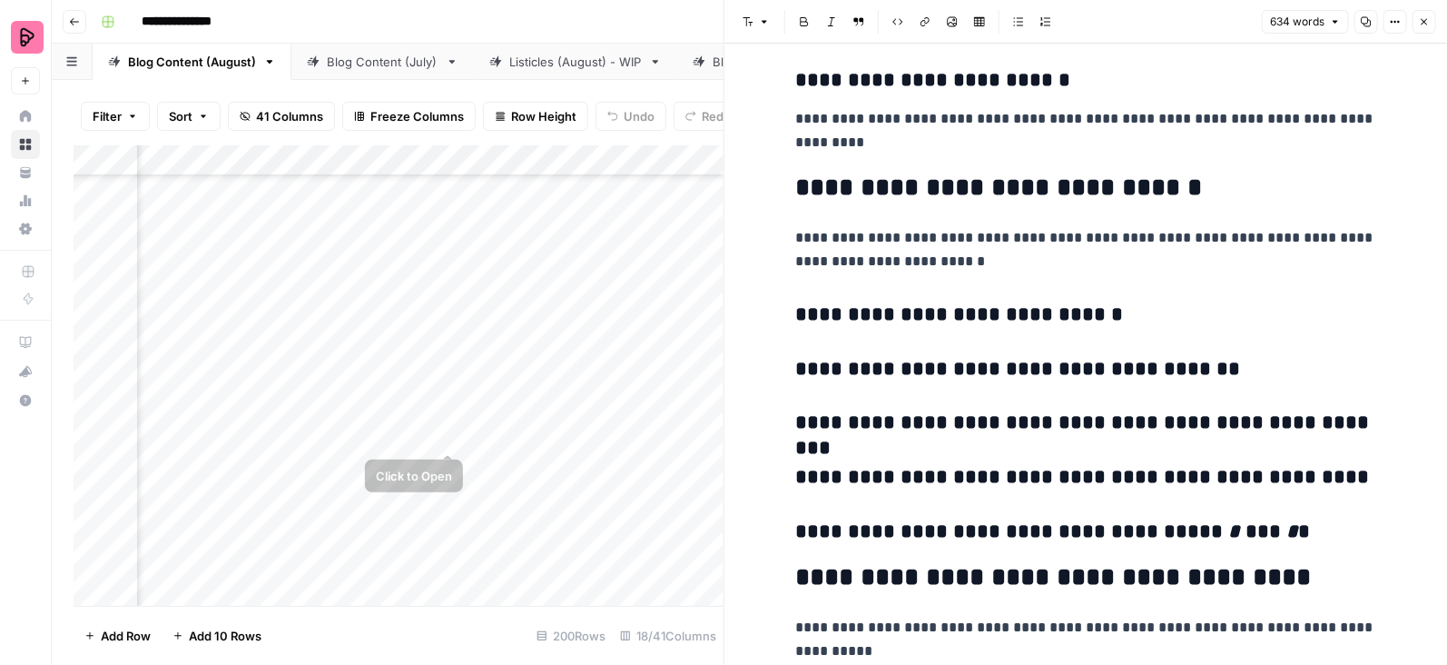
click at [447, 420] on div "Add Column" at bounding box center [399, 375] width 650 height 461
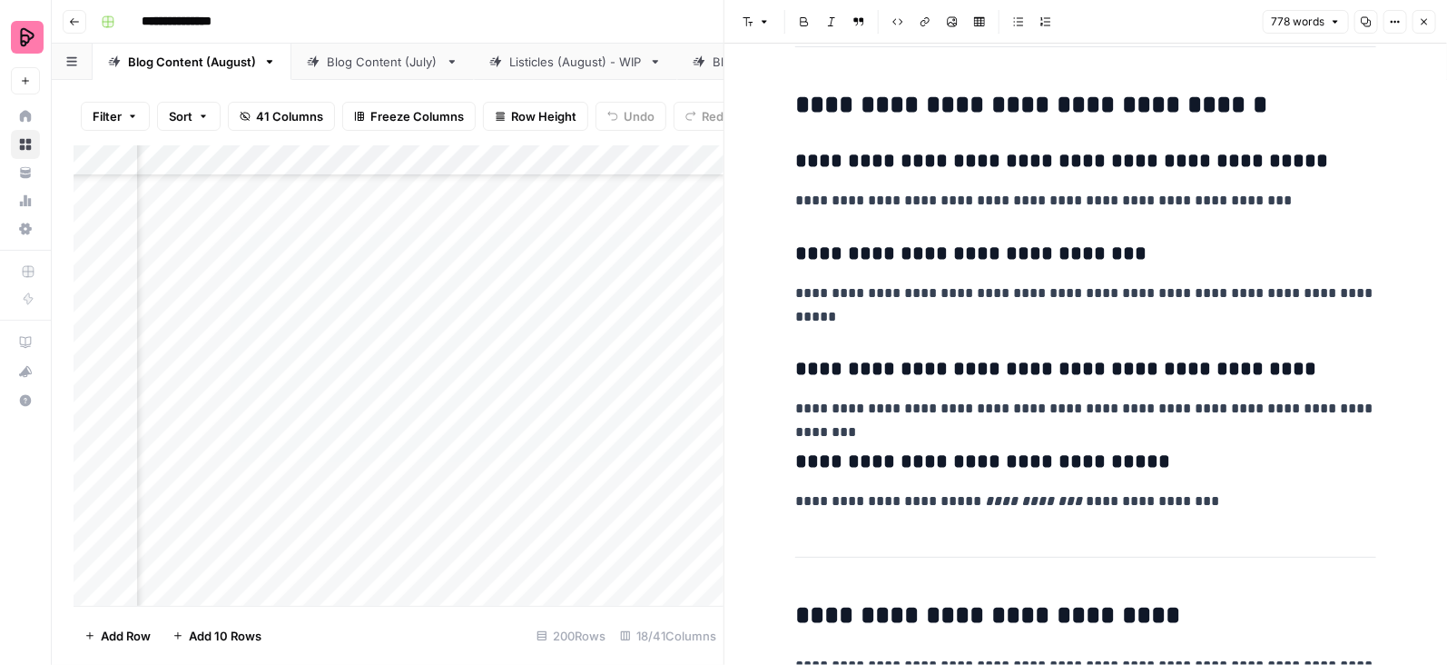
scroll to position [4994, 0]
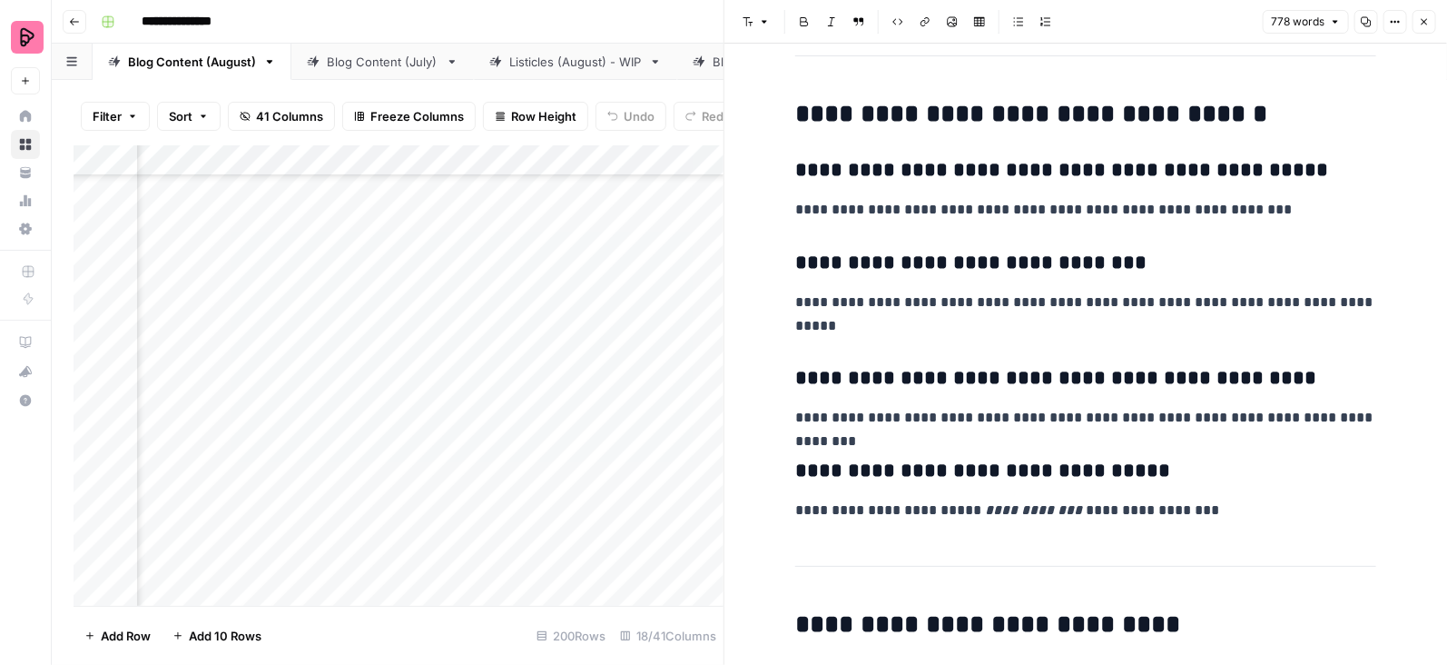
click at [1423, 24] on icon "button" at bounding box center [1425, 22] width 6 height 6
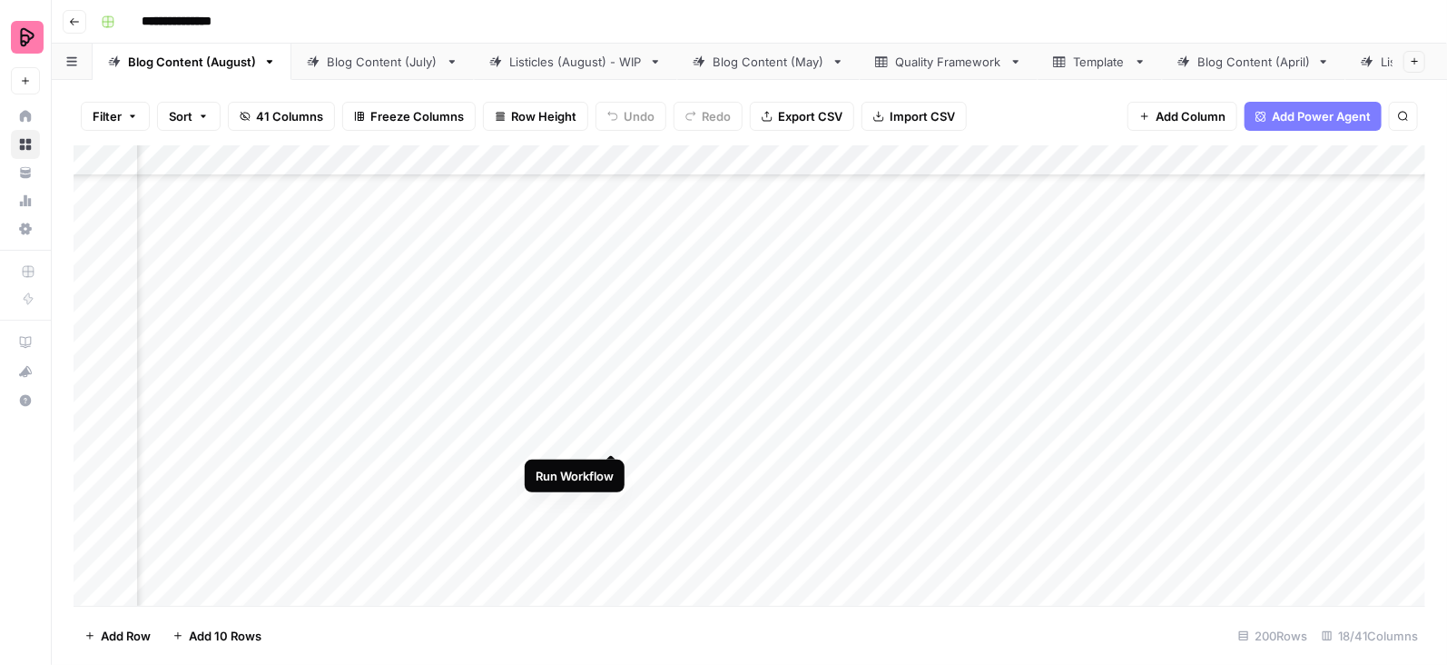
click at [609, 419] on div "Add Column" at bounding box center [750, 375] width 1352 height 461
click at [874, 303] on div "Add Column" at bounding box center [750, 375] width 1352 height 461
click at [562, 345] on div "Add Column" at bounding box center [750, 375] width 1352 height 461
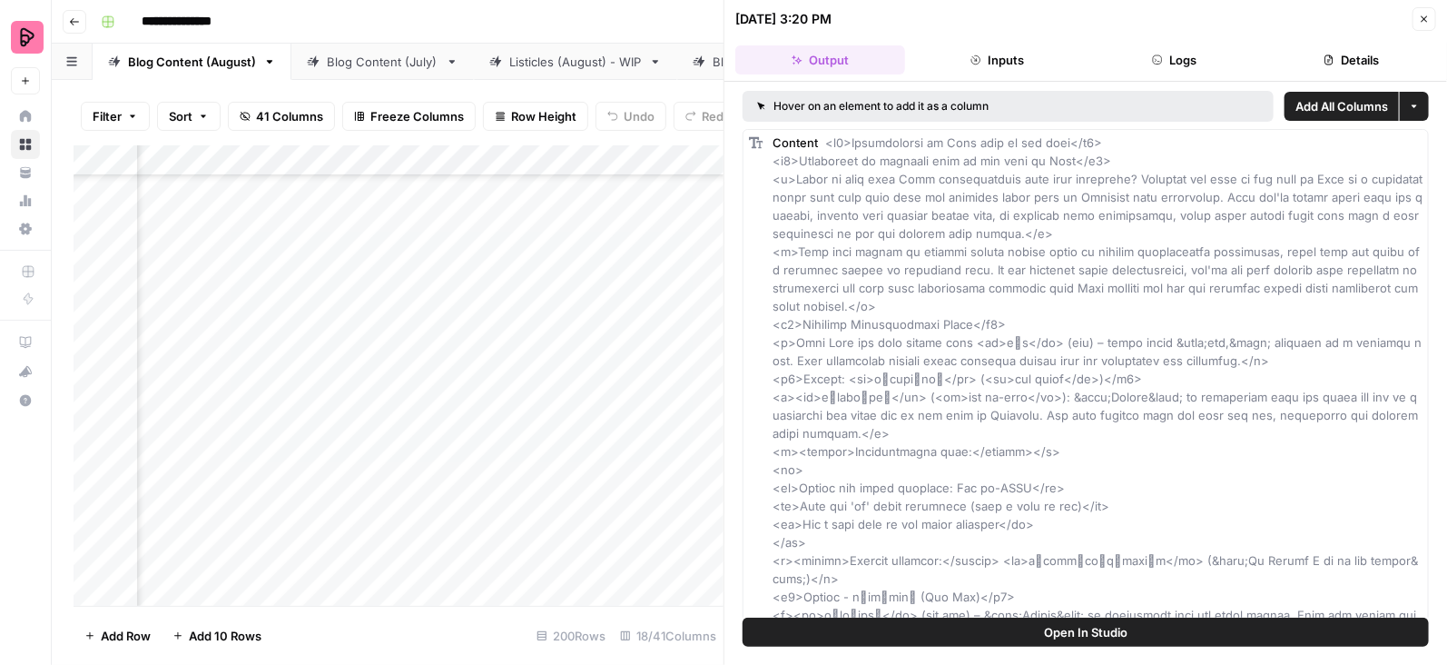
click at [1174, 54] on button "Logs" at bounding box center [1174, 59] width 170 height 29
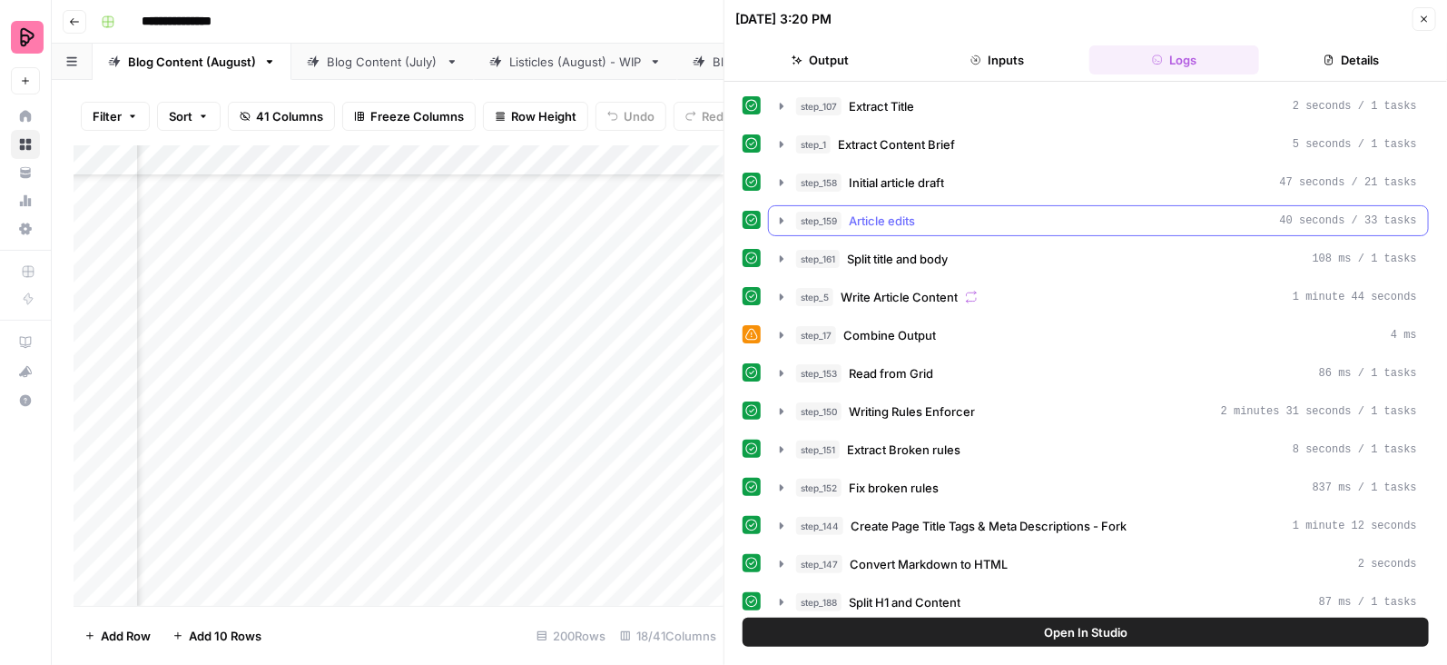
click at [772, 212] on button "step_159 Article edits 40 seconds / 33 tasks" at bounding box center [1098, 220] width 659 height 29
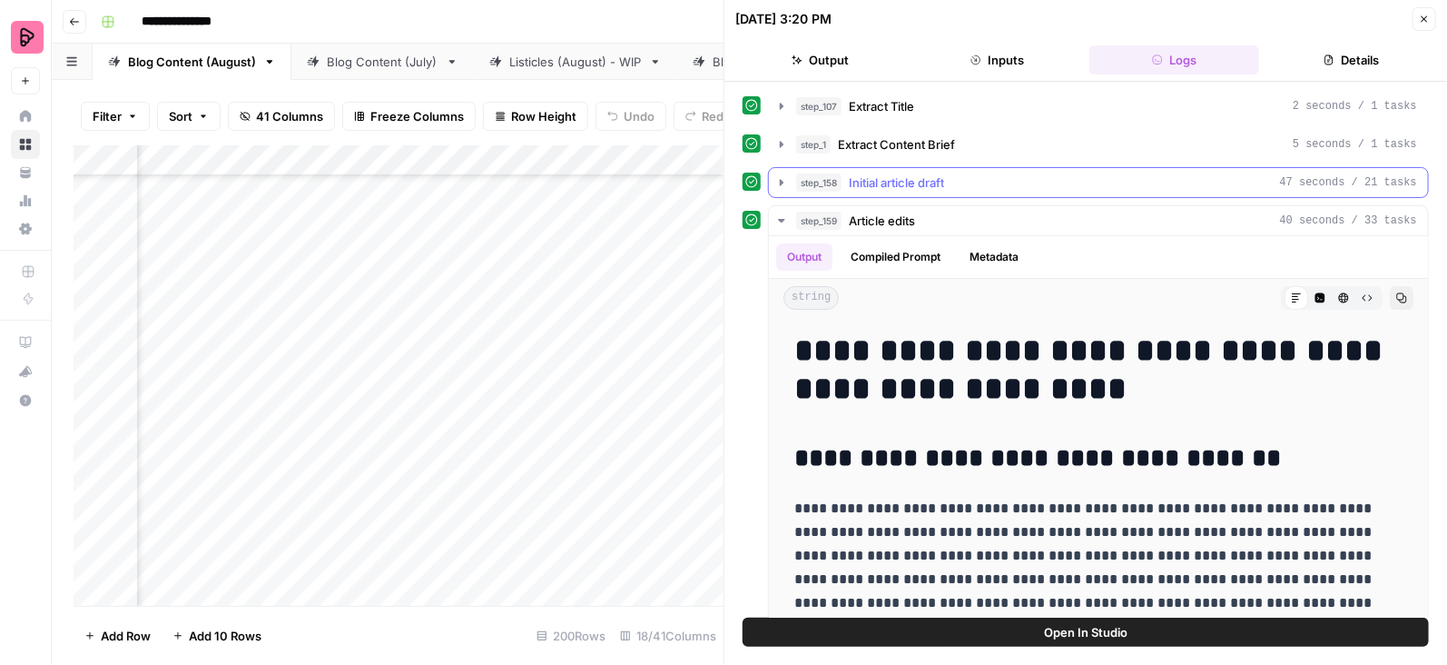
click at [783, 175] on icon "button" at bounding box center [781, 182] width 15 height 15
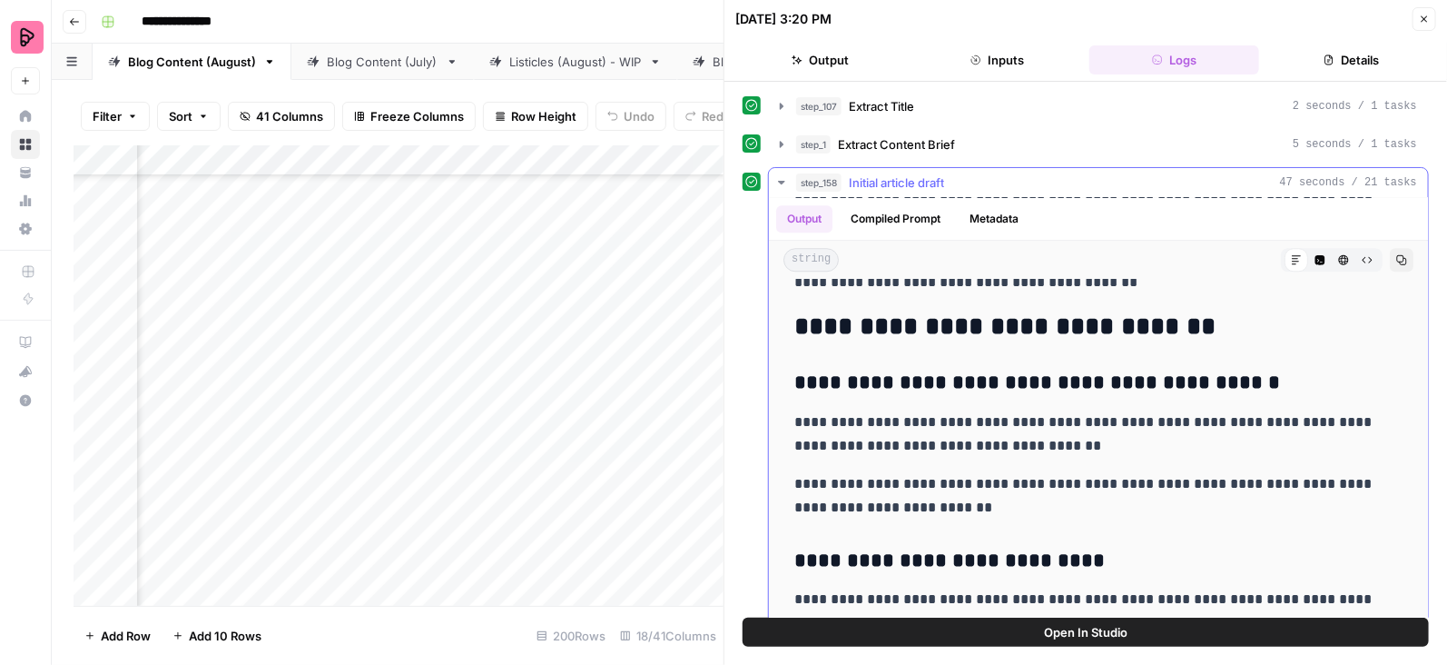
scroll to position [5587, 0]
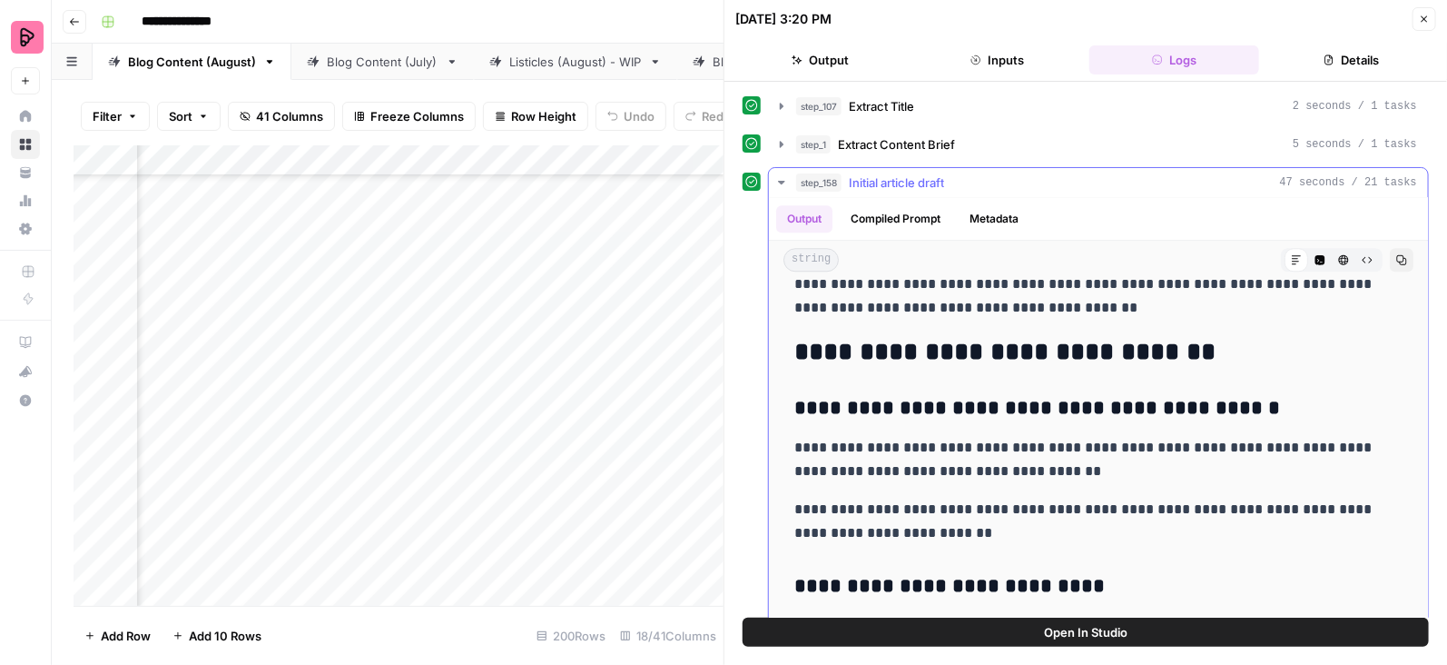
drag, startPoint x: 794, startPoint y: 362, endPoint x: 923, endPoint y: 495, distance: 185.5
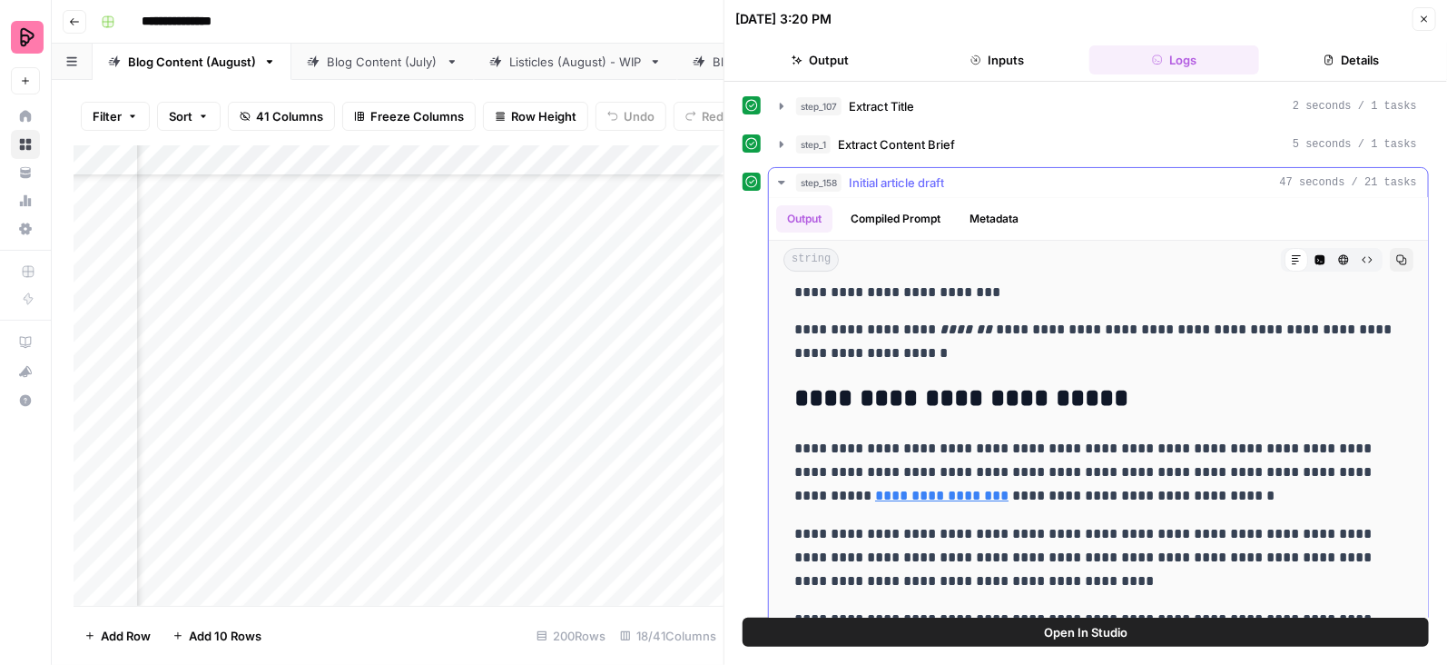
scroll to position [6256, 0]
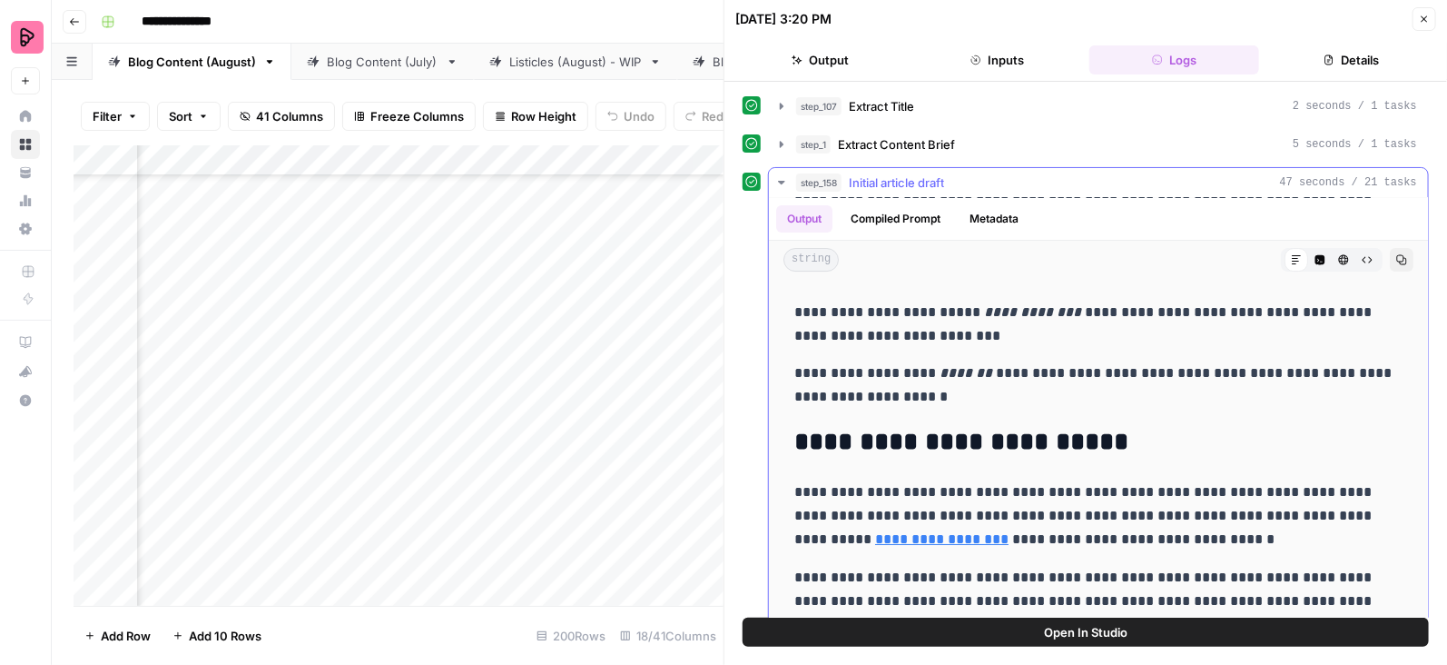
click at [925, 401] on p "**********" at bounding box center [1098, 384] width 609 height 47
copy div "**********"
click at [1427, 15] on icon "button" at bounding box center [1424, 19] width 11 height 11
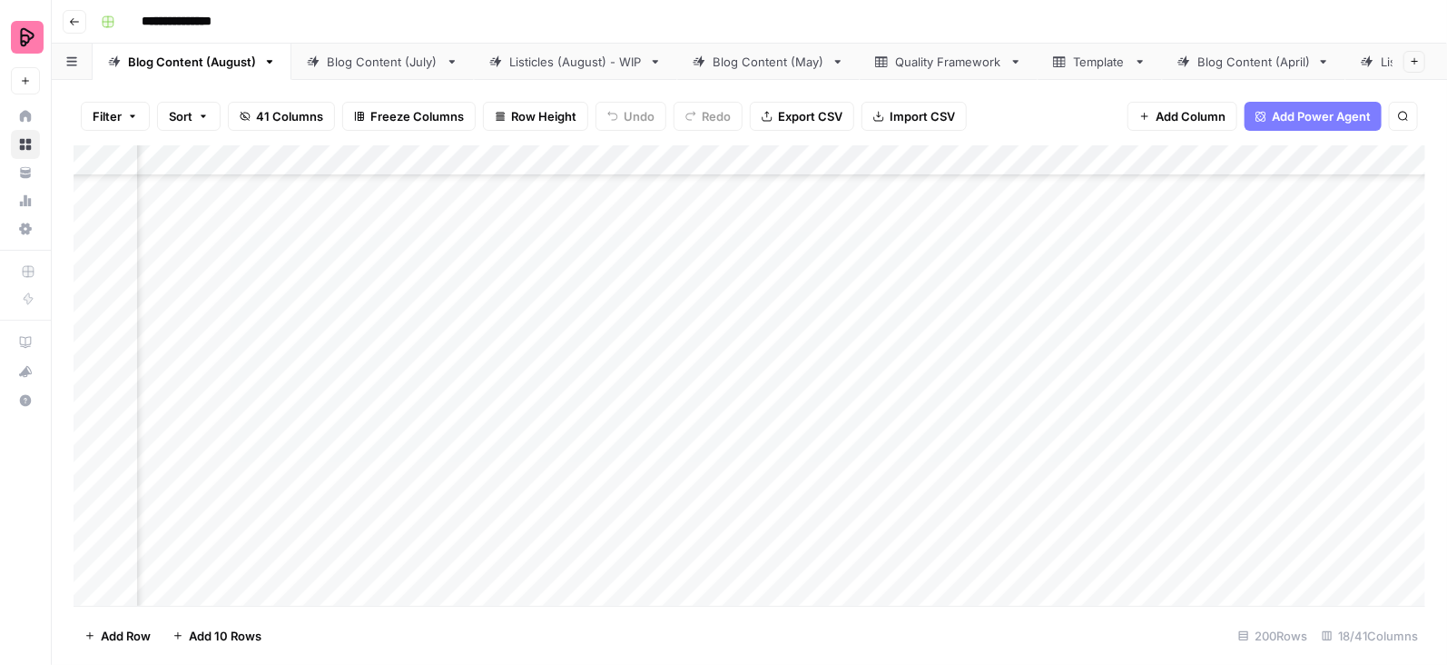
scroll to position [3289, 1415]
click at [938, 355] on div "Add Column" at bounding box center [750, 375] width 1352 height 461
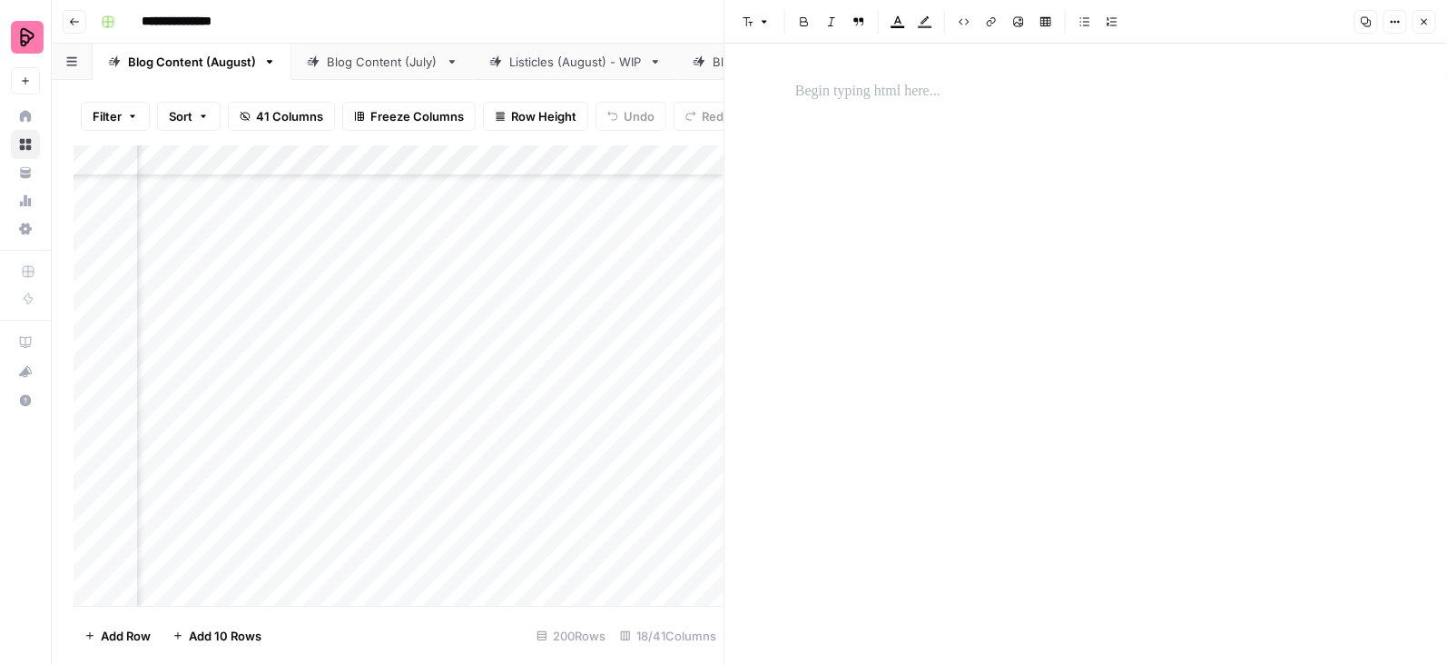
click at [887, 103] on p at bounding box center [1085, 92] width 581 height 24
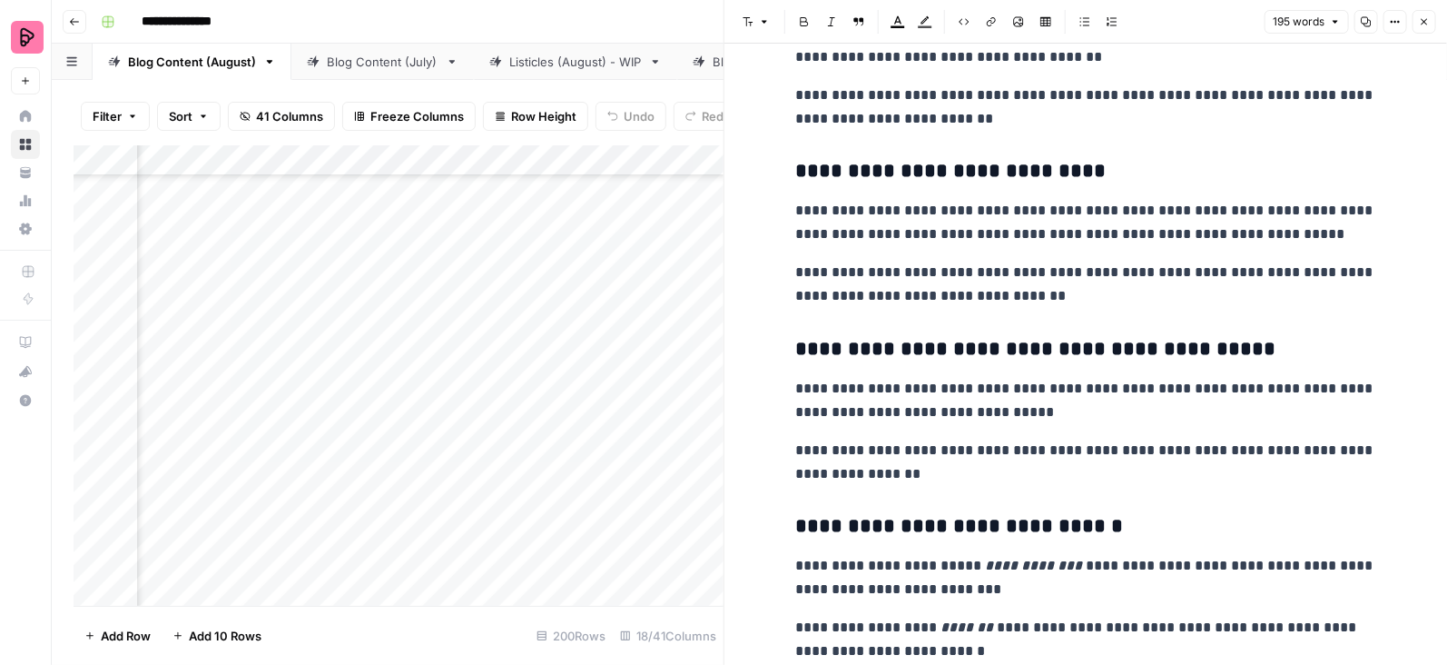
click at [1418, 19] on button "Close" at bounding box center [1425, 22] width 24 height 24
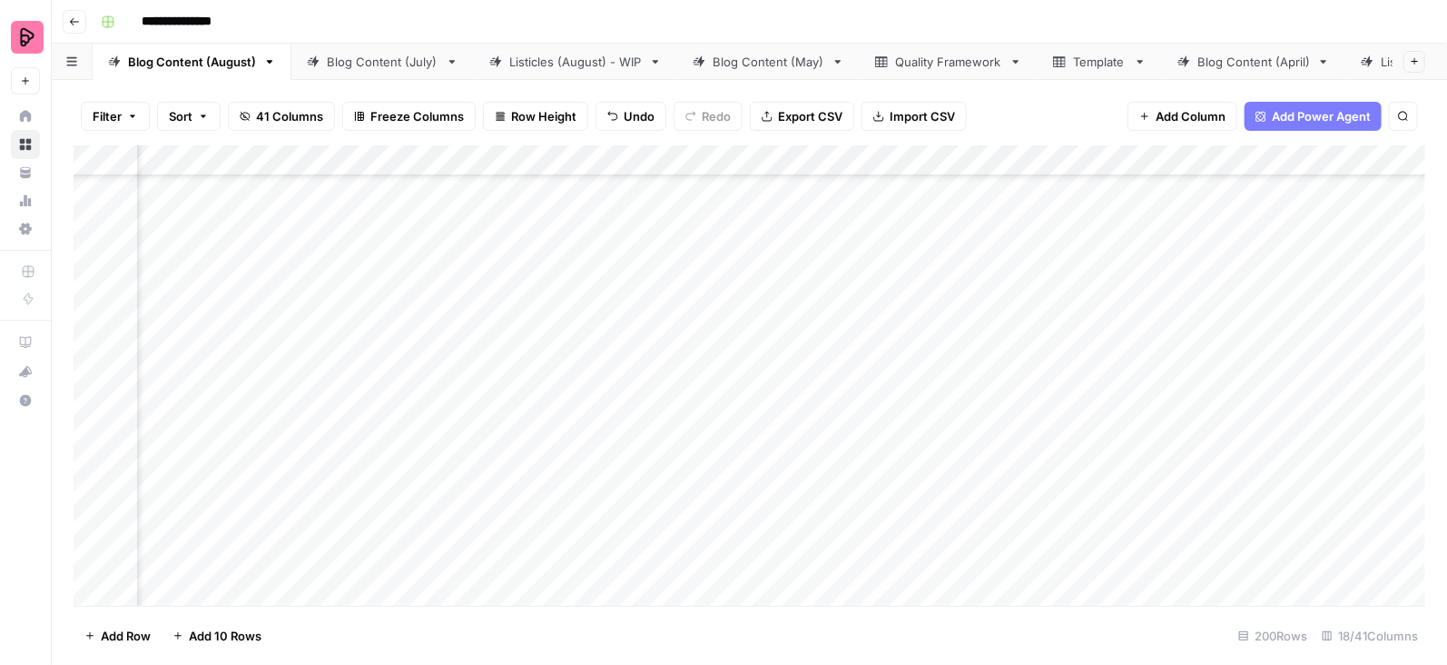
scroll to position [5028, 754]
click at [449, 352] on div "Add Column" at bounding box center [750, 375] width 1352 height 461
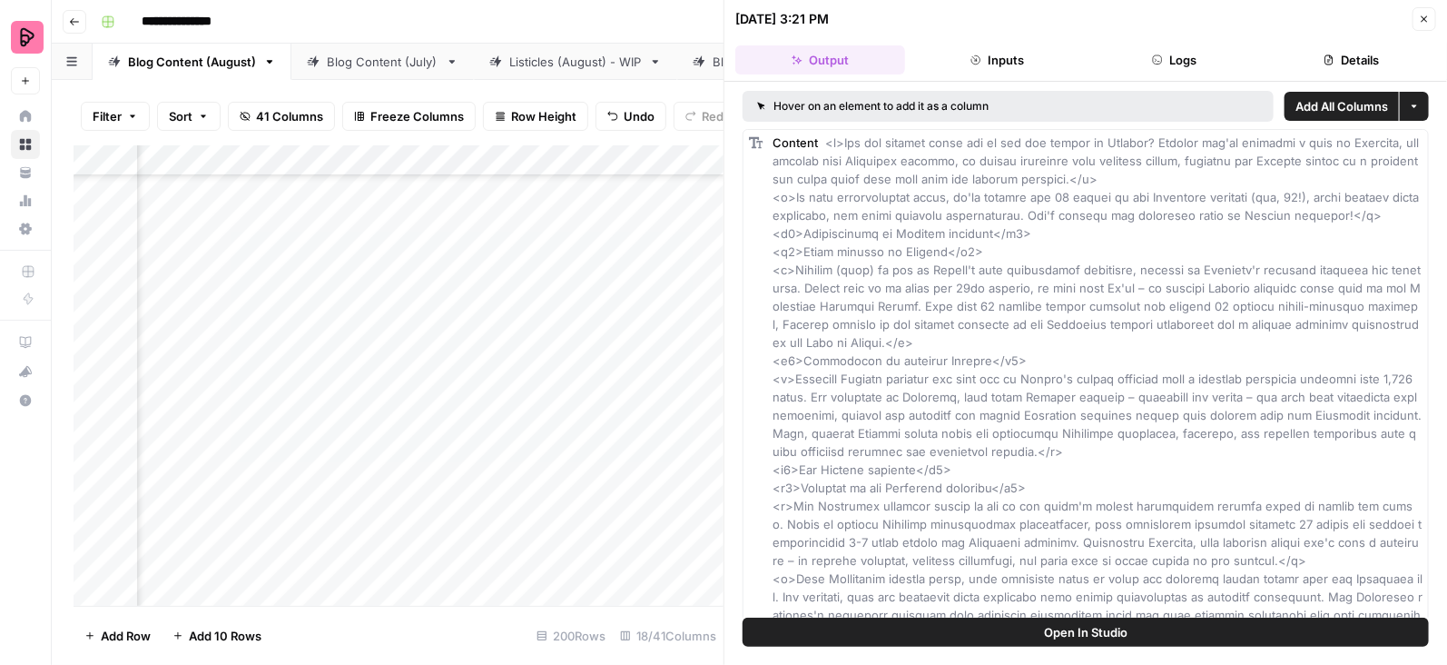
click at [1155, 49] on button "Logs" at bounding box center [1174, 59] width 170 height 29
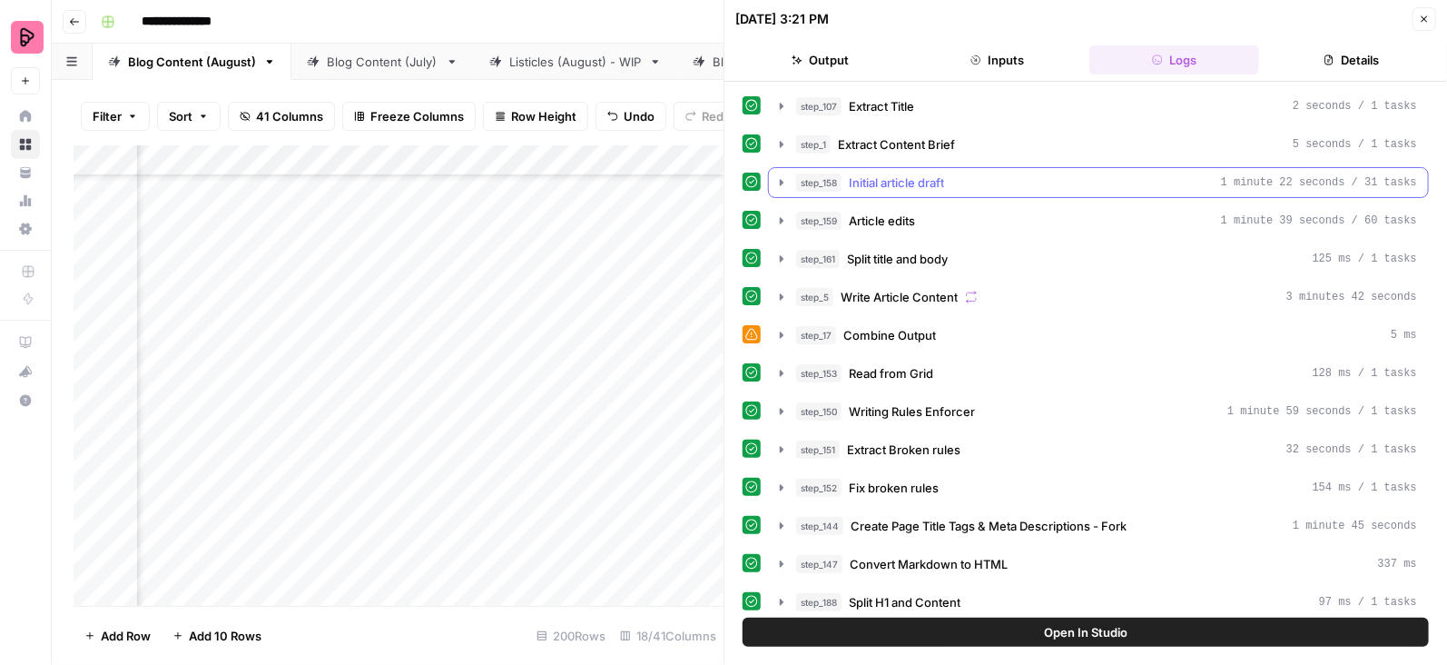
click at [780, 180] on icon "button" at bounding box center [782, 182] width 4 height 6
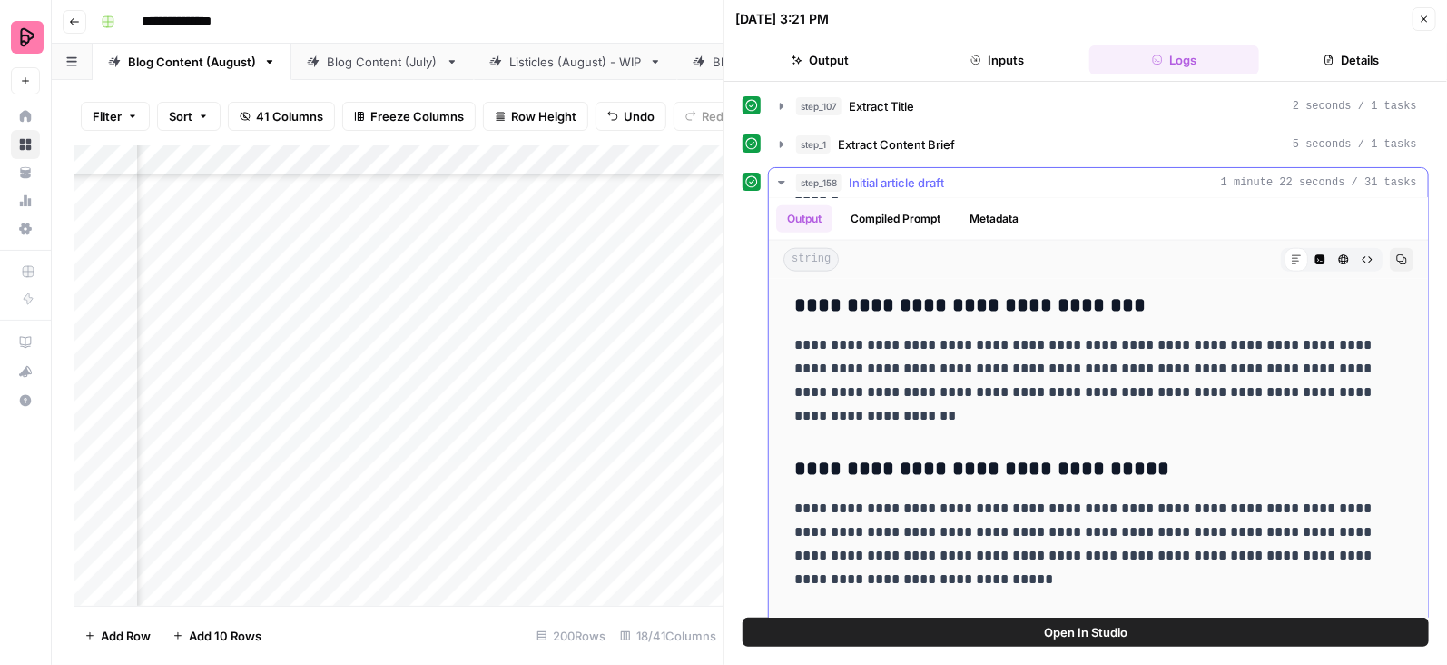
scroll to position [7415, 0]
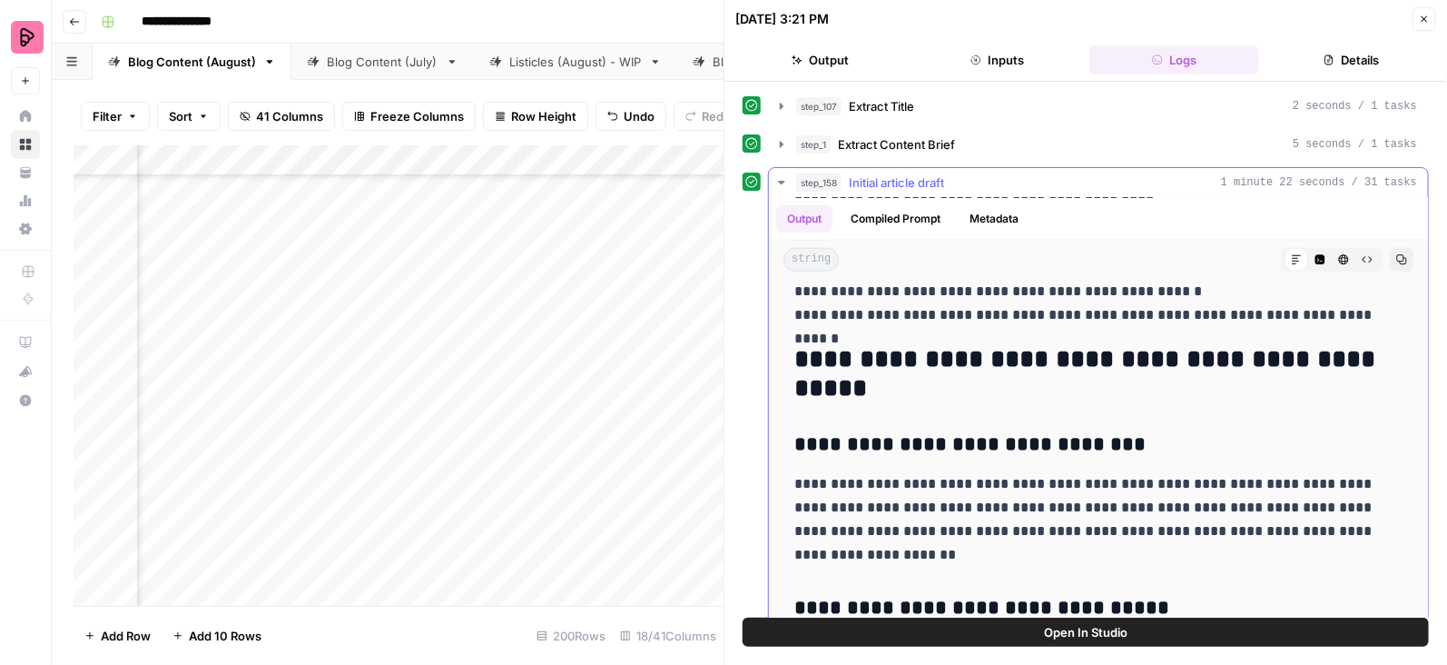
drag, startPoint x: 799, startPoint y: 364, endPoint x: 899, endPoint y: 451, distance: 132.6
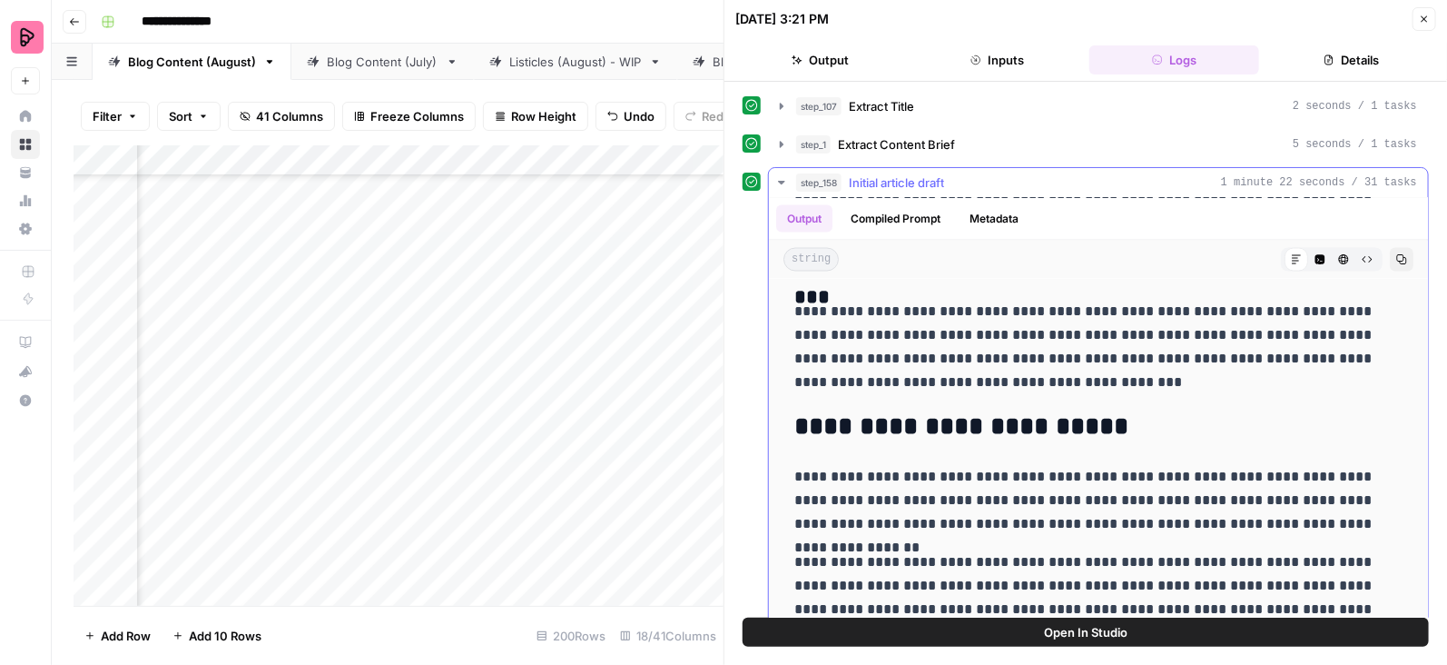
scroll to position [7972, 0]
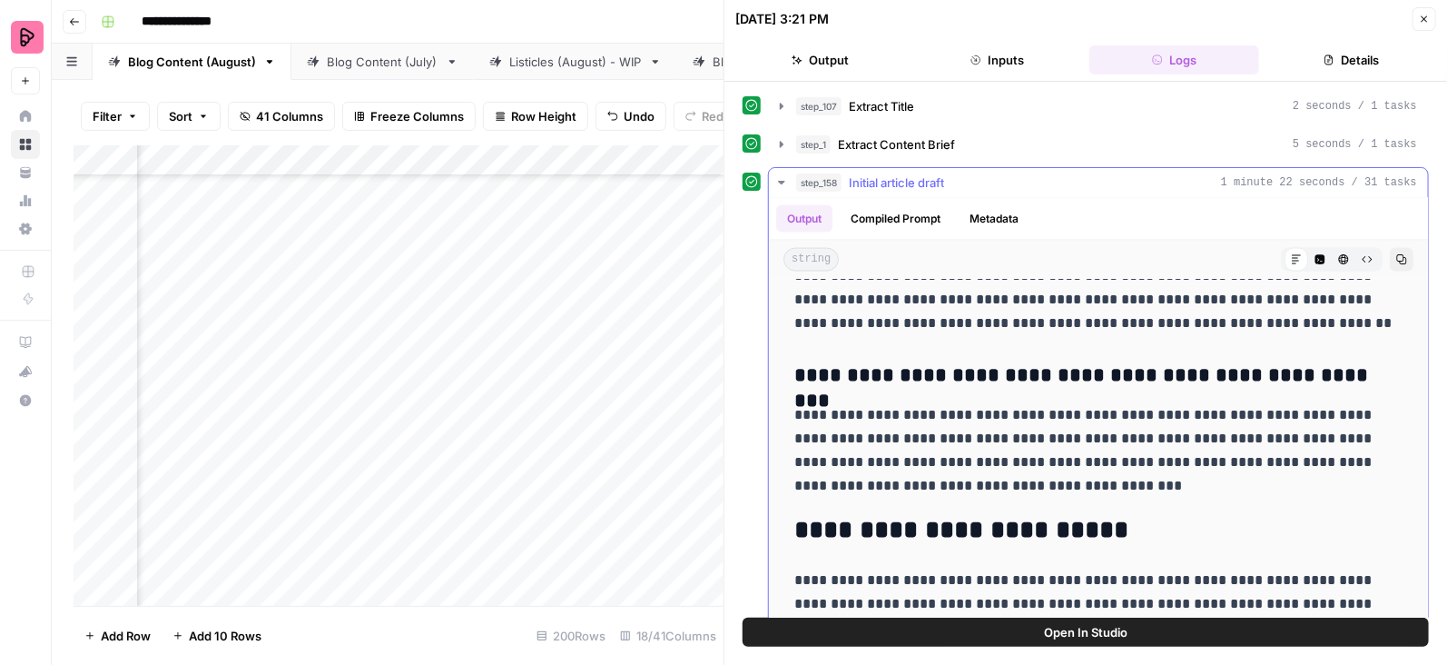
click at [1020, 492] on p "**********" at bounding box center [1098, 451] width 609 height 94
copy div "**********"
click at [1422, 14] on icon "button" at bounding box center [1424, 19] width 11 height 11
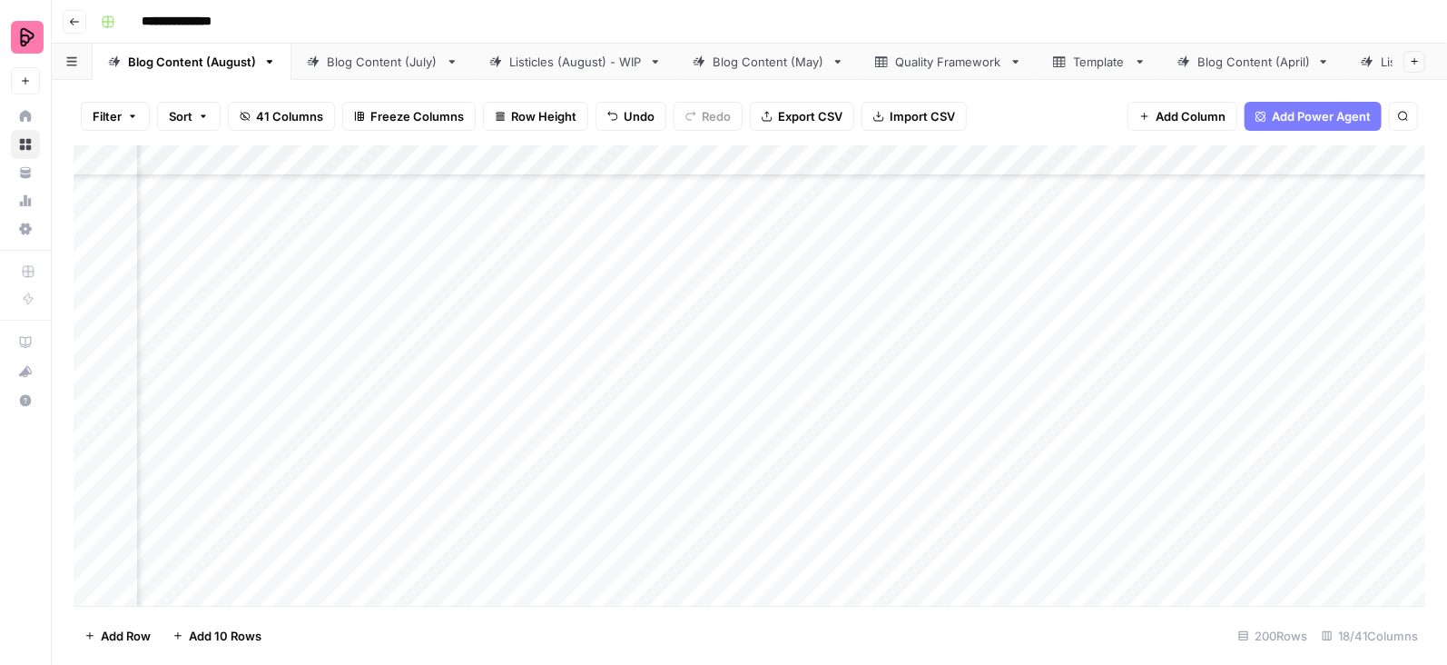
scroll to position [5028, 1545]
click at [796, 373] on div "Add Column" at bounding box center [750, 375] width 1352 height 461
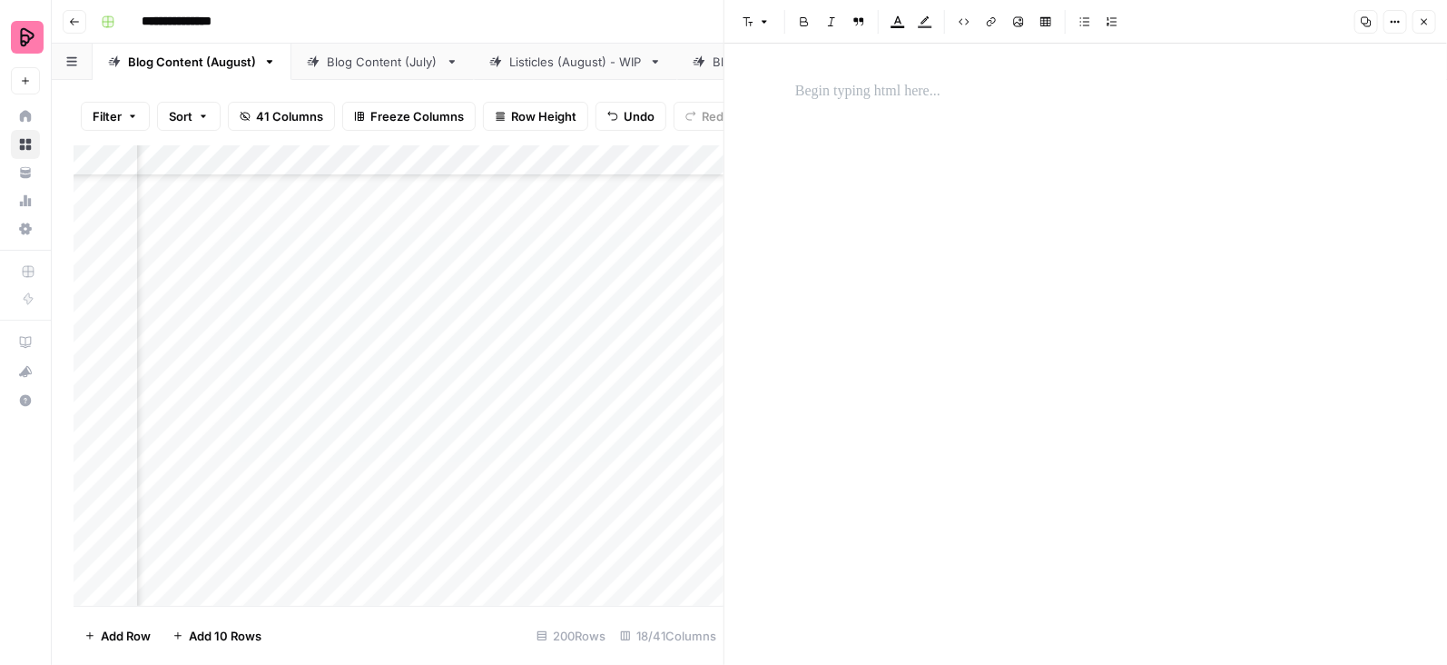
click at [892, 101] on p at bounding box center [1085, 92] width 581 height 24
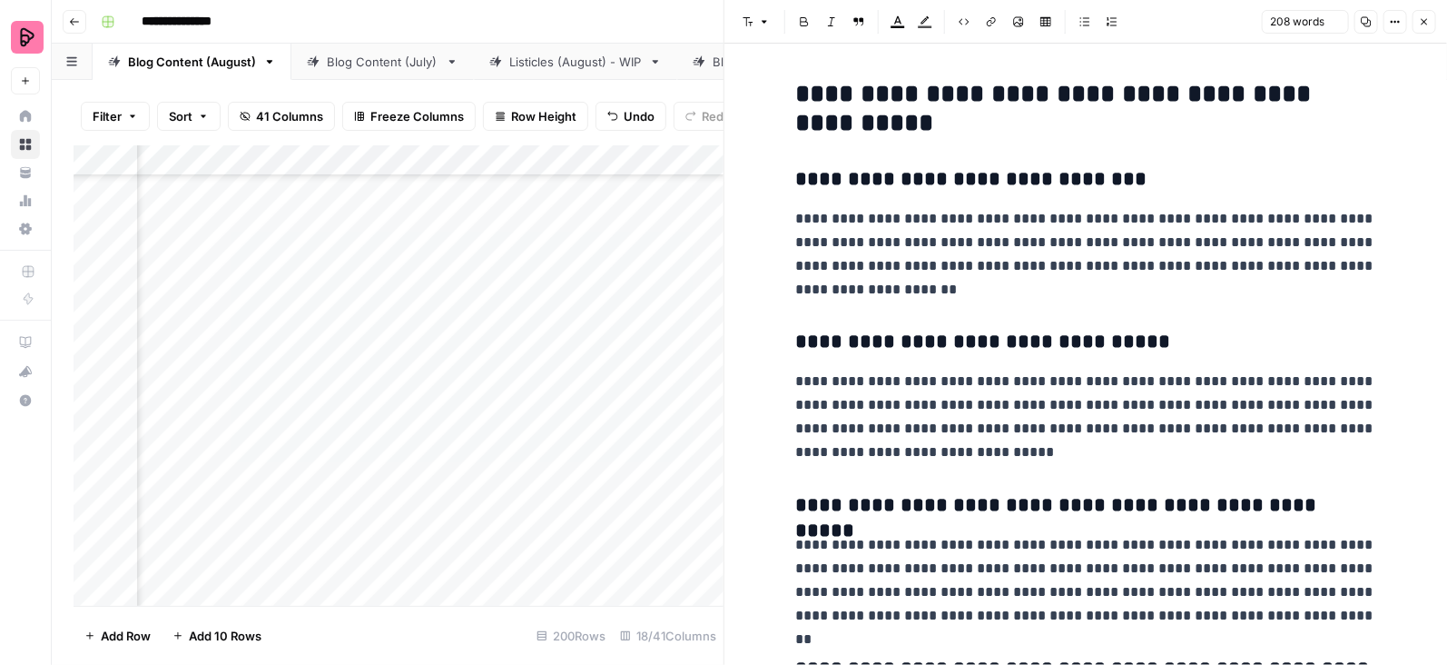
scroll to position [127, 0]
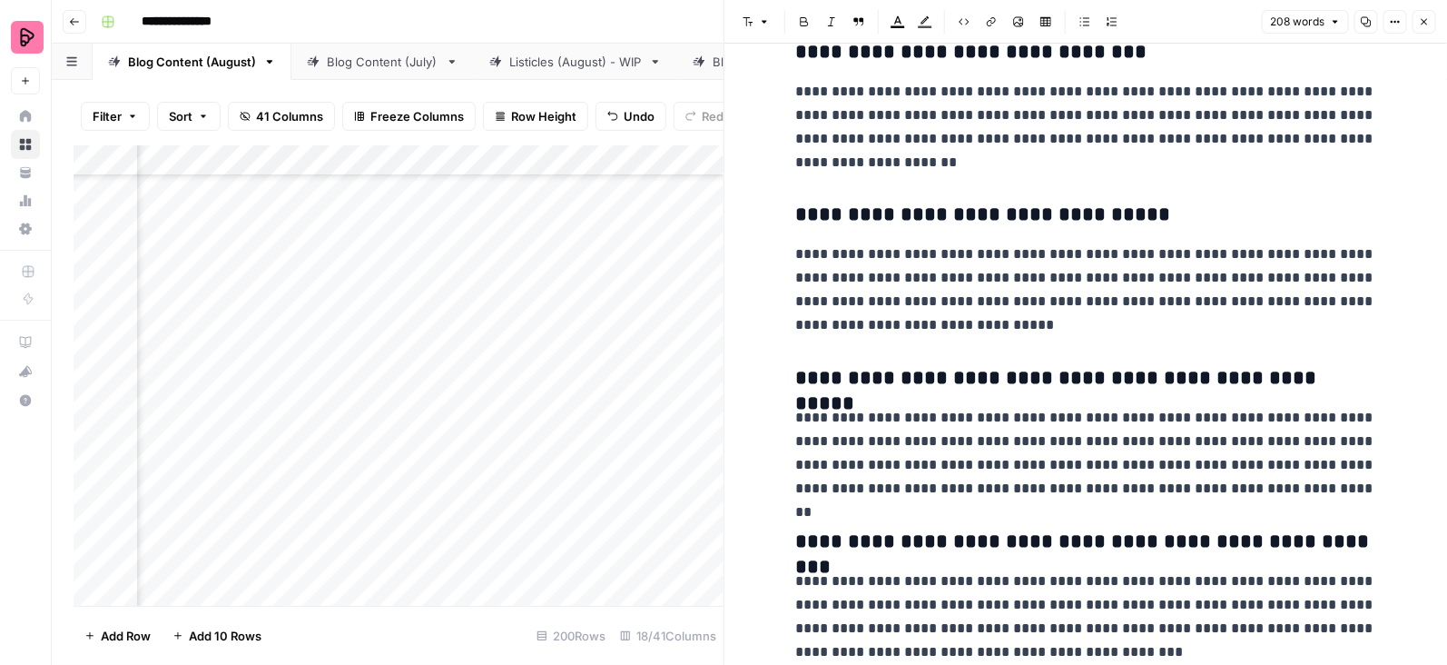
click at [1423, 21] on icon "button" at bounding box center [1424, 21] width 11 height 11
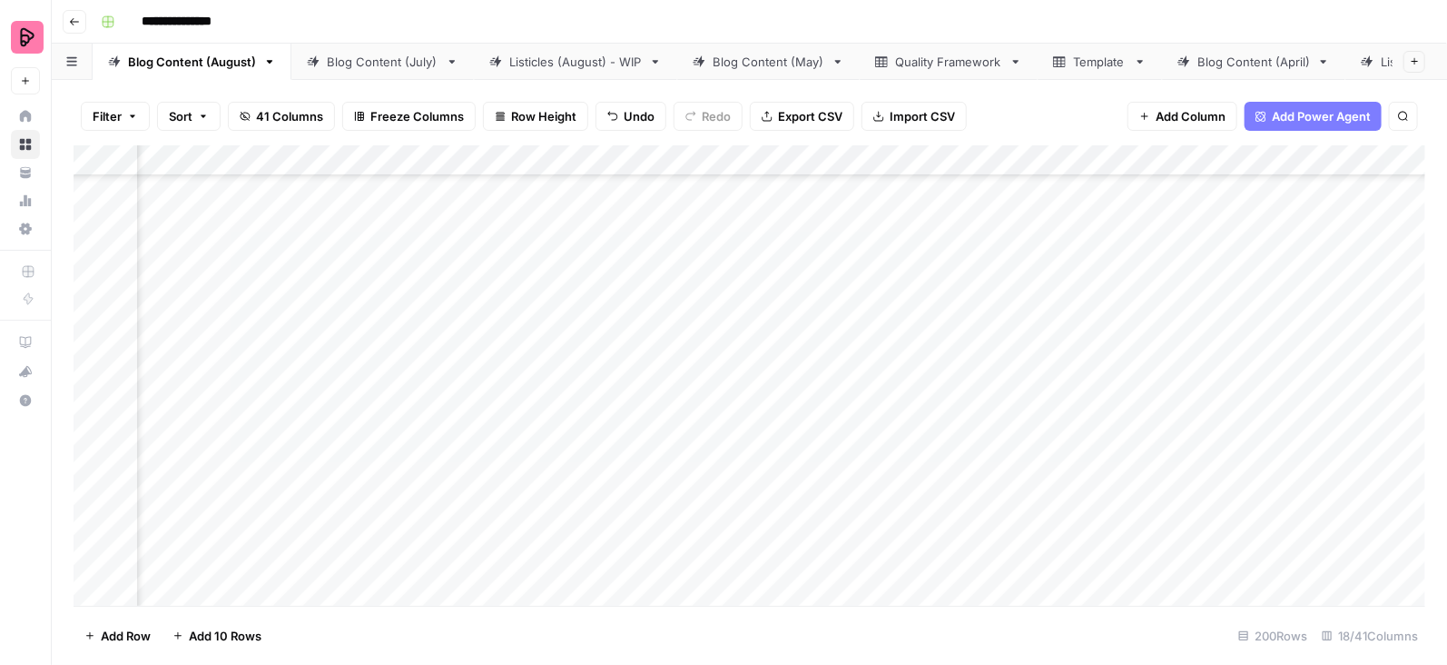
scroll to position [5433, 42]
click at [835, 325] on div "Add Column" at bounding box center [750, 375] width 1352 height 461
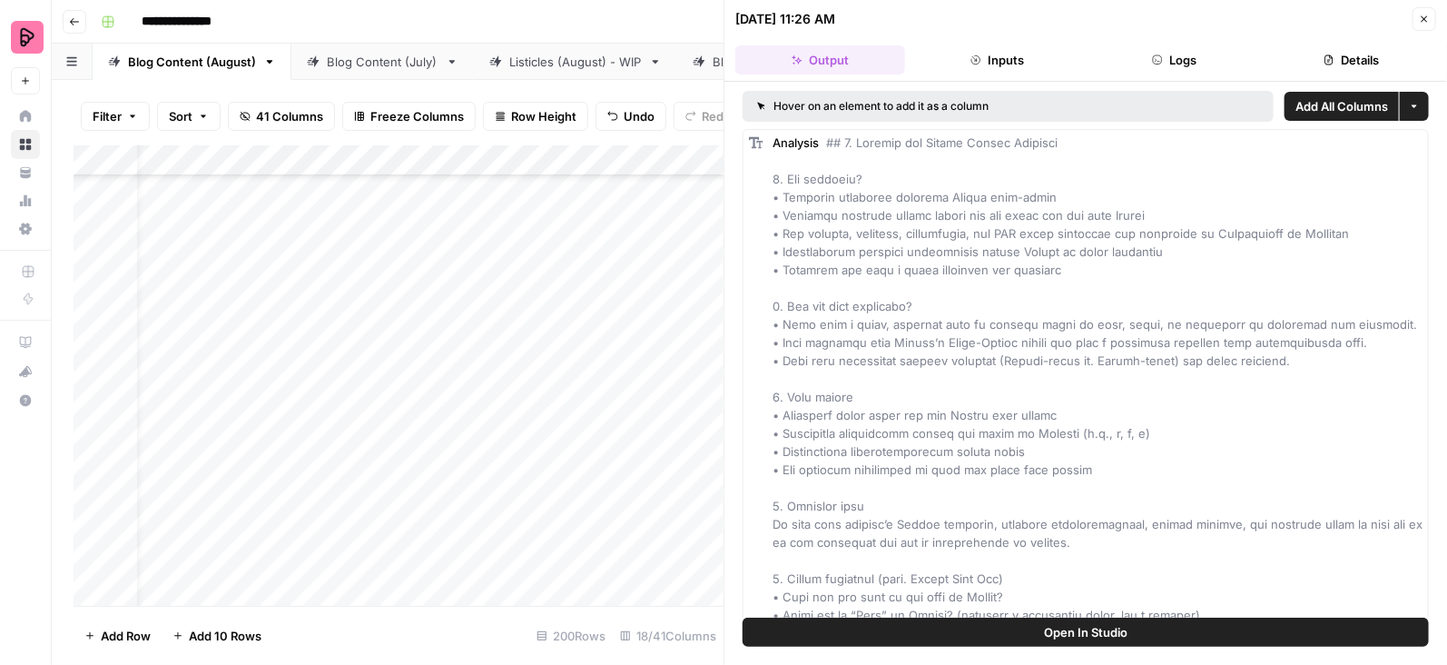
click at [1424, 22] on icon "button" at bounding box center [1424, 19] width 11 height 11
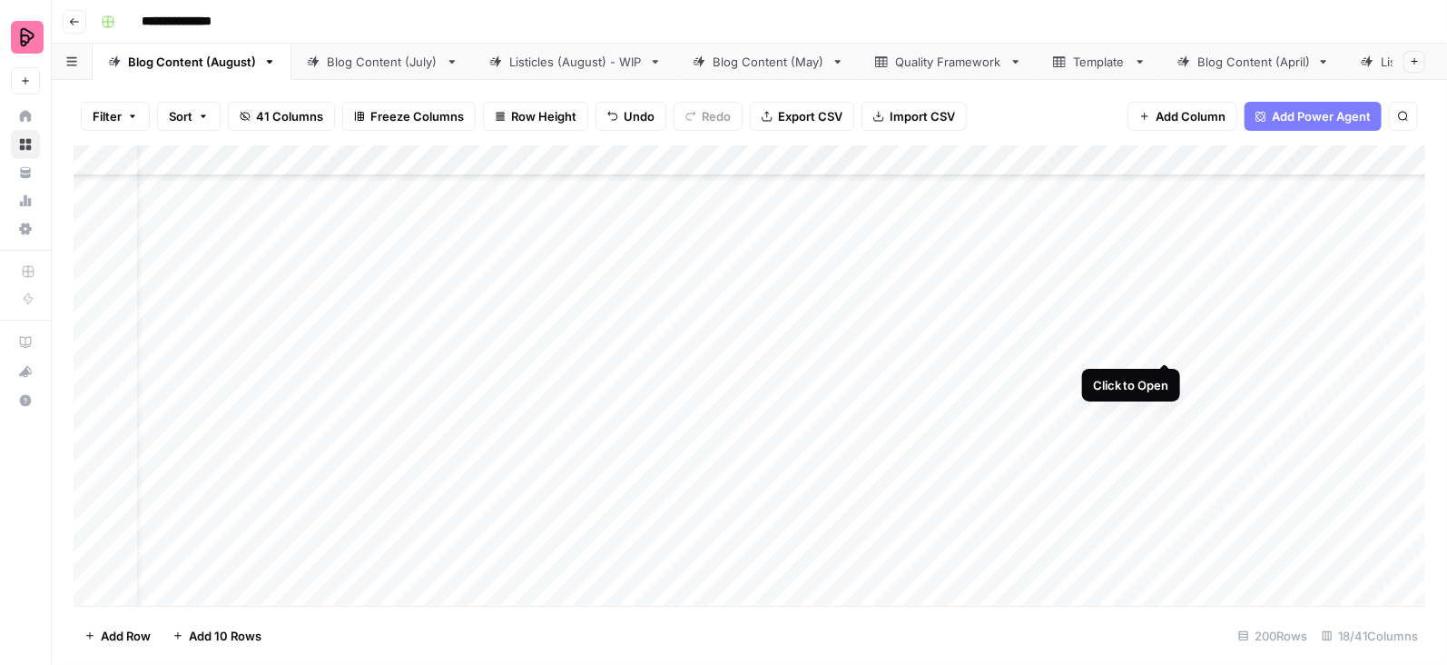
click at [1163, 325] on div "Add Column" at bounding box center [750, 375] width 1352 height 461
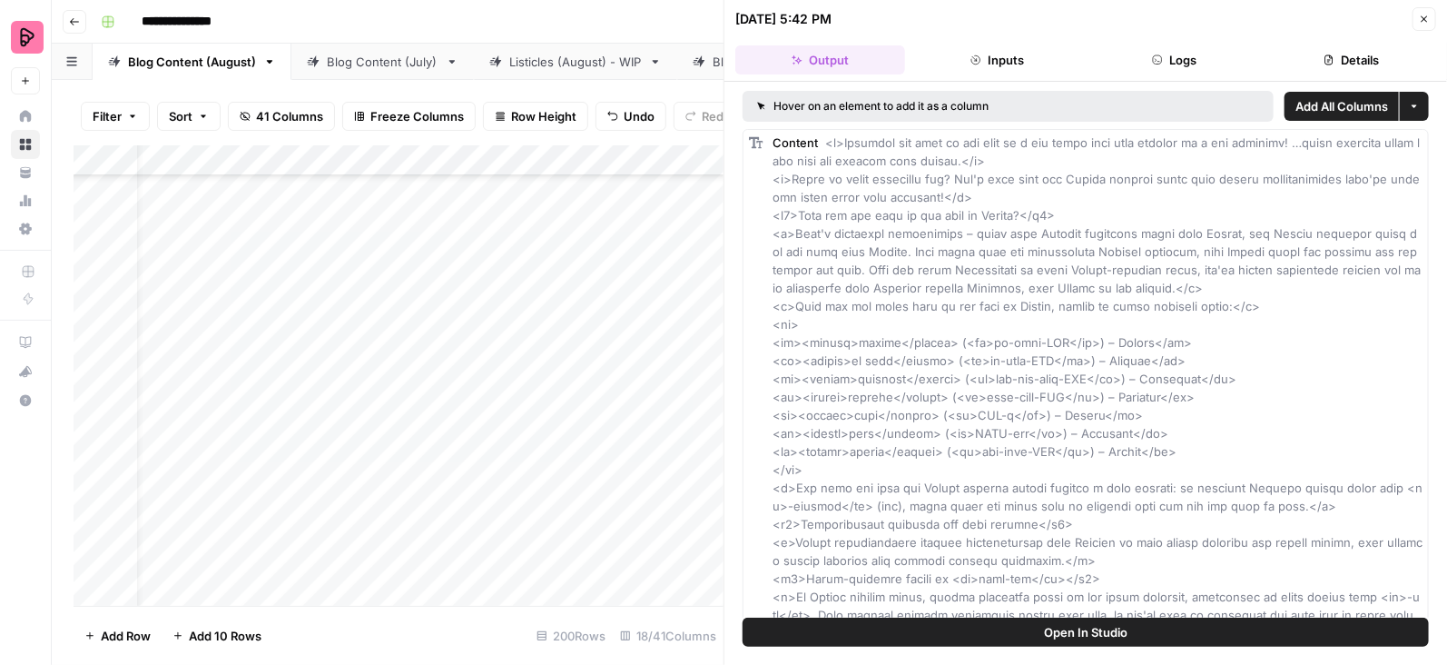
click at [1187, 66] on button "Logs" at bounding box center [1174, 59] width 170 height 29
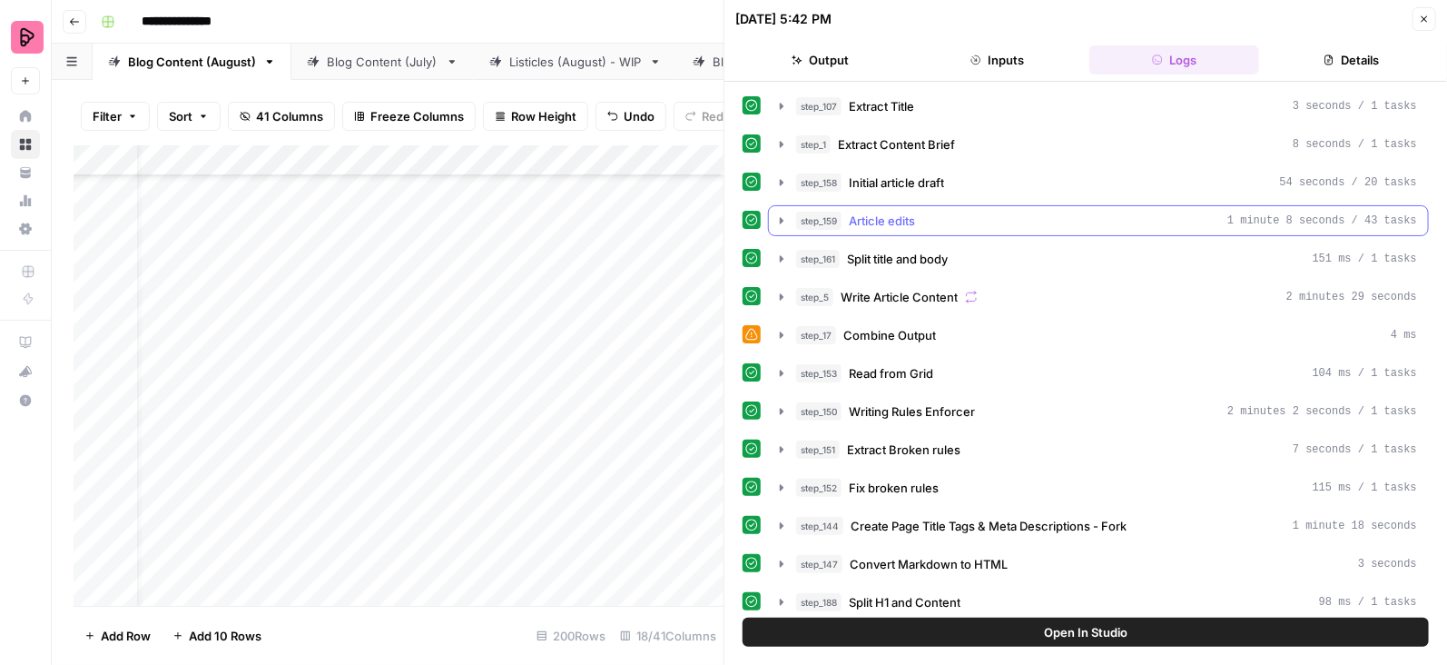
click at [784, 219] on icon "button" at bounding box center [781, 220] width 15 height 15
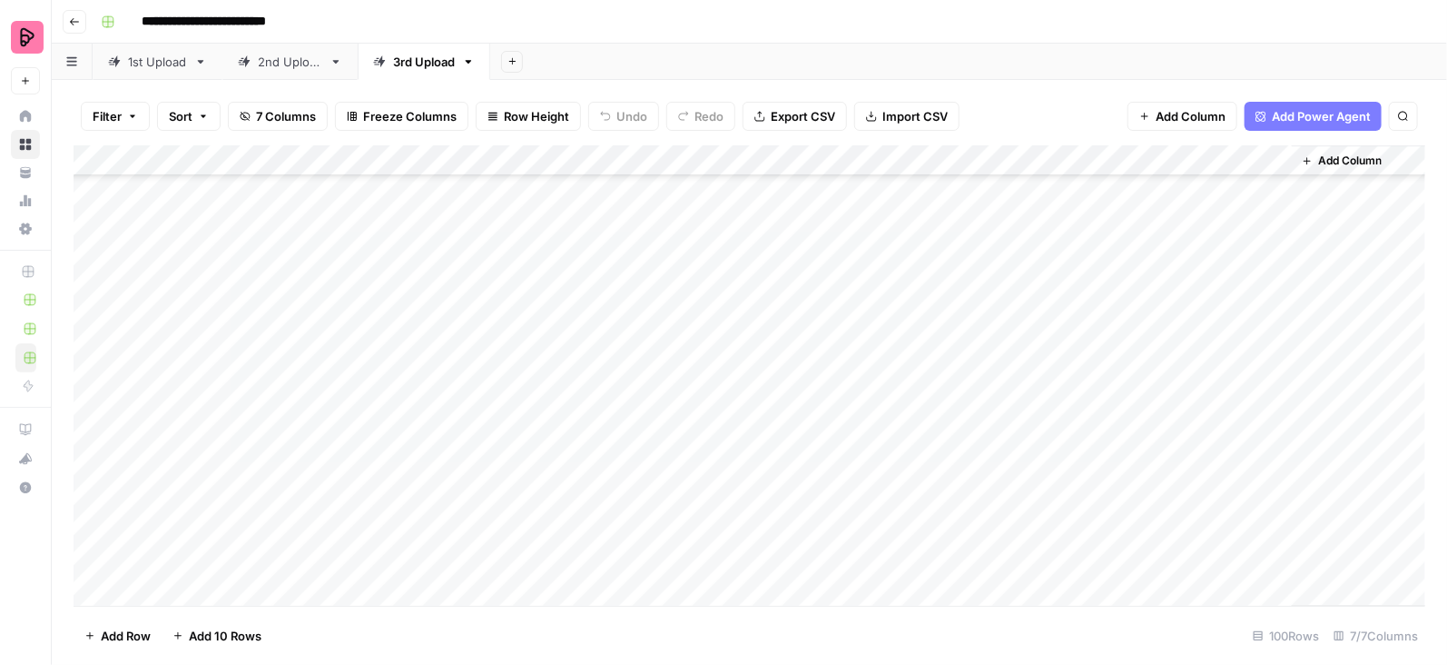
scroll to position [2686, 0]
click at [1274, 557] on div "Add Column" at bounding box center [750, 375] width 1352 height 461
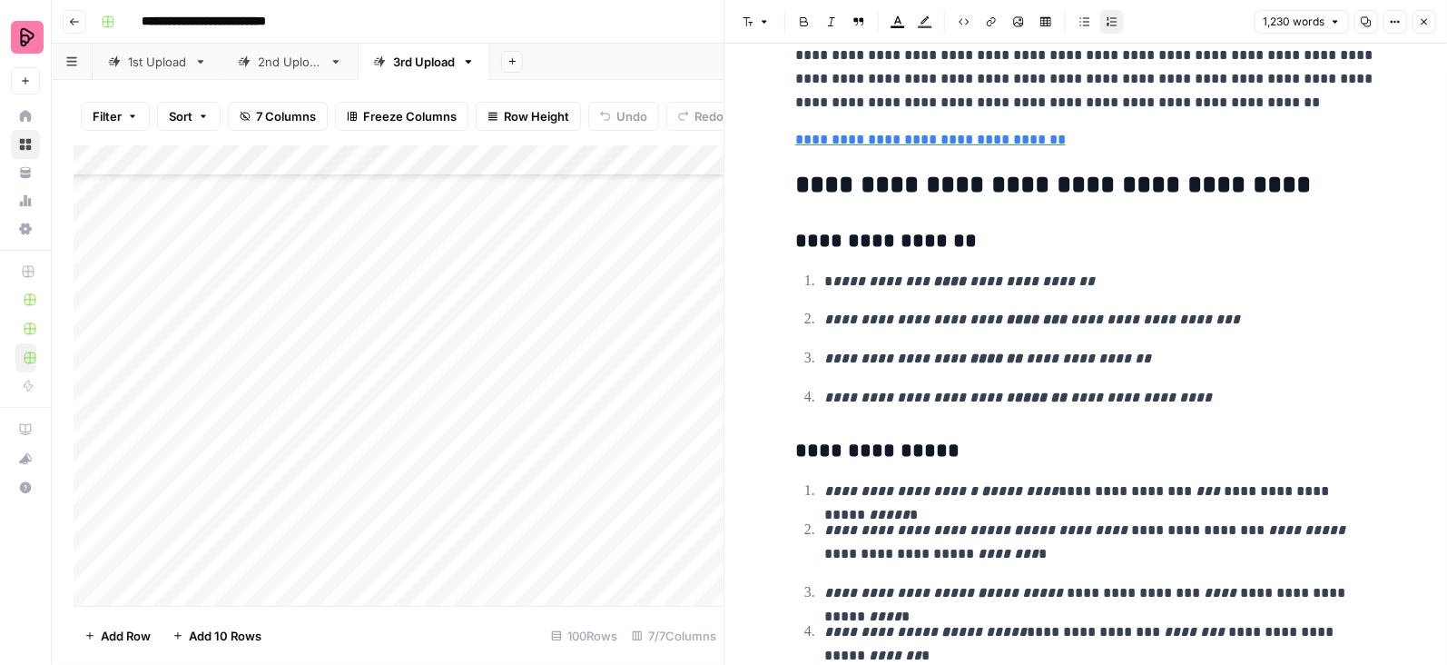
scroll to position [4280, 0]
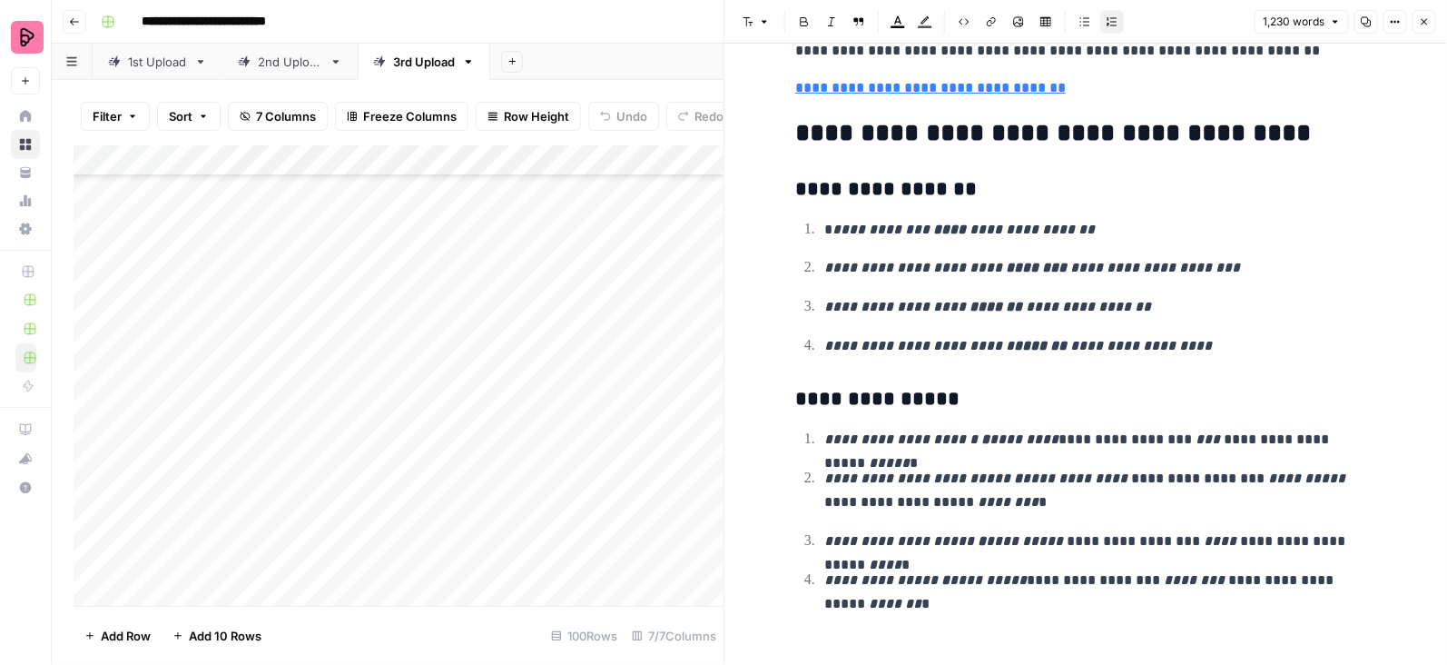
click at [1425, 18] on icon "button" at bounding box center [1424, 21] width 11 height 11
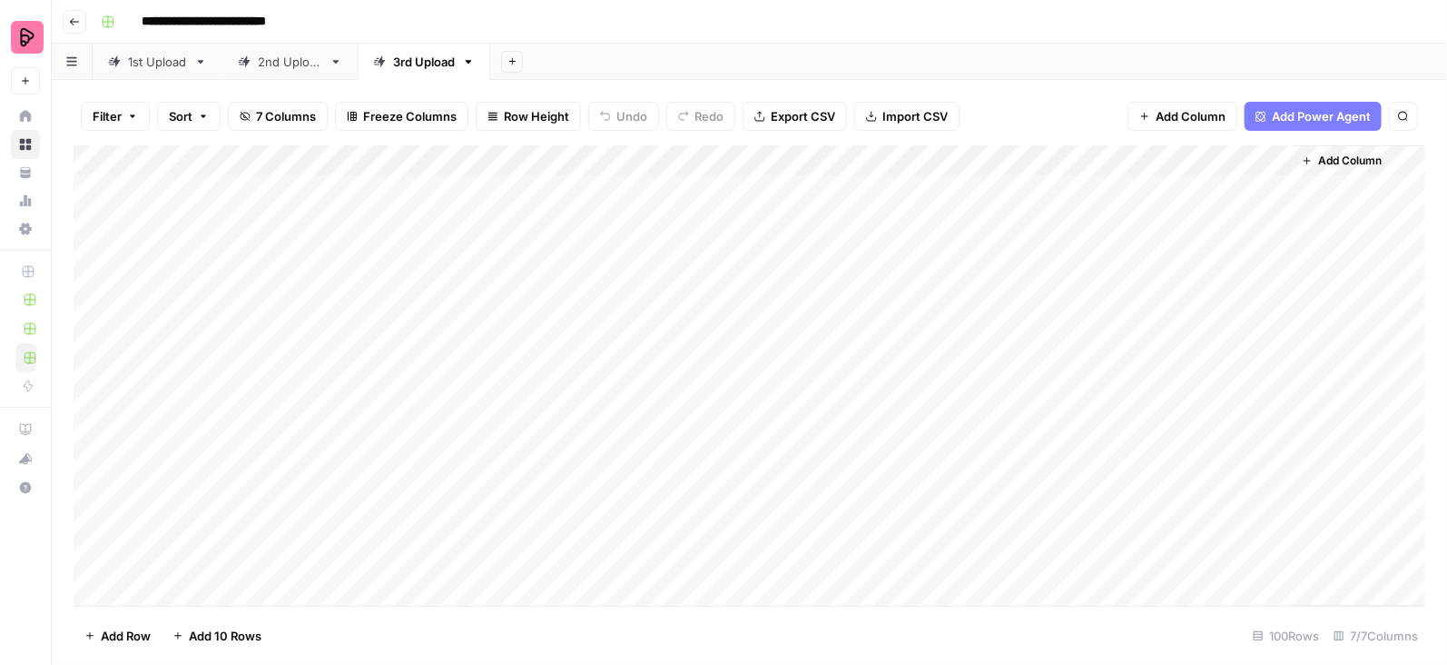
click at [815, 110] on span "Export CSV" at bounding box center [803, 116] width 64 height 18
click at [471, 54] on link "3rd Upload" at bounding box center [424, 62] width 133 height 36
click at [470, 61] on icon "button" at bounding box center [469, 62] width 6 height 4
click at [498, 117] on span "Duplicate Sheet" at bounding box center [541, 122] width 87 height 18
click at [469, 230] on div "Add Column" at bounding box center [750, 375] width 1352 height 460
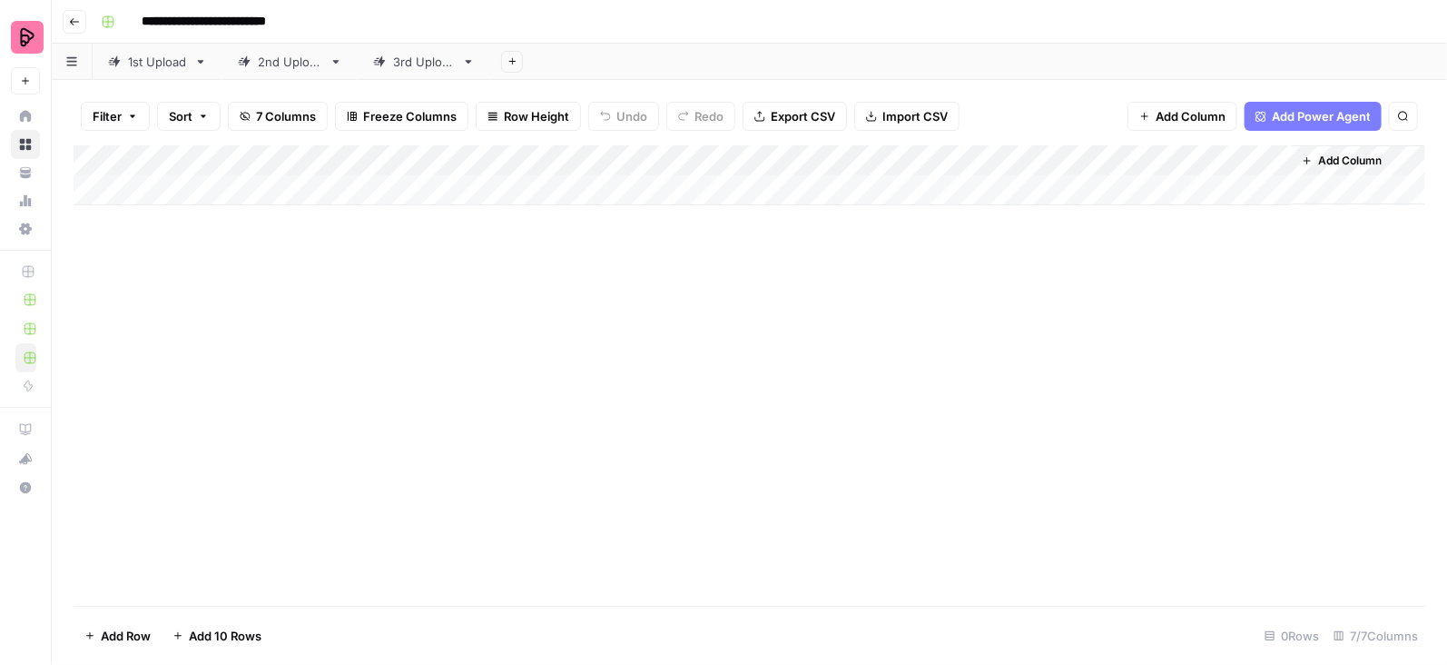
click at [414, 57] on div "3rd Upload" at bounding box center [424, 62] width 62 height 18
click at [526, 60] on div "3rd Upload" at bounding box center [557, 62] width 62 height 18
drag, startPoint x: 534, startPoint y: 60, endPoint x: 542, endPoint y: 48, distance: 14.4
click at [534, 60] on input "**********" at bounding box center [558, 62] width 65 height 24
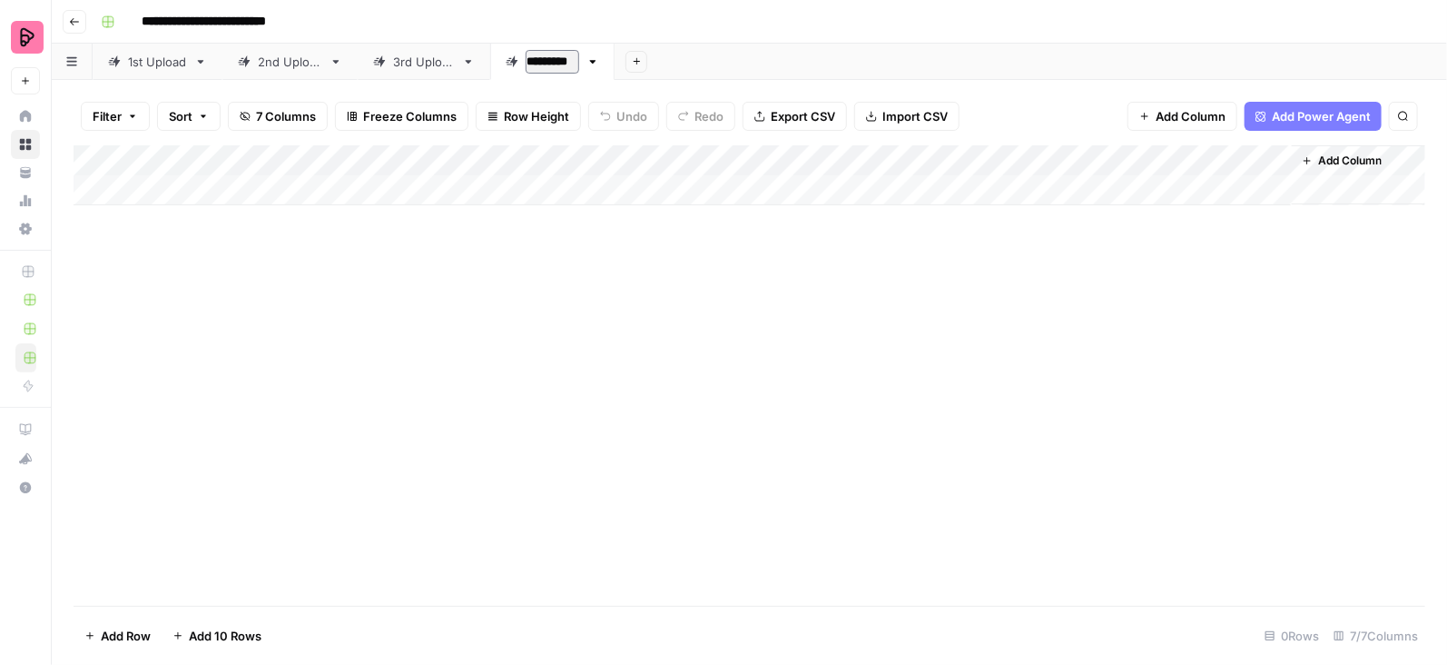
type input "**********"
click at [510, 372] on div "Add Column" at bounding box center [750, 375] width 1352 height 460
click at [449, 182] on div "Add Column" at bounding box center [750, 175] width 1352 height 60
click at [636, 183] on div "Add Column" at bounding box center [750, 190] width 1352 height 91
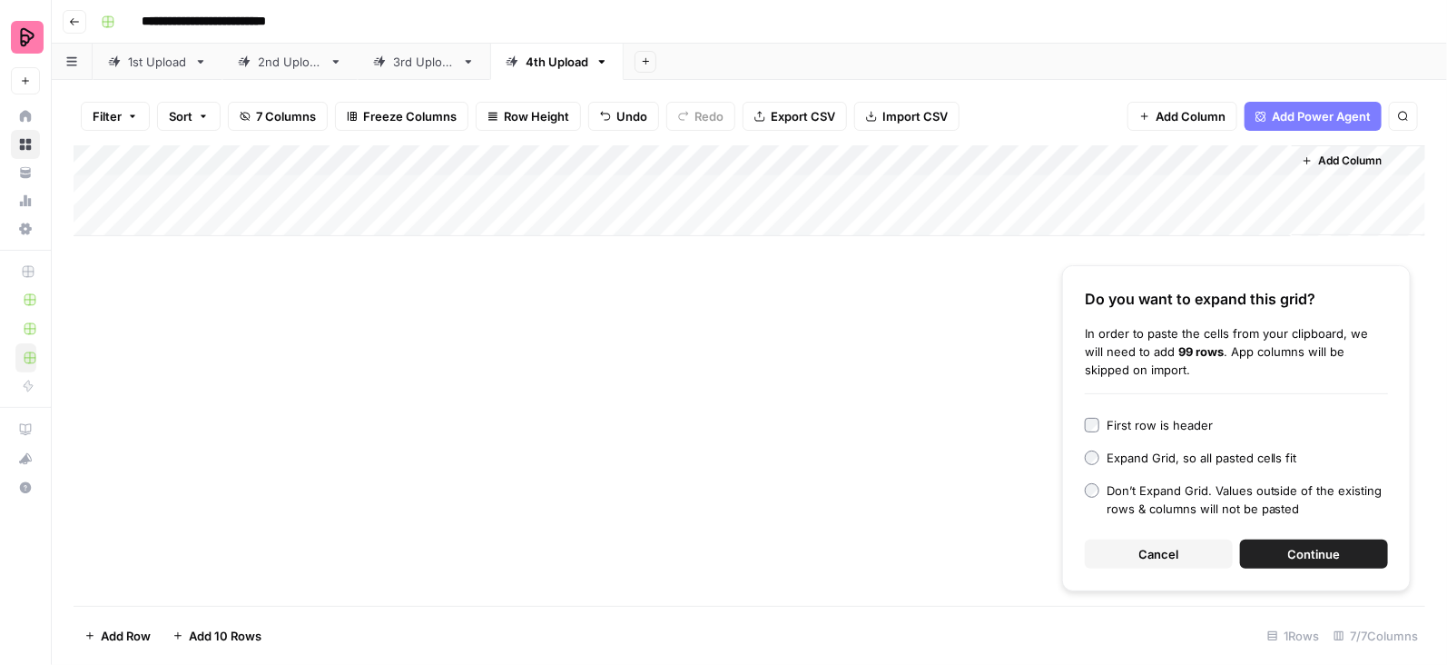
click at [1317, 553] on span "Continue" at bounding box center [1314, 554] width 53 height 18
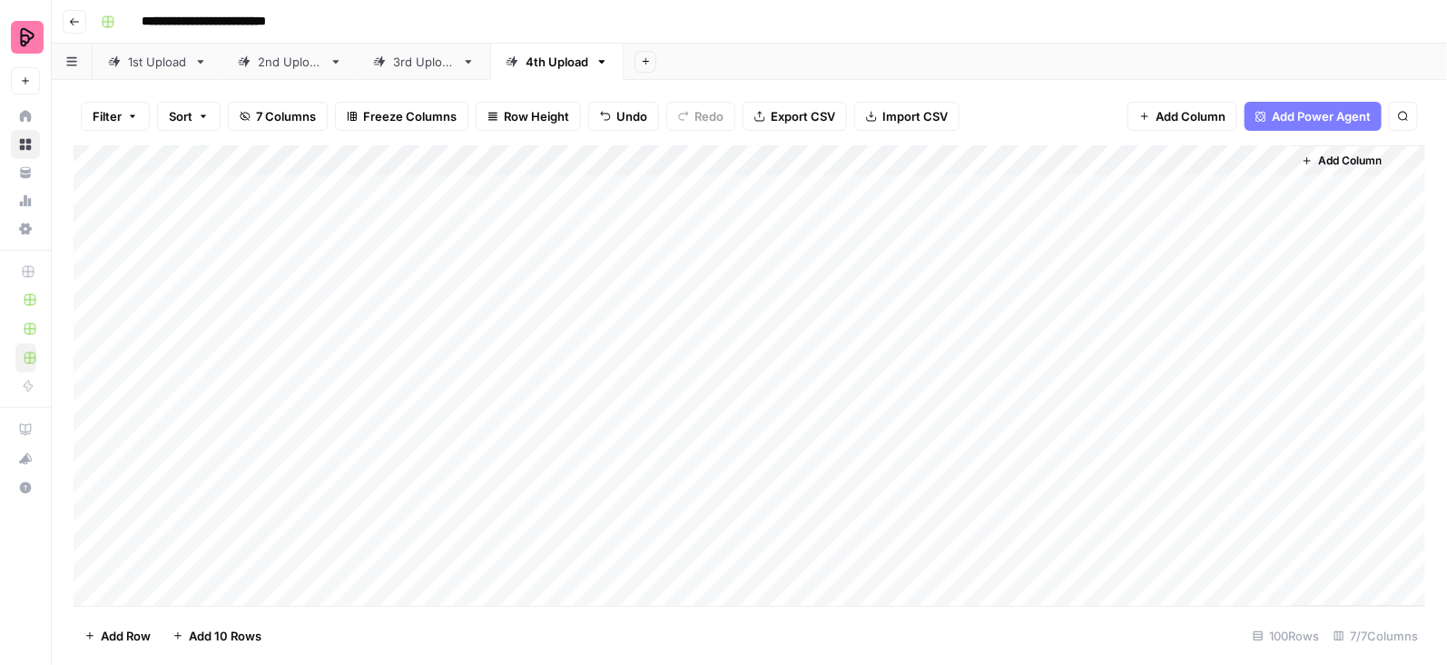
click at [864, 185] on div "Add Column" at bounding box center [750, 375] width 1352 height 461
click at [953, 203] on div "Add Column" at bounding box center [750, 375] width 1352 height 461
click at [940, 270] on div "Add Column" at bounding box center [750, 375] width 1352 height 461
click at [523, 271] on div "Add Column" at bounding box center [750, 375] width 1352 height 461
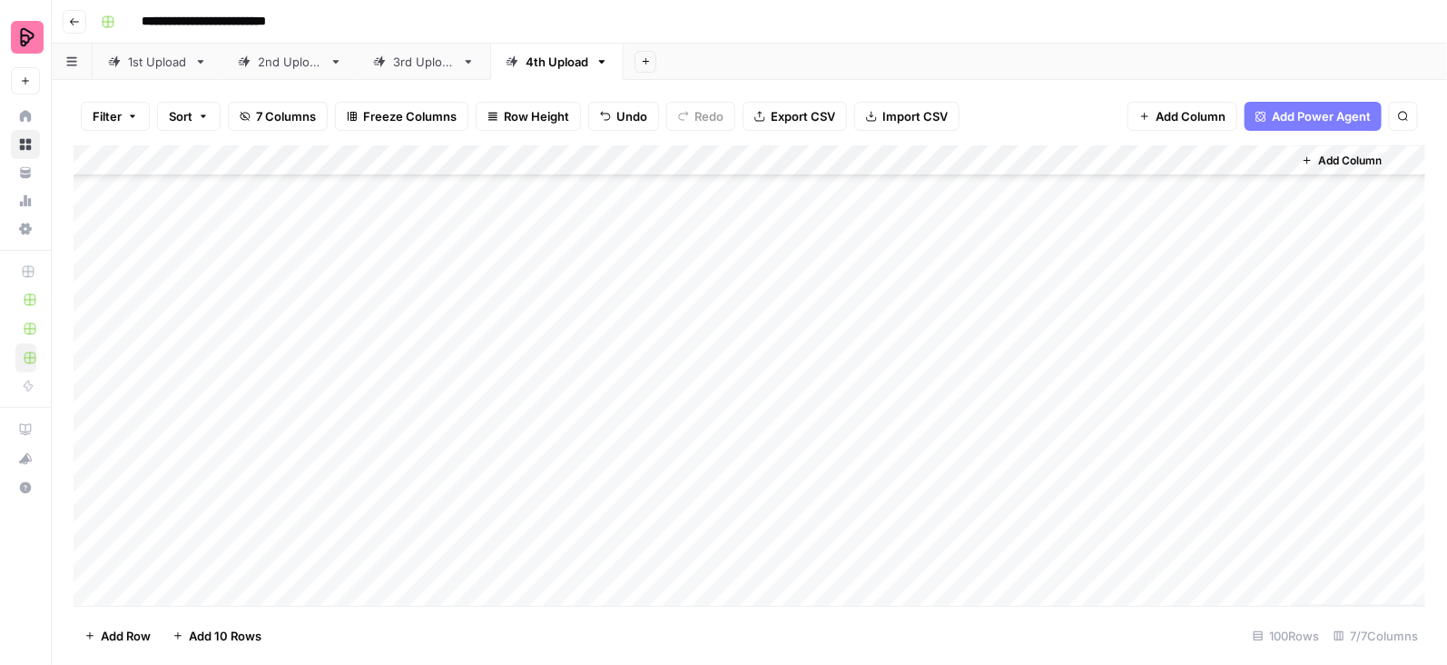
scroll to position [1464, 0]
click at [942, 449] on div "Add Column" at bounding box center [750, 375] width 1352 height 461
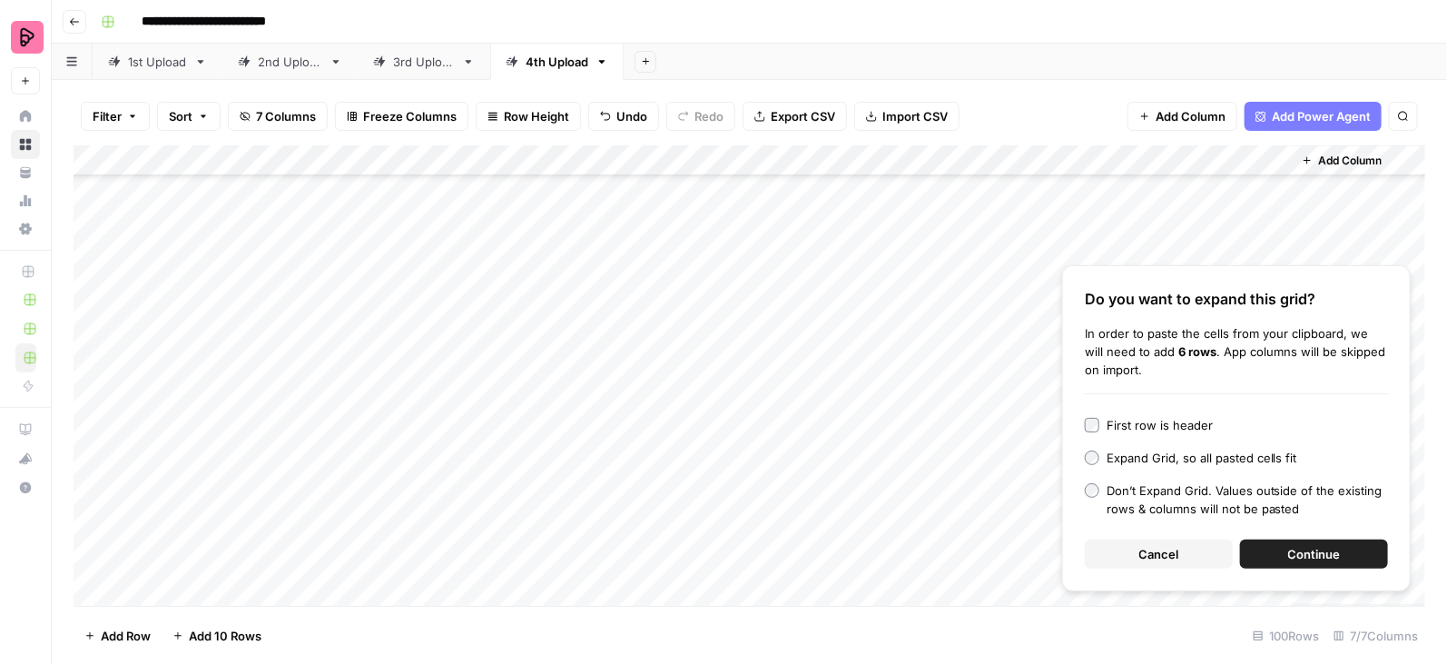
click at [1254, 547] on button "Continue" at bounding box center [1314, 553] width 148 height 29
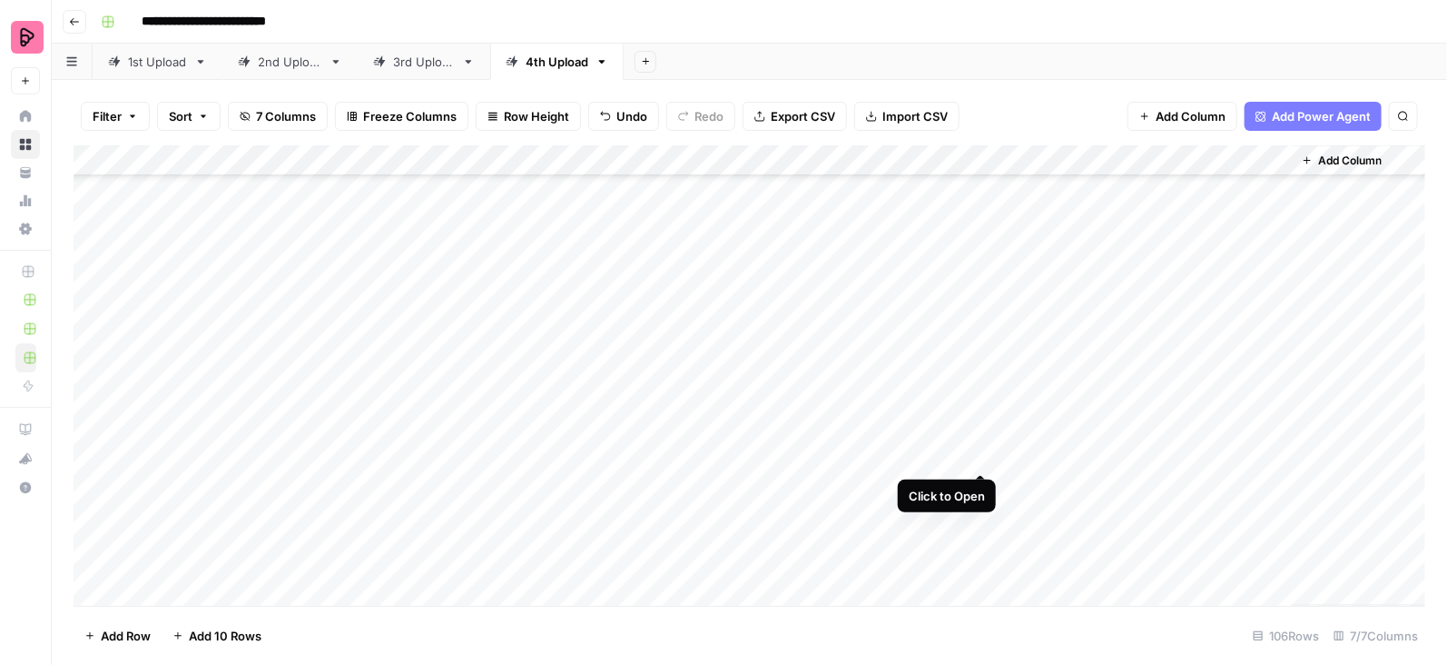
click at [982, 454] on div "Add Column" at bounding box center [750, 375] width 1352 height 461
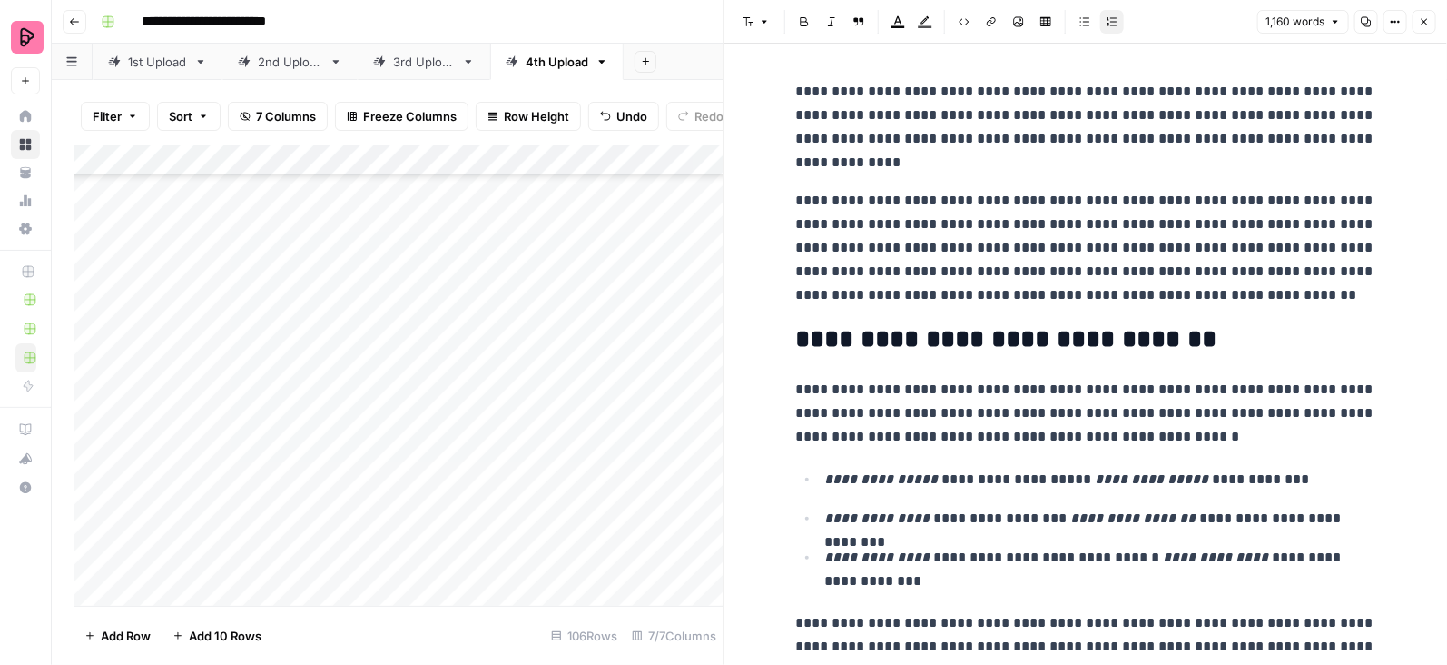
click at [1416, 19] on button "Close" at bounding box center [1425, 22] width 24 height 24
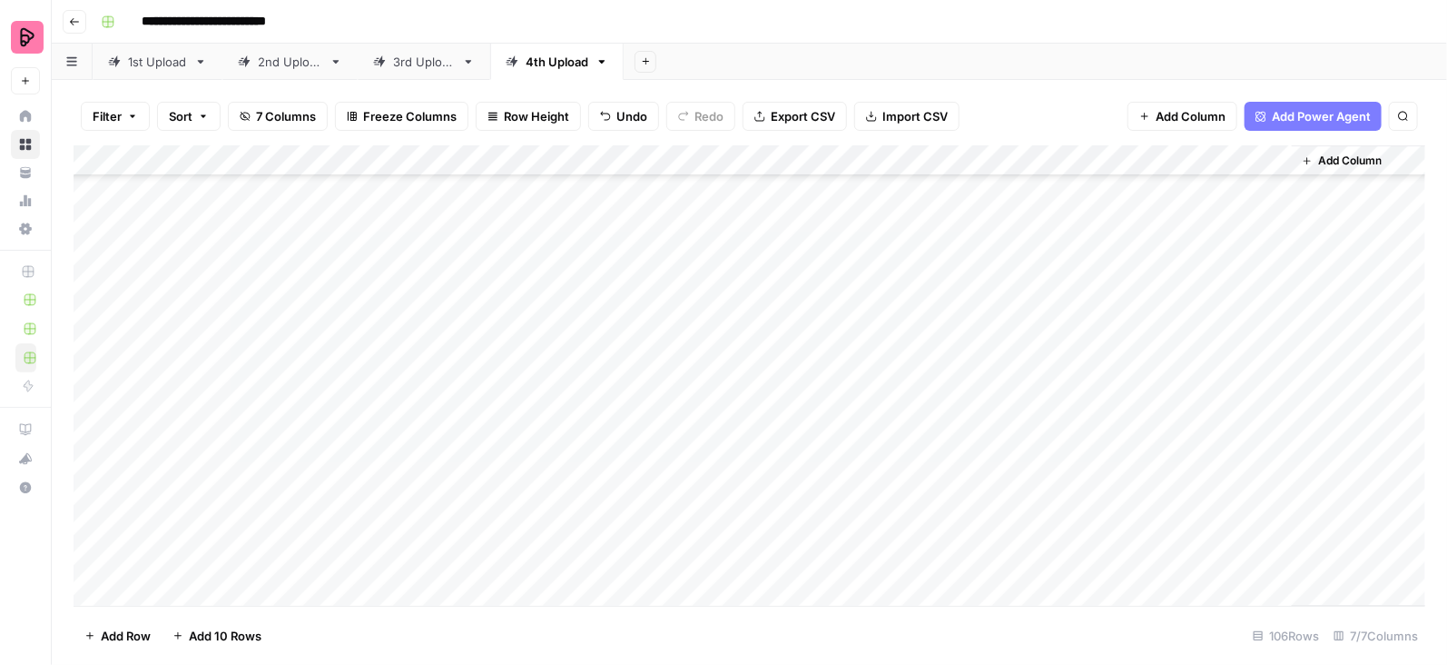
scroll to position [2871, 0]
click at [121, 408] on div "Add Column" at bounding box center [750, 375] width 1352 height 461
click at [120, 408] on div "Add Column" at bounding box center [750, 375] width 1352 height 461
click at [95, 408] on div "Add Column" at bounding box center [750, 375] width 1352 height 461
click at [95, 443] on div "Add Column" at bounding box center [750, 375] width 1352 height 461
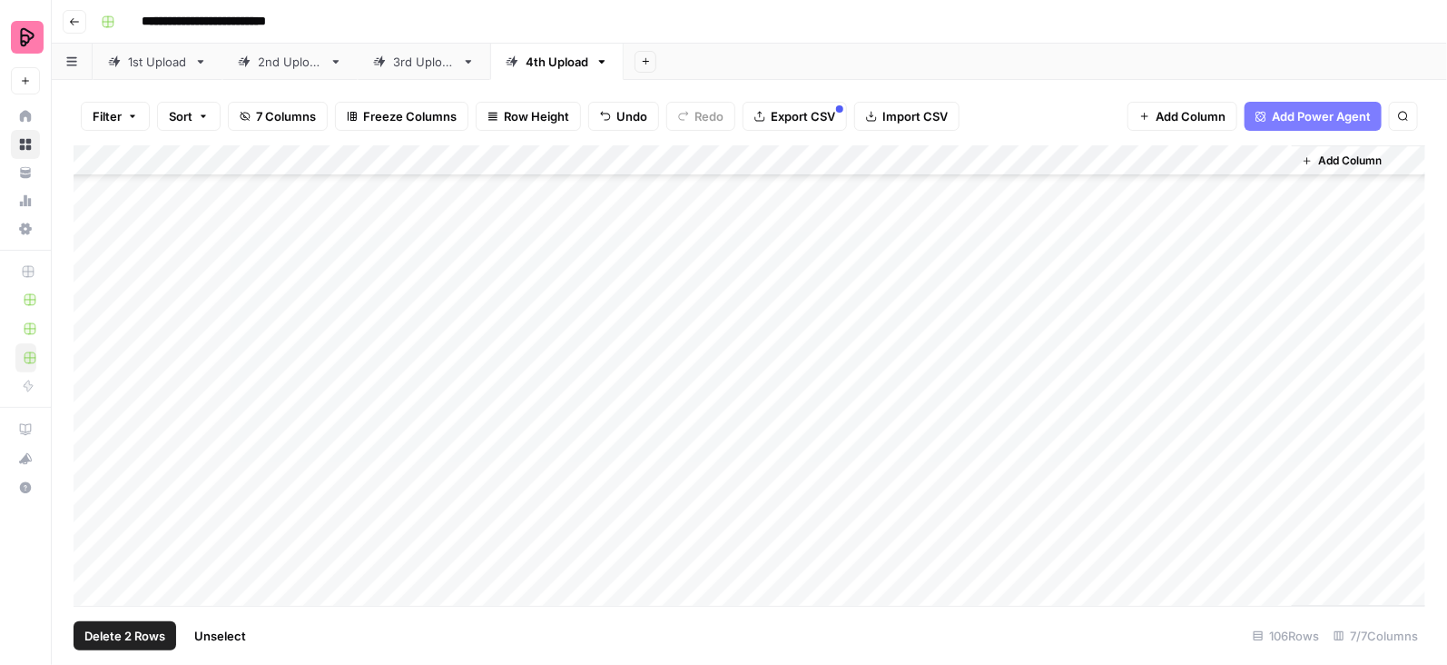
click at [95, 470] on div "Add Column" at bounding box center [750, 375] width 1352 height 461
click at [95, 496] on div "Add Column" at bounding box center [750, 375] width 1352 height 461
click at [95, 529] on div "Add Column" at bounding box center [750, 375] width 1352 height 461
click at [95, 556] on div "Add Column" at bounding box center [750, 375] width 1352 height 461
click at [111, 633] on span "Delete 6 Rows" at bounding box center [124, 635] width 81 height 18
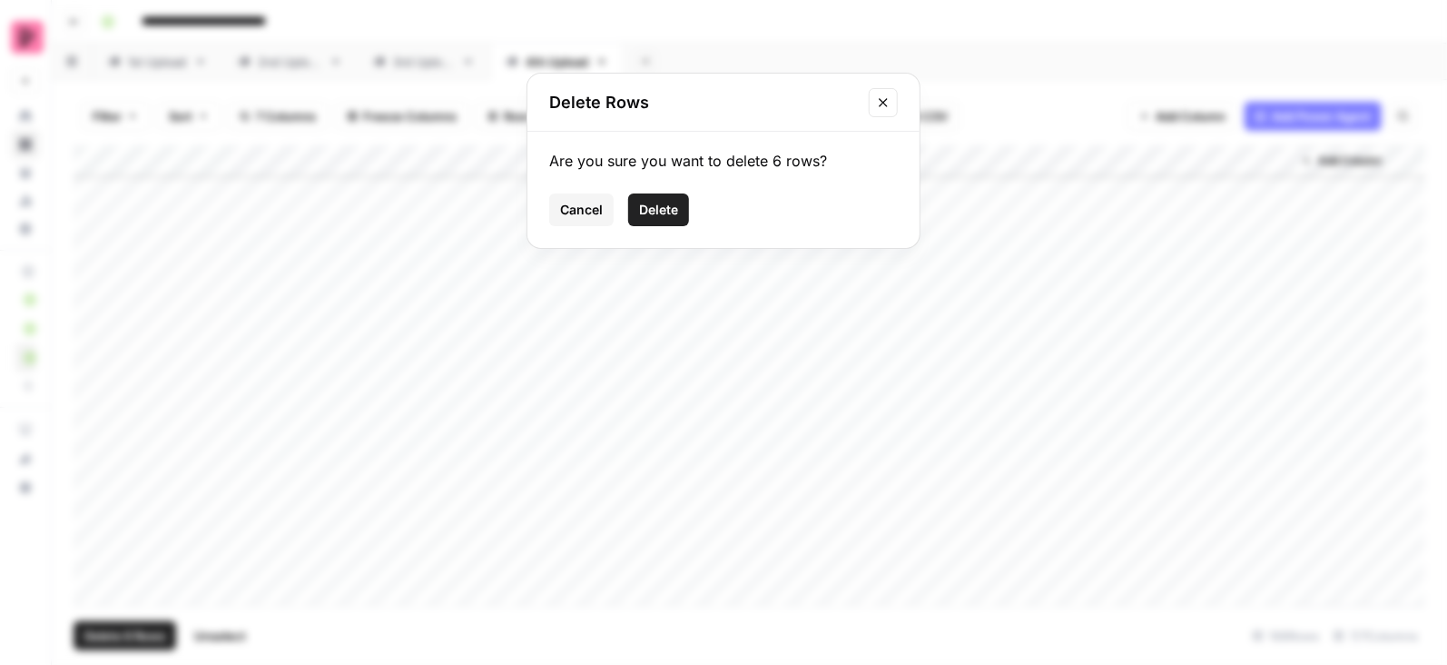
click at [647, 211] on span "Delete" at bounding box center [658, 210] width 39 height 18
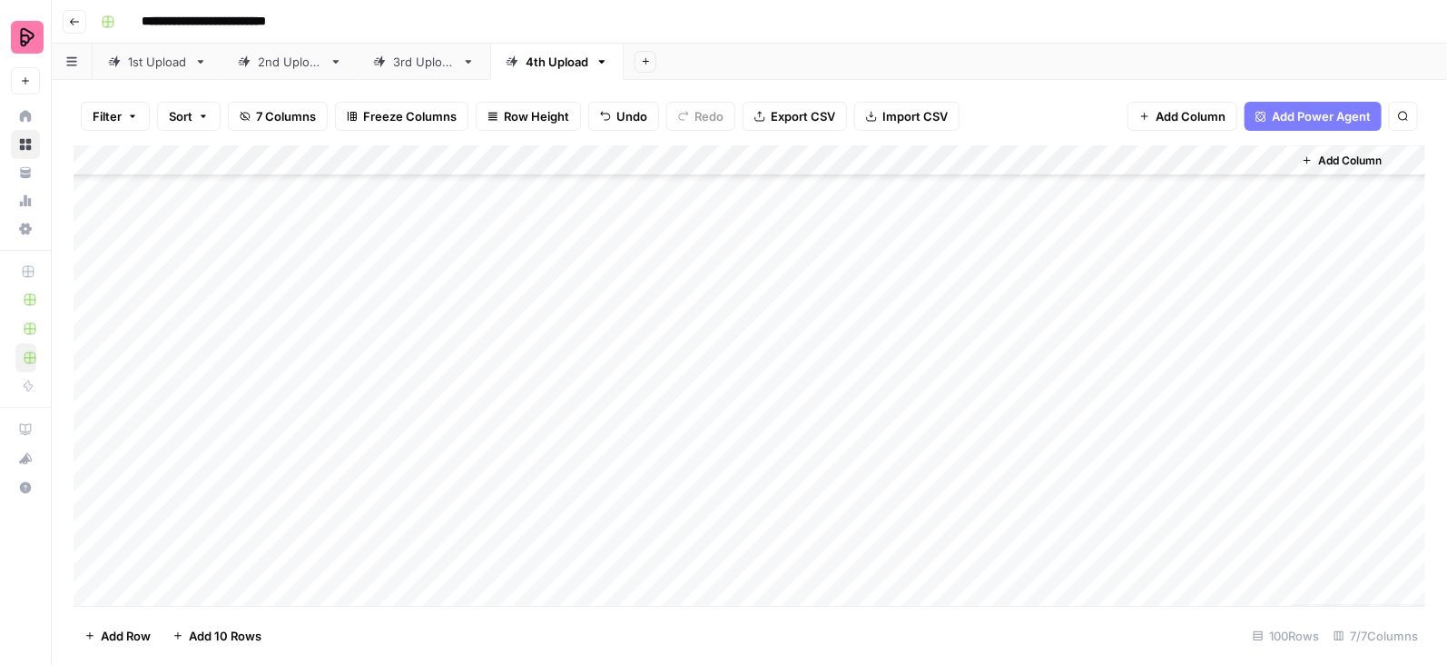
scroll to position [0, 0]
click at [1089, 190] on div "Add Column" at bounding box center [750, 375] width 1352 height 461
click at [941, 281] on div "Add Column" at bounding box center [750, 375] width 1352 height 461
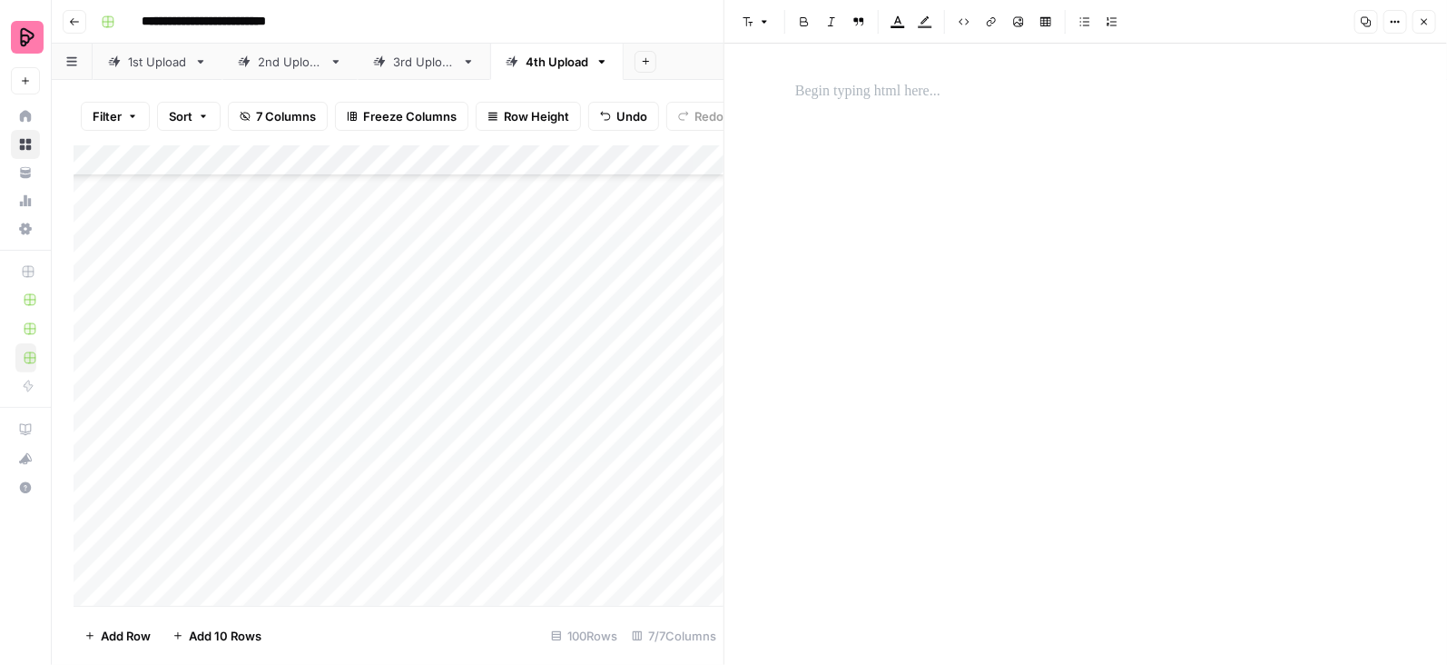
click at [1388, 24] on button "Options" at bounding box center [1396, 22] width 24 height 24
click at [1328, 192] on span "Code" at bounding box center [1341, 192] width 87 height 18
click at [1072, 96] on textarea at bounding box center [1086, 354] width 723 height 621
paste textarea "**********"
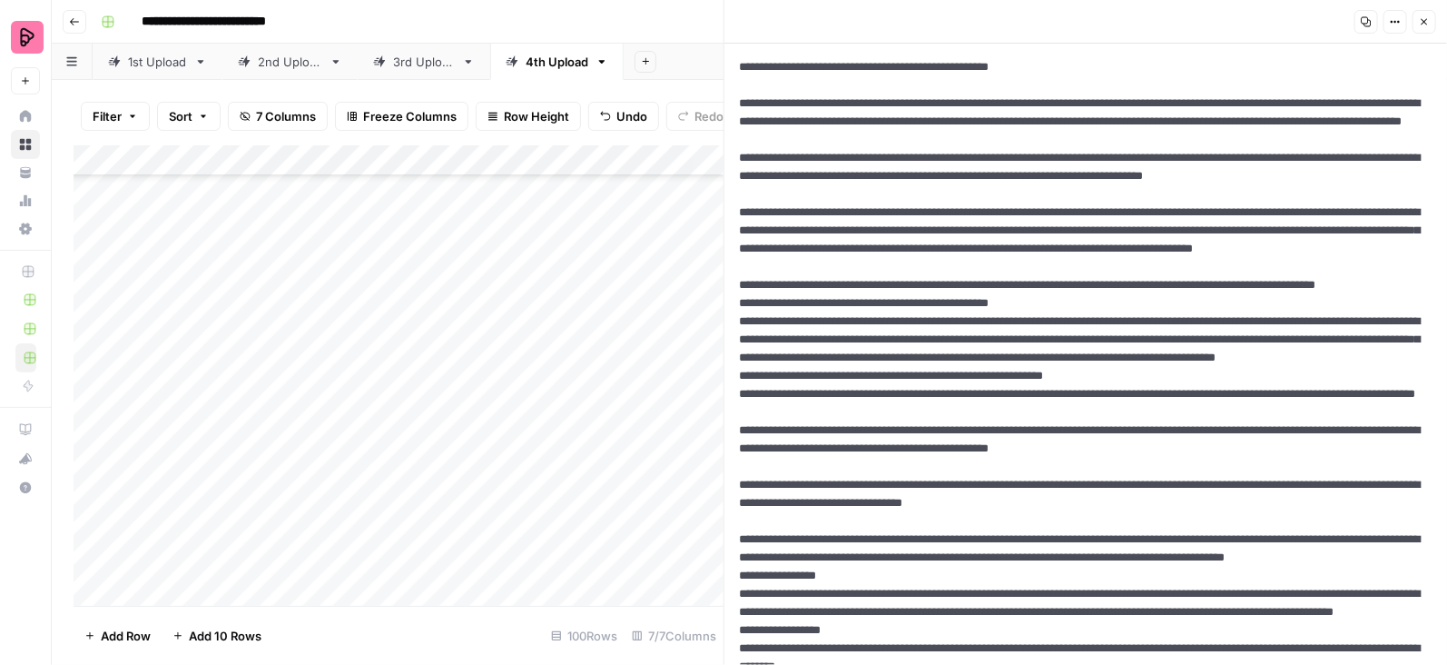
scroll to position [19257, 0]
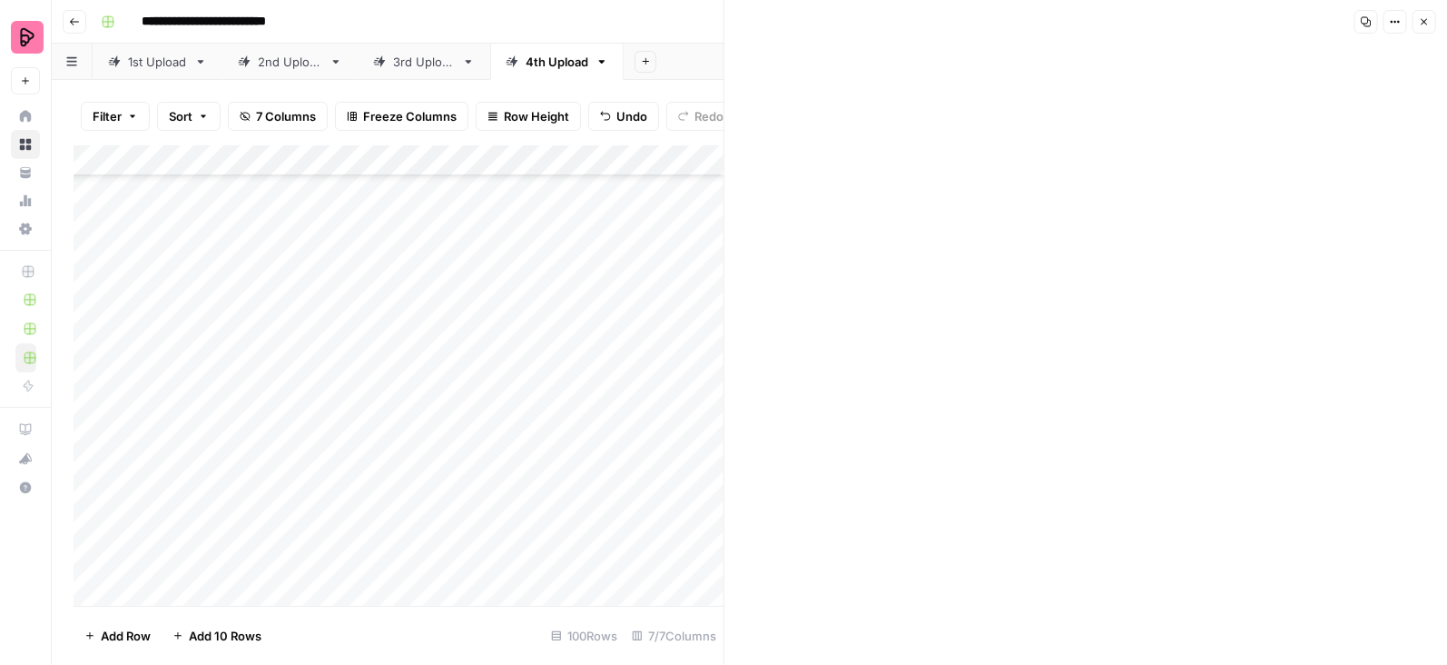
type textarea "**********"
click at [1398, 24] on icon "button" at bounding box center [1395, 21] width 11 height 11
click at [1312, 141] on span "HTML" at bounding box center [1341, 142] width 87 height 18
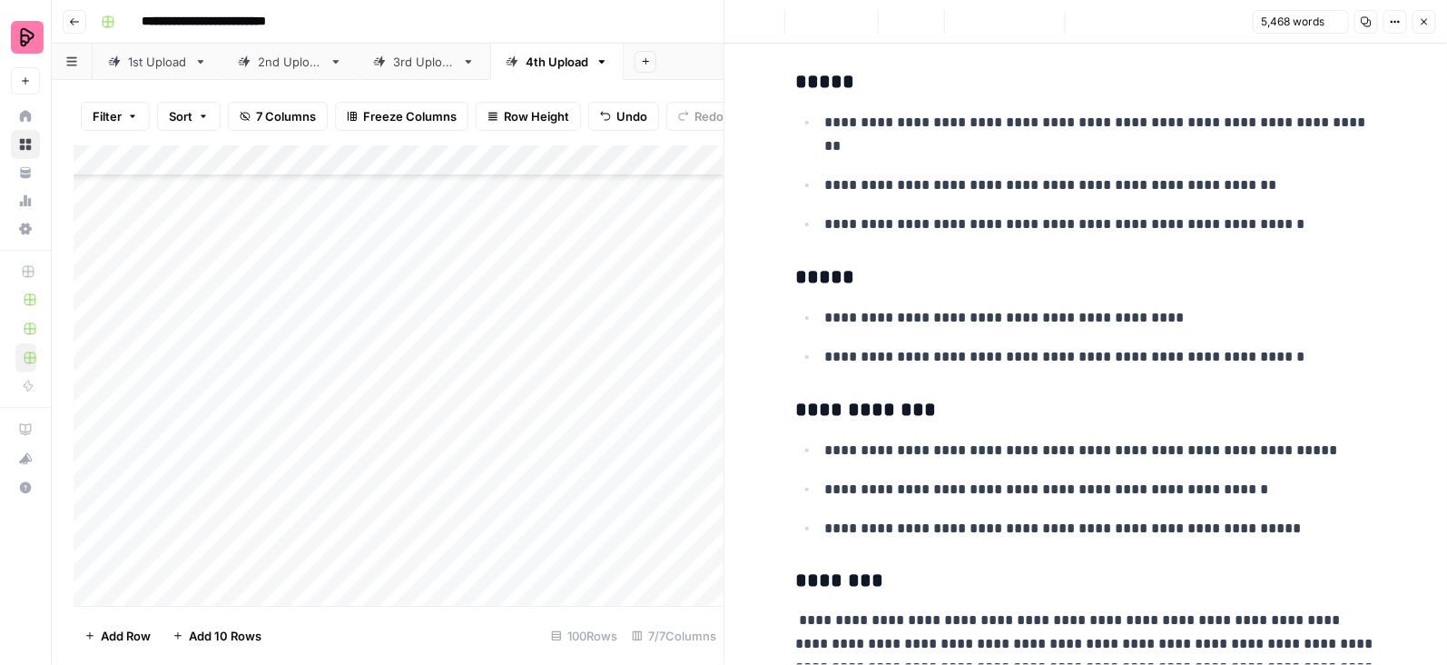
scroll to position [0, 0]
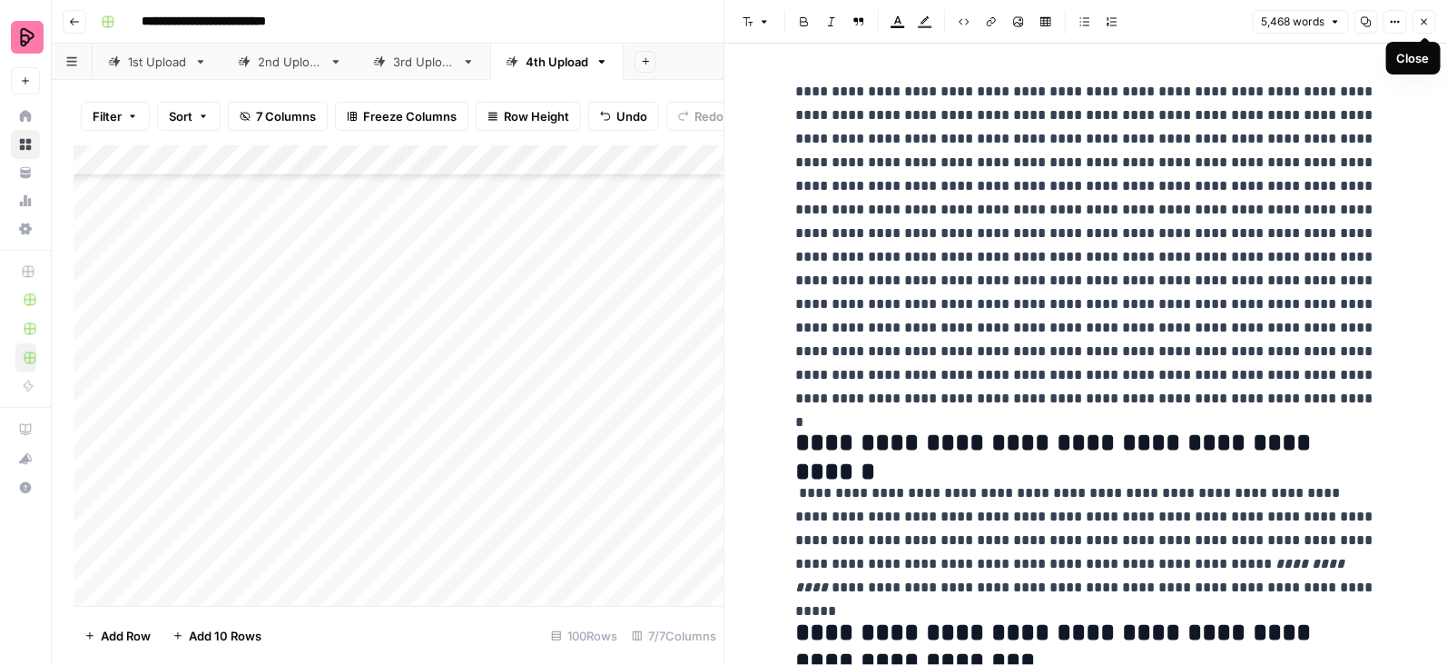
click at [1431, 18] on button "Close" at bounding box center [1425, 22] width 24 height 24
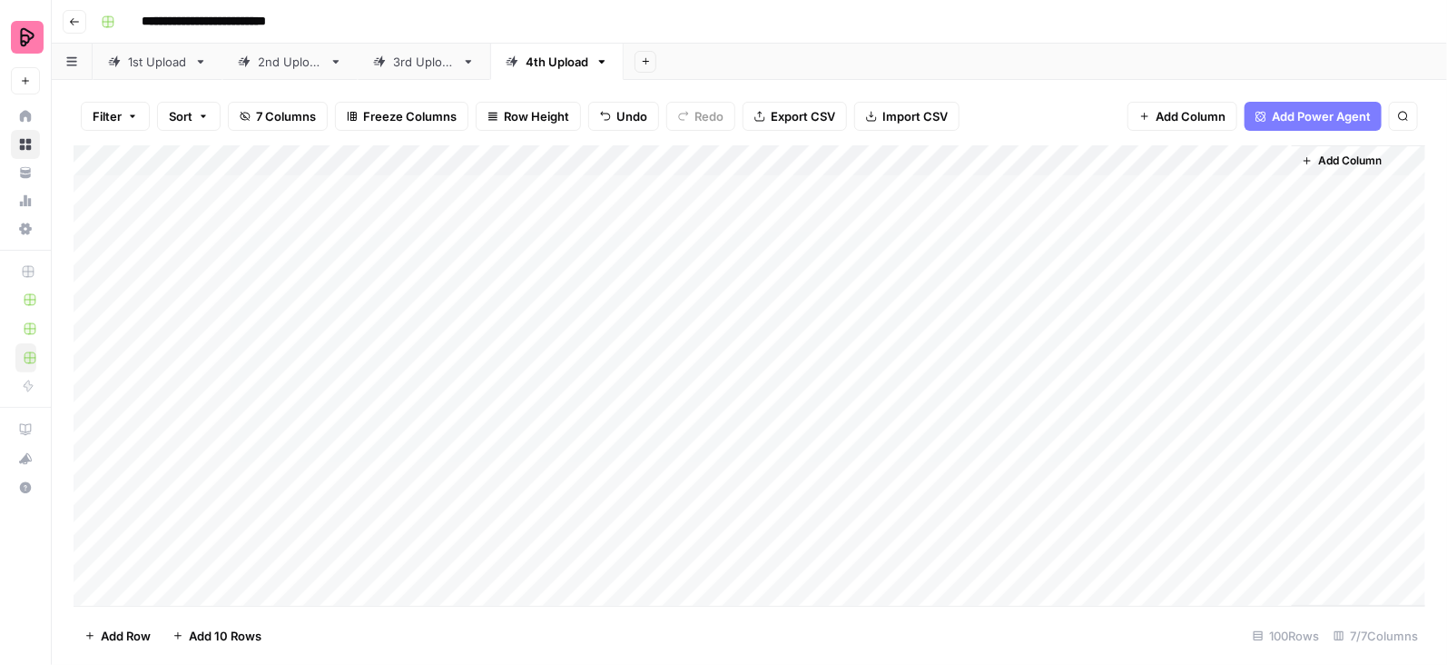
click at [1279, 190] on div "Add Column" at bounding box center [750, 375] width 1352 height 461
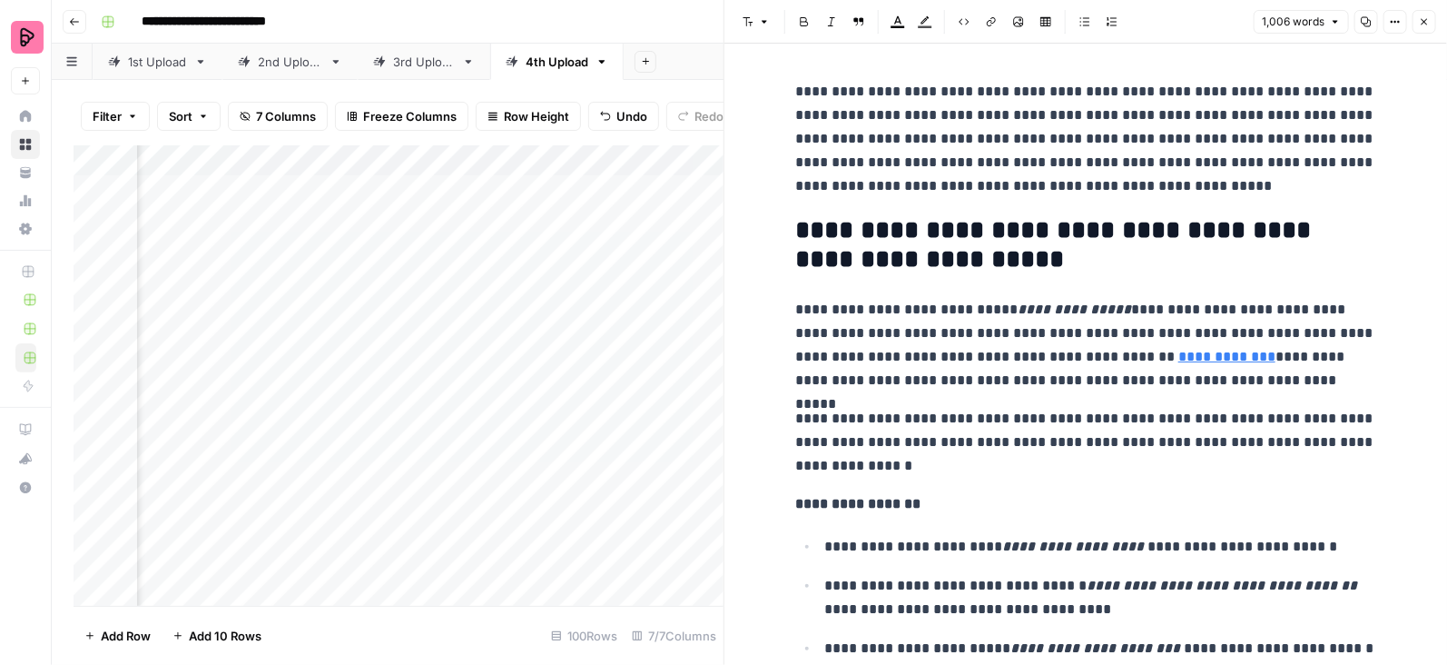
scroll to position [0, 395]
click at [473, 193] on div "Add Column" at bounding box center [399, 375] width 650 height 461
click at [477, 243] on div "Add Column" at bounding box center [399, 375] width 650 height 461
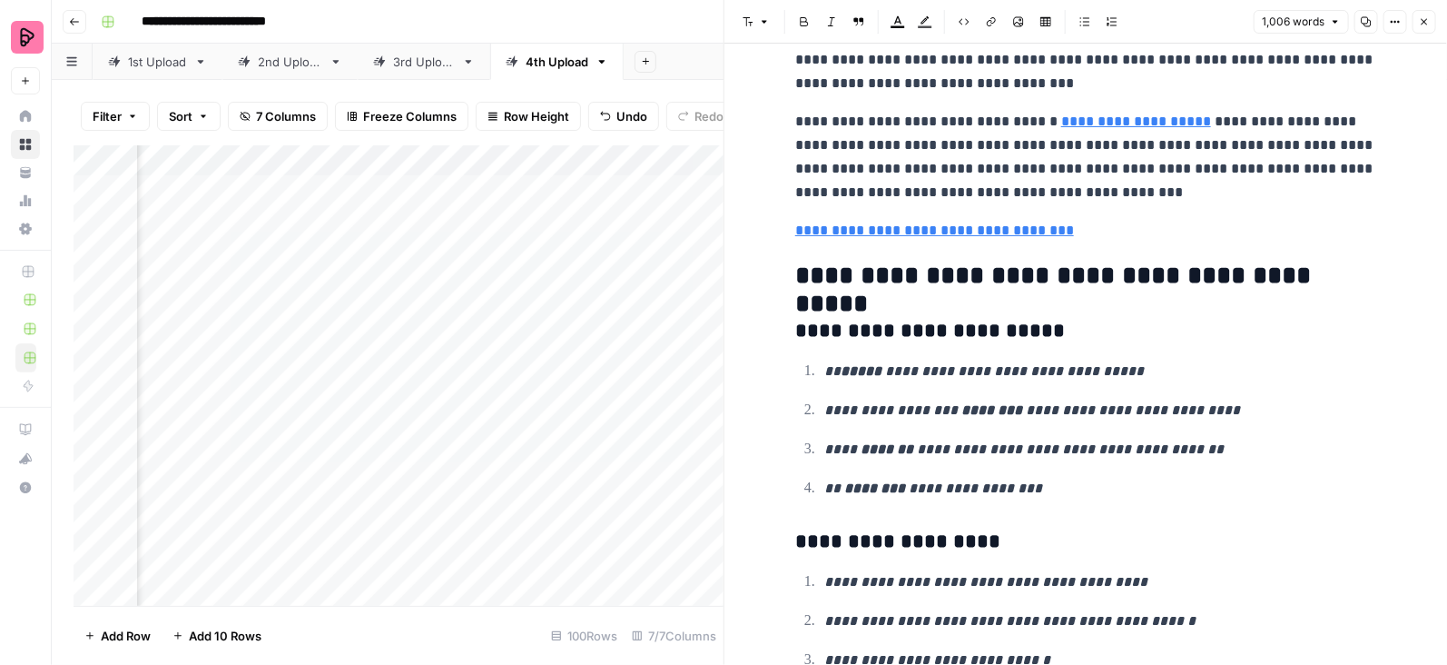
scroll to position [3759, 0]
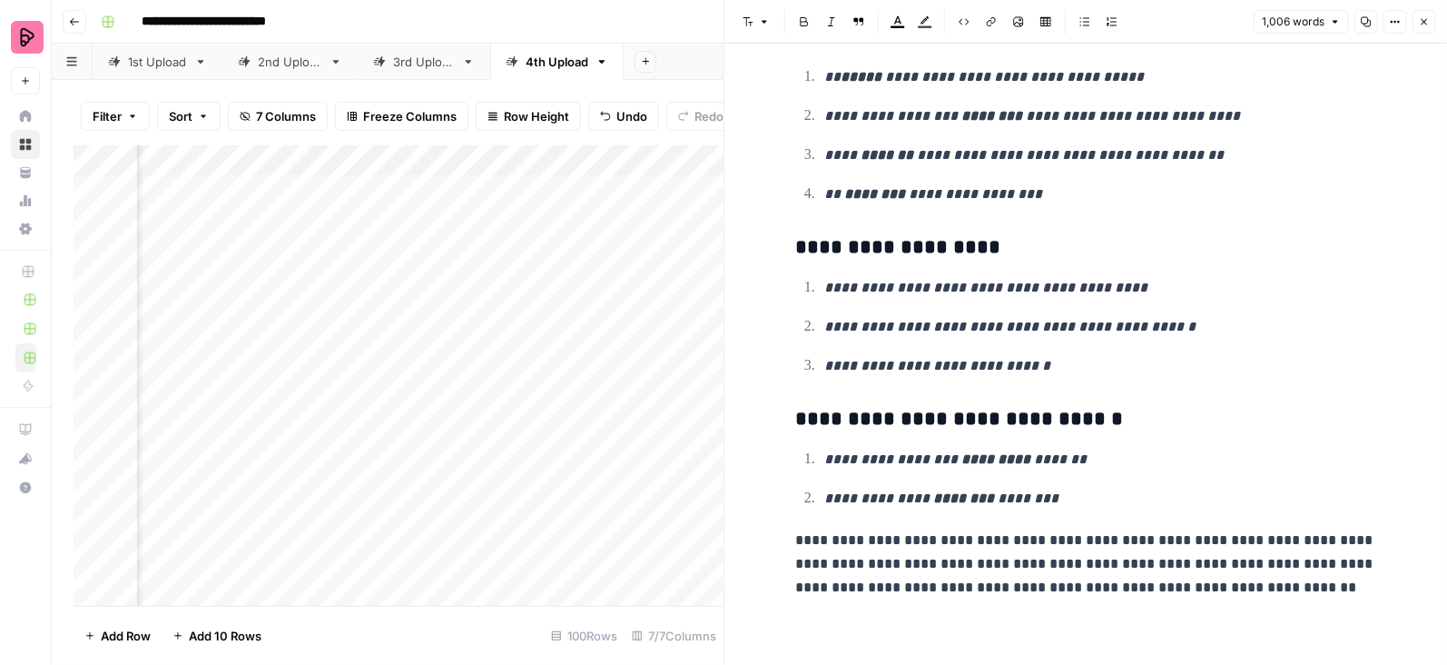
click at [1430, 14] on button "Close" at bounding box center [1425, 22] width 24 height 24
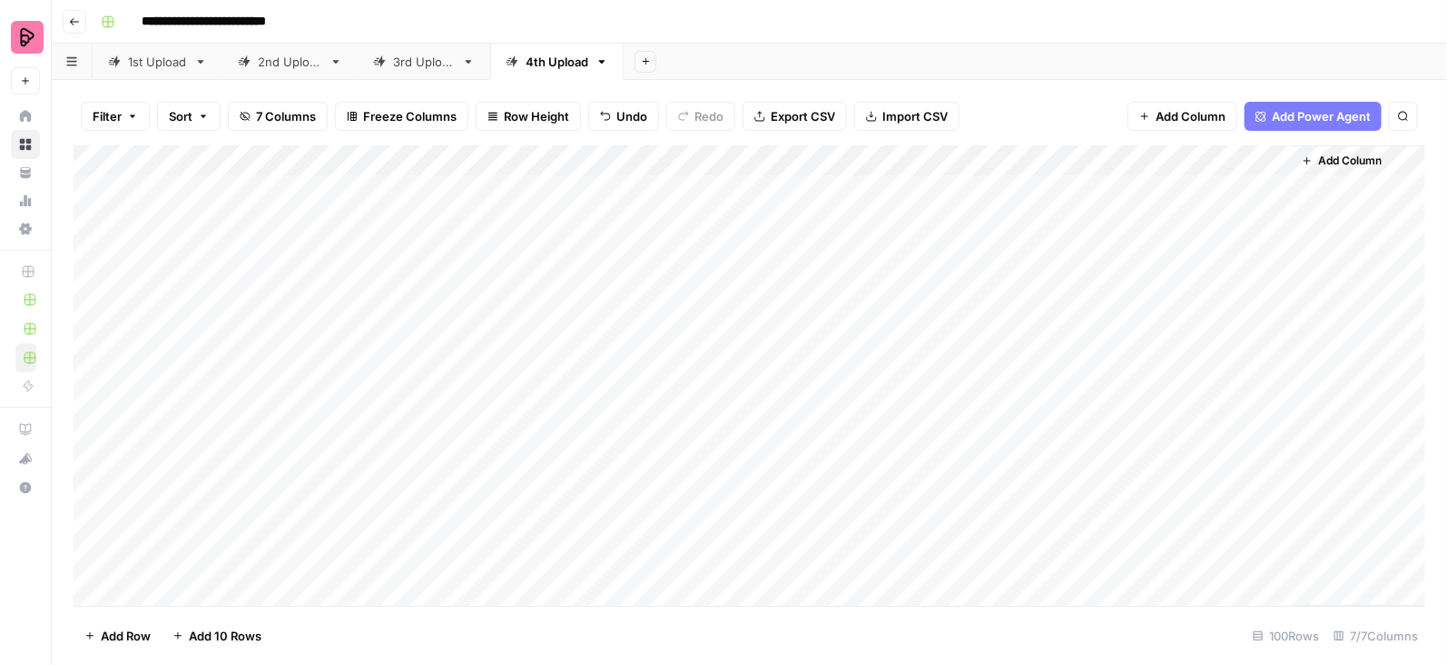
click at [849, 182] on div "Add Column" at bounding box center [750, 375] width 1352 height 461
click at [936, 286] on div "Add Column" at bounding box center [750, 375] width 1352 height 461
click at [1092, 186] on div "Add Column" at bounding box center [750, 375] width 1352 height 461
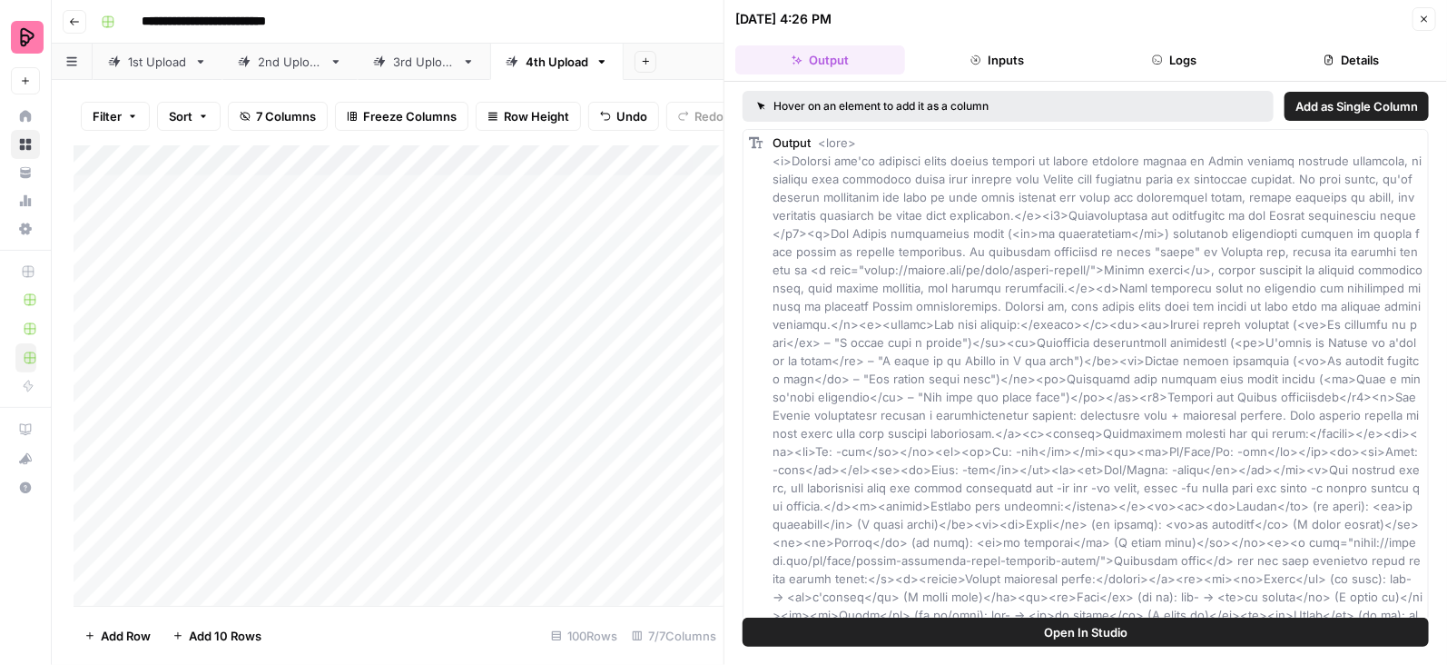
click at [1033, 50] on button "Inputs" at bounding box center [997, 59] width 170 height 29
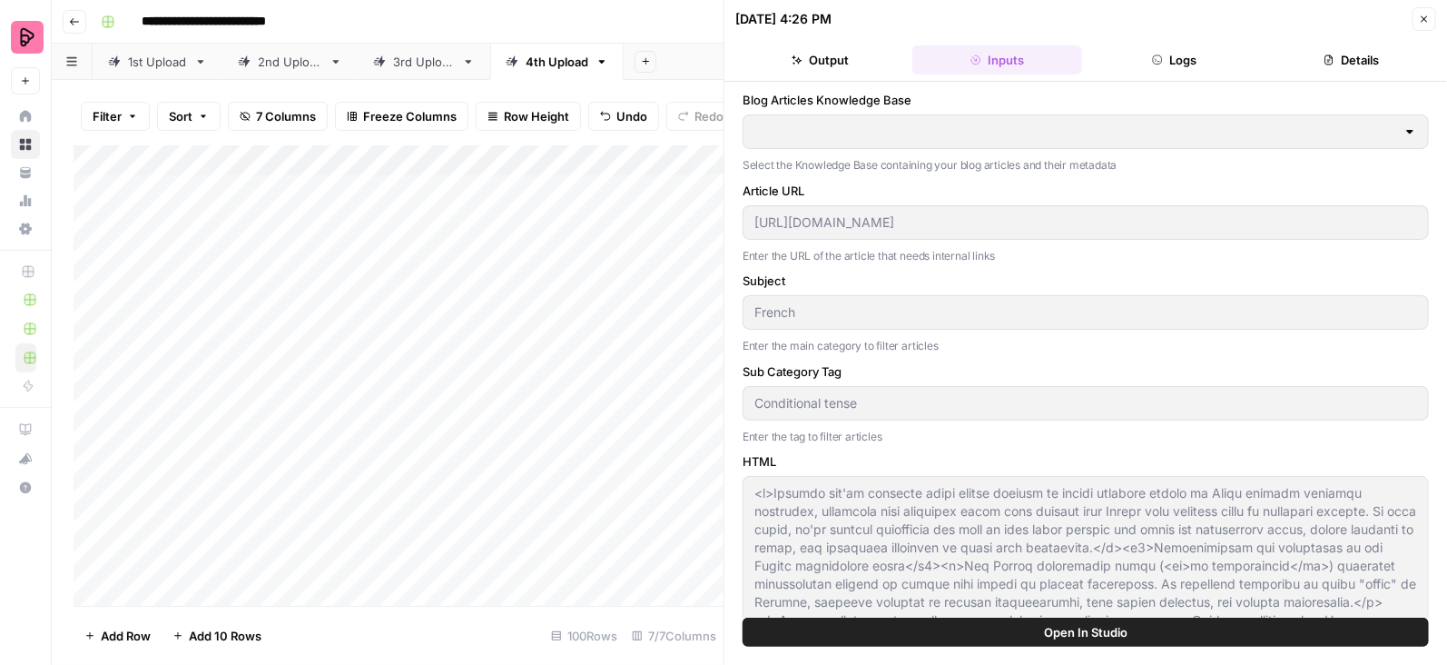
type input "Preply English Blogs"
click at [1168, 54] on button "Logs" at bounding box center [1174, 59] width 170 height 29
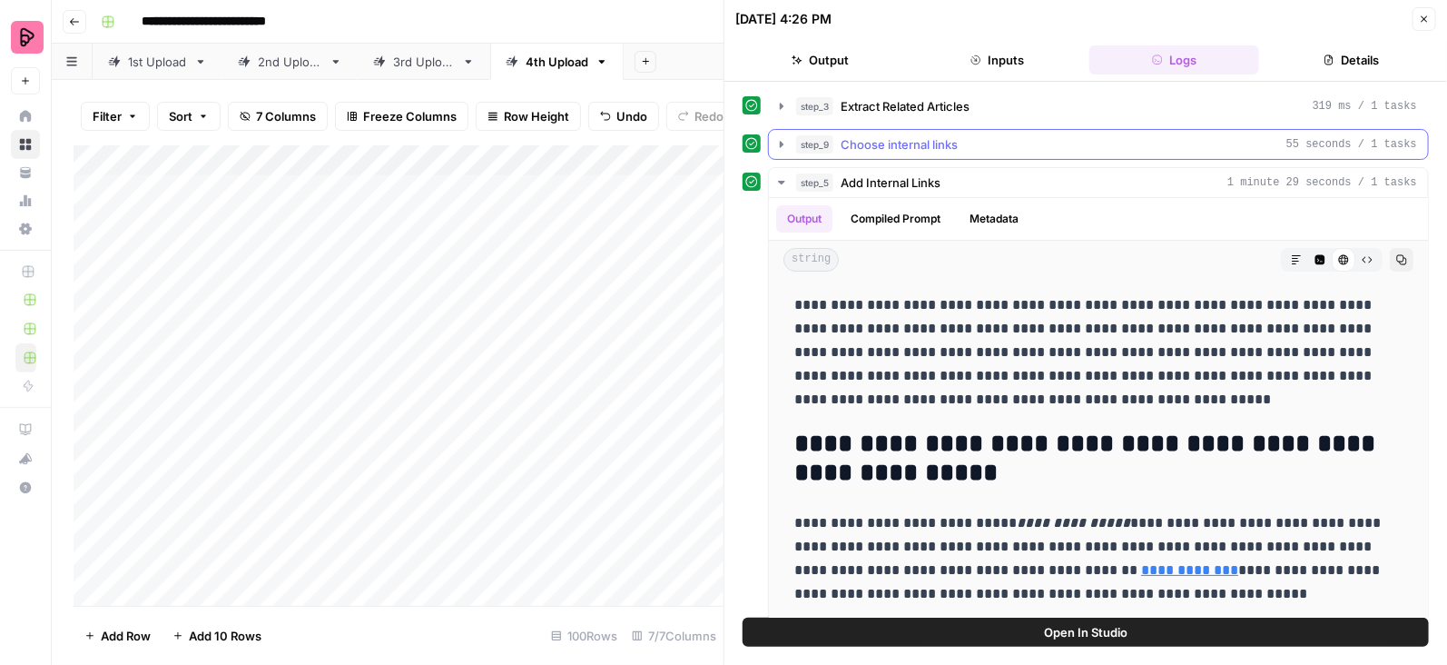
click at [783, 140] on icon "button" at bounding box center [781, 144] width 15 height 15
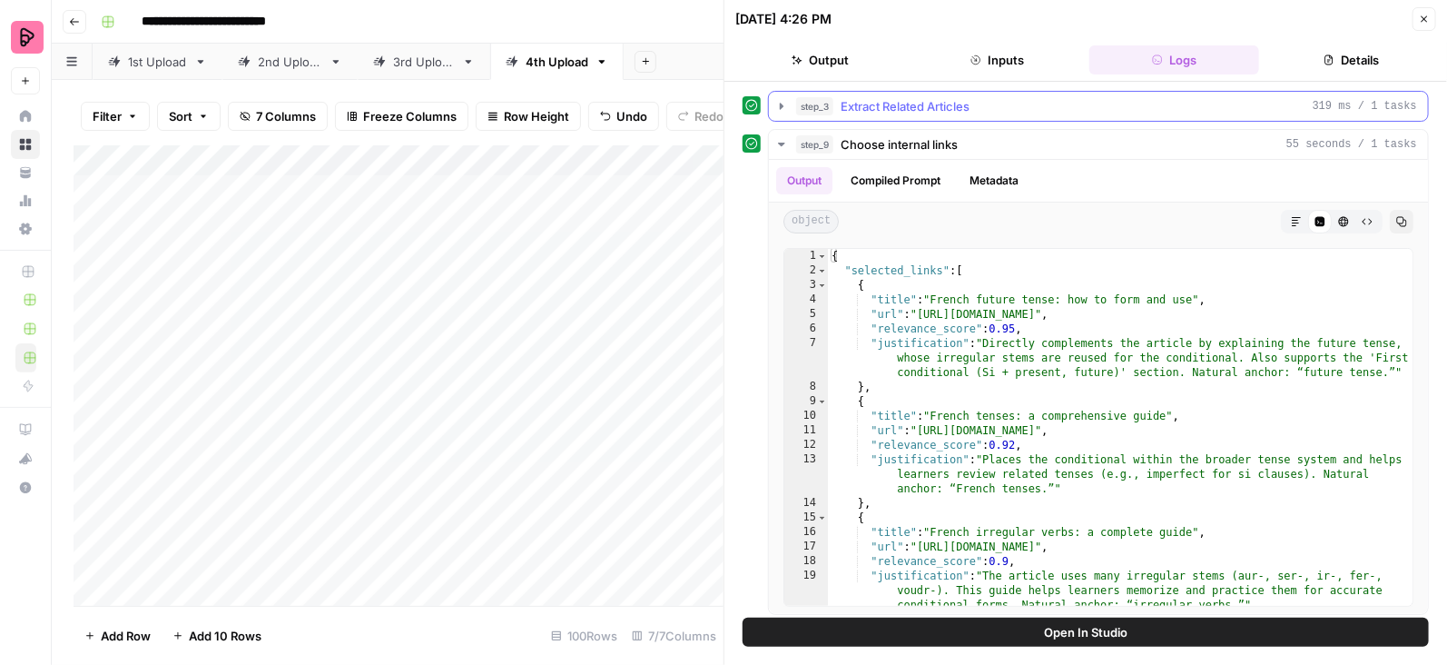
click at [781, 99] on icon "button" at bounding box center [781, 106] width 15 height 15
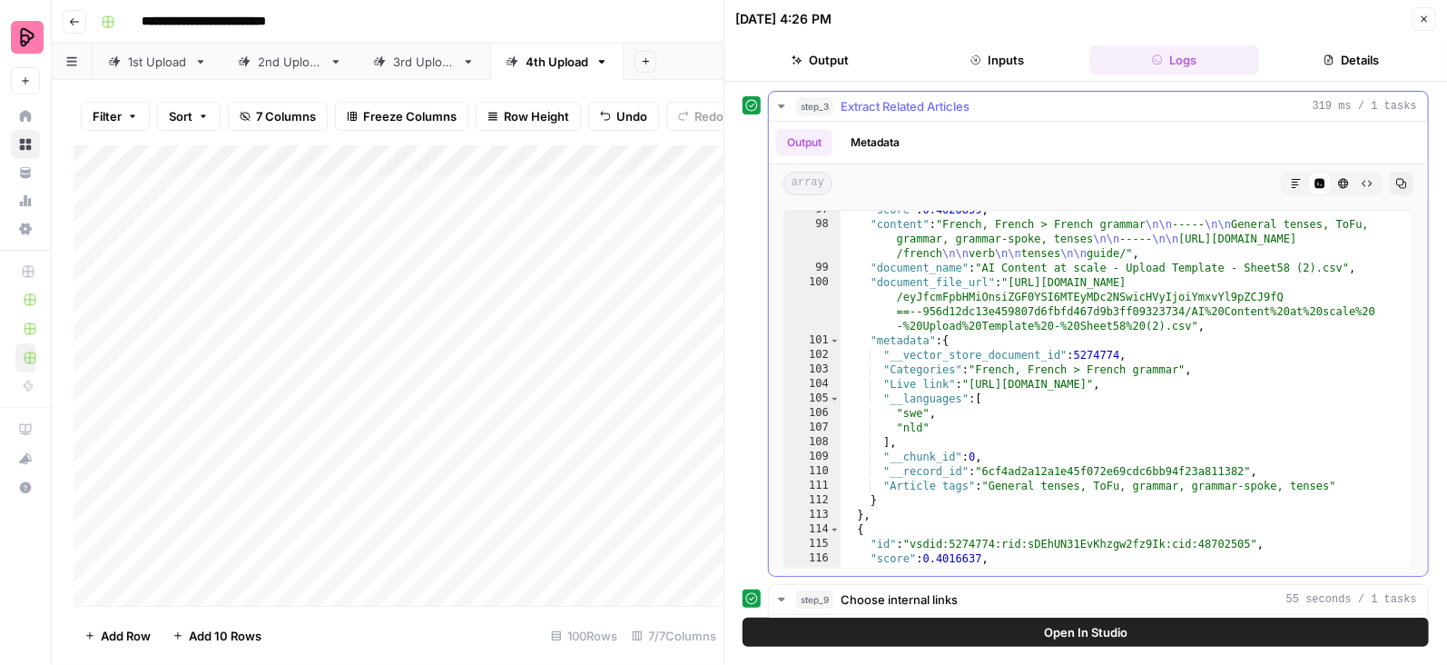
scroll to position [1572, 0]
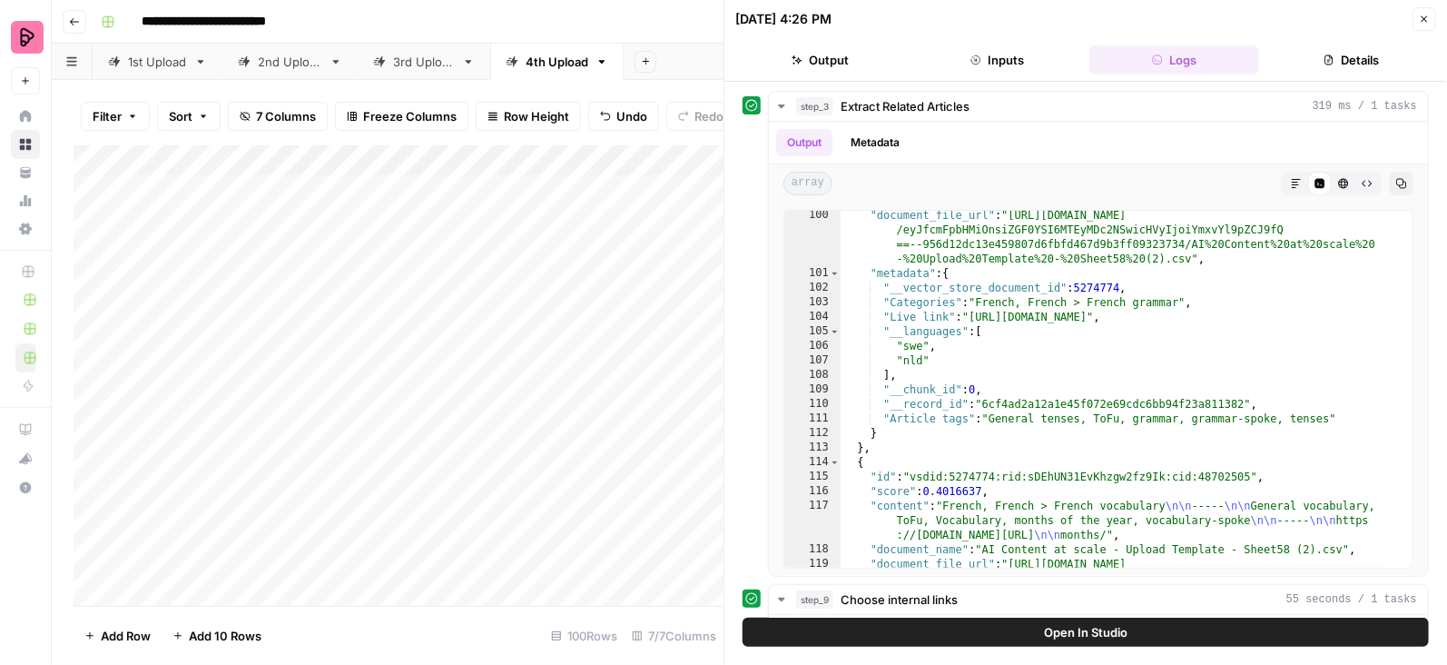
click at [1432, 15] on button "Close" at bounding box center [1425, 19] width 24 height 24
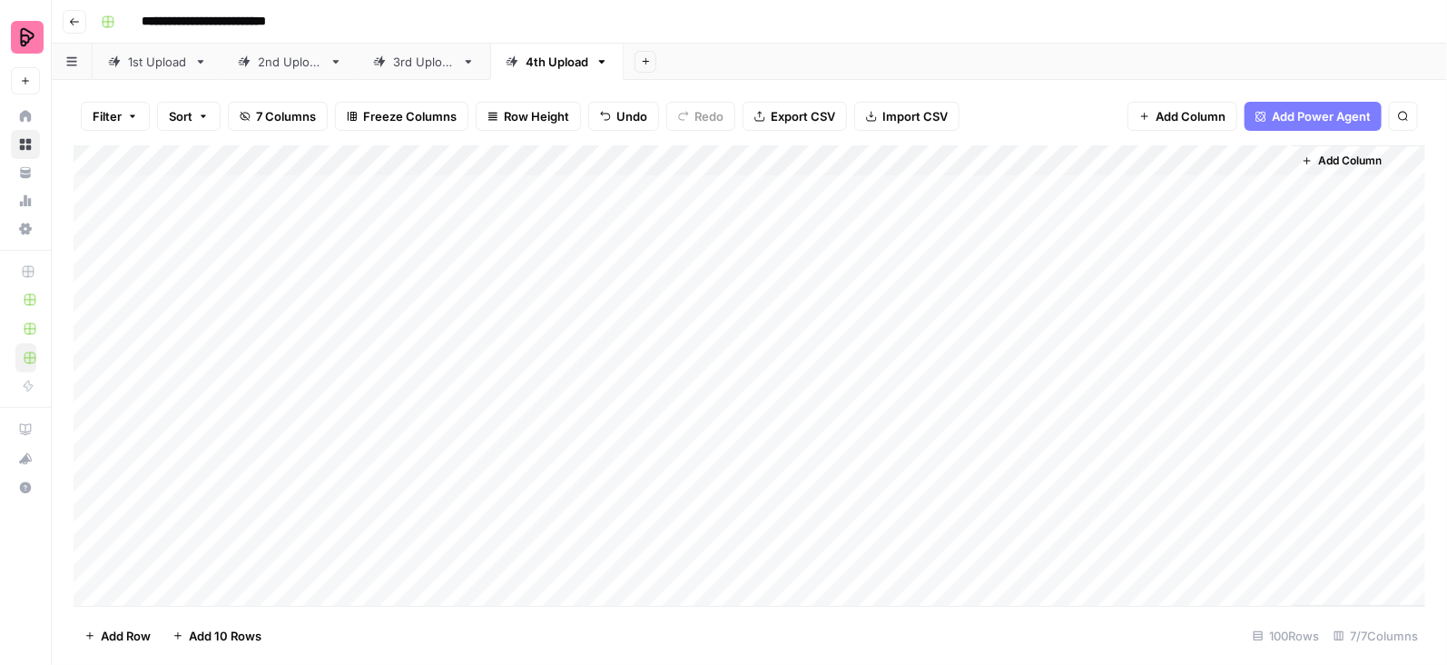
click at [642, 191] on div "Add Column" at bounding box center [750, 375] width 1352 height 461
drag, startPoint x: 45, startPoint y: 170, endPoint x: 318, endPoint y: 45, distance: 299.4
click at [0, 0] on div "Preply New Home Browse Your Data Usage Settings Recent Grids Nikki content inte…" at bounding box center [25, 160] width 51 height 320
click at [1068, 221] on div "Add Column" at bounding box center [750, 375] width 1352 height 461
click at [1064, 249] on div "Add Column" at bounding box center [750, 375] width 1352 height 461
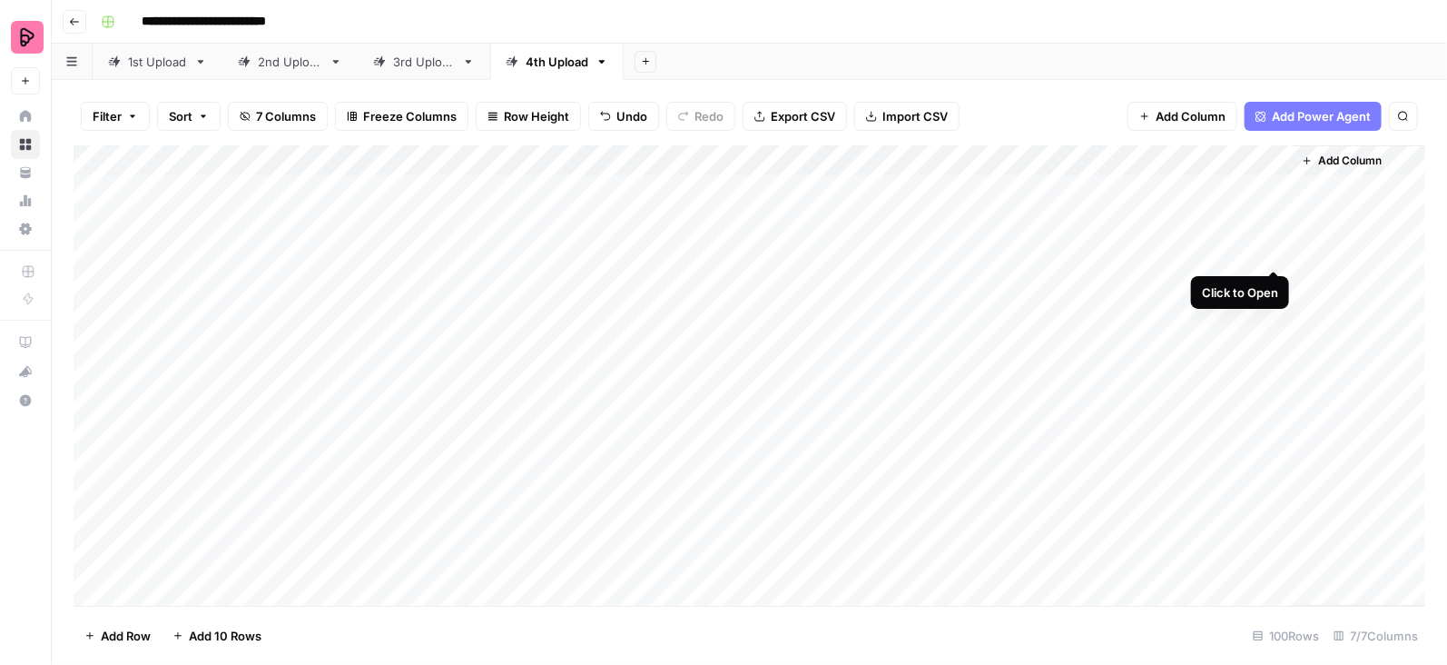
click at [1276, 254] on div "Add Column" at bounding box center [750, 375] width 1352 height 461
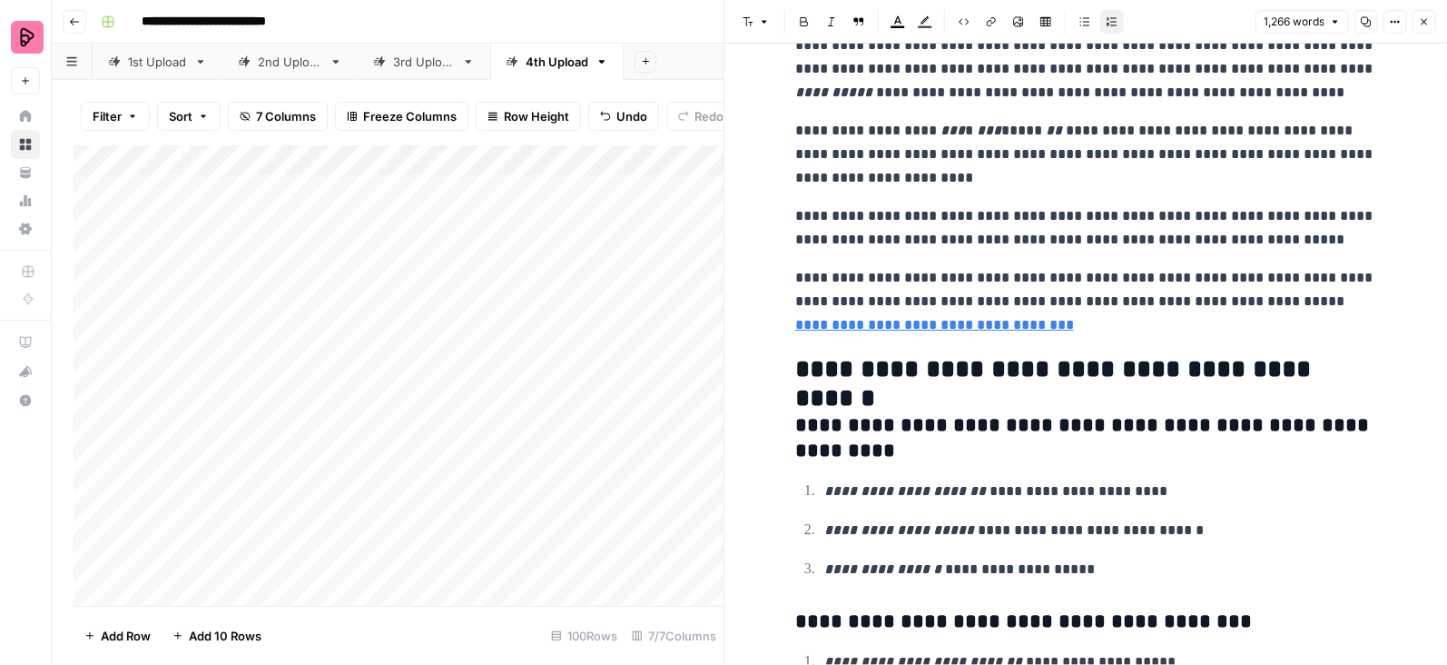
scroll to position [4962, 0]
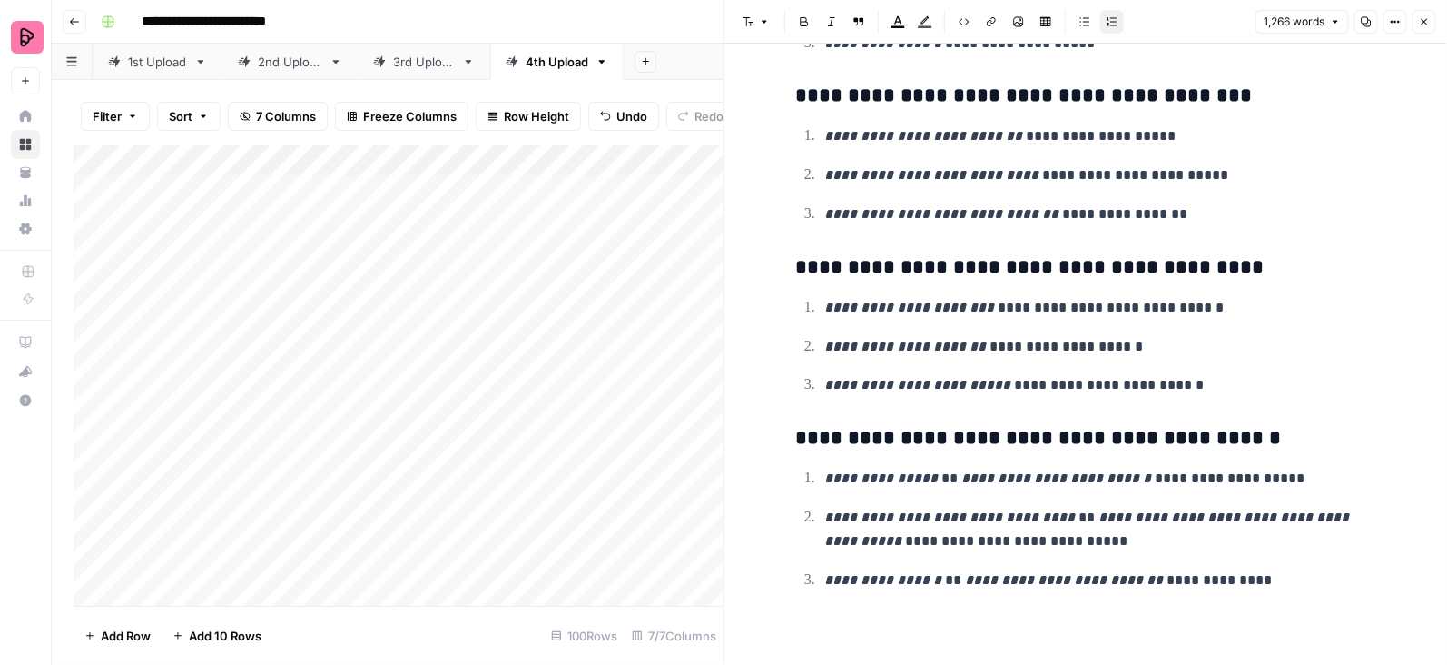
click at [1427, 17] on icon "button" at bounding box center [1424, 21] width 11 height 11
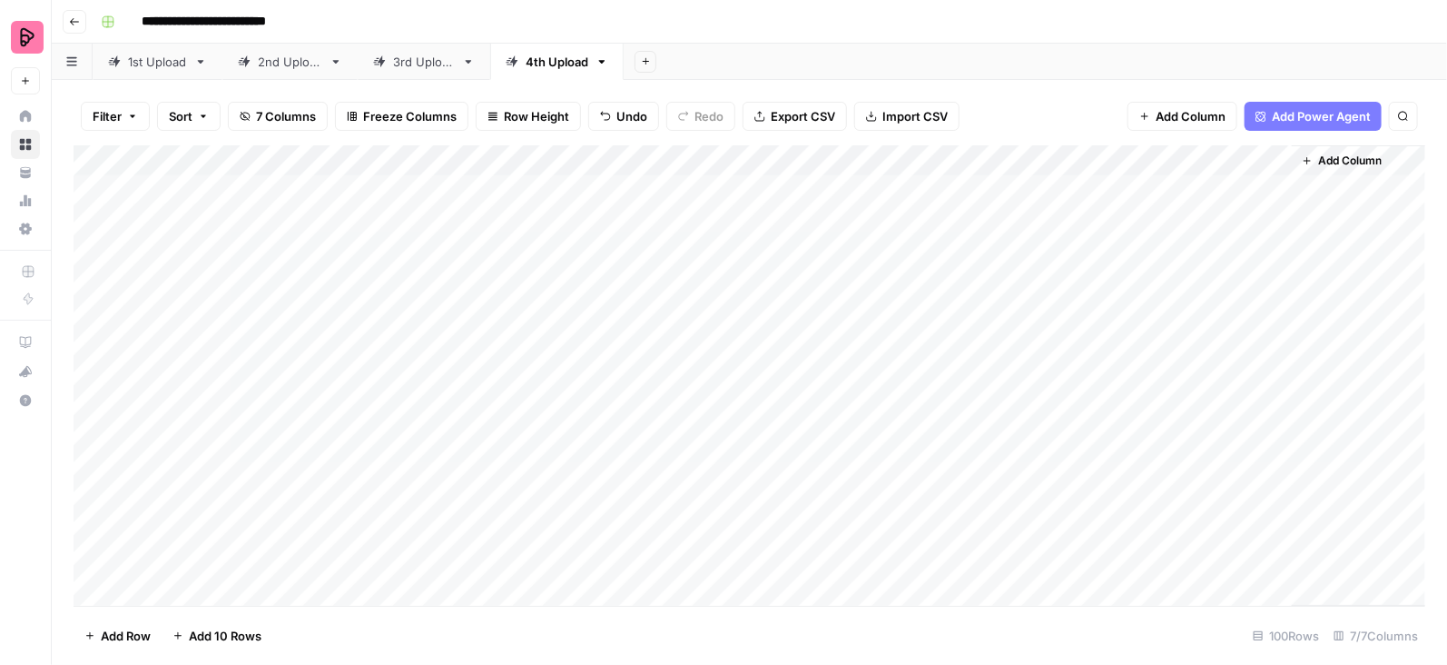
click at [1270, 221] on div "Add Column" at bounding box center [750, 375] width 1352 height 461
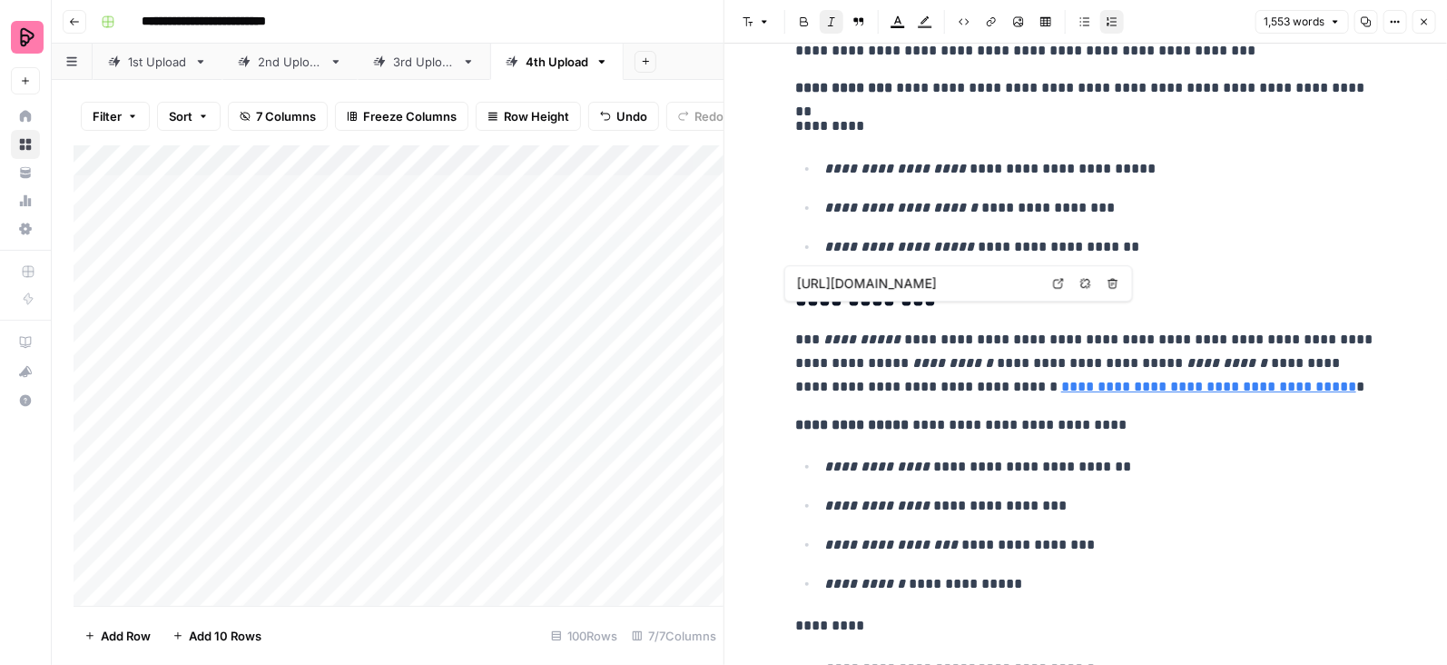
scroll to position [2435, 0]
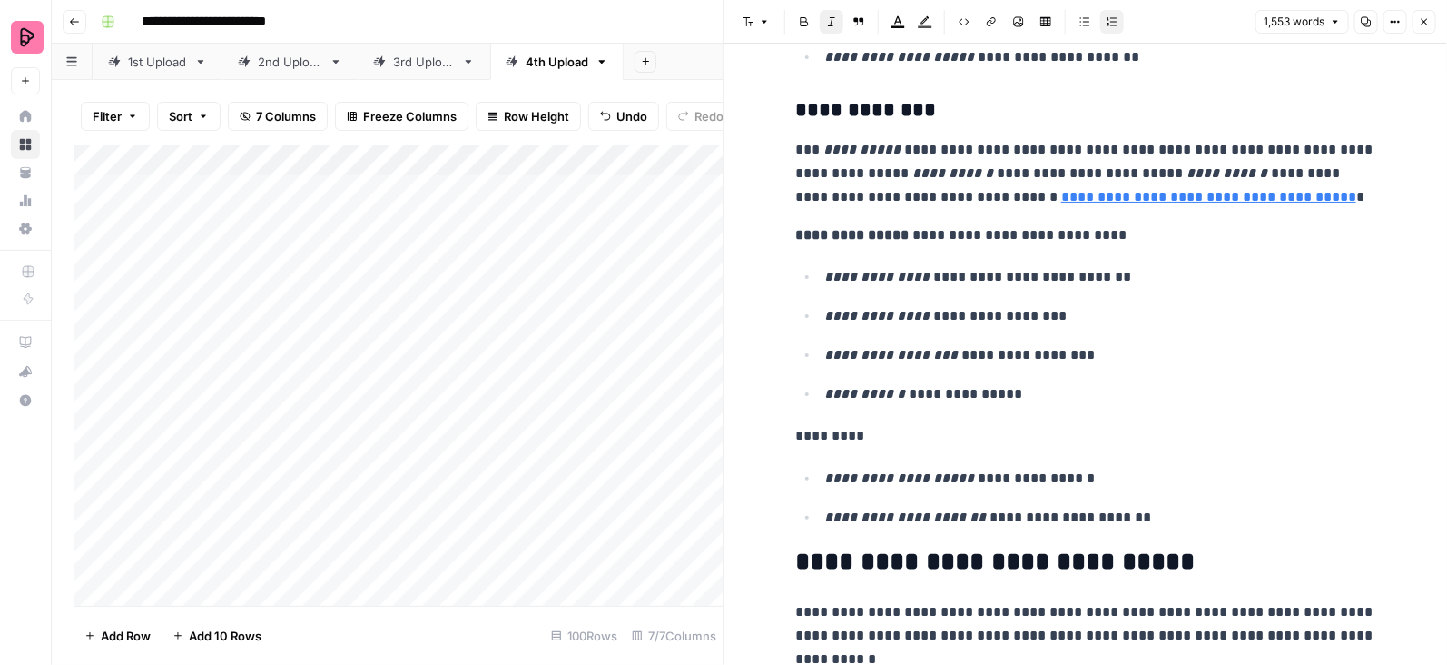
click at [1423, 24] on icon "button" at bounding box center [1425, 22] width 6 height 6
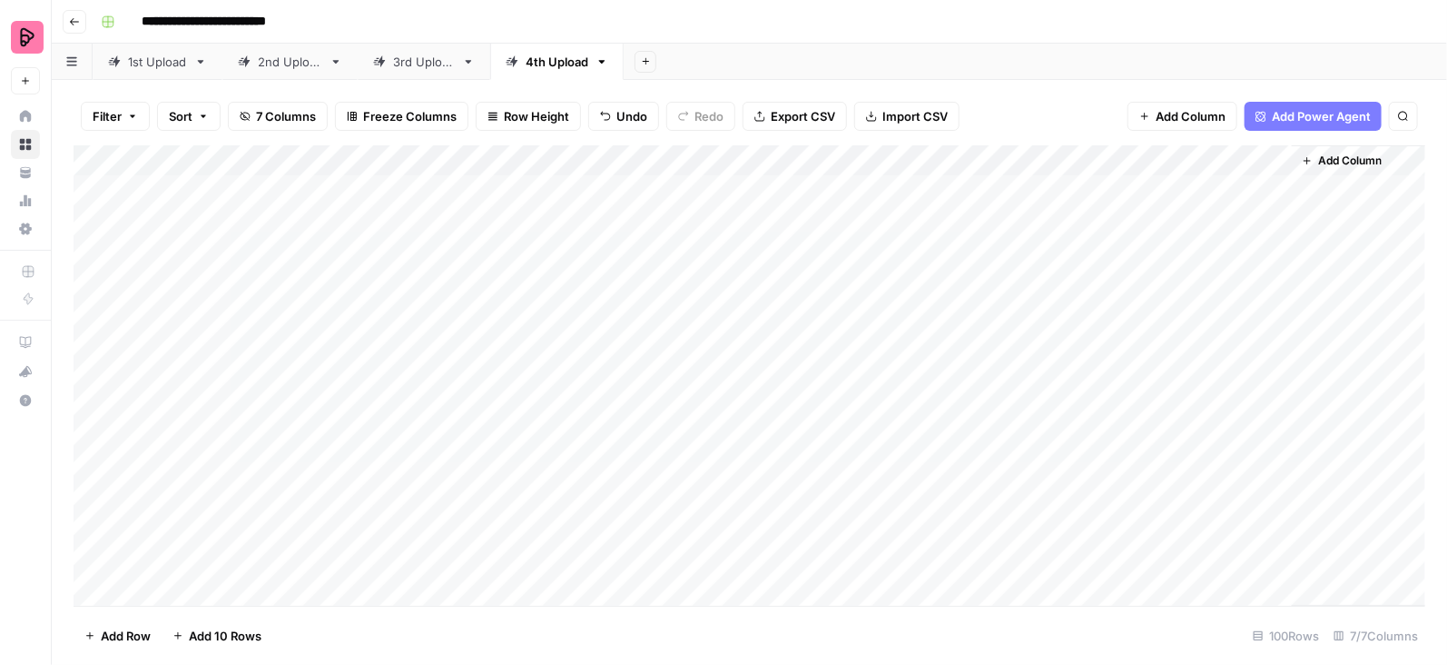
click at [1084, 161] on div "Add Column" at bounding box center [750, 375] width 1352 height 461
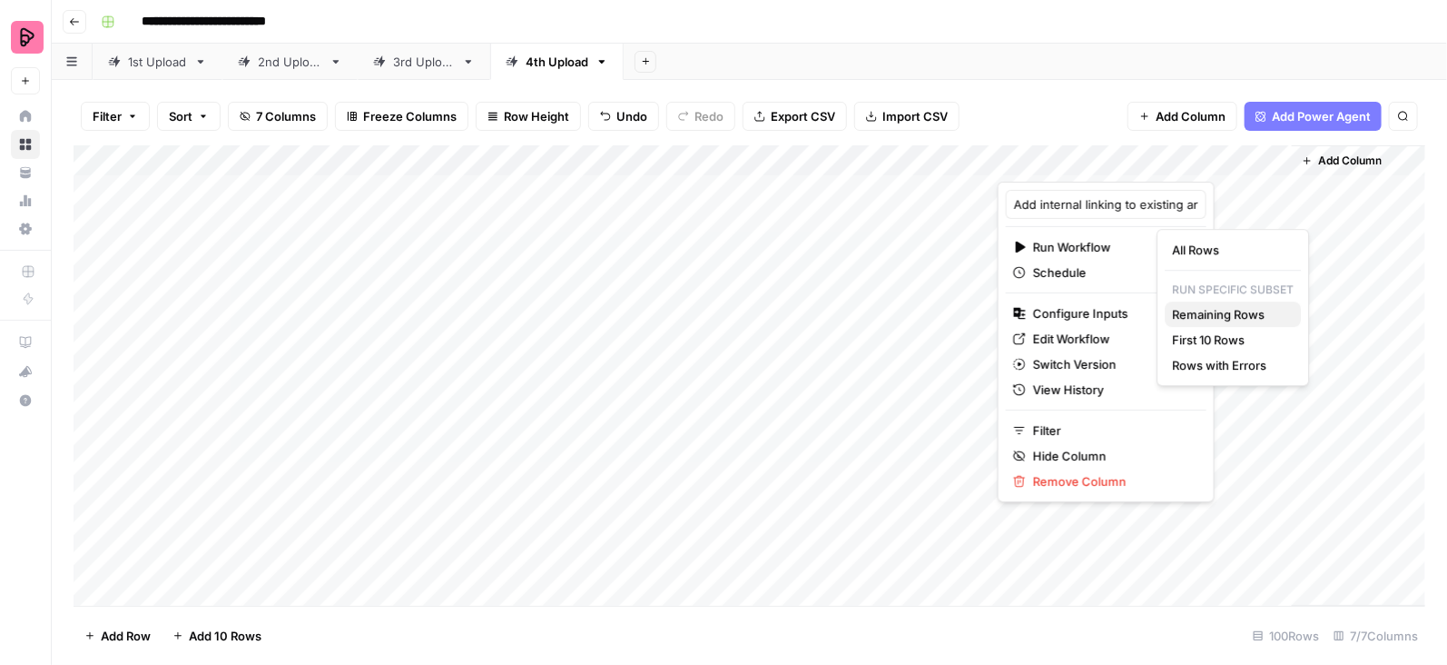
click at [1234, 314] on span "Remaining Rows" at bounding box center [1229, 314] width 114 height 18
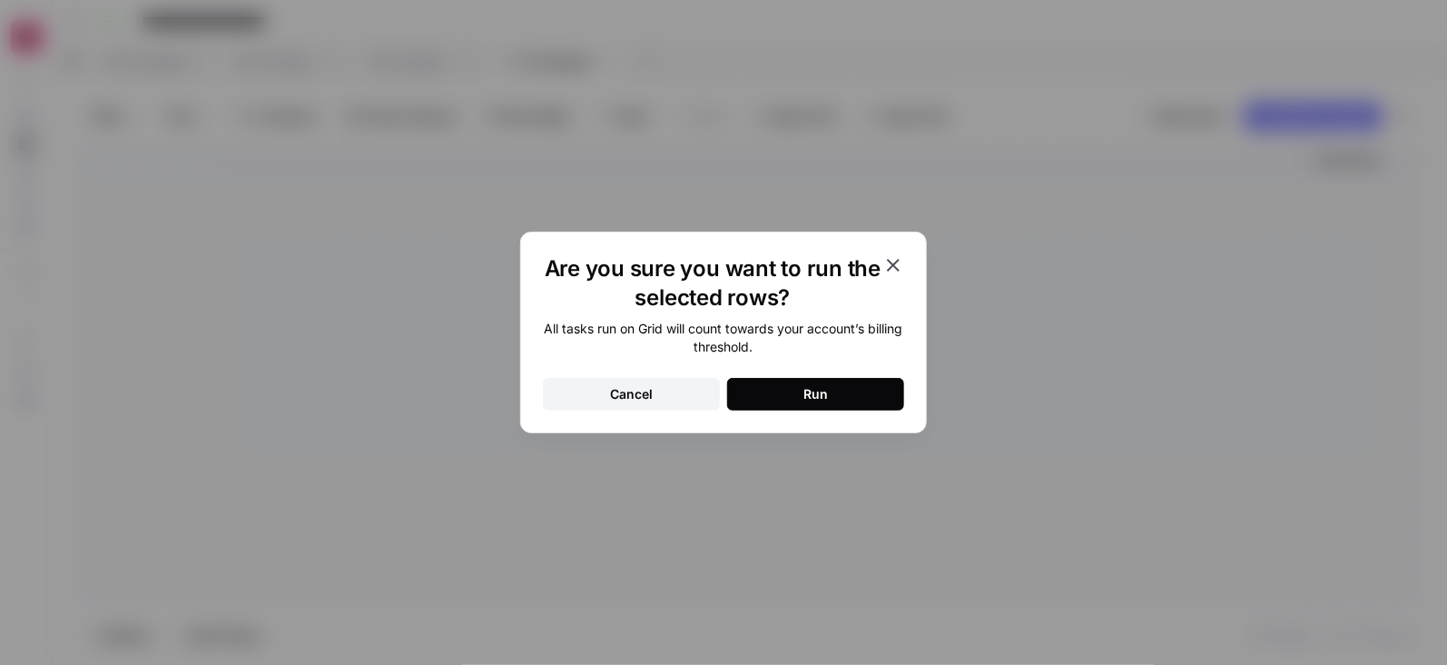
click at [780, 389] on button "Run" at bounding box center [815, 394] width 177 height 33
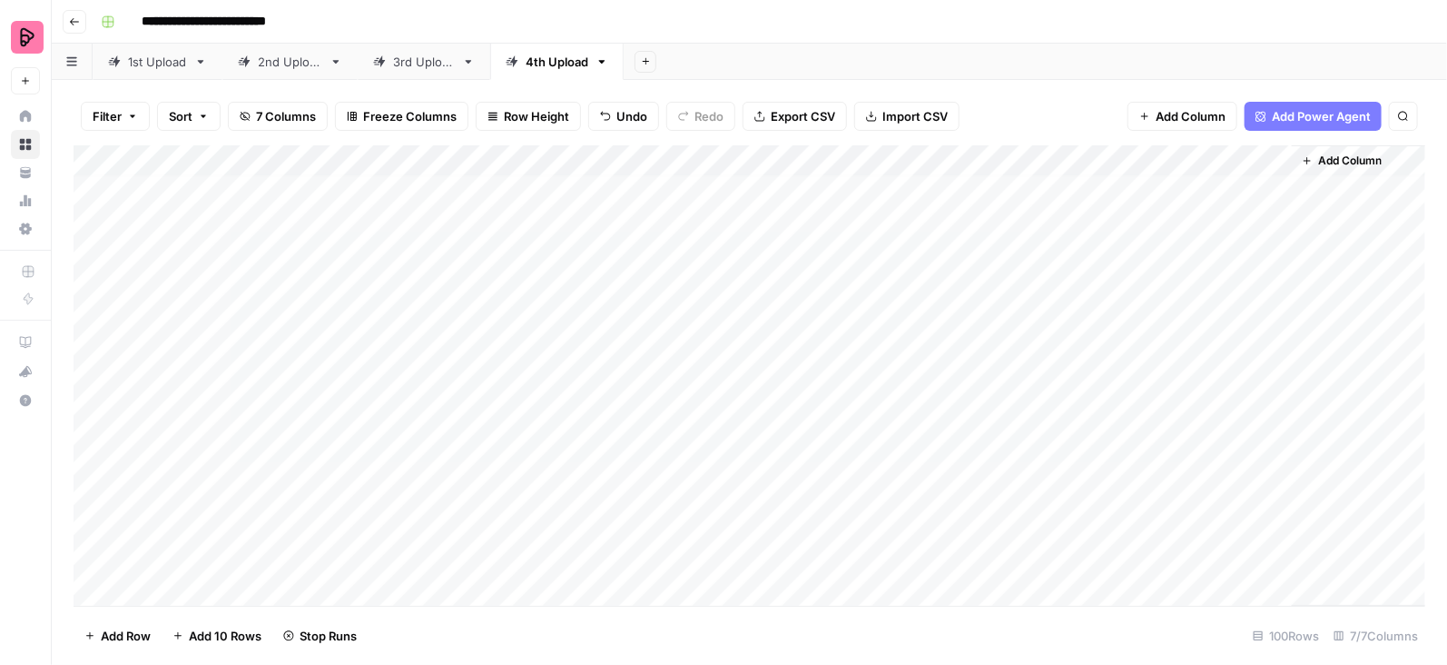
scroll to position [36, 0]
click at [426, 60] on div "3rd Upload" at bounding box center [424, 62] width 62 height 18
click at [1283, 338] on div "Add Column" at bounding box center [750, 375] width 1352 height 461
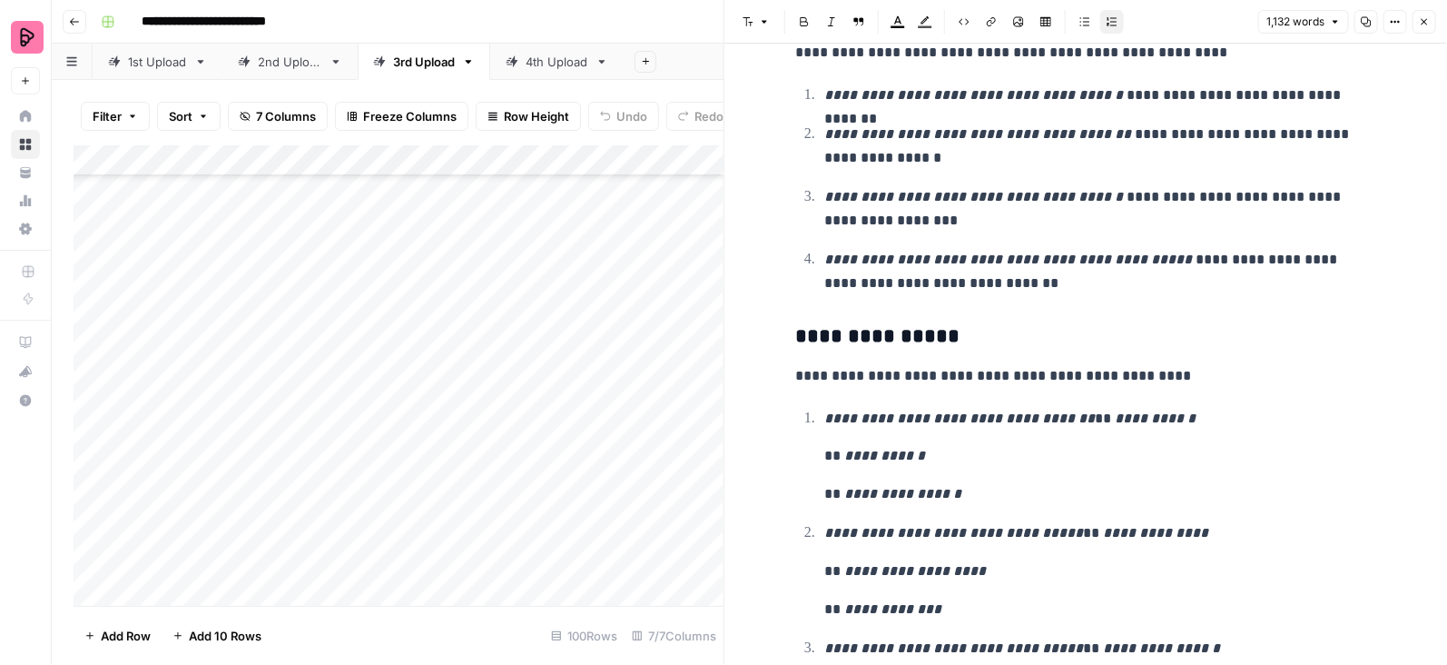
scroll to position [3416, 0]
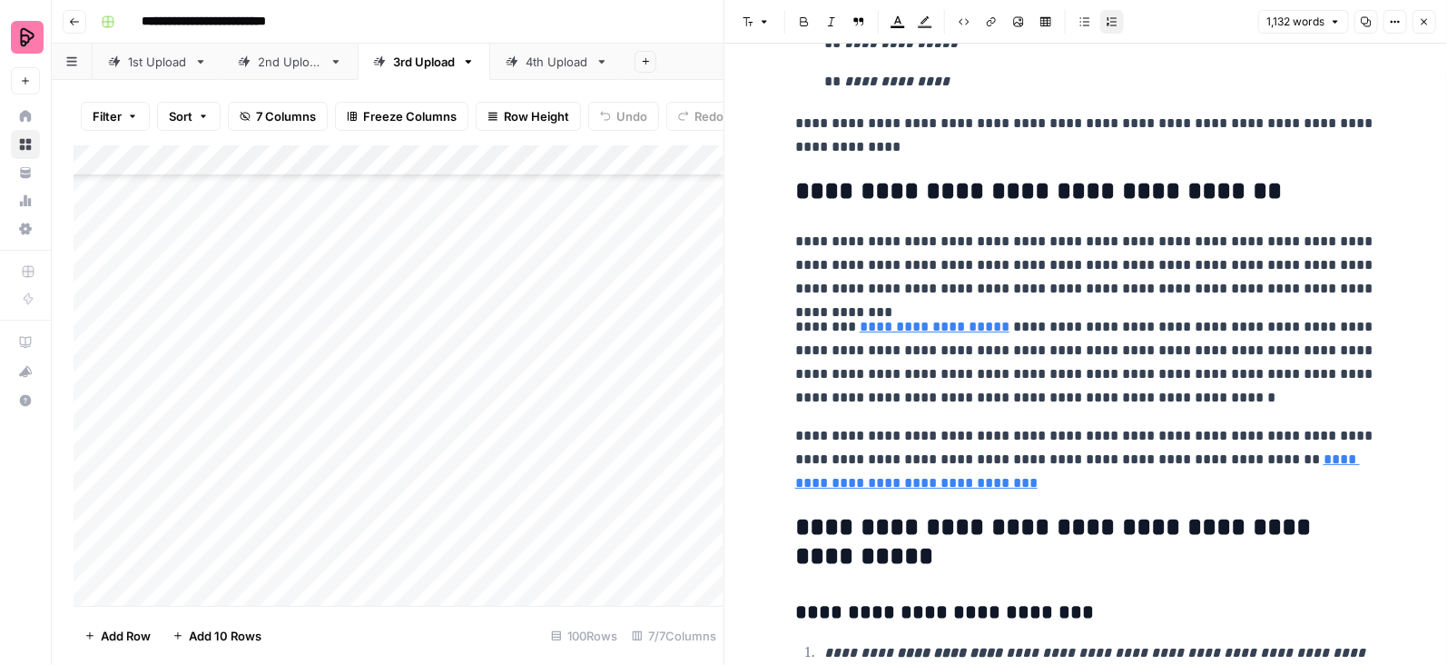
click at [1425, 24] on icon "button" at bounding box center [1424, 21] width 11 height 11
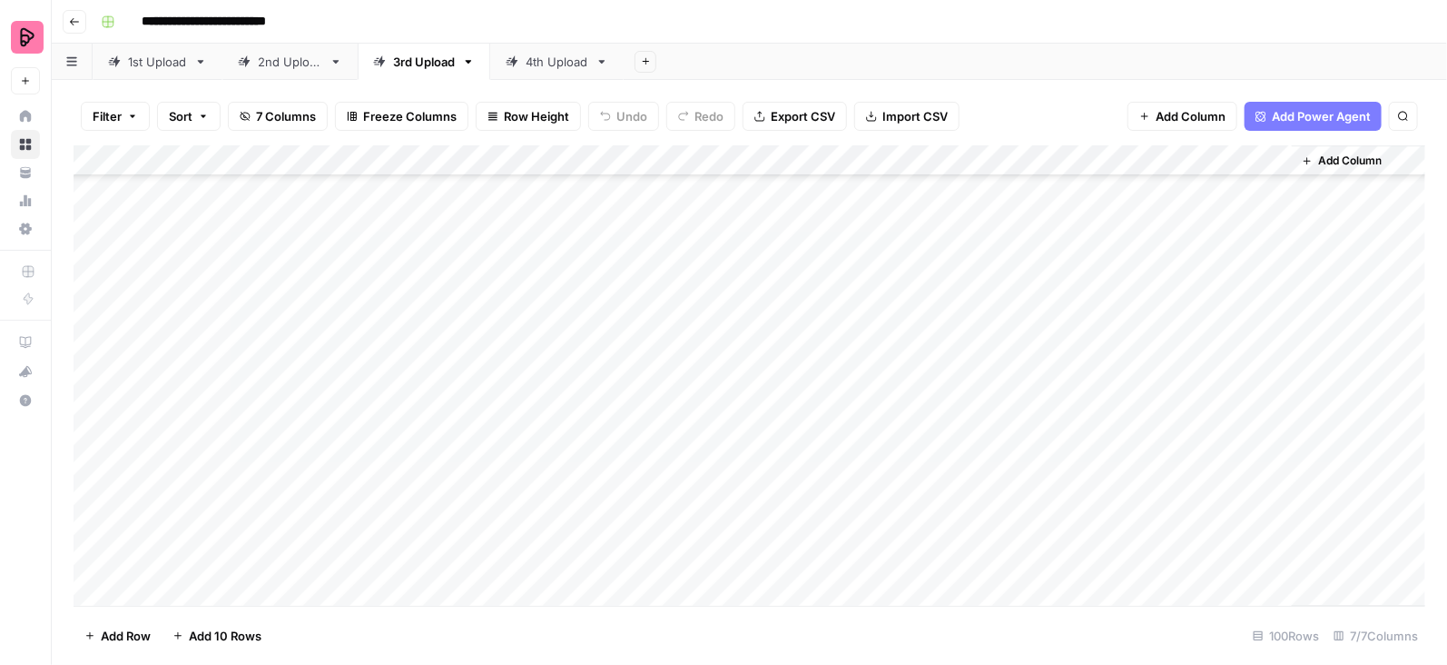
scroll to position [2686, 0]
click at [1271, 438] on div "Add Column" at bounding box center [750, 375] width 1352 height 461
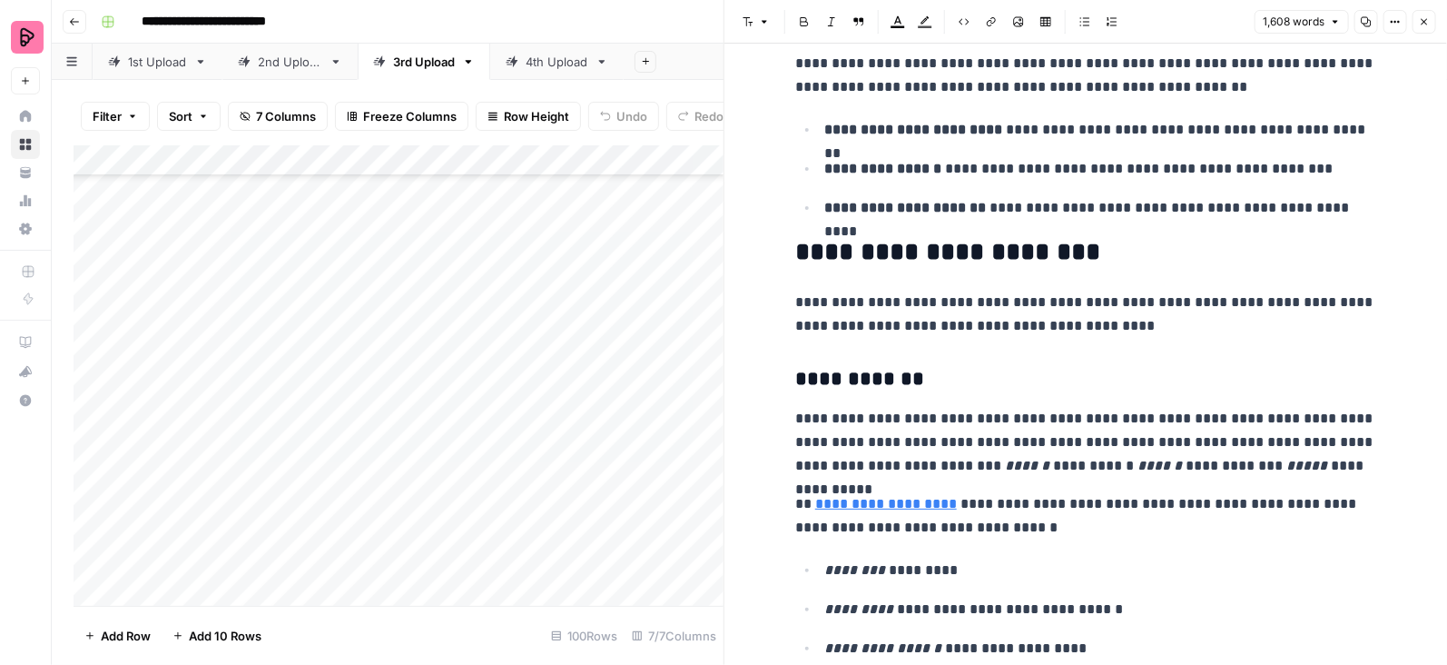
scroll to position [756, 0]
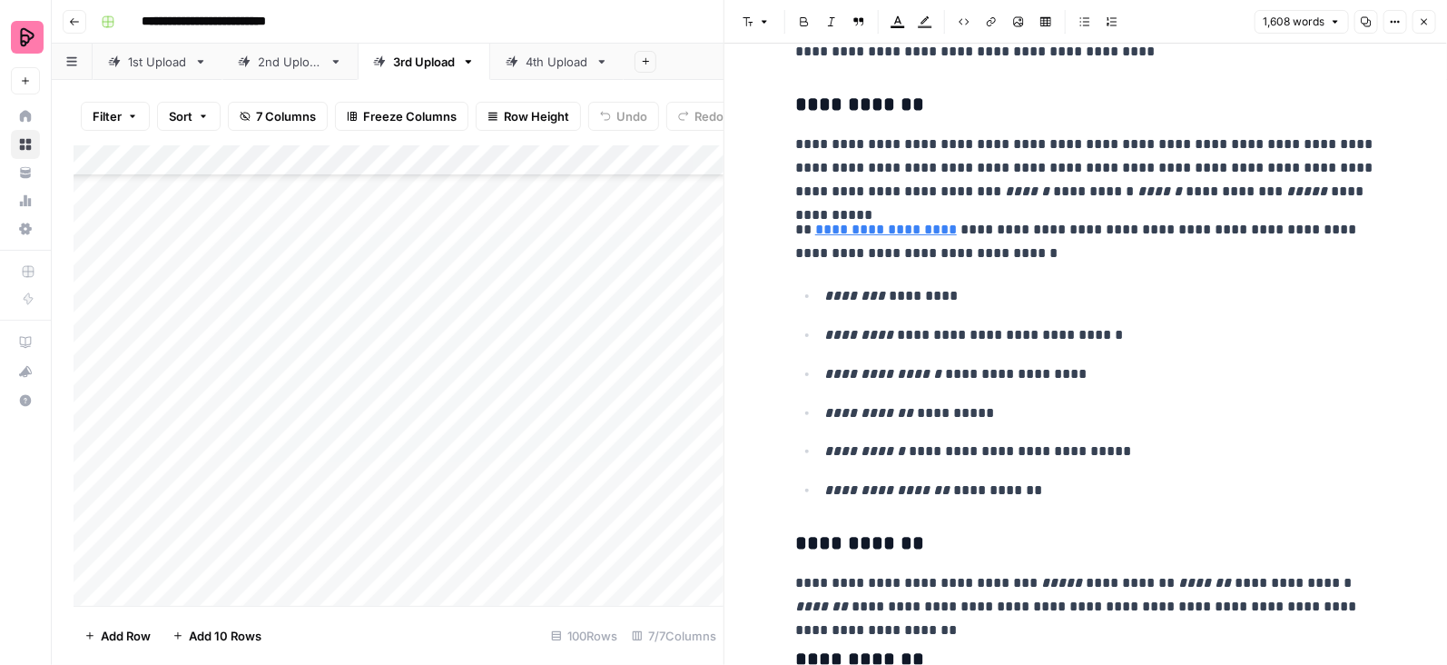
click at [384, 320] on div "Add Column" at bounding box center [399, 375] width 650 height 461
click at [383, 318] on div "Add Column" at bounding box center [399, 375] width 650 height 461
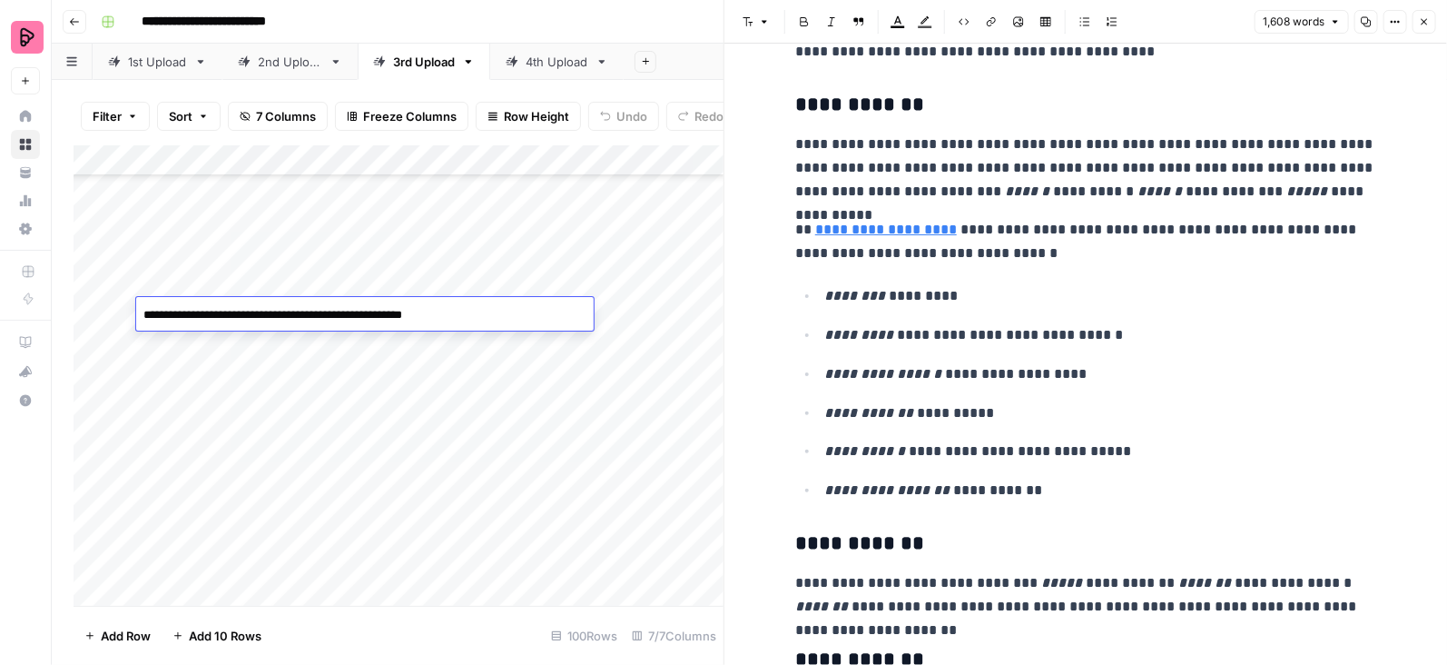
click at [383, 318] on textarea "**********" at bounding box center [365, 314] width 458 height 25
click at [404, 376] on div "Add Column" at bounding box center [399, 375] width 650 height 461
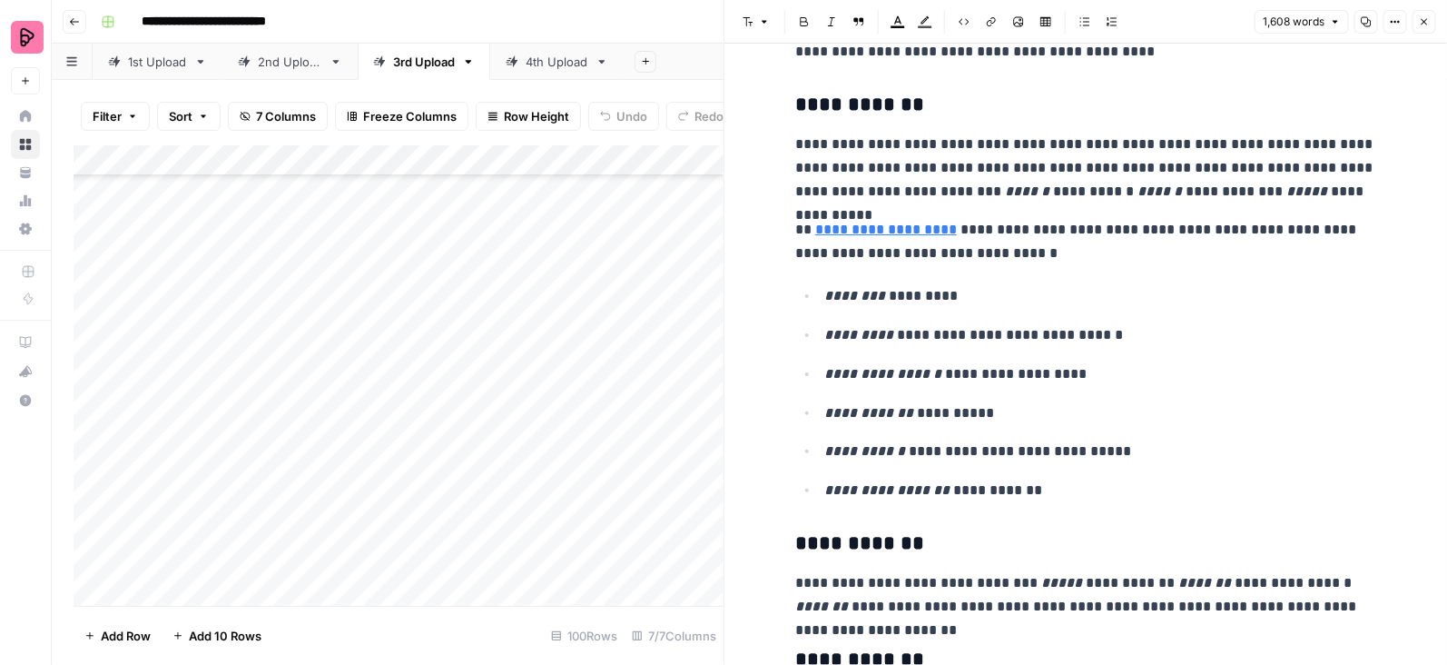
click at [401, 304] on div "Add Column" at bounding box center [399, 375] width 650 height 461
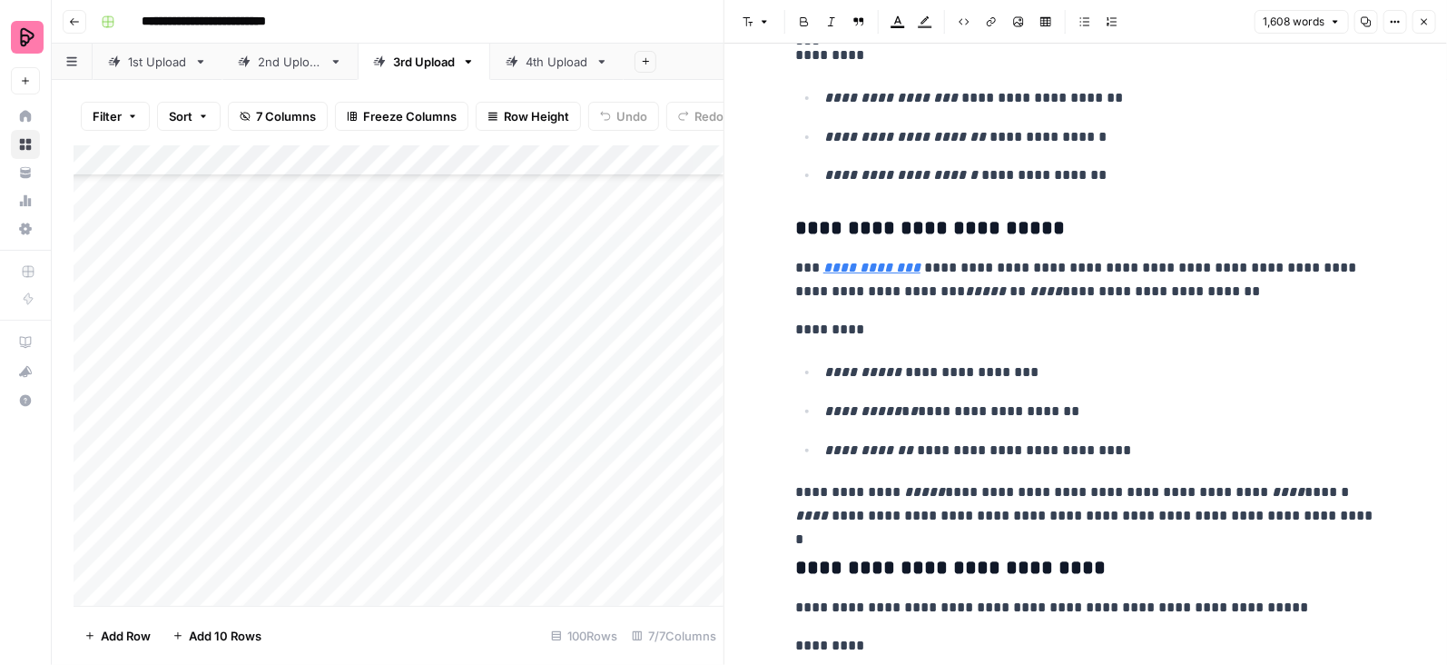
scroll to position [3223, 0]
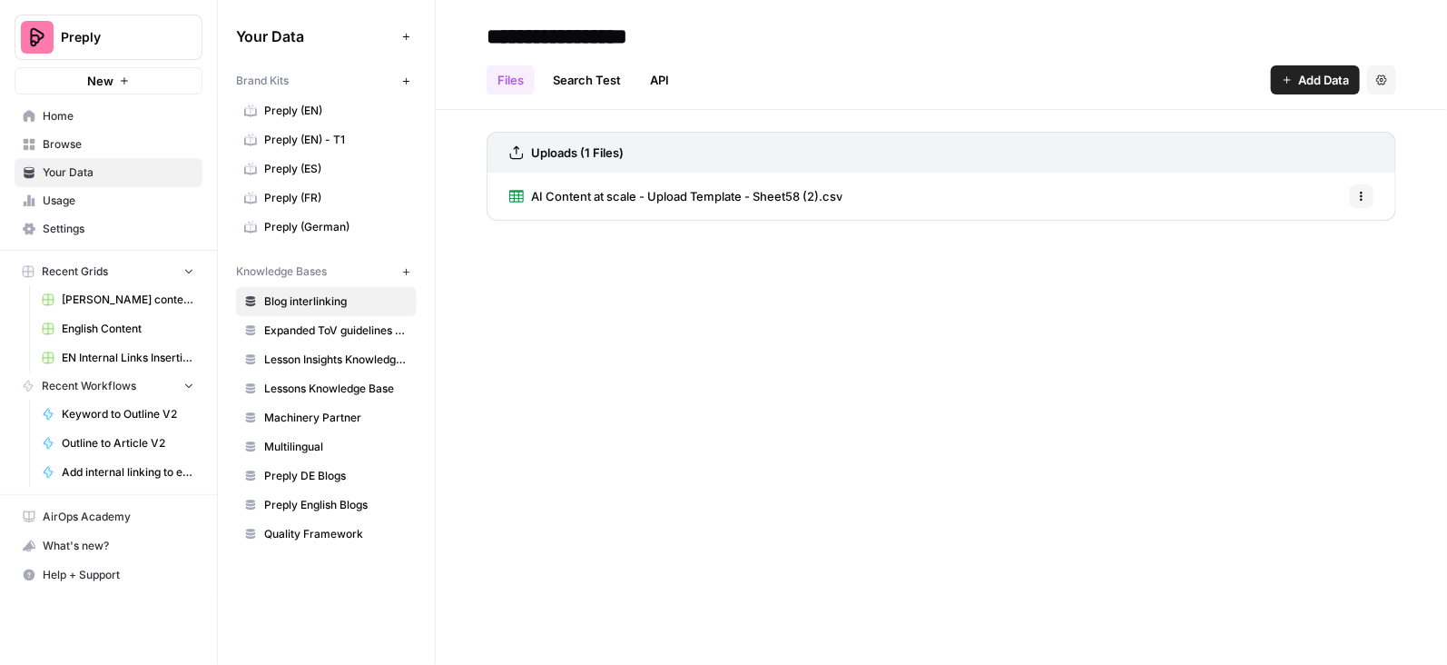
click at [742, 199] on span "AI Content at scale - Upload Template - Sheet58 (2).csv" at bounding box center [686, 196] width 311 height 18
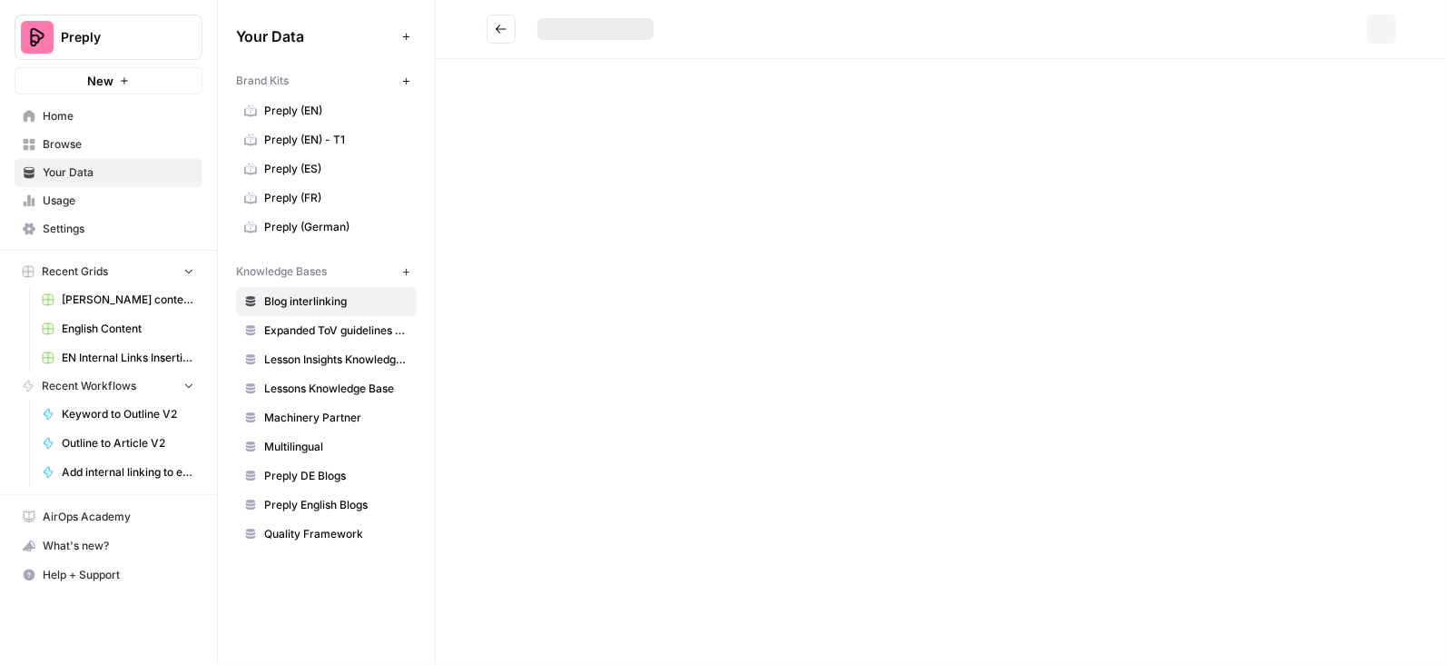
click at [742, 199] on div "Options" at bounding box center [941, 332] width 1011 height 665
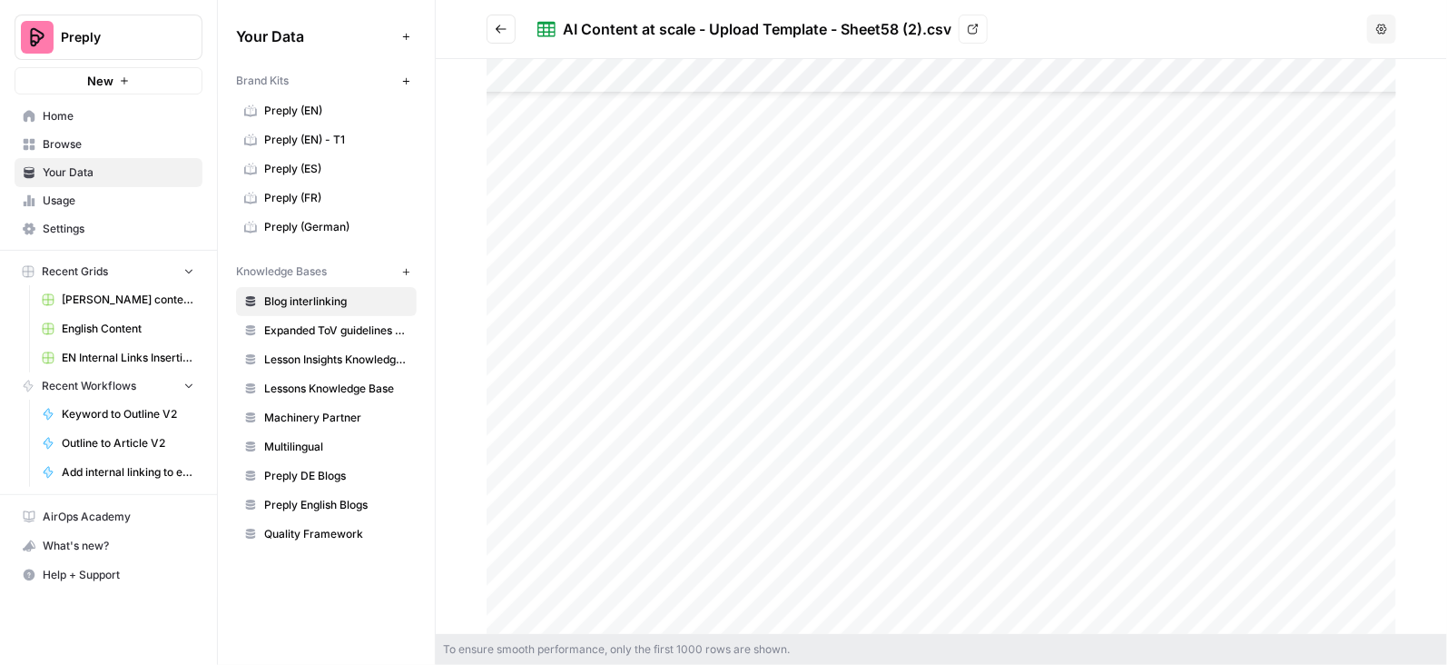
scroll to position [503, 0]
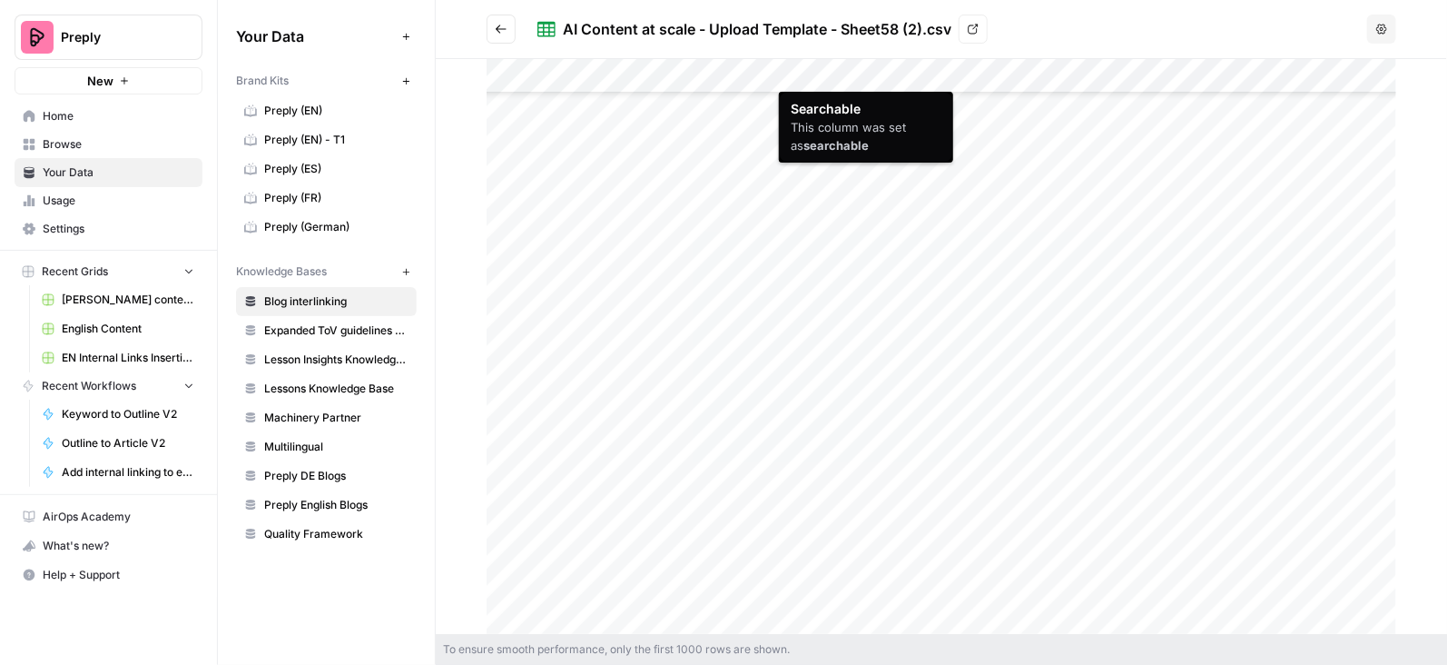
click at [1154, 72] on div at bounding box center [942, 347] width 910 height 576
click at [801, 69] on div at bounding box center [942, 347] width 910 height 576
click at [793, 69] on div at bounding box center [942, 347] width 910 height 576
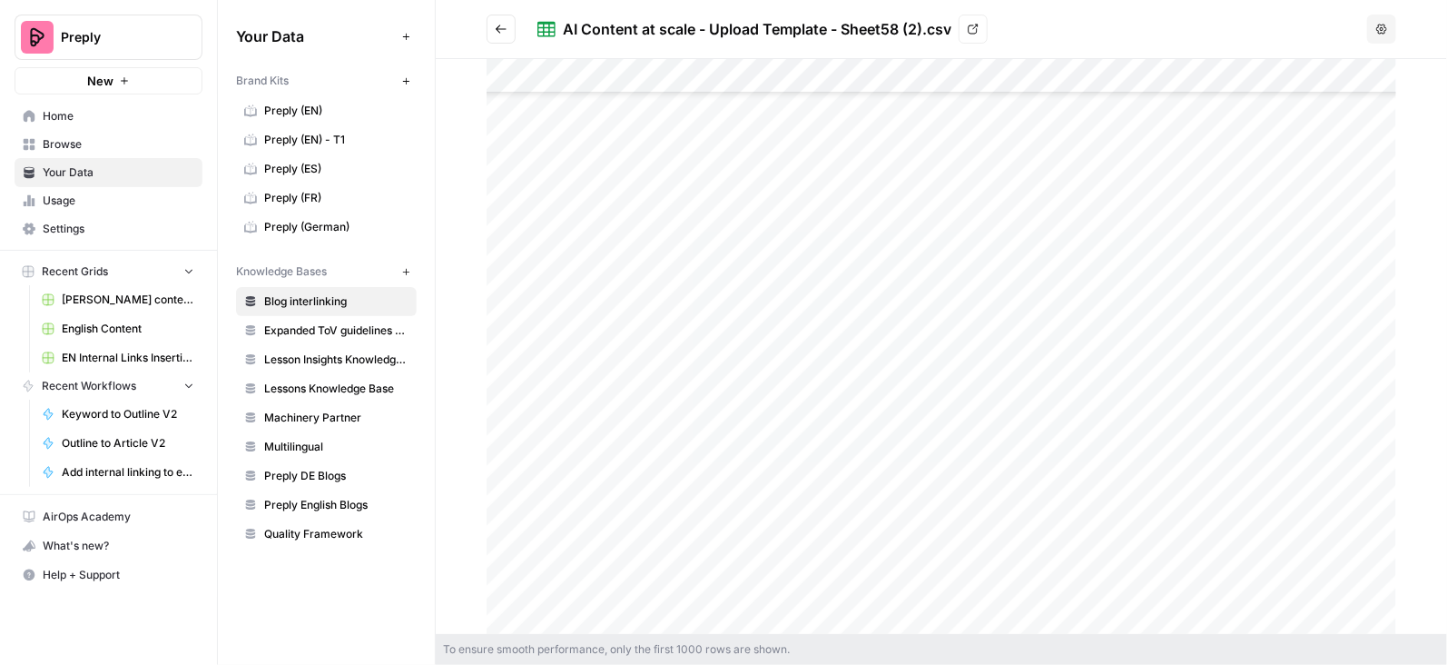
scroll to position [8469, 0]
click at [1369, 21] on button "Options" at bounding box center [1381, 29] width 29 height 29
click at [1253, 25] on h2 "AI Content at scale - Upload Template - Sheet58 (2).csv View" at bounding box center [923, 29] width 873 height 29
click at [975, 24] on icon at bounding box center [973, 29] width 11 height 11
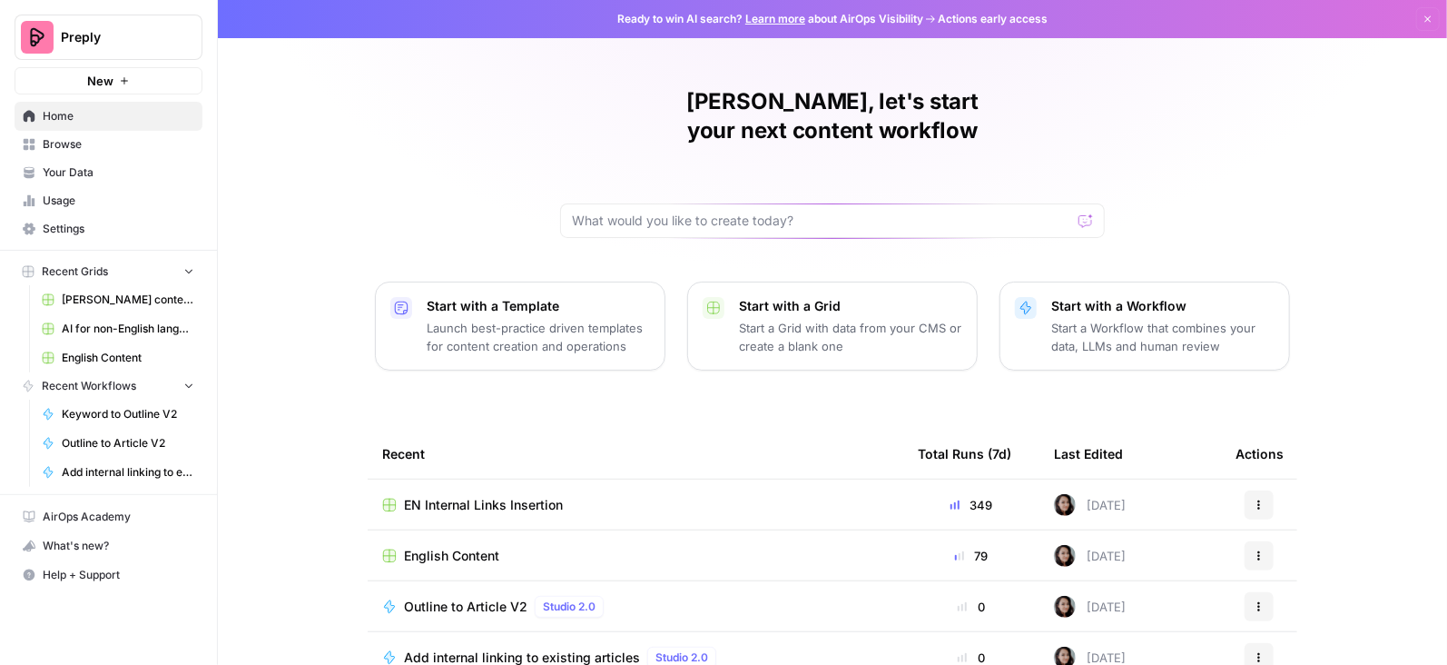
click at [497, 496] on span "EN Internal Links Insertion" at bounding box center [483, 505] width 159 height 18
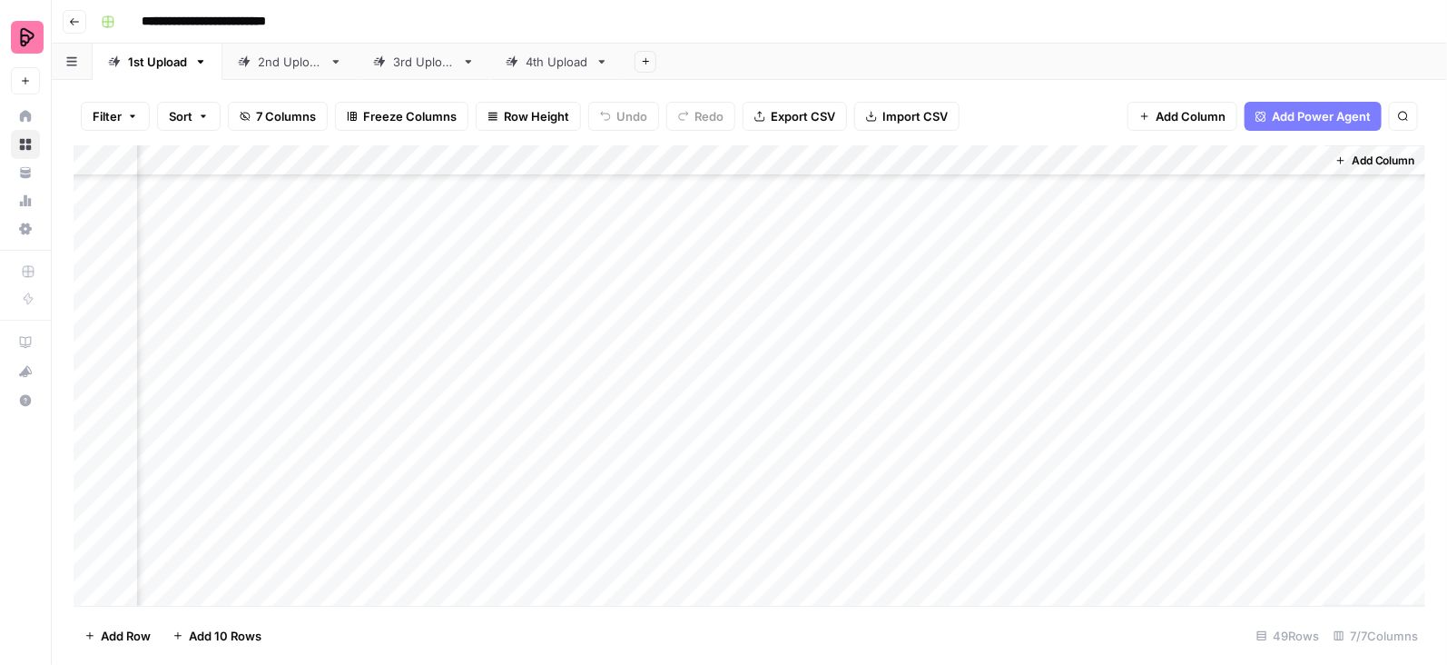
scroll to position [1111, 321]
click at [569, 56] on div "4th Upload" at bounding box center [557, 62] width 63 height 18
click at [1271, 556] on div "Add Column" at bounding box center [750, 375] width 1352 height 461
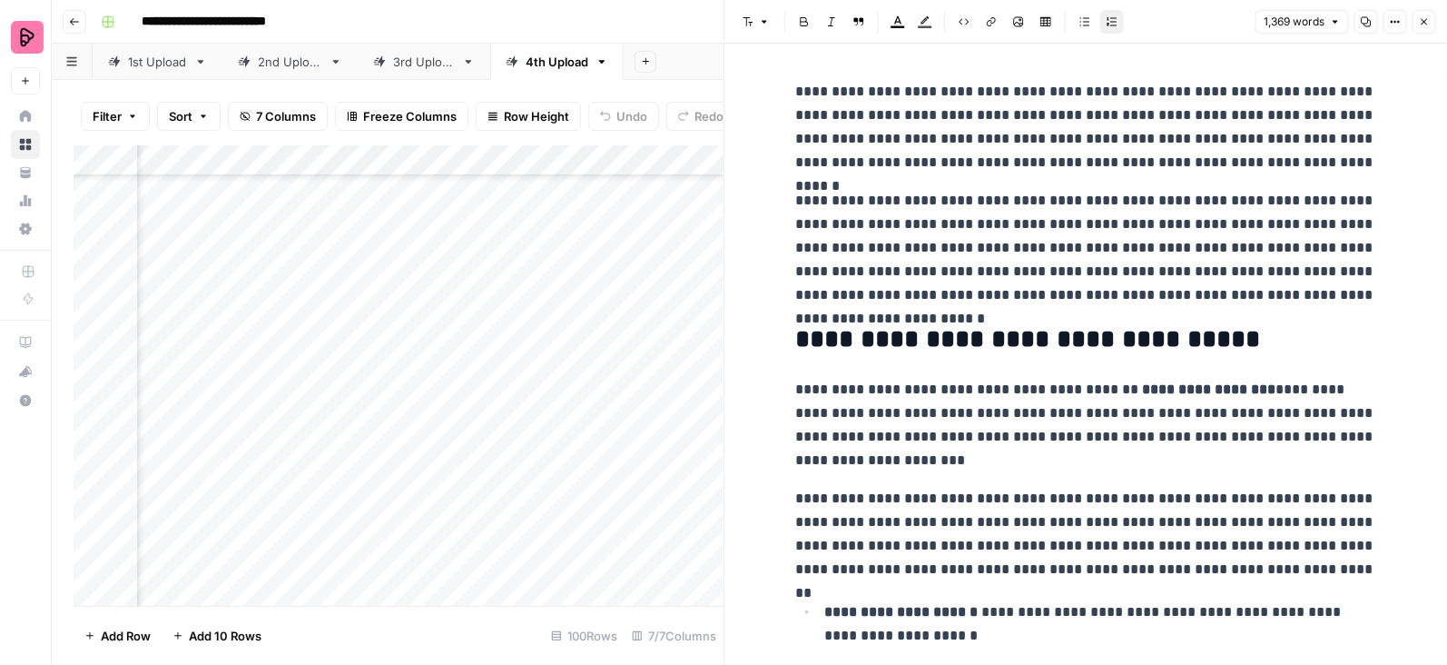
click at [1425, 17] on icon "button" at bounding box center [1424, 21] width 11 height 11
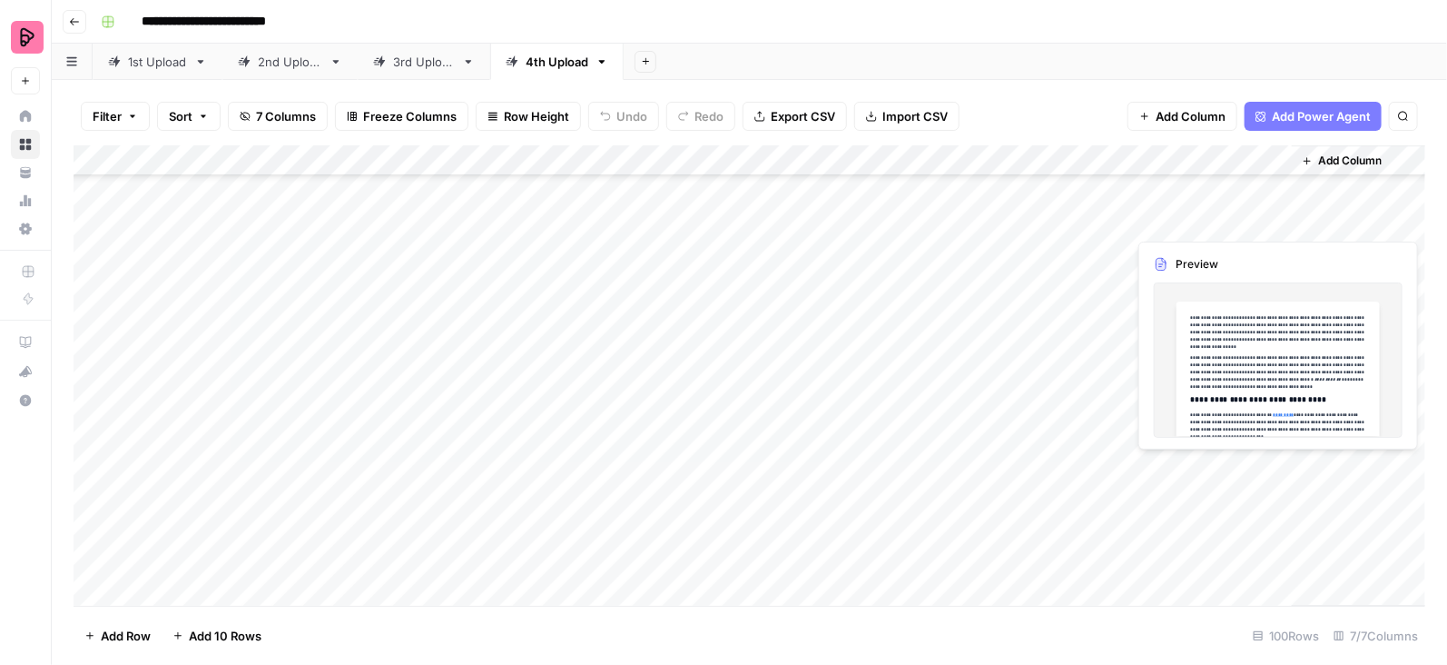
scroll to position [2489, 0]
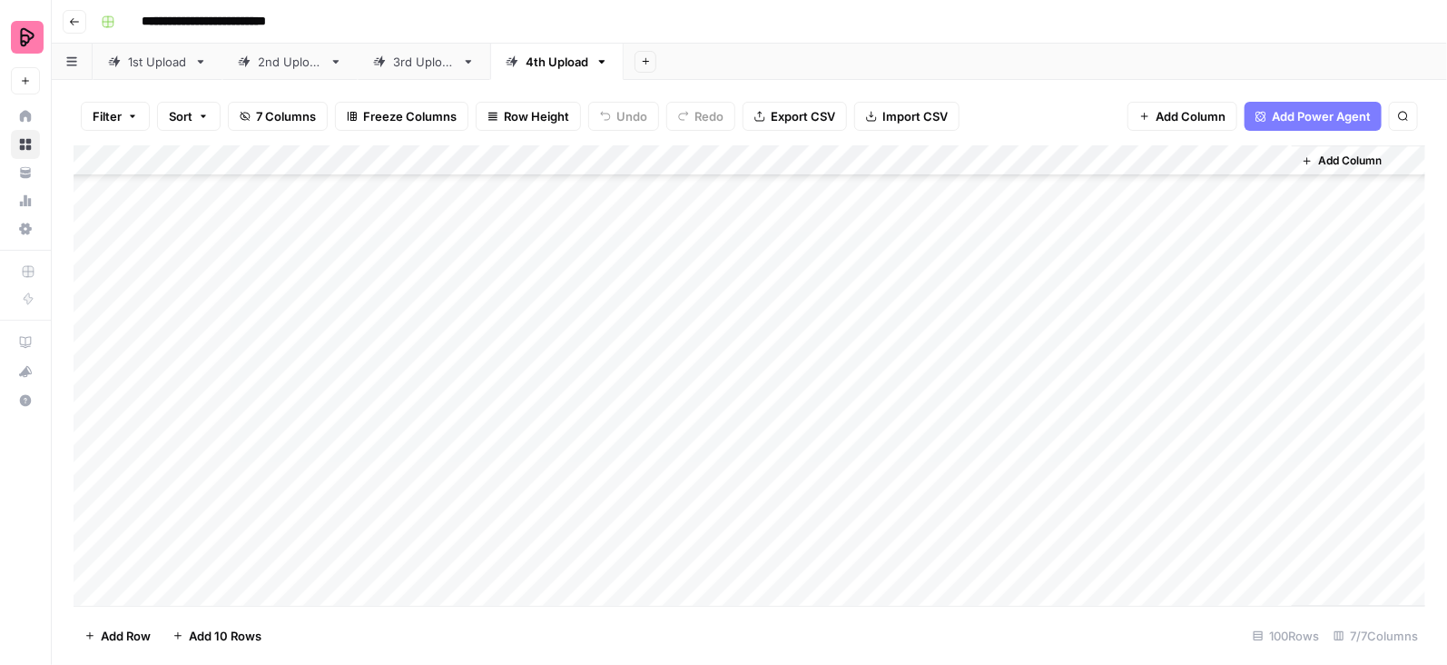
click at [1274, 262] on div "Add Column" at bounding box center [750, 375] width 1352 height 461
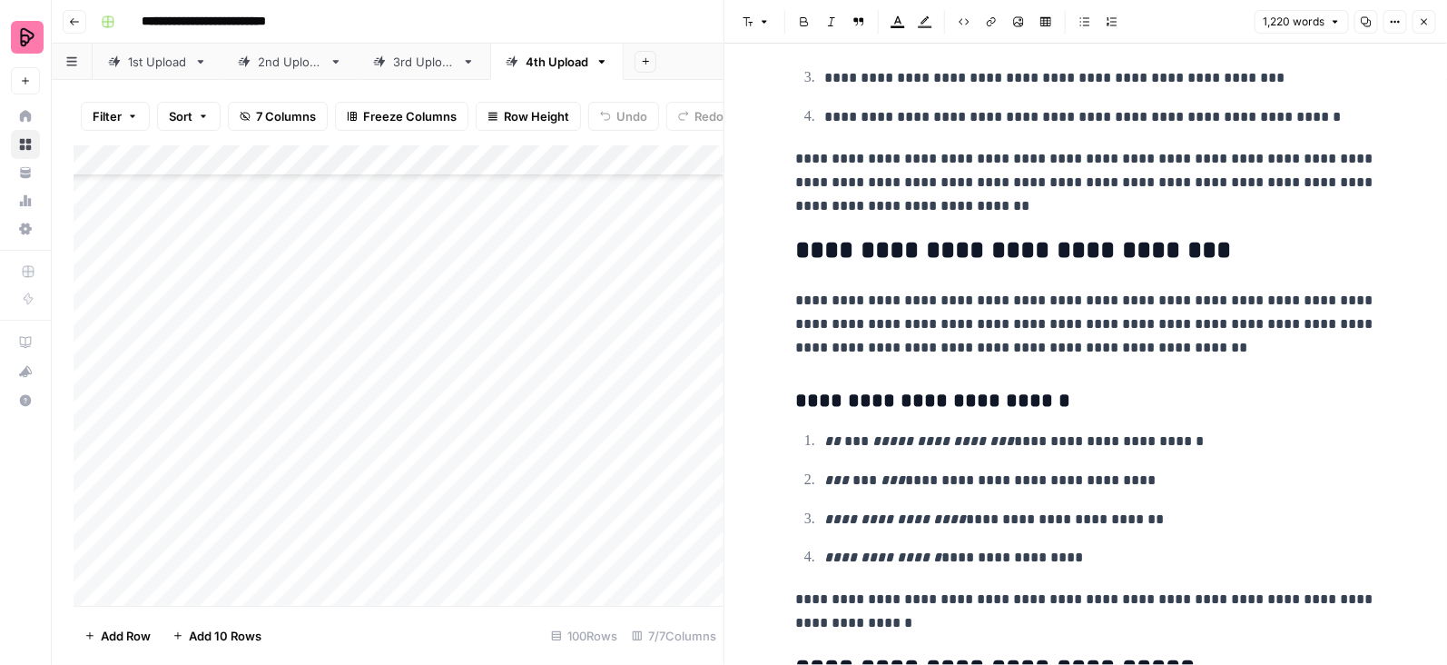
scroll to position [2549, 0]
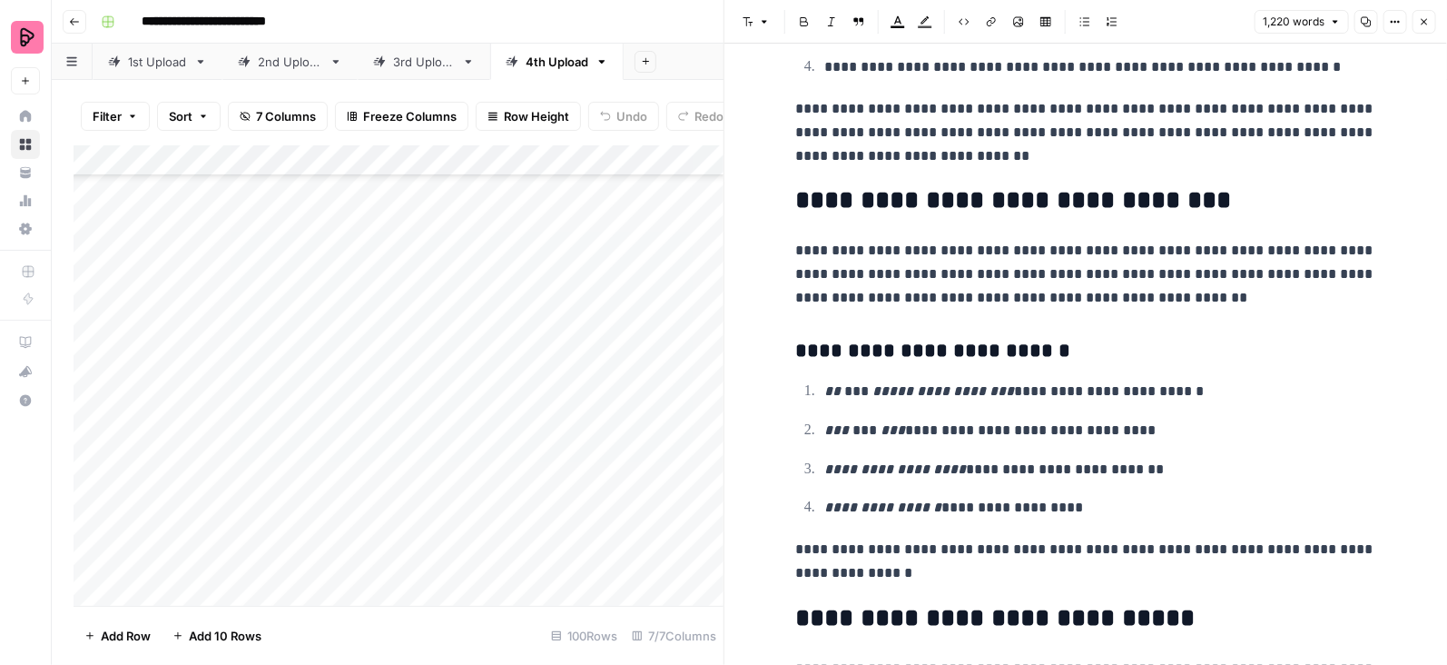
click at [1424, 25] on icon "button" at bounding box center [1424, 21] width 11 height 11
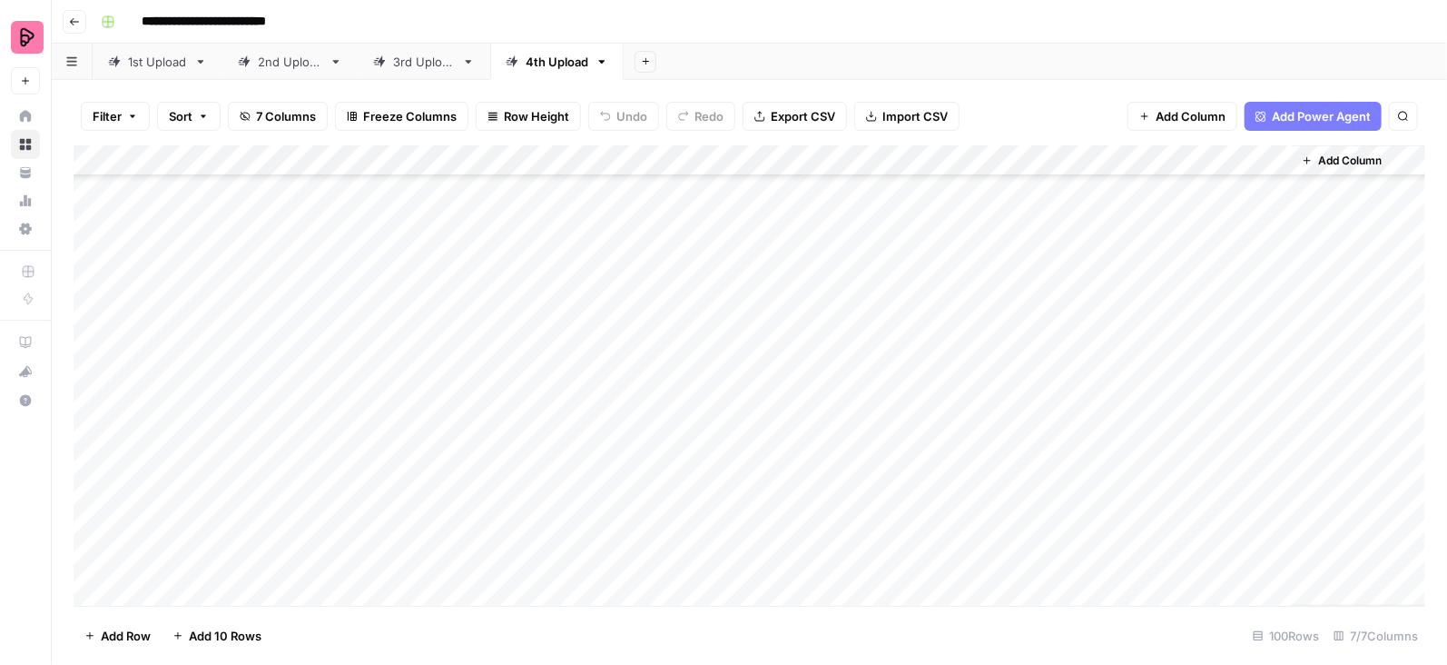
scroll to position [702, 0]
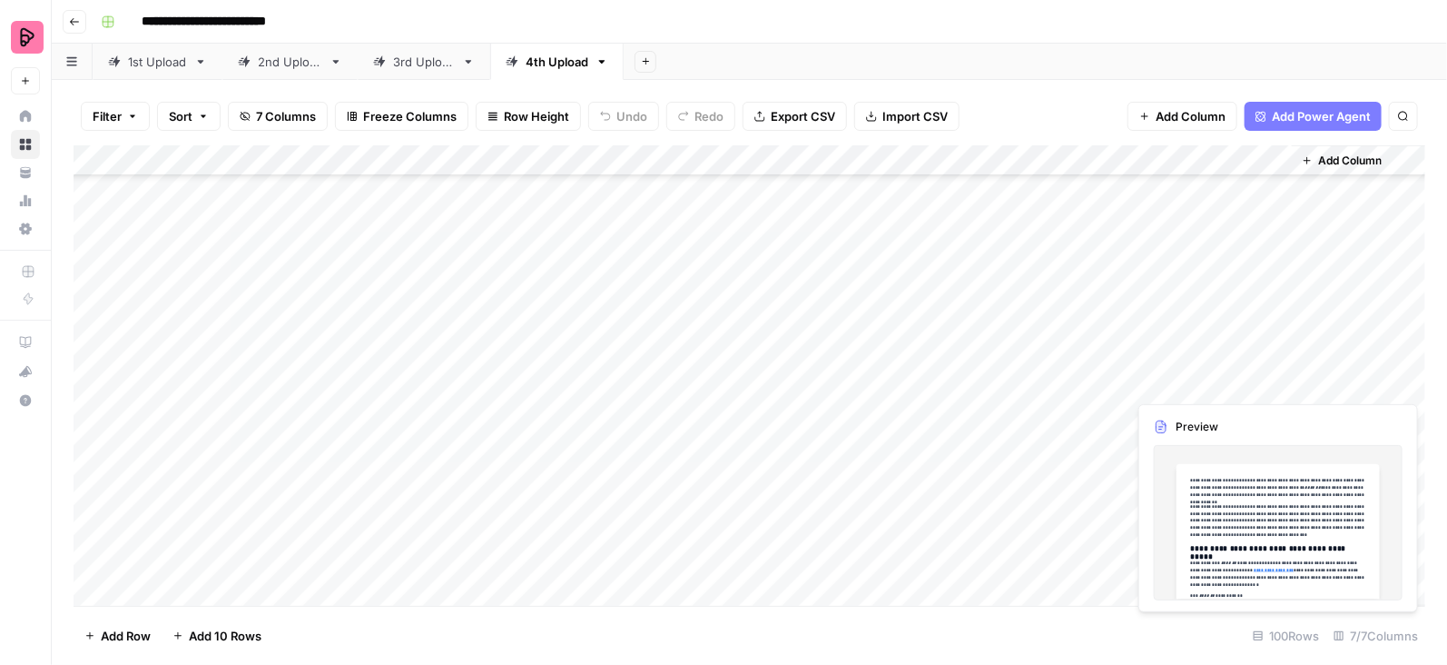
click at [1270, 375] on div "Add Column" at bounding box center [750, 375] width 1352 height 461
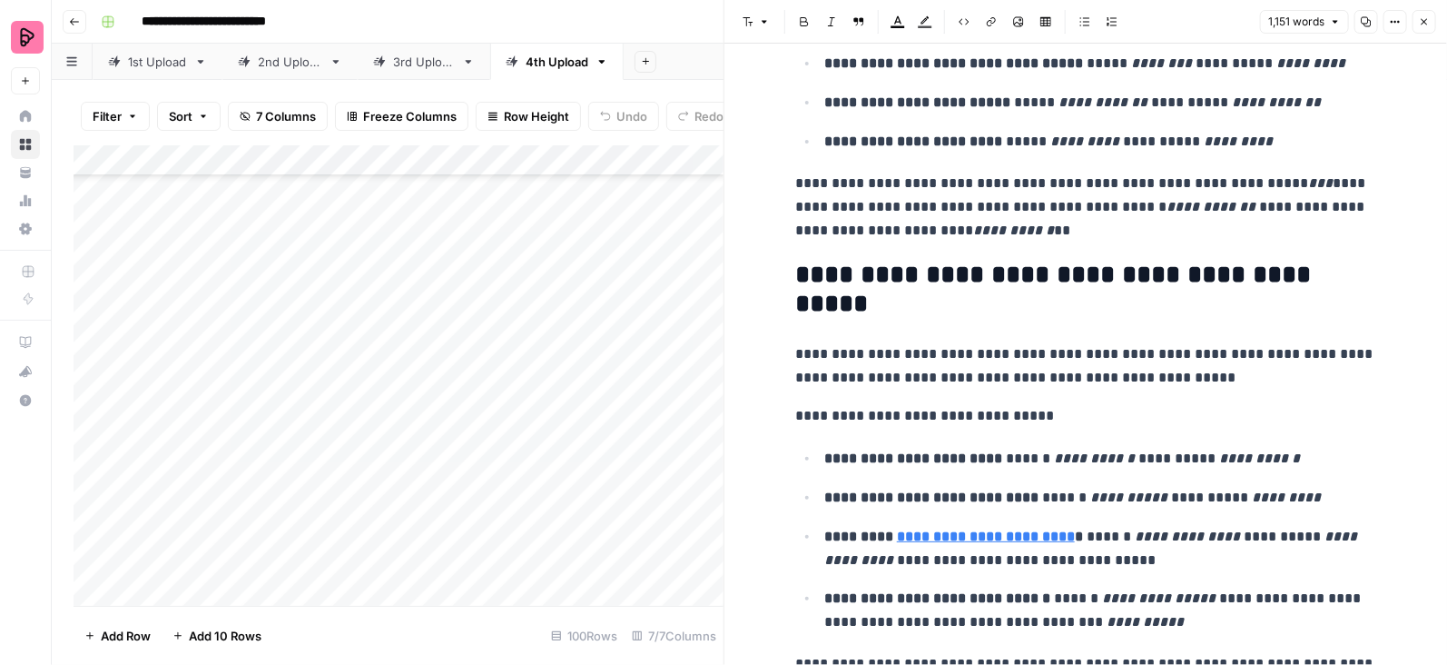
scroll to position [2141, 0]
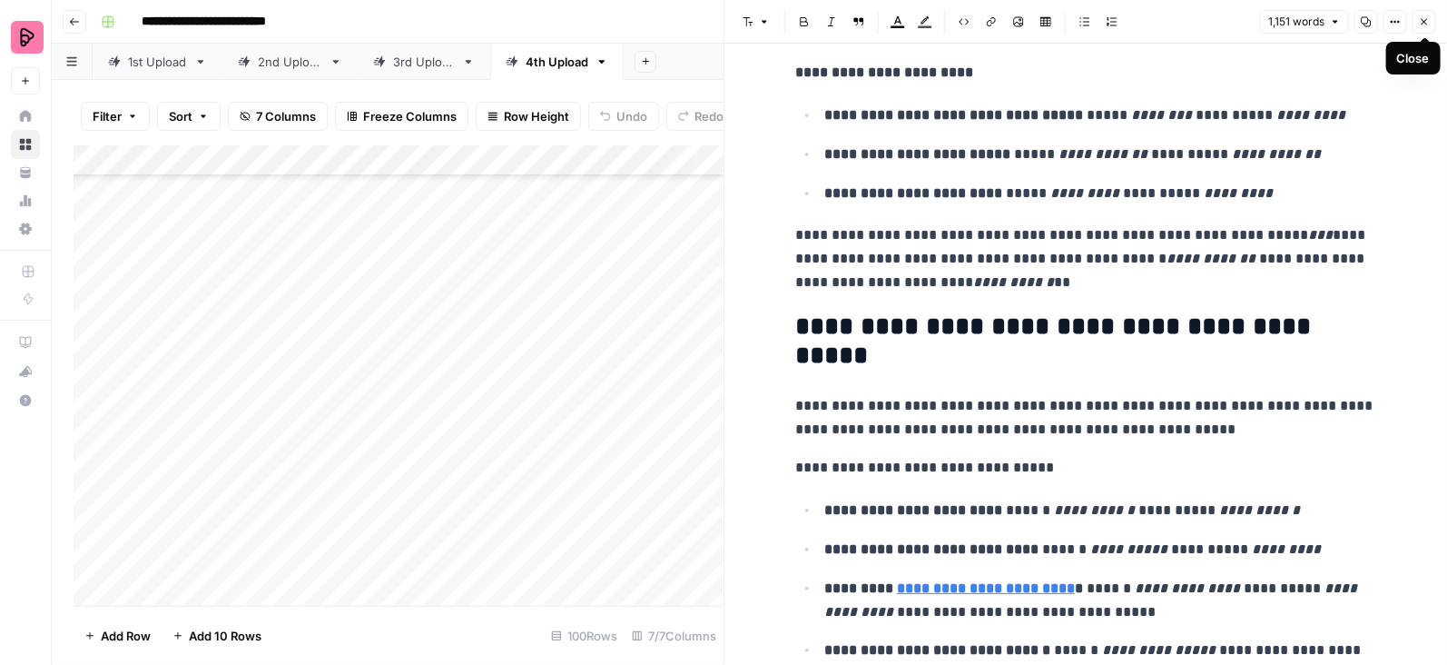
click at [1421, 25] on icon "button" at bounding box center [1424, 21] width 11 height 11
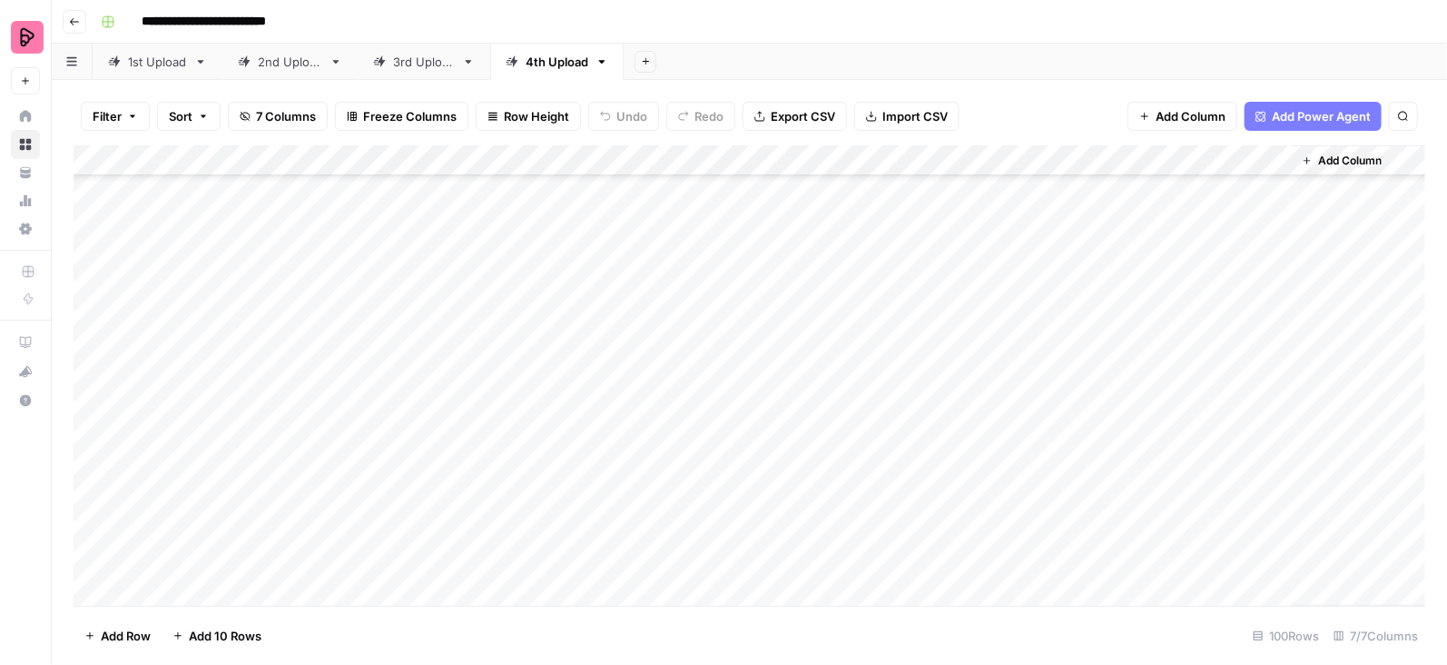
scroll to position [195, 0]
click at [1278, 303] on div "Add Column" at bounding box center [750, 375] width 1352 height 461
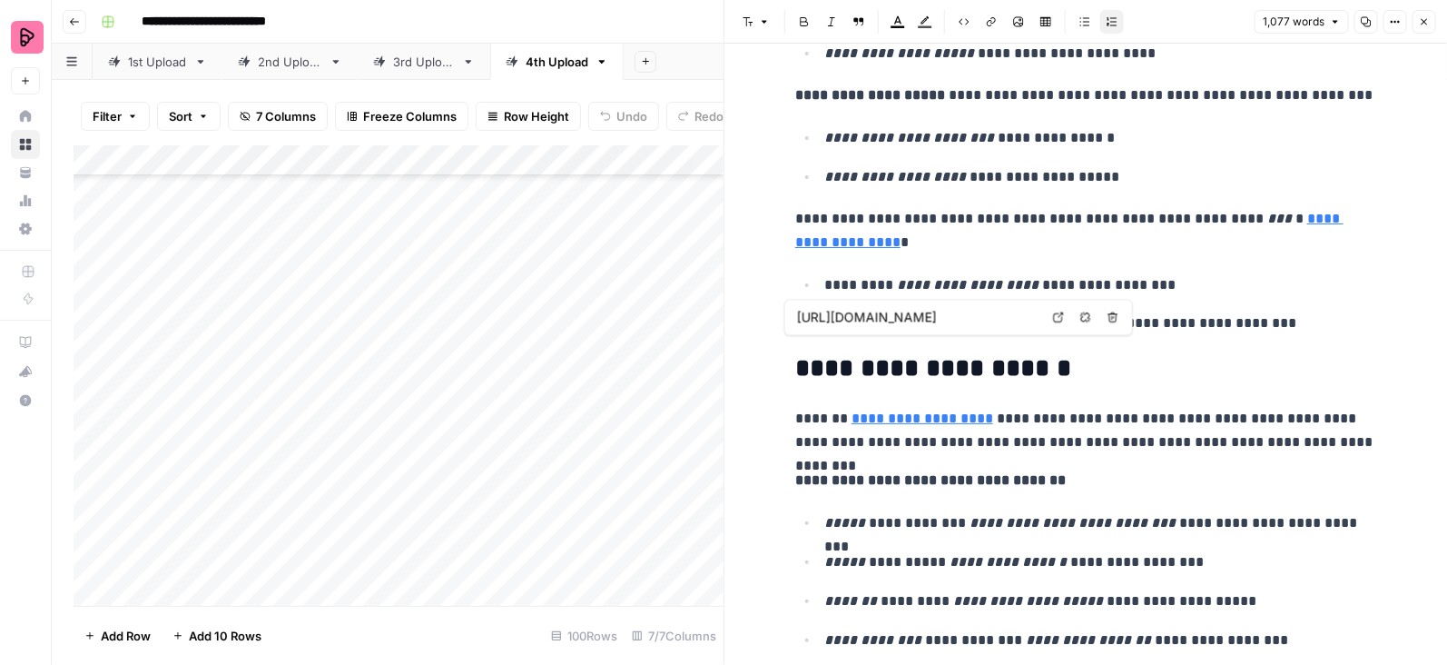
scroll to position [1870, 0]
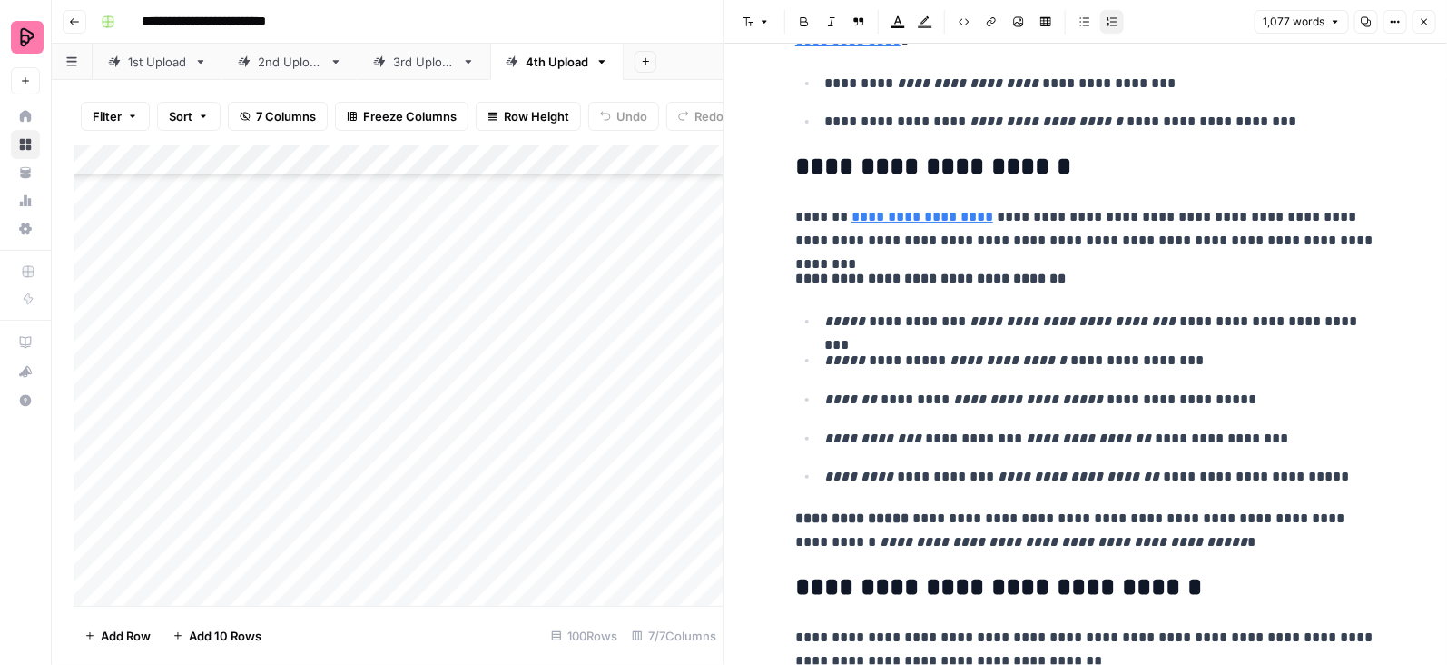
click at [1416, 18] on button "Close" at bounding box center [1425, 22] width 24 height 24
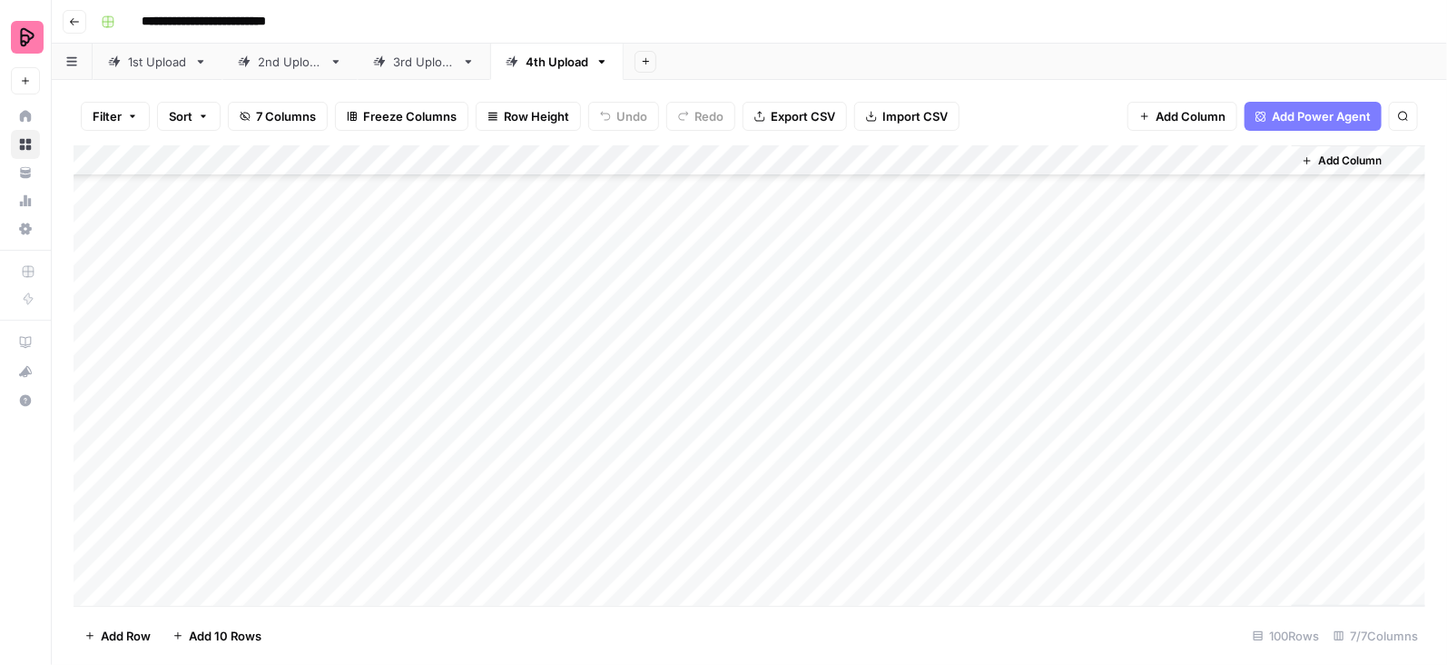
drag, startPoint x: 900, startPoint y: 116, endPoint x: 799, endPoint y: 117, distance: 100.8
click at [800, 117] on div "Filter Sort 7 Columns Freeze Columns Row Height Undo Redo Export CSV Import CSV…" at bounding box center [750, 116] width 1352 height 58
click at [799, 117] on span "Export CSV" at bounding box center [803, 116] width 64 height 18
type input "******"
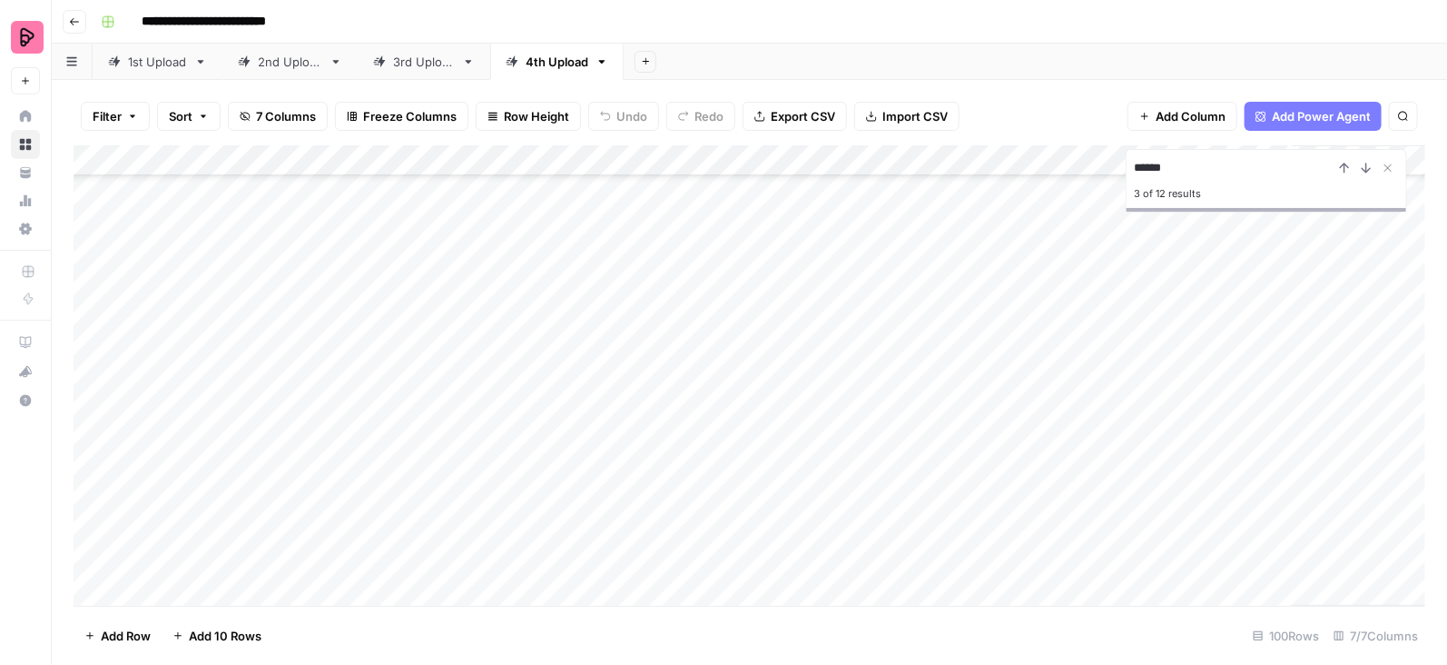
scroll to position [247, 0]
click at [1356, 177] on button "Next Result" at bounding box center [1367, 168] width 22 height 22
click at [985, 586] on div "Add Column" at bounding box center [750, 375] width 1352 height 461
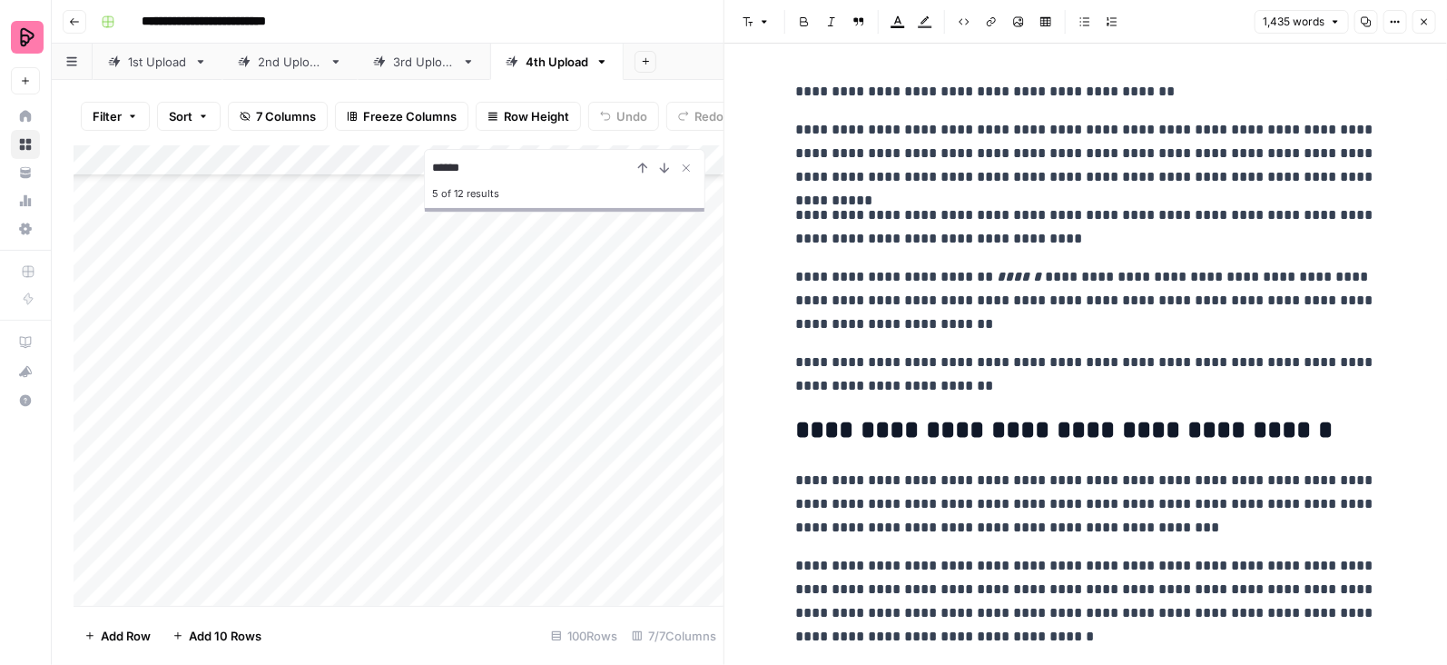
click at [1426, 21] on icon "button" at bounding box center [1424, 21] width 11 height 11
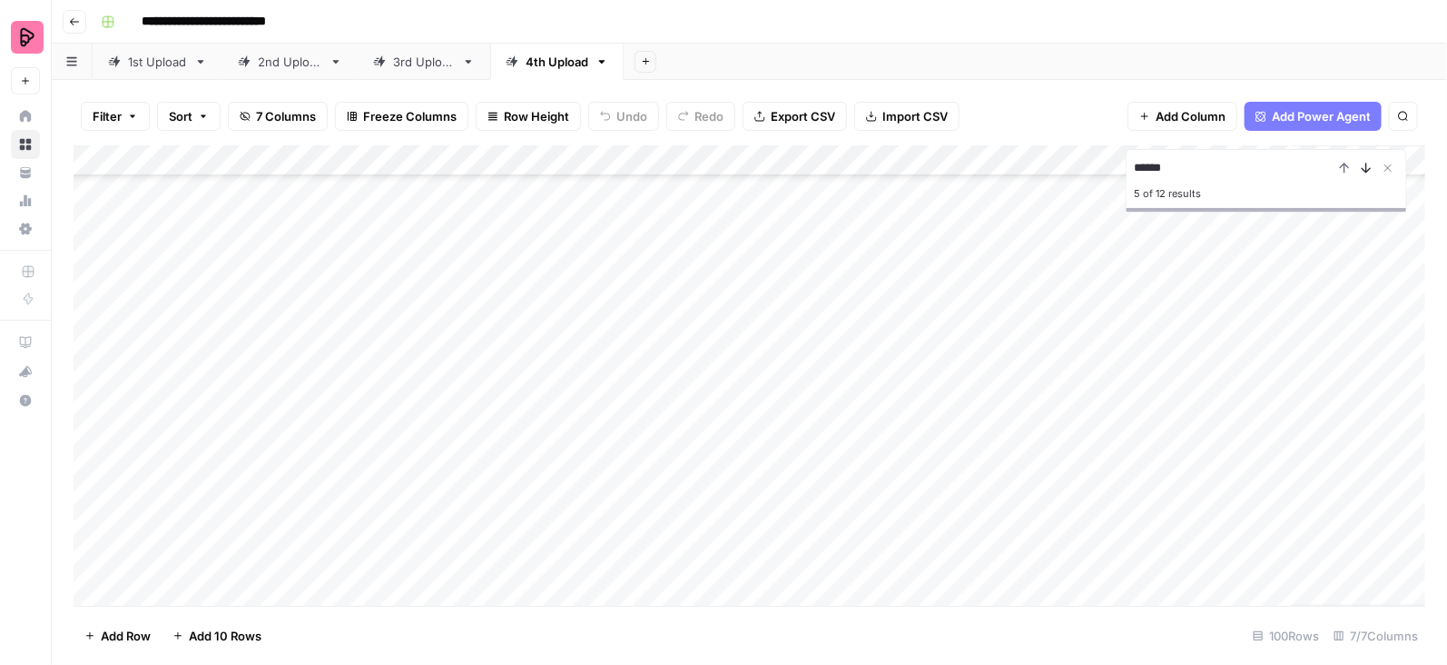
click at [1365, 171] on icon "Next Result" at bounding box center [1367, 167] width 8 height 9
click at [1391, 172] on icon "Close Search" at bounding box center [1388, 168] width 15 height 15
click at [417, 72] on link "3rd Upload" at bounding box center [424, 62] width 133 height 36
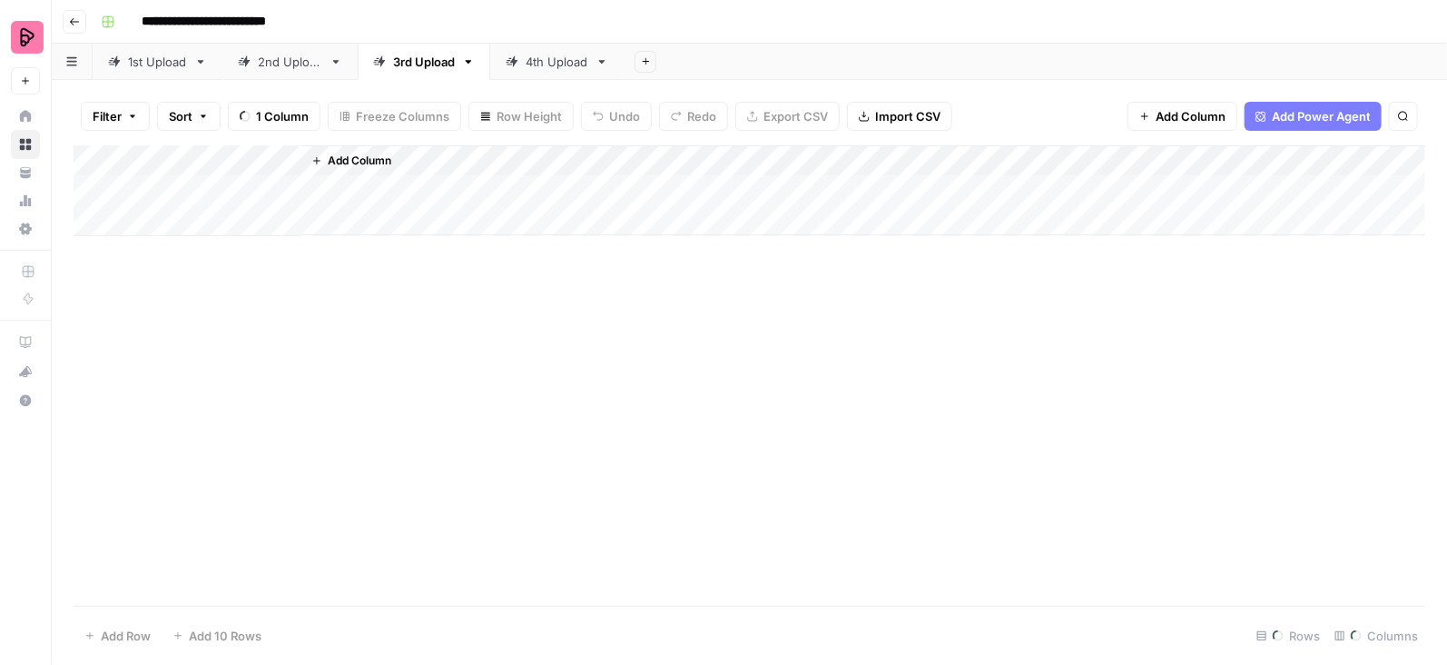
click at [295, 72] on link "2nd Upload" at bounding box center [289, 62] width 135 height 36
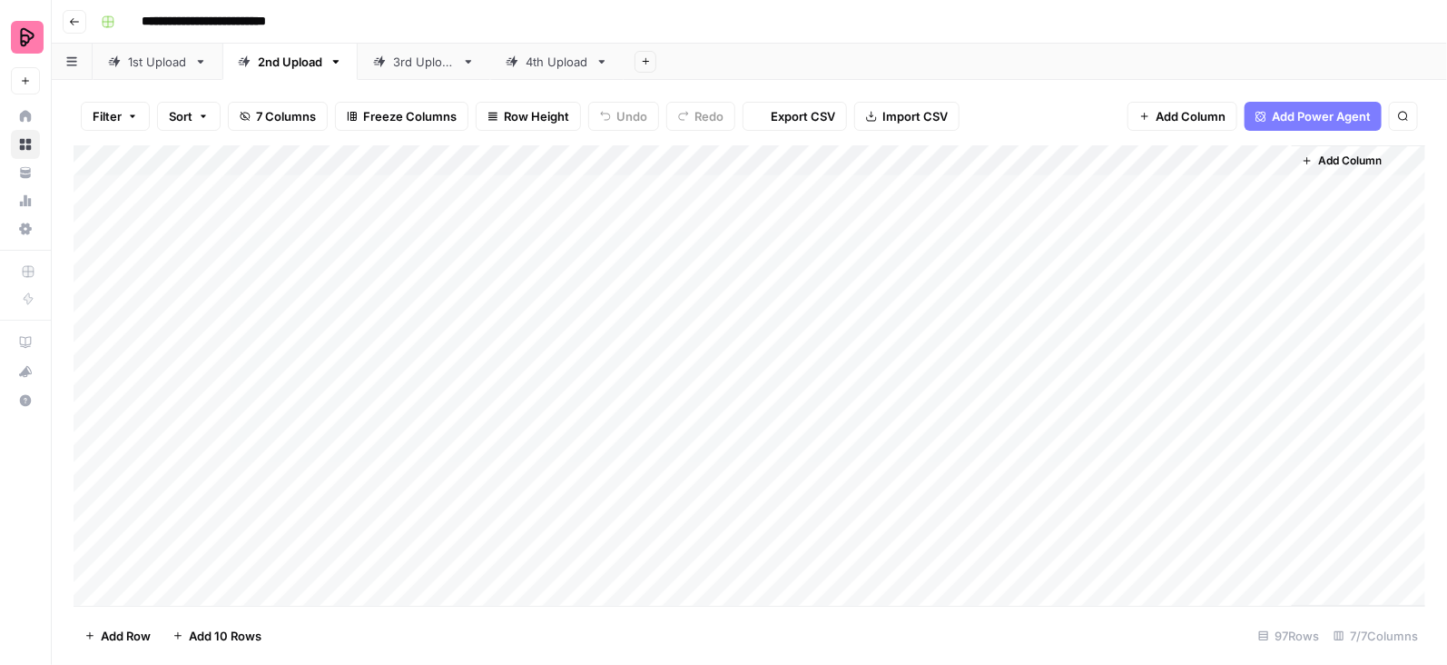
click at [163, 70] on link "1st Upload" at bounding box center [158, 62] width 130 height 36
